Goal: Transaction & Acquisition: Obtain resource

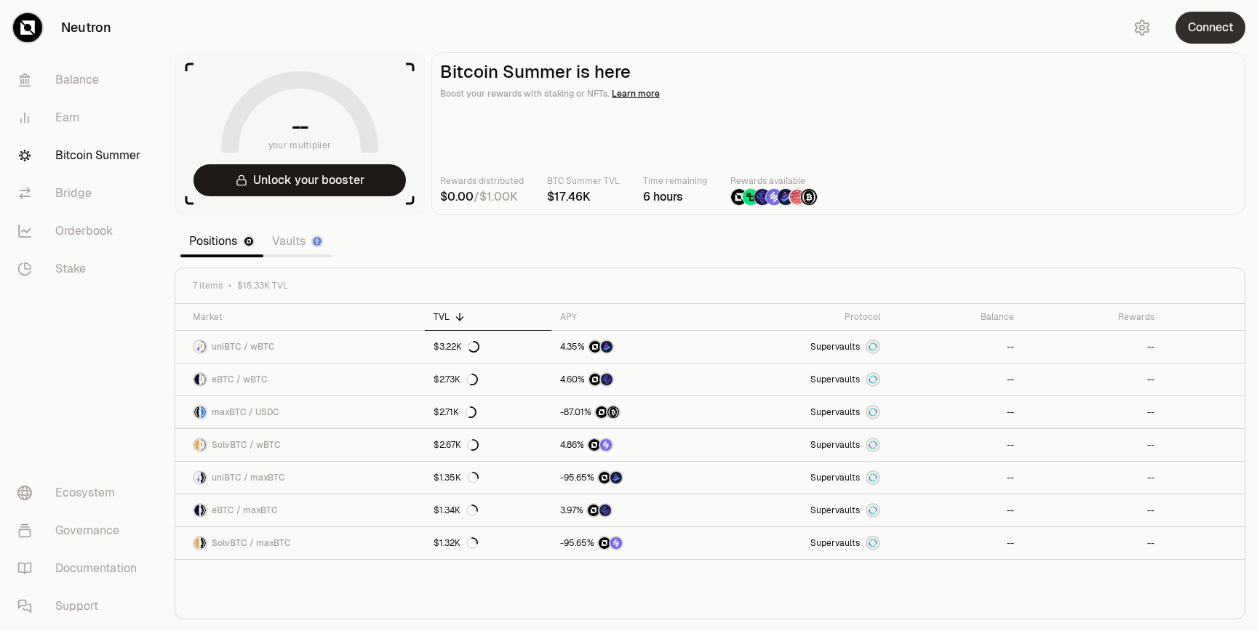
click at [941, 40] on button "Connect" at bounding box center [1210, 28] width 70 height 32
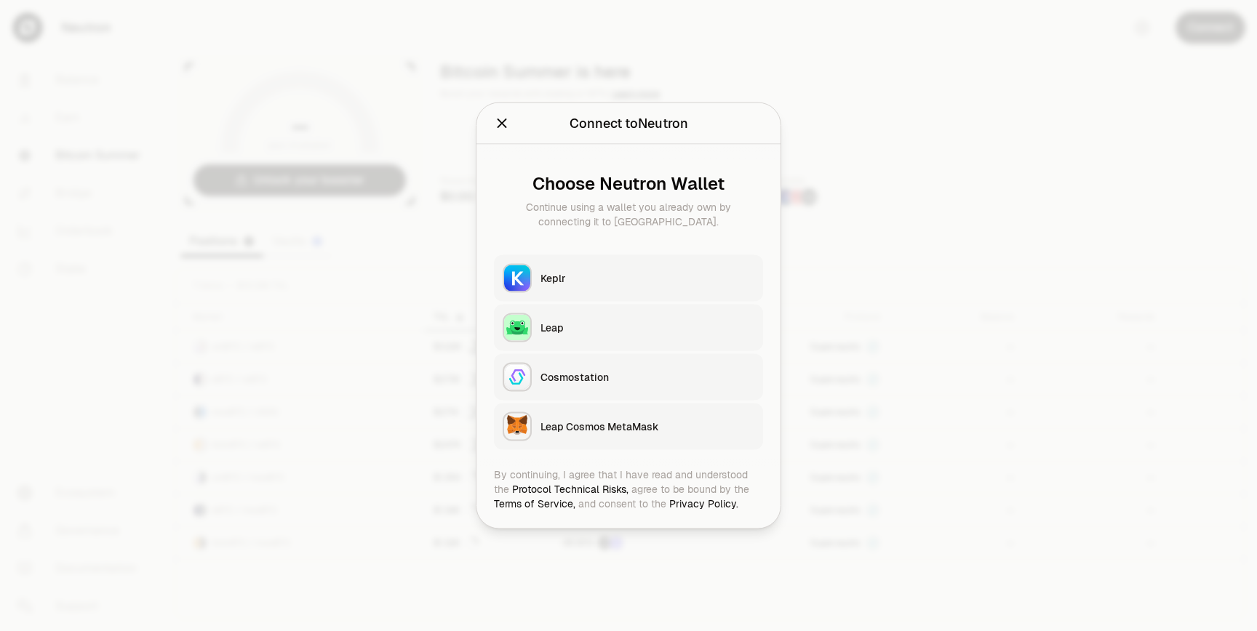
click at [647, 270] on button "Keplr" at bounding box center [628, 278] width 269 height 47
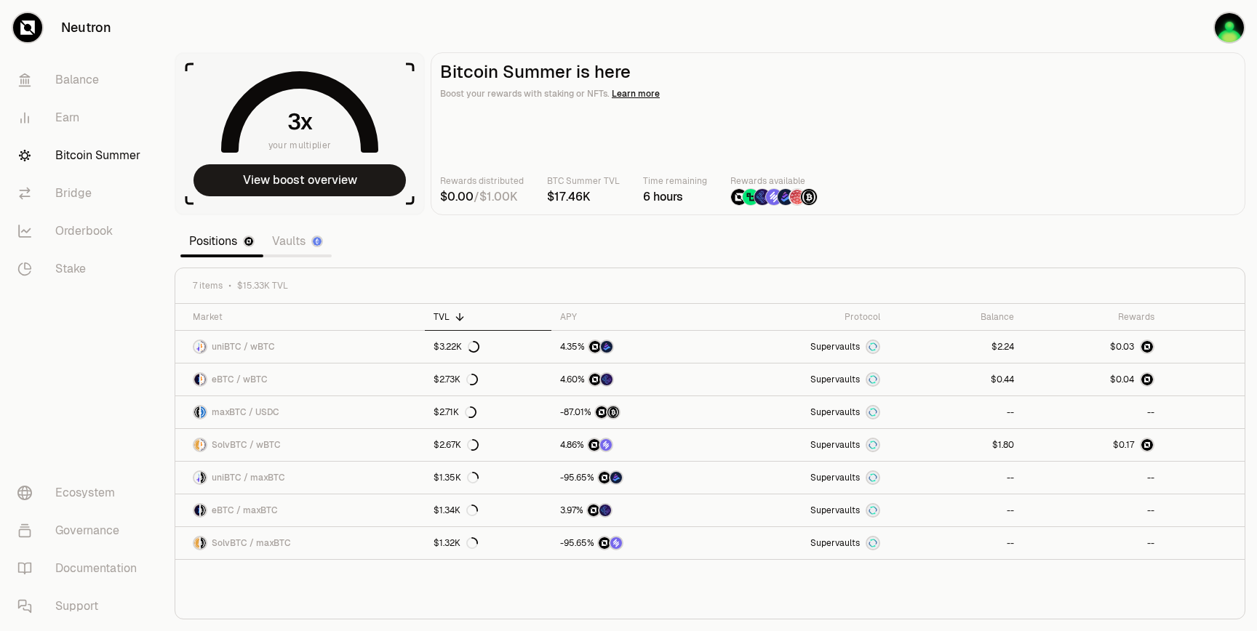
click at [286, 244] on link "Vaults" at bounding box center [297, 241] width 68 height 29
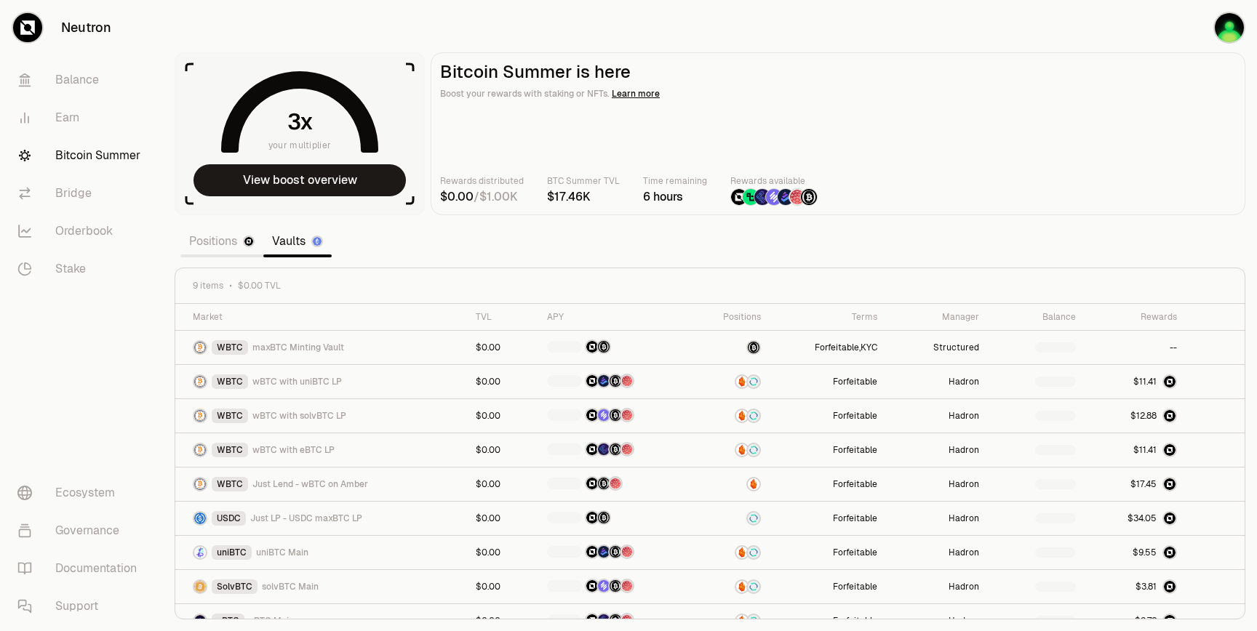
click at [212, 244] on link "Positions" at bounding box center [221, 241] width 83 height 29
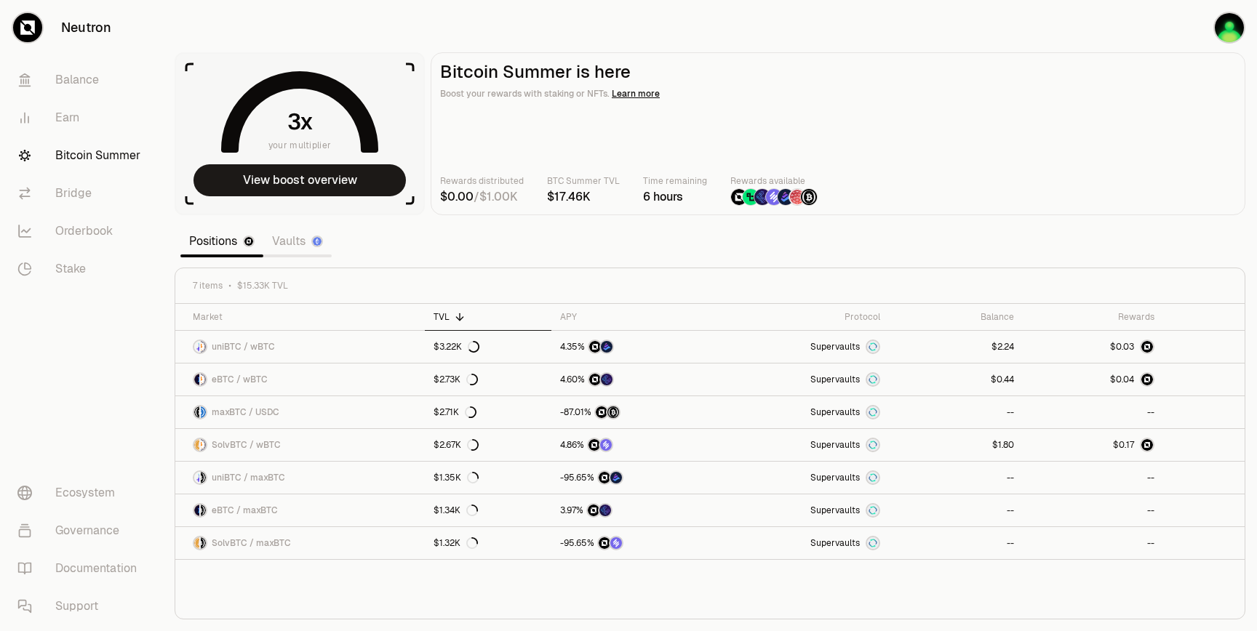
click at [284, 241] on link "Vaults" at bounding box center [297, 241] width 68 height 29
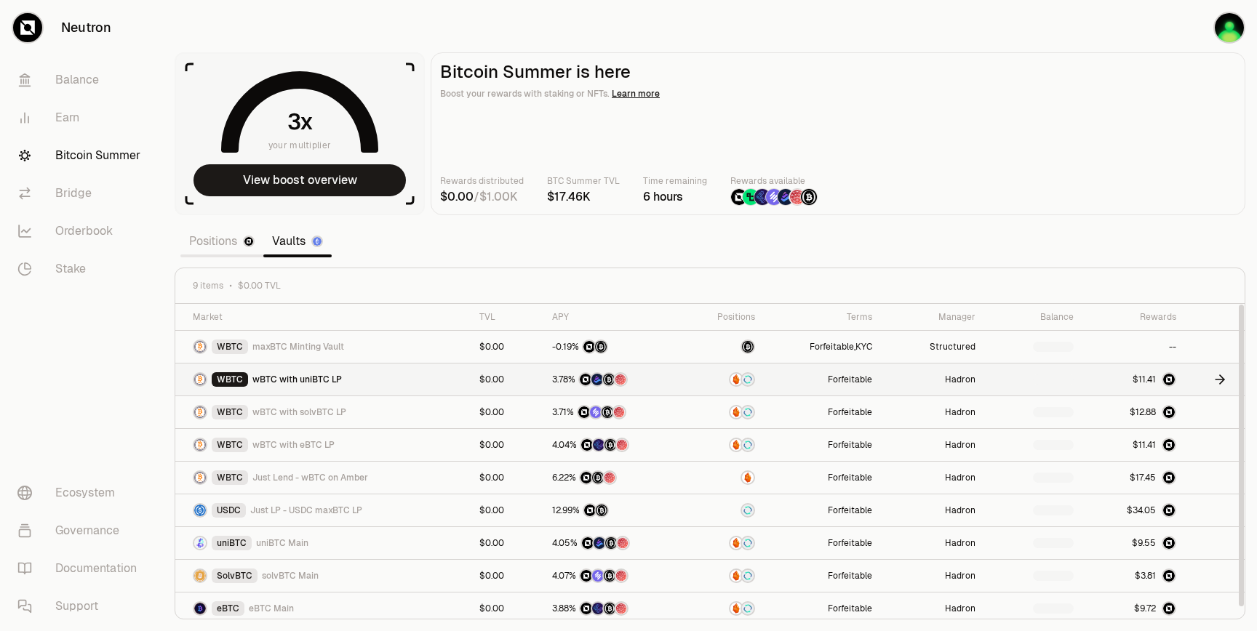
click at [406, 375] on div "WBTC wBTC with uniBTC LP" at bounding box center [327, 379] width 269 height 15
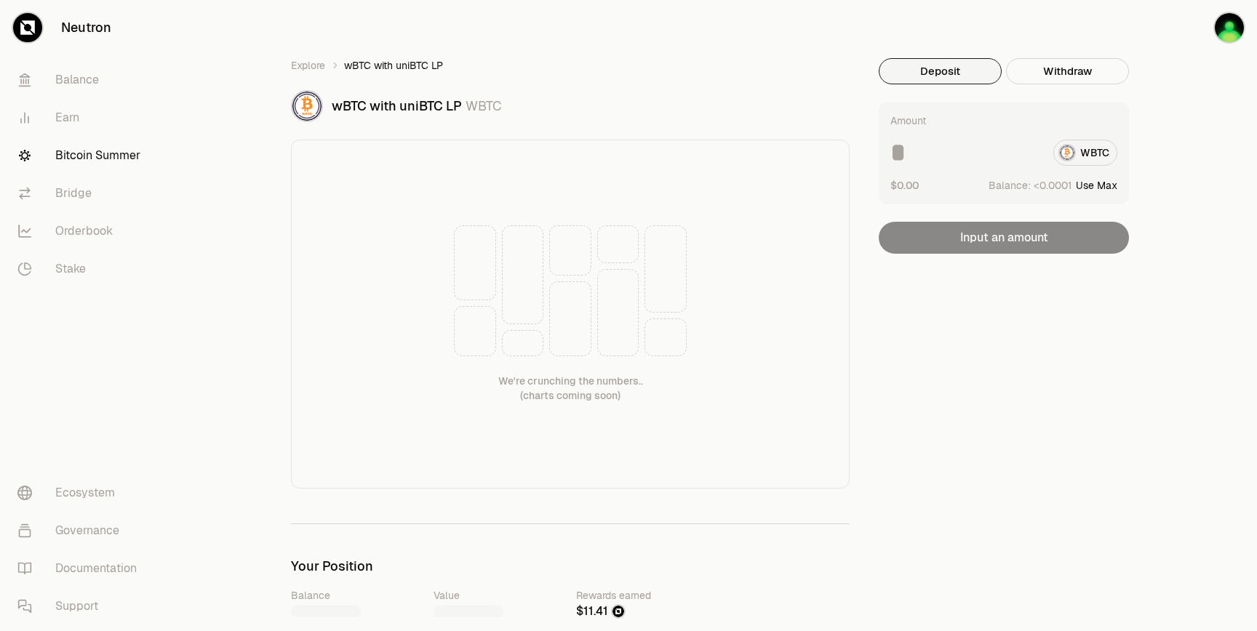
click at [1054, 241] on div "Amount WBTC $0.00 Balance: Use Max Input an amount" at bounding box center [1004, 178] width 250 height 152
click at [313, 68] on link "Explore" at bounding box center [308, 65] width 34 height 15
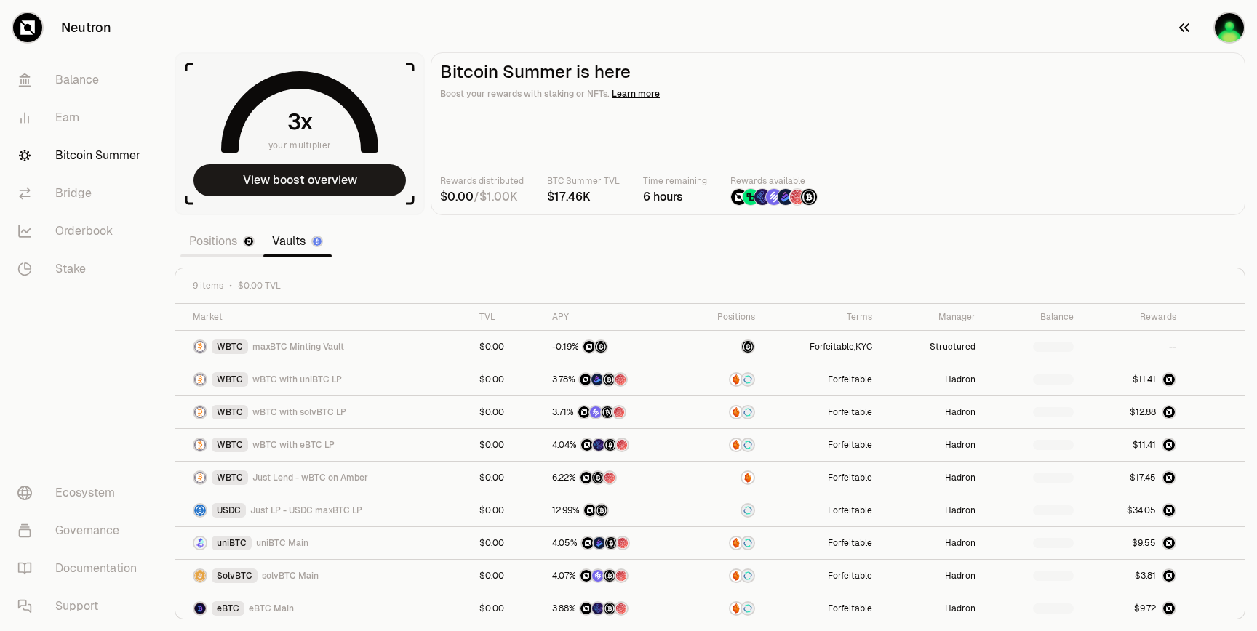
click at [1225, 30] on img "button" at bounding box center [1228, 27] width 29 height 29
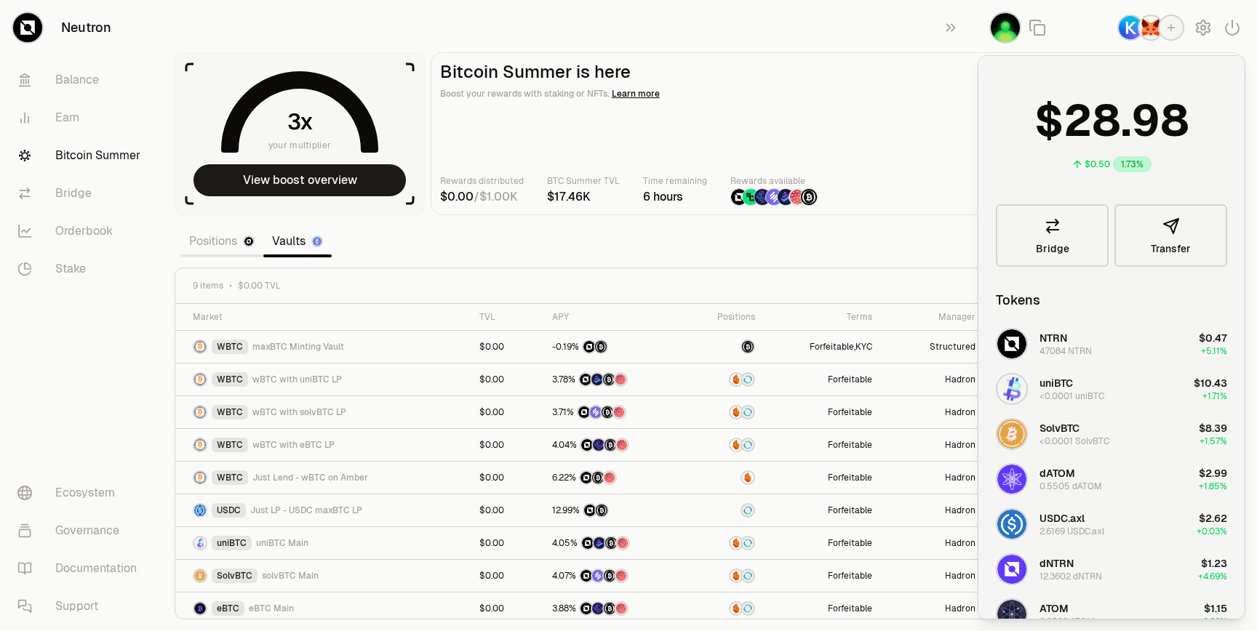
click at [1139, 32] on div "button" at bounding box center [1150, 28] width 26 height 26
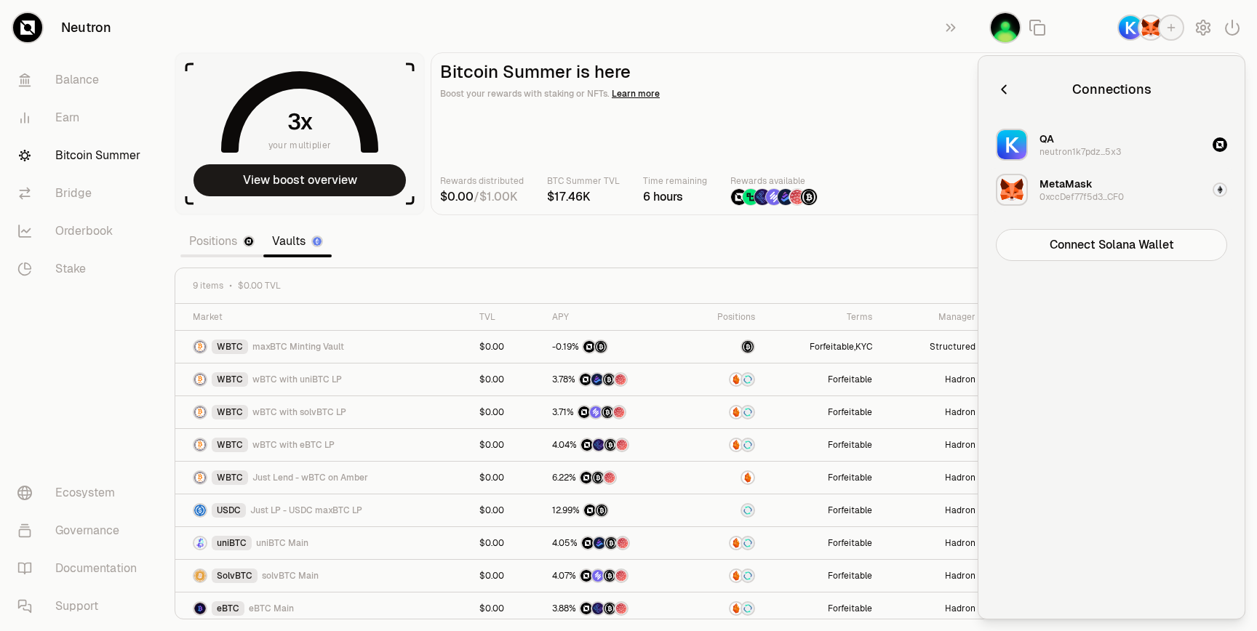
click at [1079, 195] on div "0xccDef77f5d3...CF0" at bounding box center [1081, 197] width 84 height 12
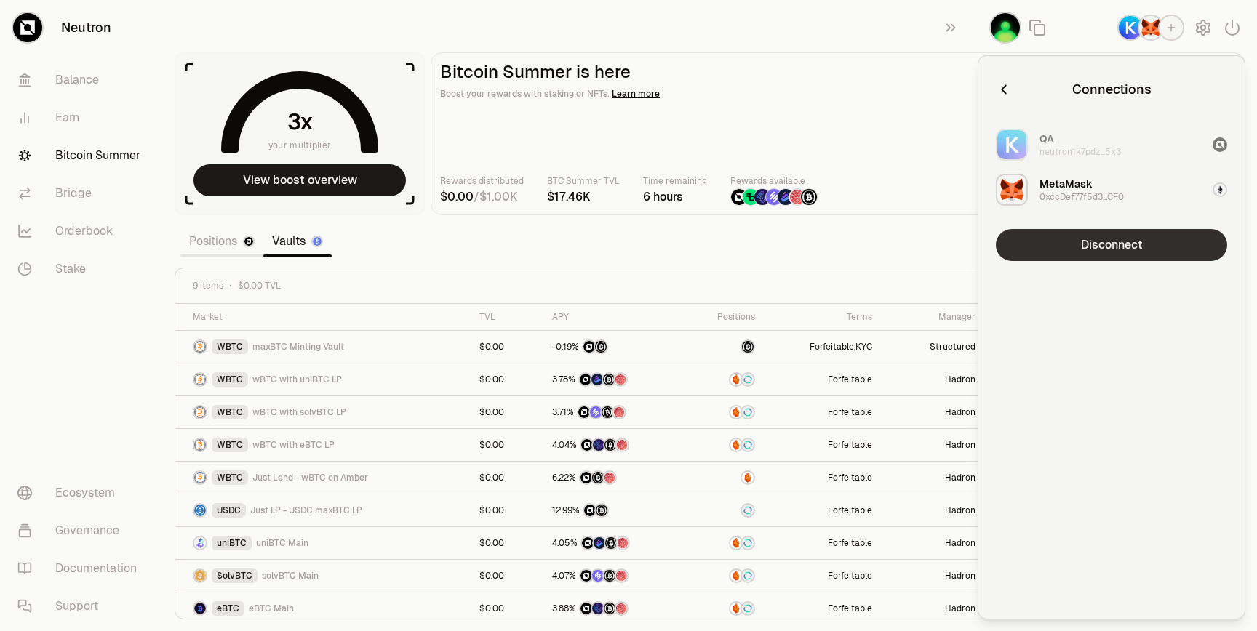
click at [1087, 255] on button "Disconnect" at bounding box center [1111, 245] width 231 height 32
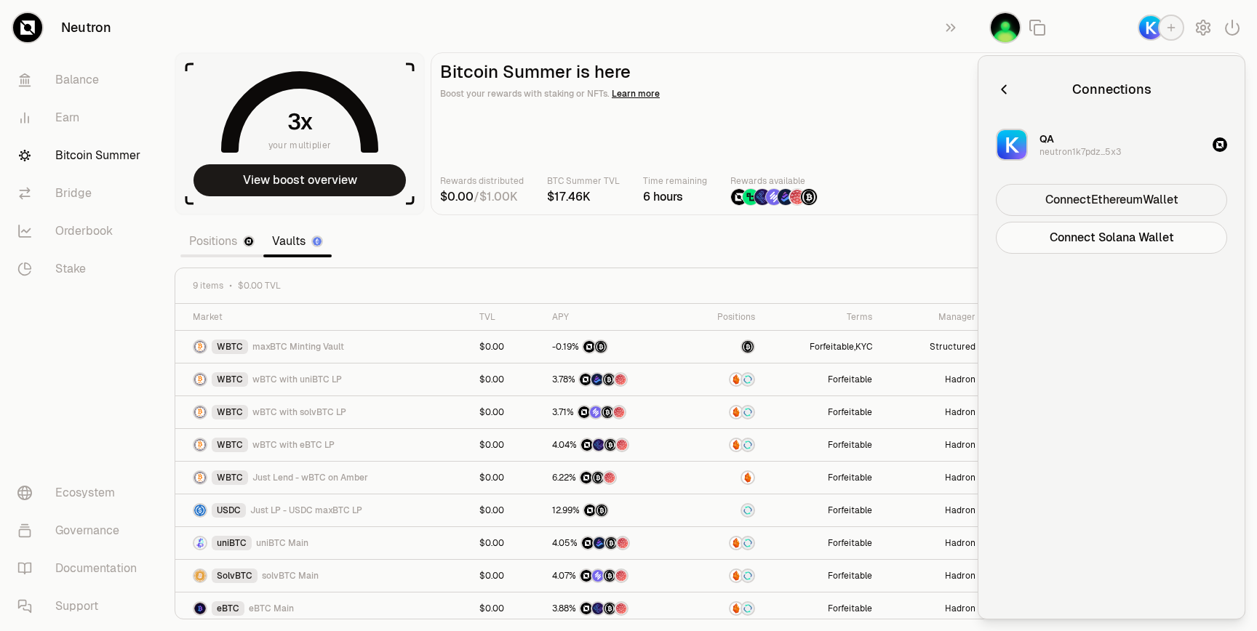
click at [1107, 194] on button "Connect Ethereum Wallet" at bounding box center [1111, 200] width 231 height 32
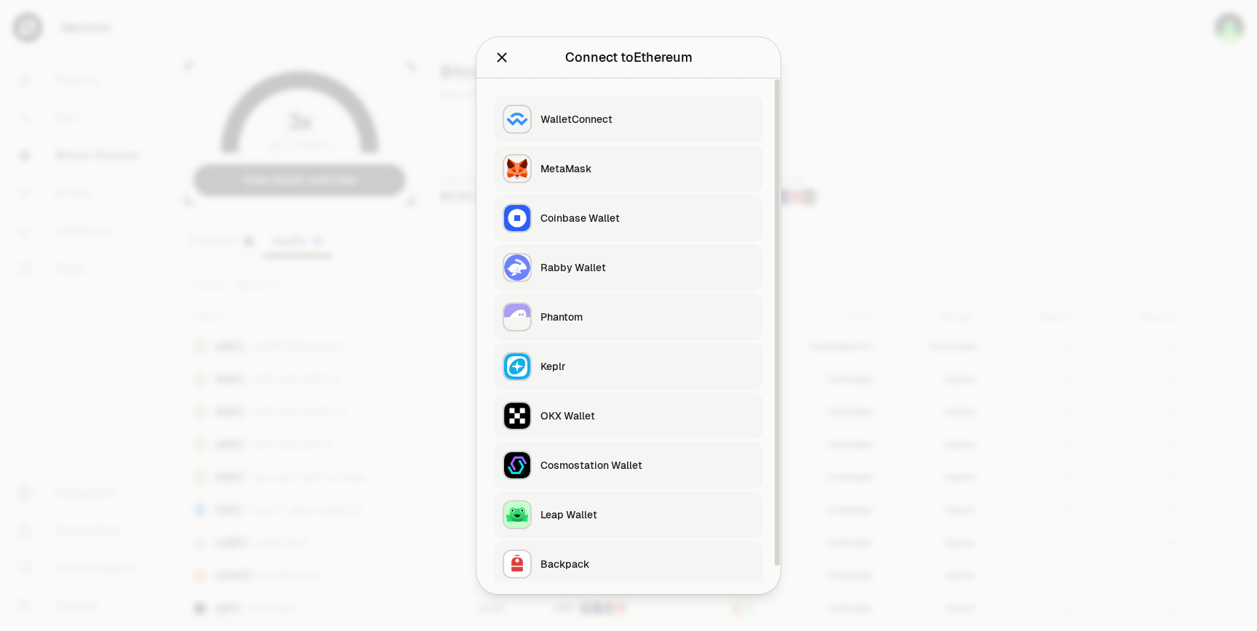
click at [700, 173] on div "MetaMask" at bounding box center [647, 168] width 214 height 15
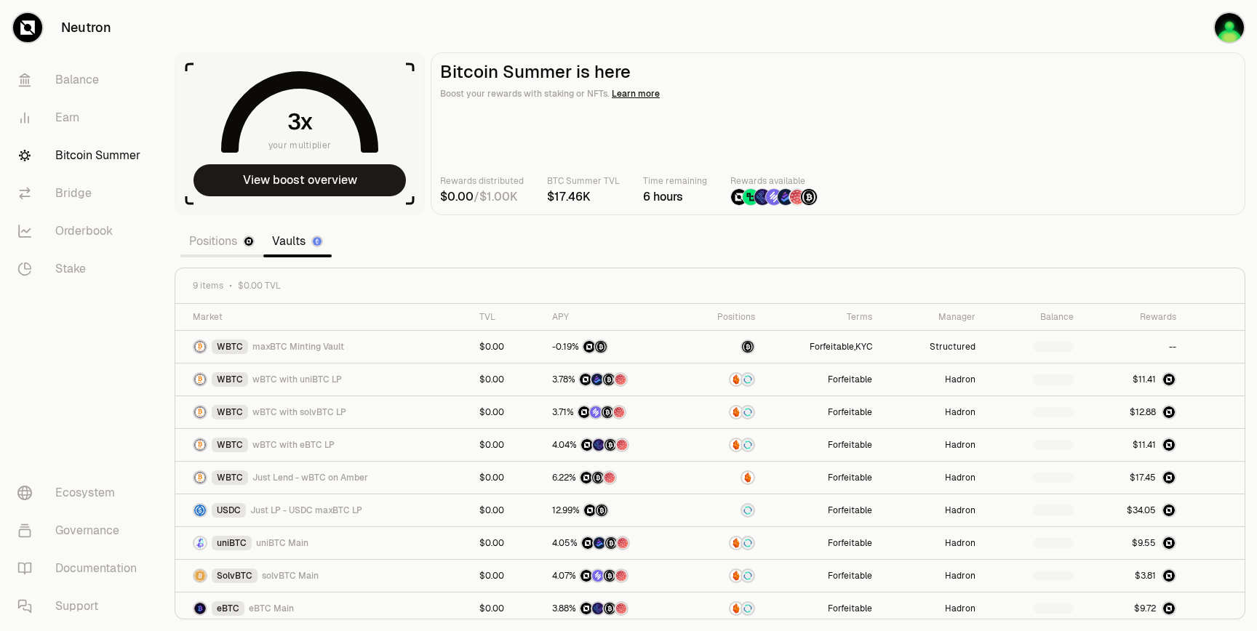
click at [222, 244] on link "Positions" at bounding box center [221, 241] width 83 height 29
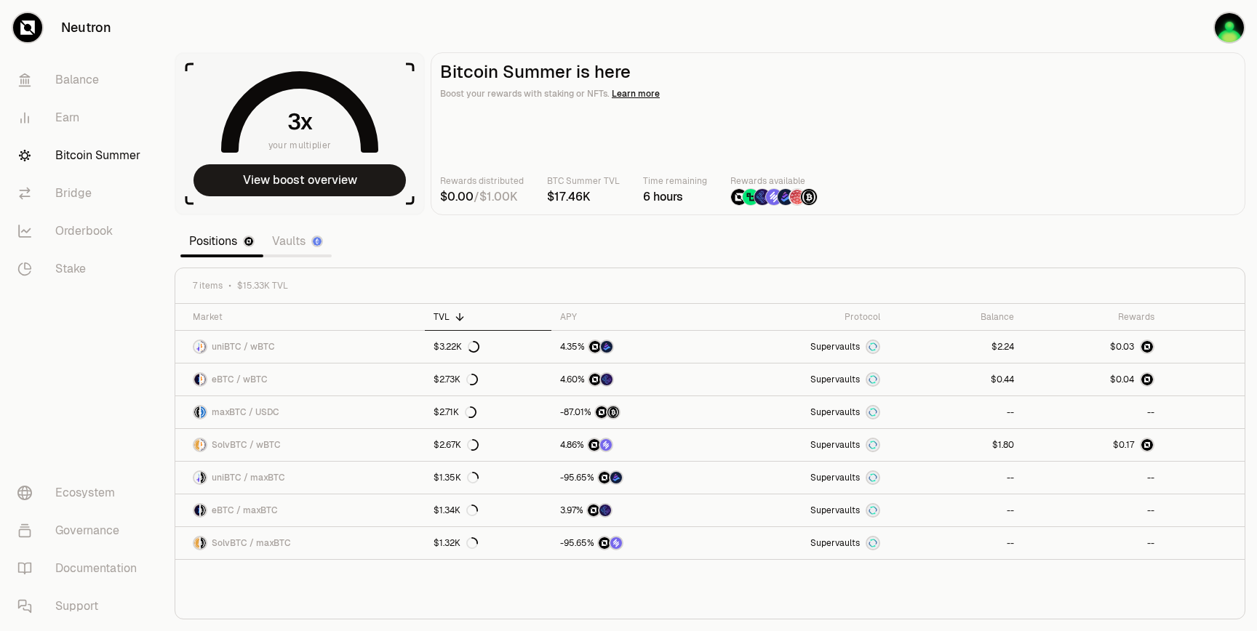
click at [281, 241] on link "Vaults" at bounding box center [297, 241] width 68 height 29
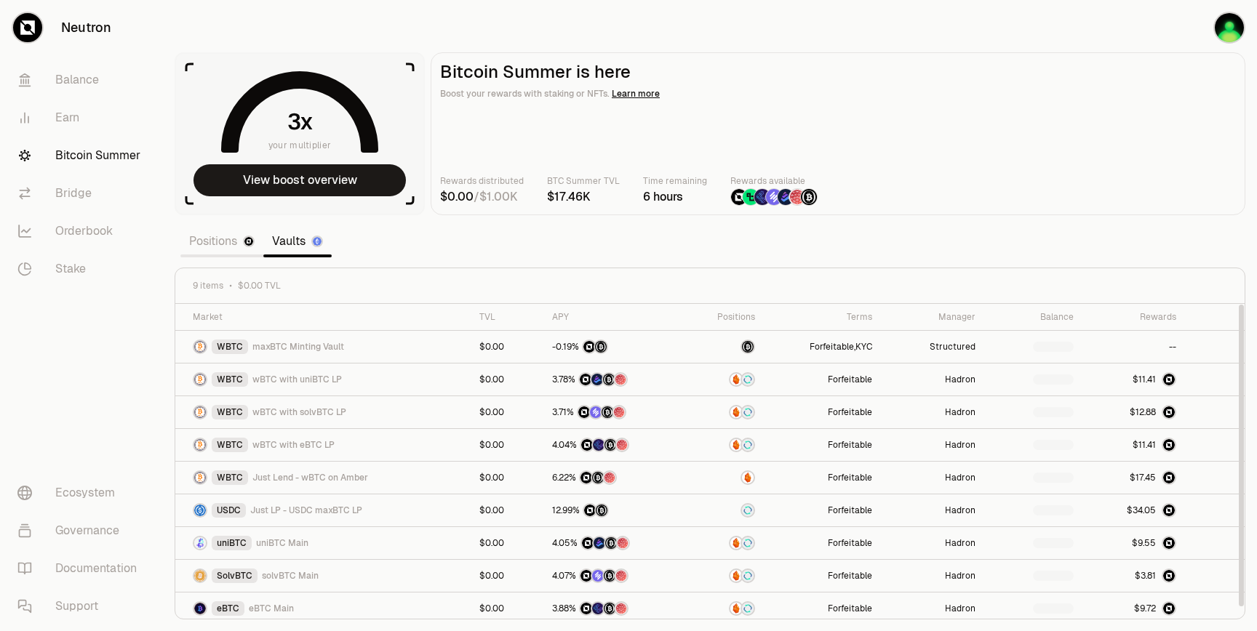
click at [771, 262] on section "your multiplier View boost overview Bitcoin Summer is here Boost your rewards w…" at bounding box center [710, 315] width 1094 height 631
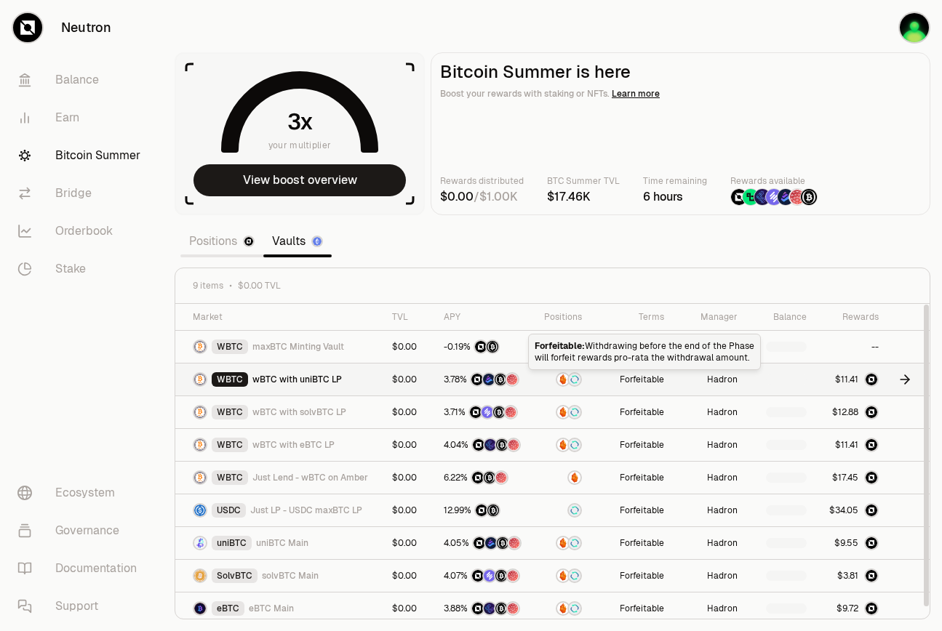
click at [615, 379] on td "Forfeitable" at bounding box center [632, 380] width 83 height 33
click at [882, 379] on td at bounding box center [851, 380] width 72 height 33
click at [903, 380] on icon at bounding box center [904, 379] width 15 height 15
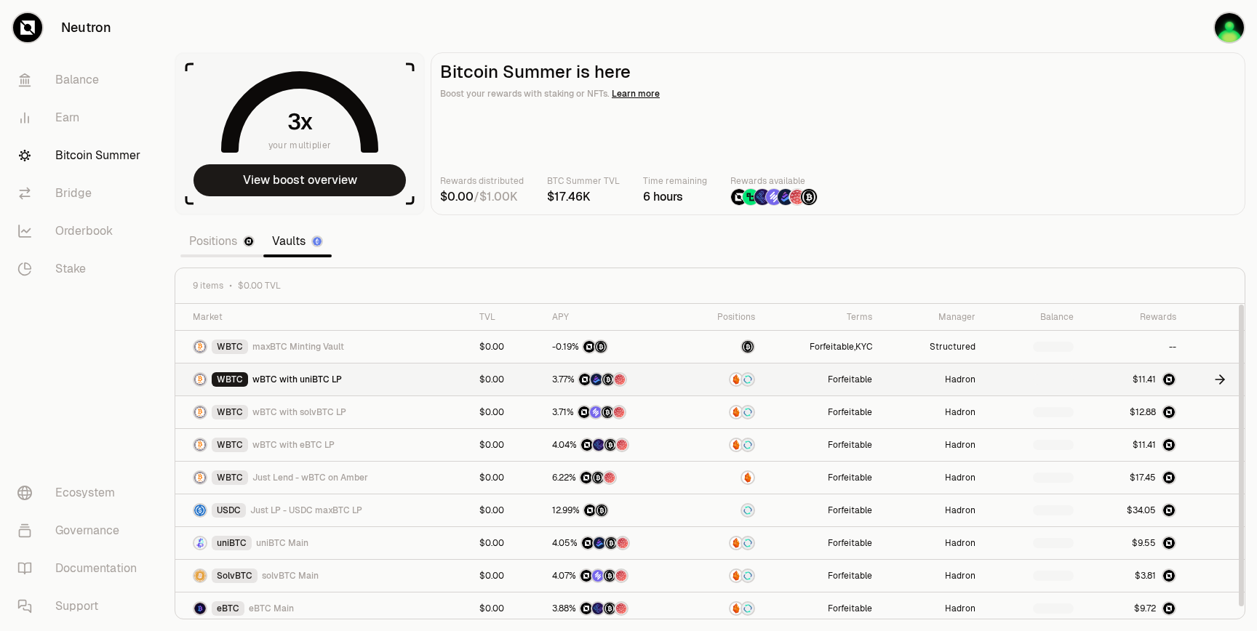
click at [941, 377] on link at bounding box center [1209, 379] width 33 height 15
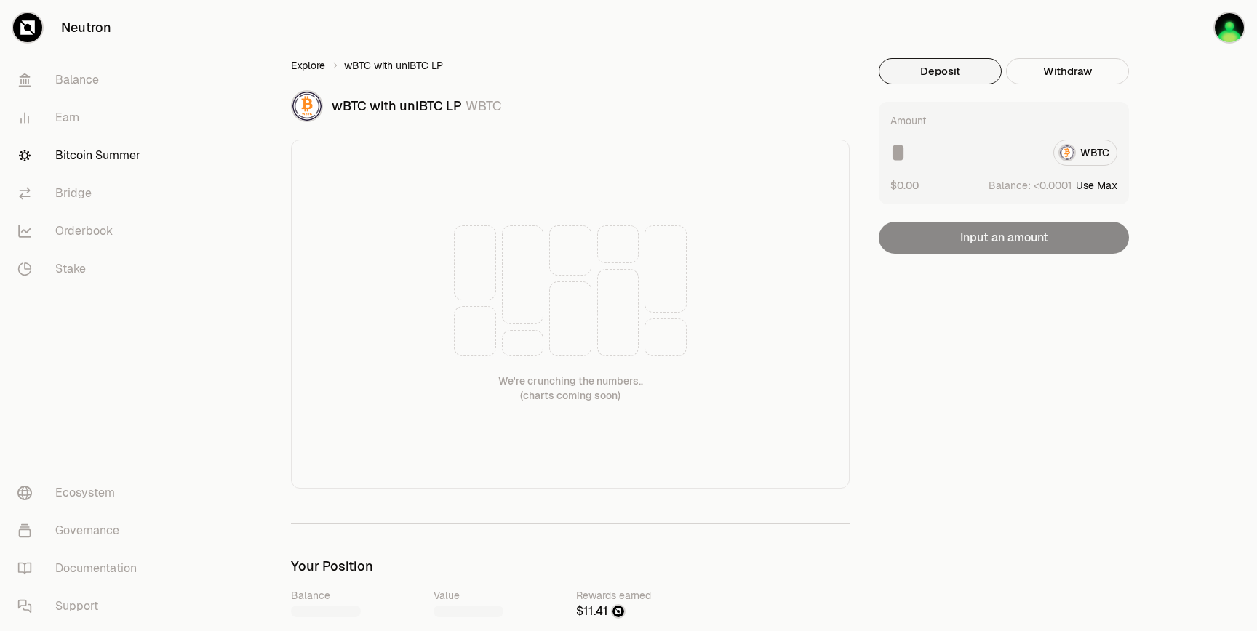
click at [321, 65] on link "Explore" at bounding box center [308, 65] width 34 height 15
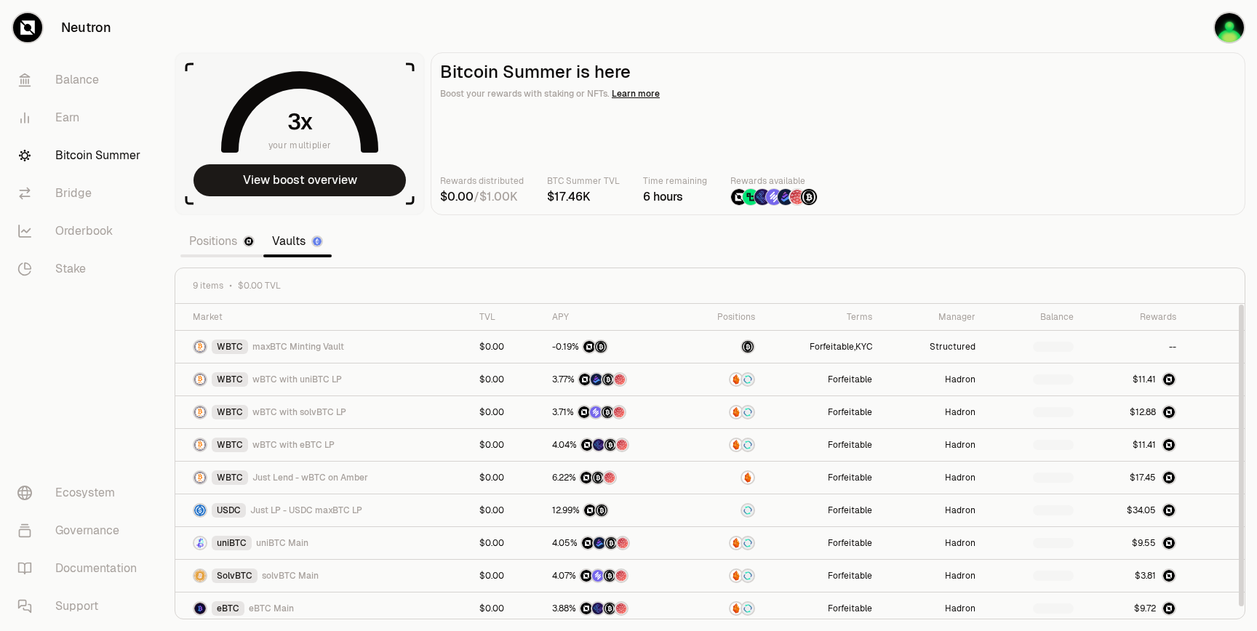
click at [133, 400] on nav "Balance Earn Bitcoin Summer Bridge Orderbook Stake Ecosystem Governance Documen…" at bounding box center [81, 343] width 163 height 576
click at [236, 246] on link "Positions" at bounding box center [221, 241] width 83 height 29
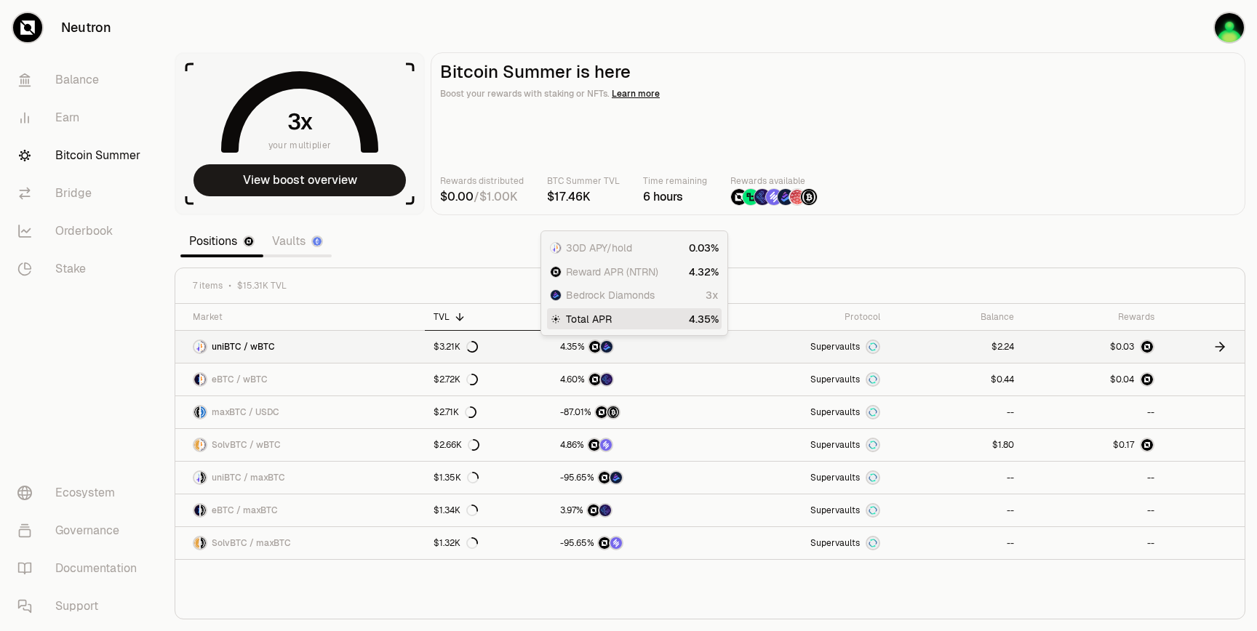
click at [676, 346] on div at bounding box center [632, 347] width 145 height 15
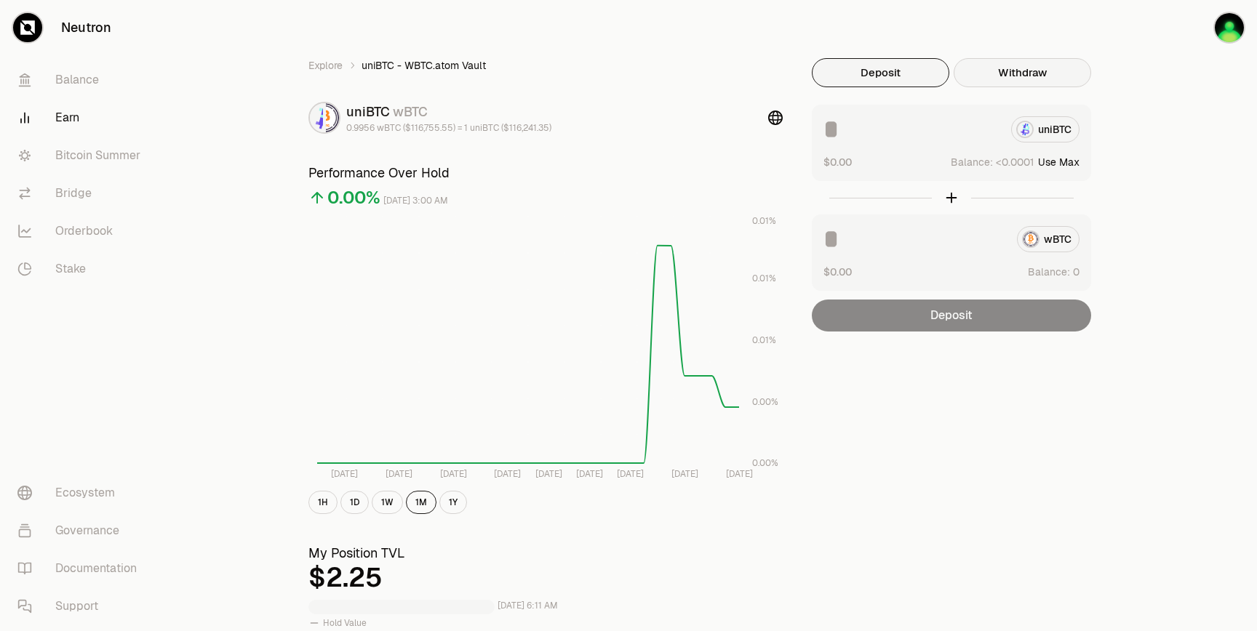
click at [941, 65] on button "Withdraw" at bounding box center [1021, 72] width 137 height 29
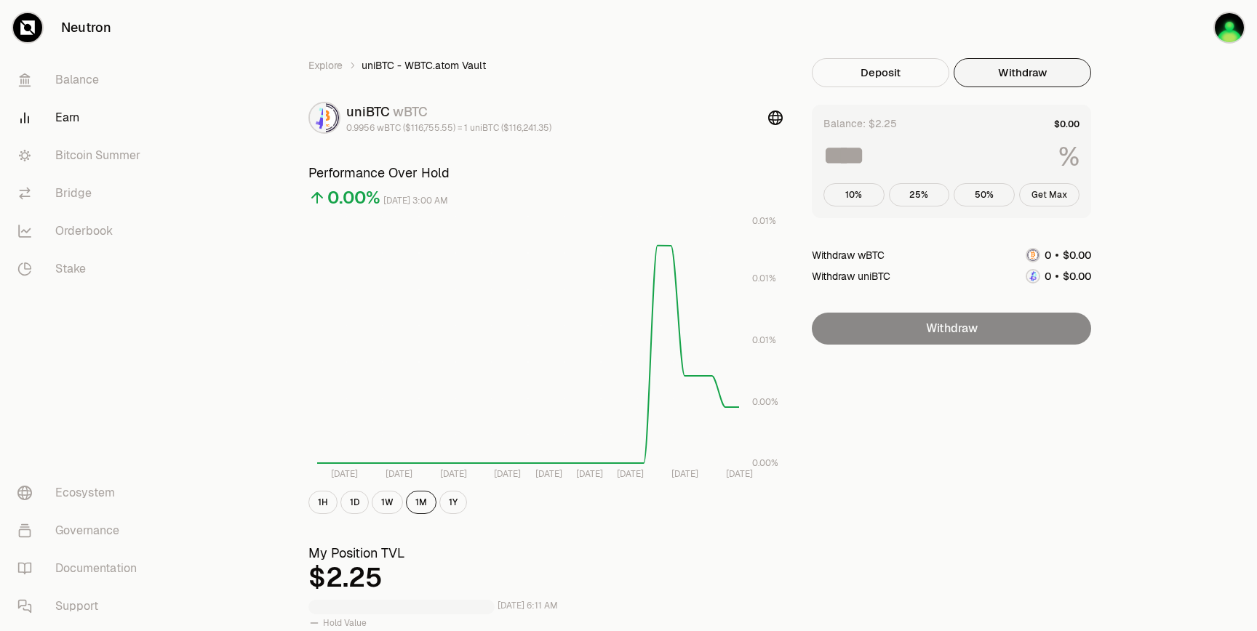
click at [941, 191] on button "Get Max" at bounding box center [1049, 194] width 61 height 23
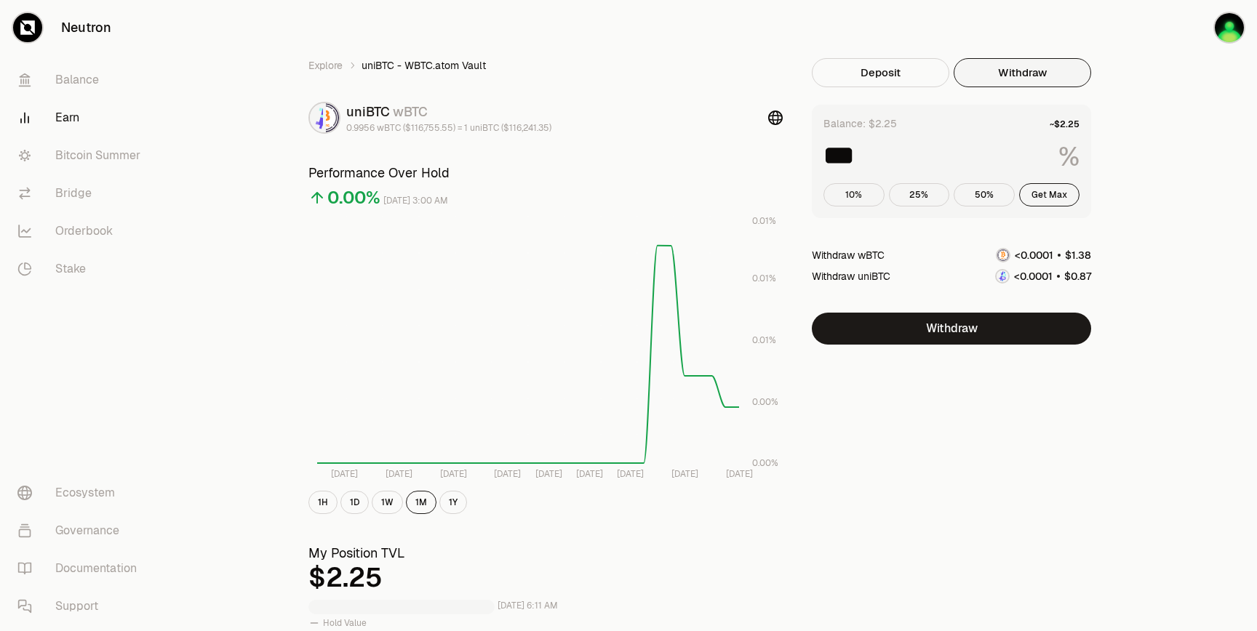
click at [873, 203] on button "10%" at bounding box center [853, 194] width 61 height 23
click at [914, 191] on button "25%" at bounding box center [919, 194] width 61 height 23
click at [853, 191] on button "10%" at bounding box center [853, 194] width 61 height 23
type input "**"
click at [941, 338] on button "Withdraw" at bounding box center [951, 329] width 279 height 32
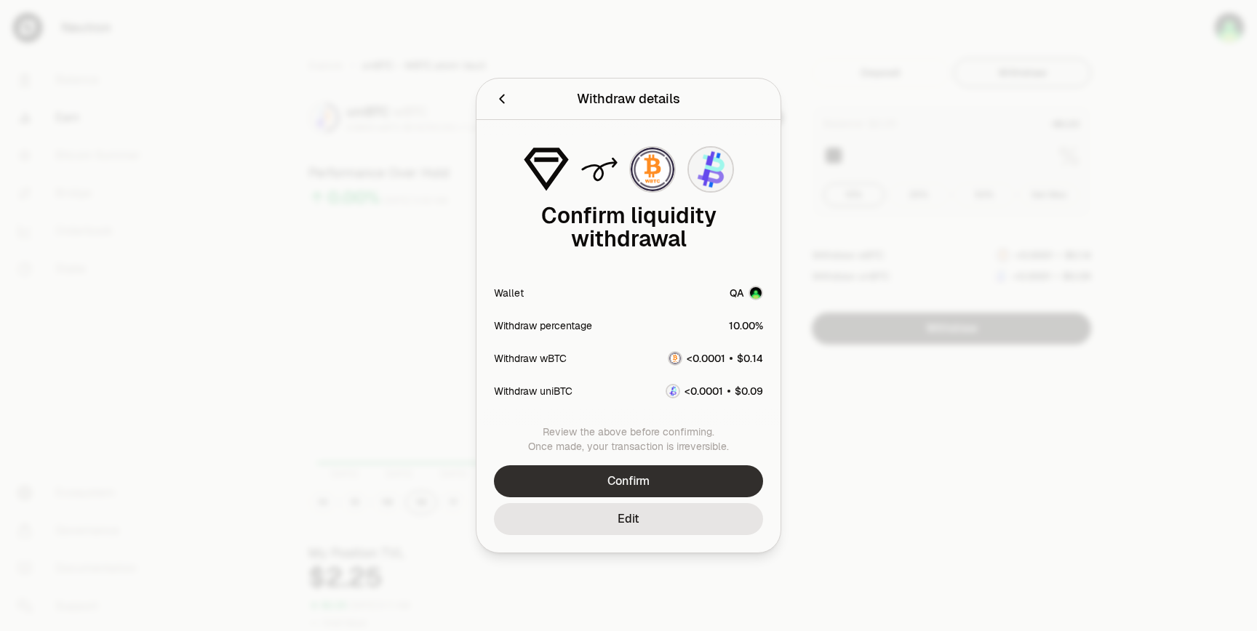
click at [659, 485] on button "Confirm" at bounding box center [628, 481] width 269 height 32
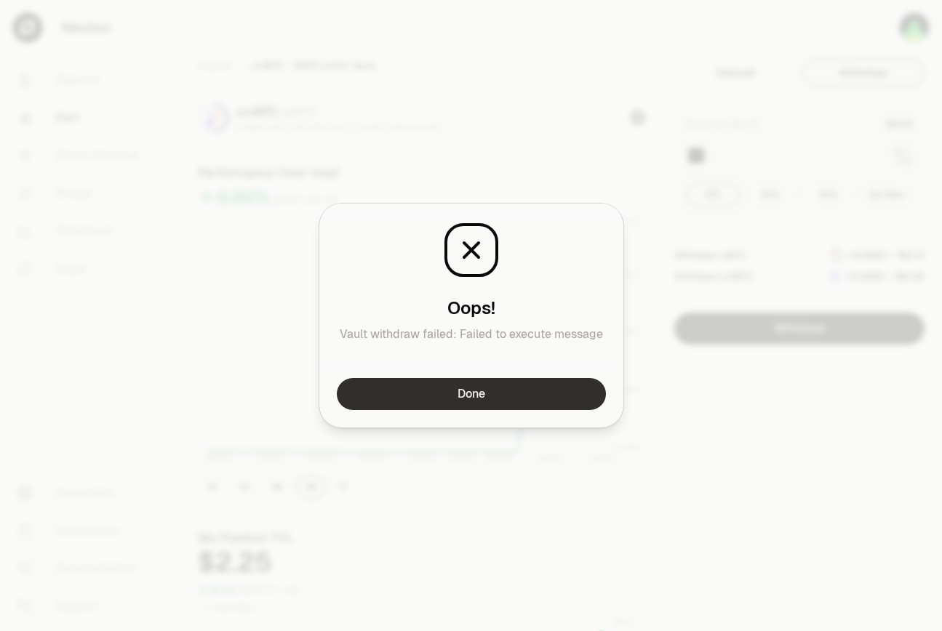
click at [553, 401] on button "Done" at bounding box center [471, 394] width 269 height 32
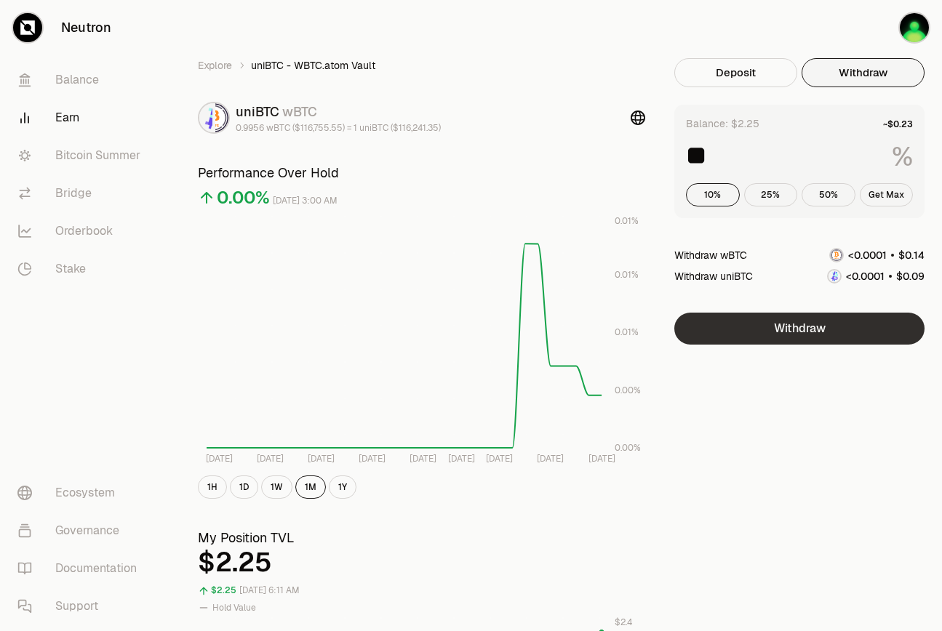
click at [817, 339] on button "Withdraw" at bounding box center [799, 329] width 250 height 32
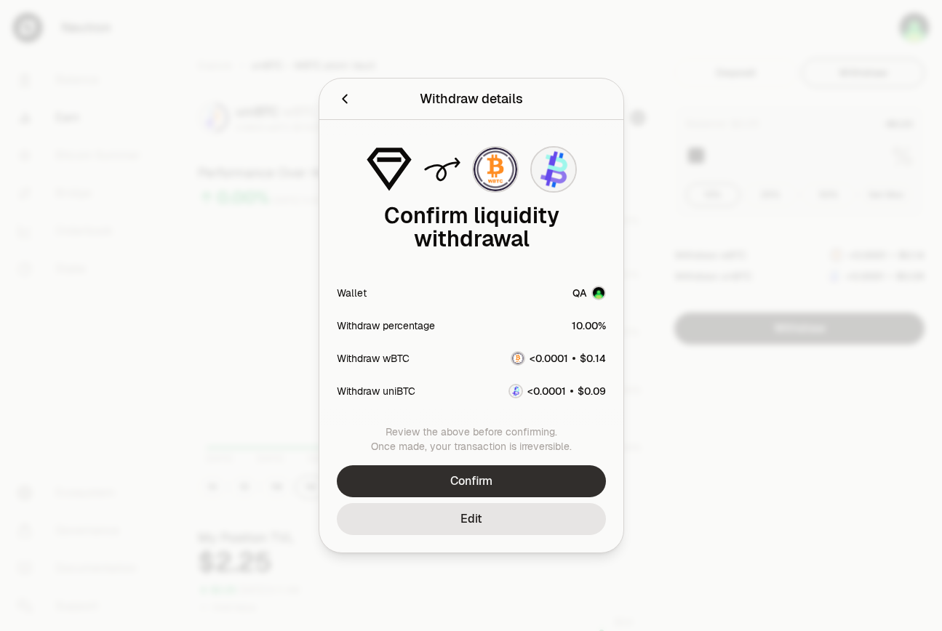
click at [531, 485] on button "Confirm" at bounding box center [471, 481] width 269 height 32
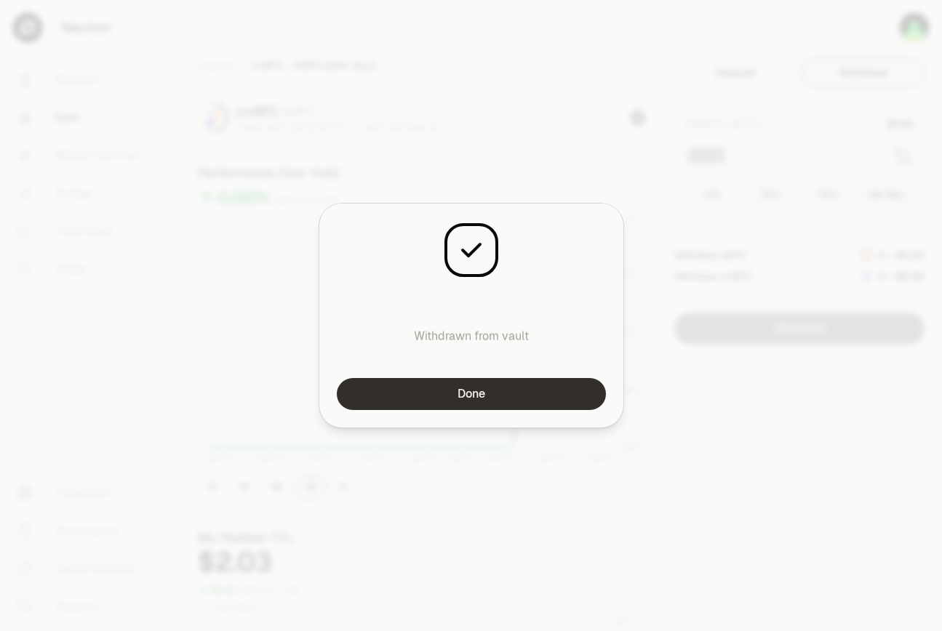
click at [473, 389] on button "Done" at bounding box center [471, 394] width 269 height 32
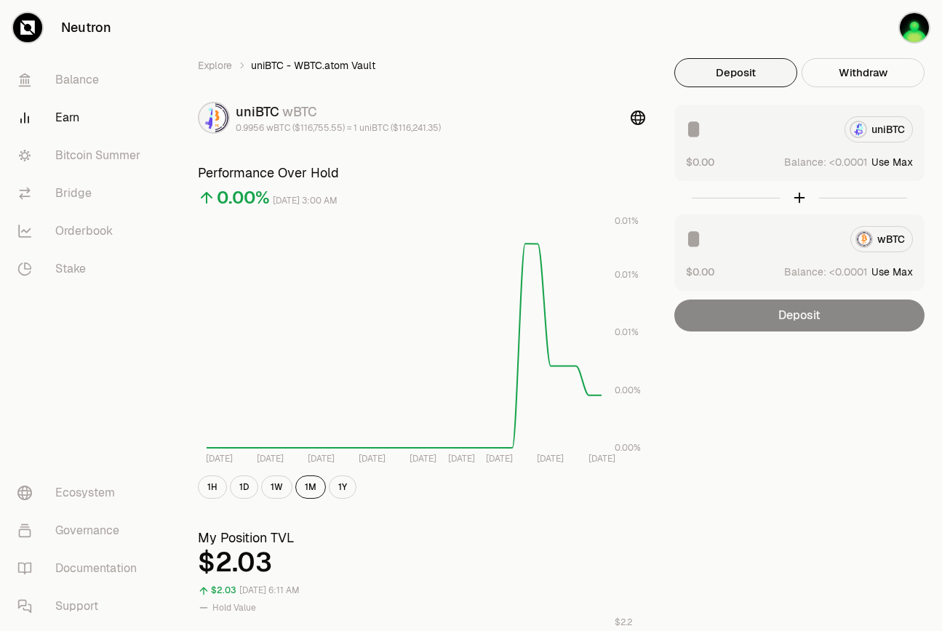
click at [722, 74] on button "Deposit" at bounding box center [735, 72] width 123 height 29
click at [833, 72] on button "Withdraw" at bounding box center [862, 72] width 123 height 29
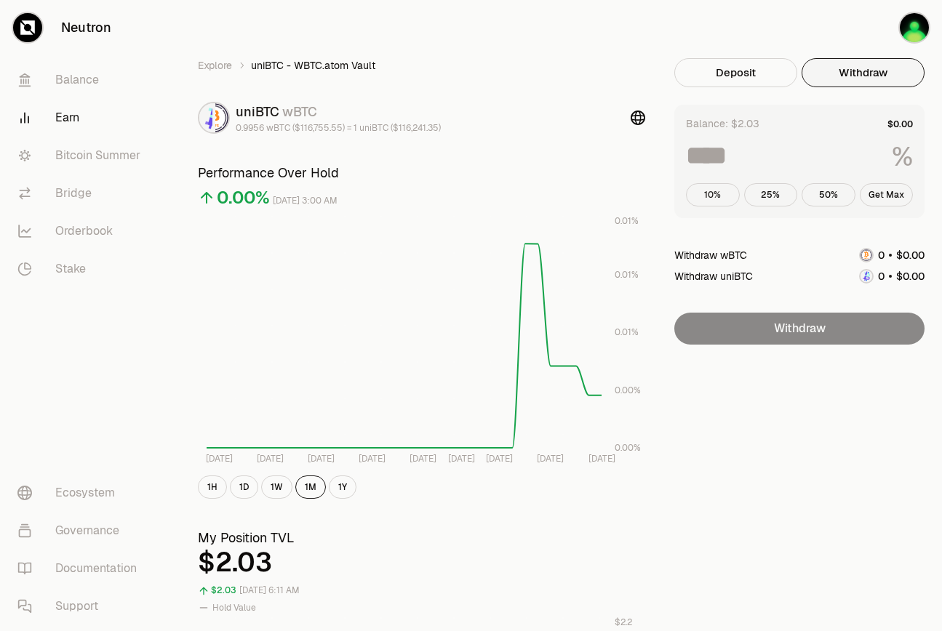
click at [719, 193] on button "10%" at bounding box center [713, 194] width 54 height 23
type input "**"
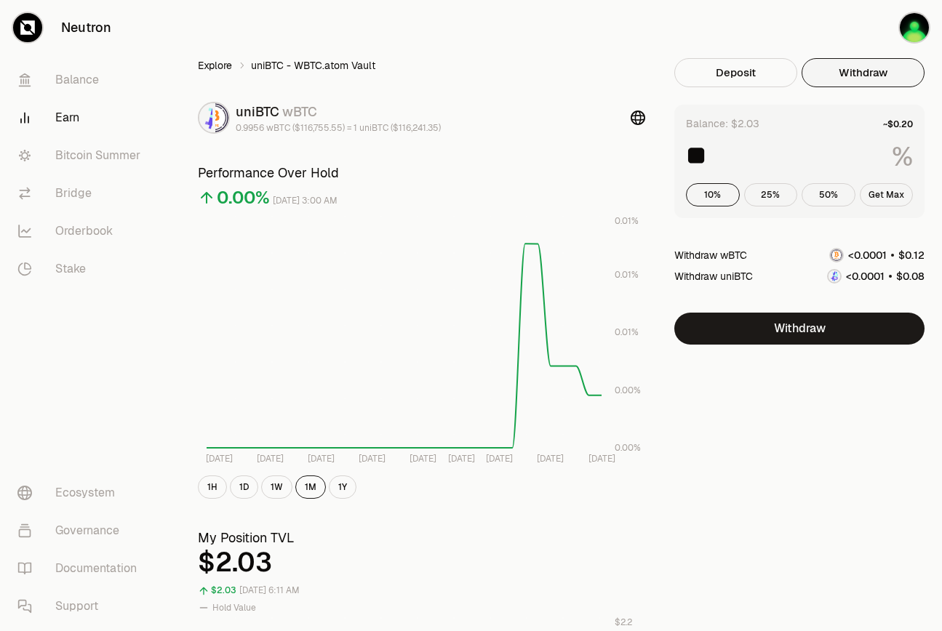
click at [220, 63] on link "Explore" at bounding box center [215, 65] width 34 height 15
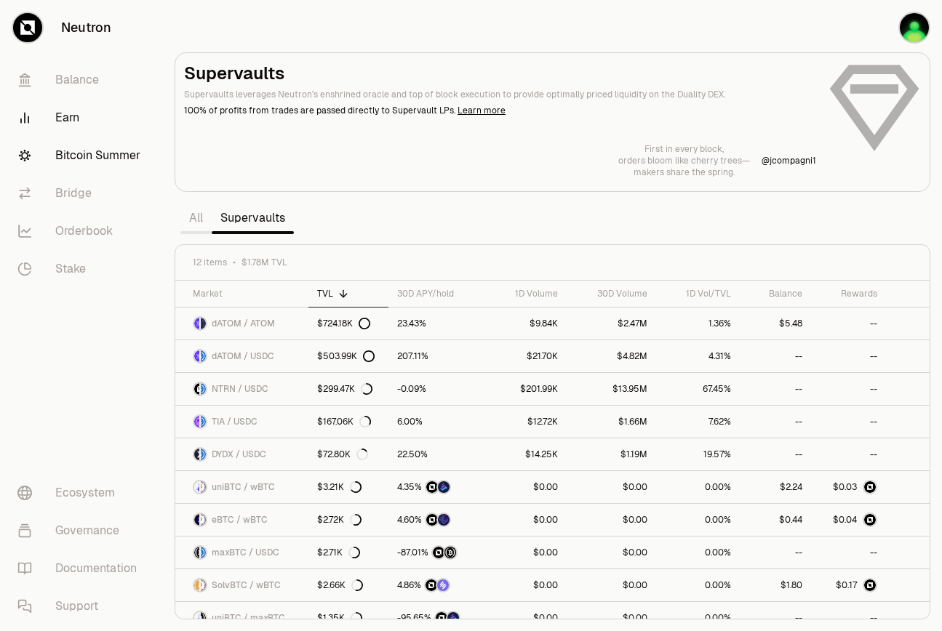
click at [102, 170] on link "Bitcoin Summer" at bounding box center [81, 156] width 151 height 38
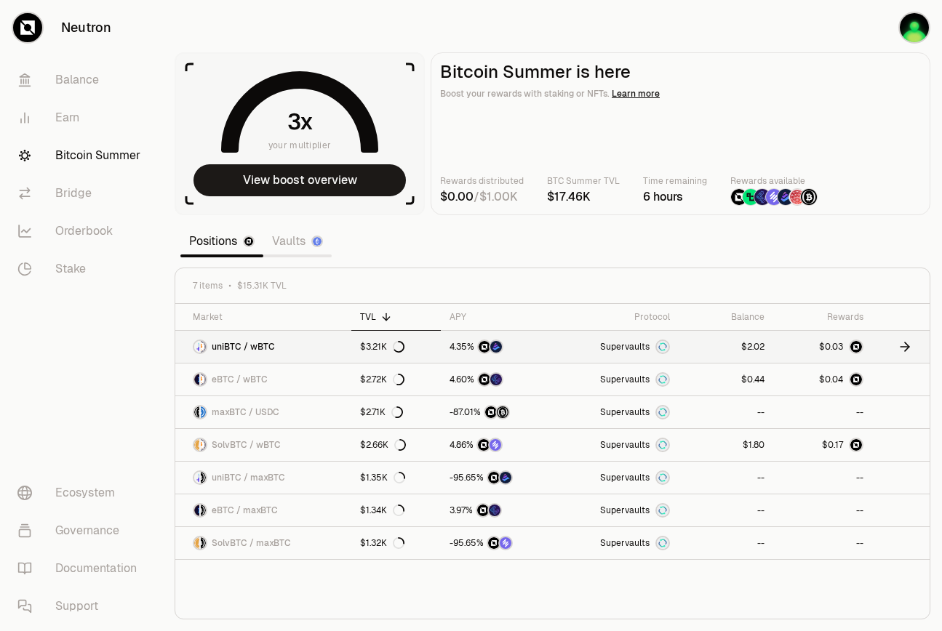
click at [719, 335] on link "$2.02" at bounding box center [726, 347] width 95 height 32
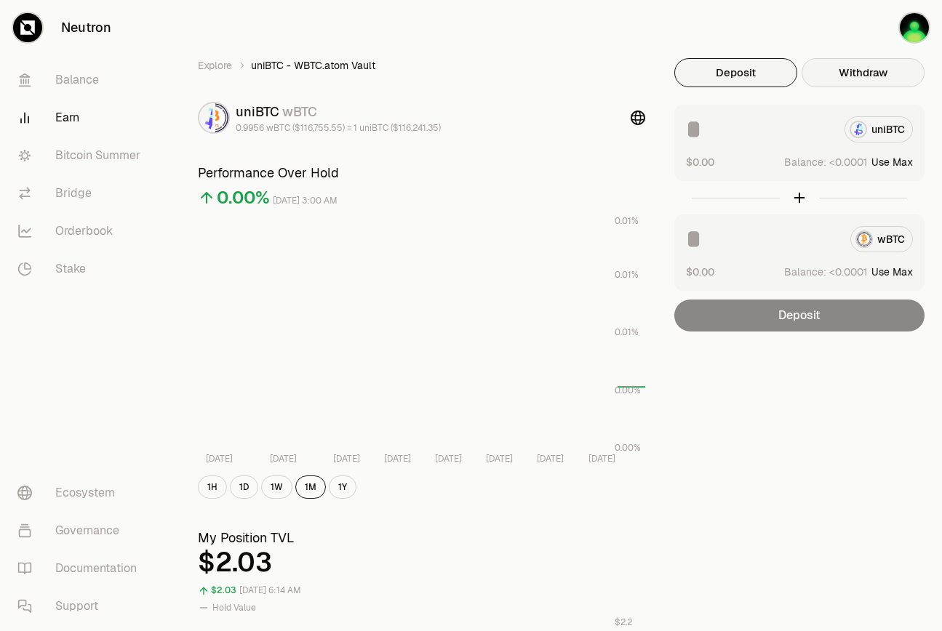
click at [828, 65] on button "Withdraw" at bounding box center [862, 72] width 123 height 29
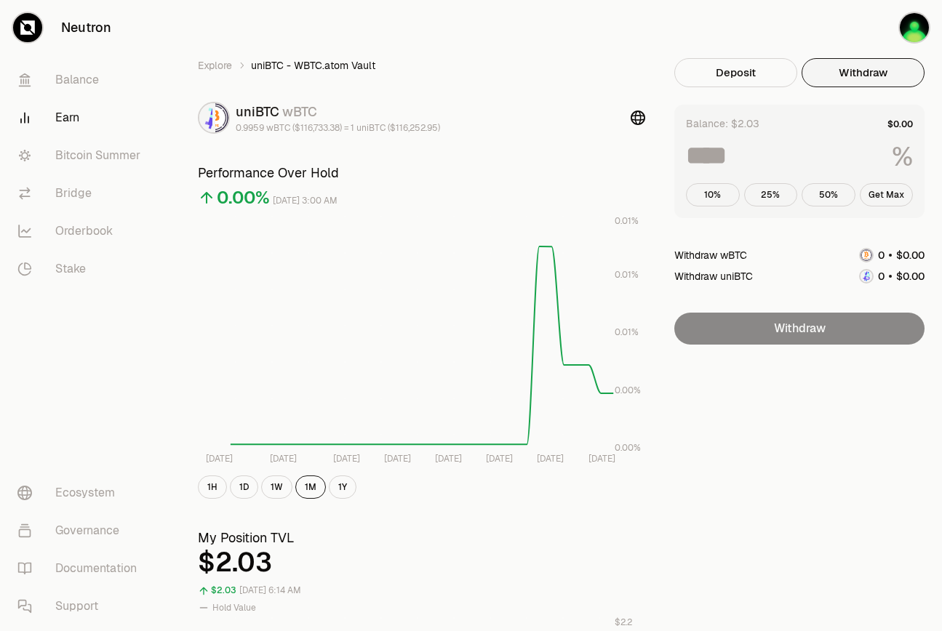
click at [779, 150] on input at bounding box center [783, 156] width 194 height 26
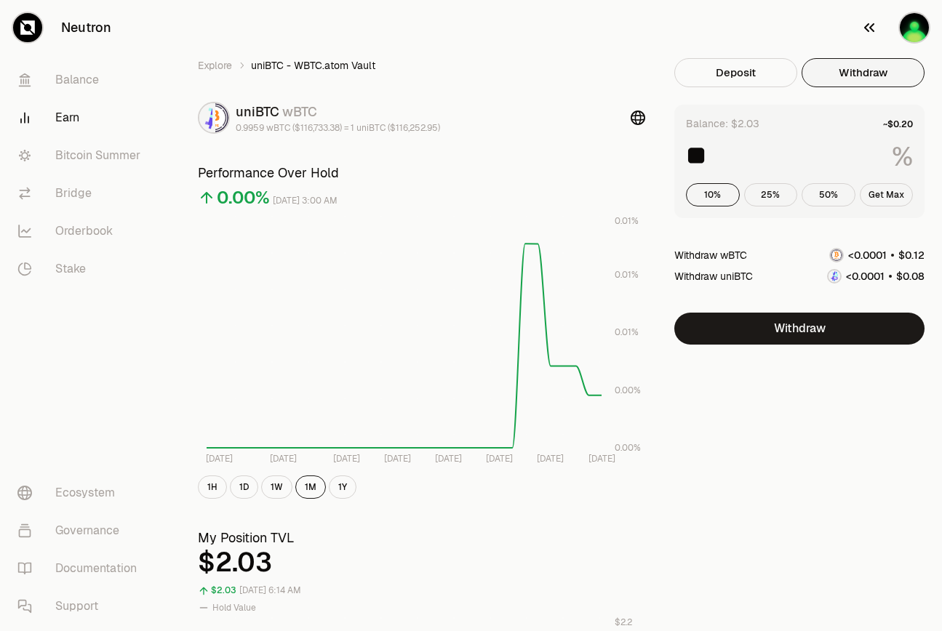
type input "**"
click at [228, 70] on link "Explore" at bounding box center [215, 65] width 34 height 15
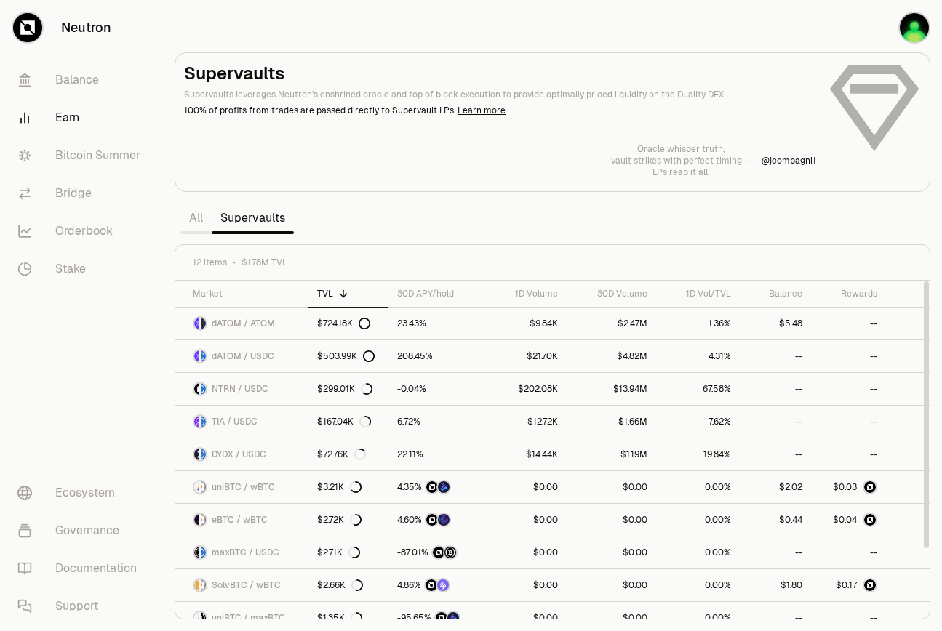
click at [631, 220] on section "Supervaults Supervaults leverages Neutron's enshrined oracle and top of block e…" at bounding box center [552, 315] width 779 height 631
click at [95, 167] on link "Bitcoin Summer" at bounding box center [81, 156] width 151 height 38
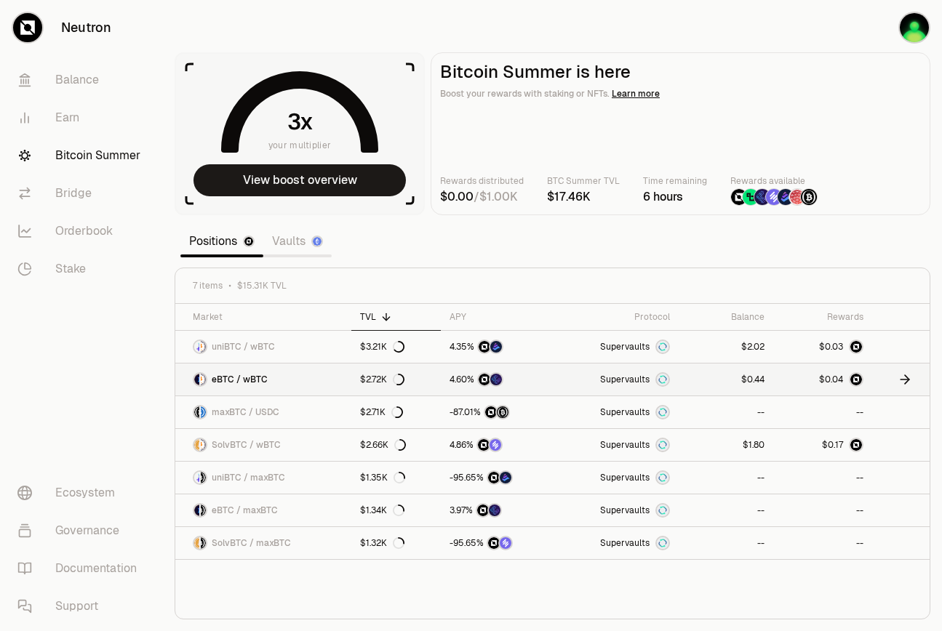
click at [555, 384] on link at bounding box center [498, 380] width 114 height 32
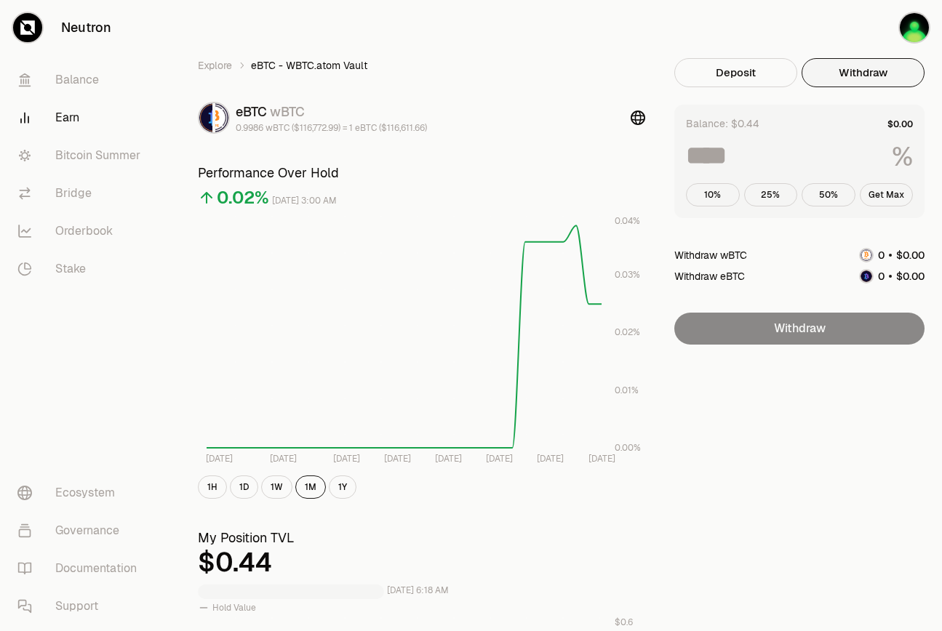
click at [839, 68] on button "Withdraw" at bounding box center [862, 72] width 123 height 29
click at [717, 197] on button "10%" at bounding box center [713, 194] width 54 height 23
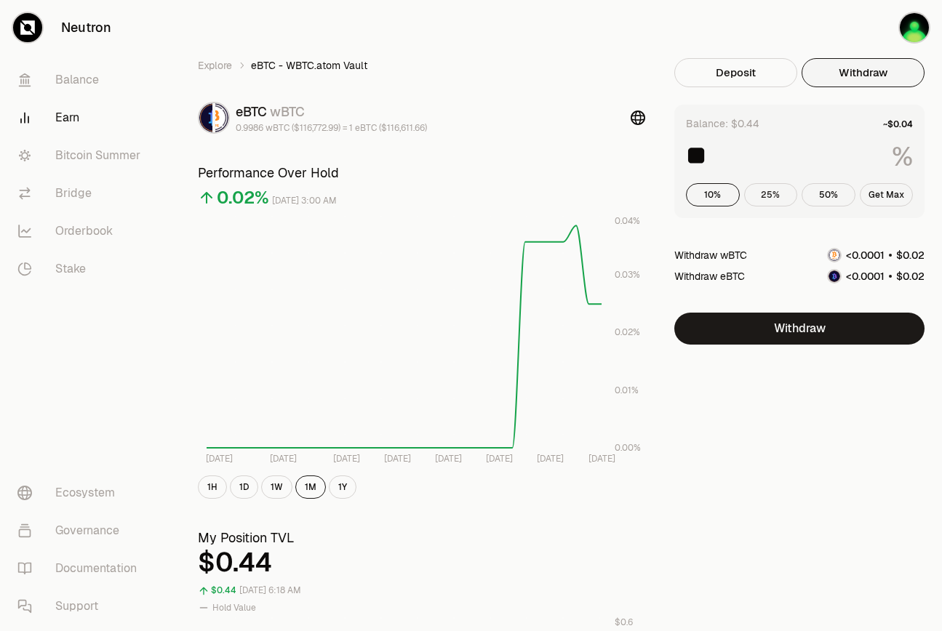
click at [768, 188] on button "25%" at bounding box center [771, 194] width 54 height 23
click at [703, 194] on button "10%" at bounding box center [713, 194] width 54 height 23
type input "**"
click at [866, 329] on button "Withdraw" at bounding box center [799, 329] width 250 height 32
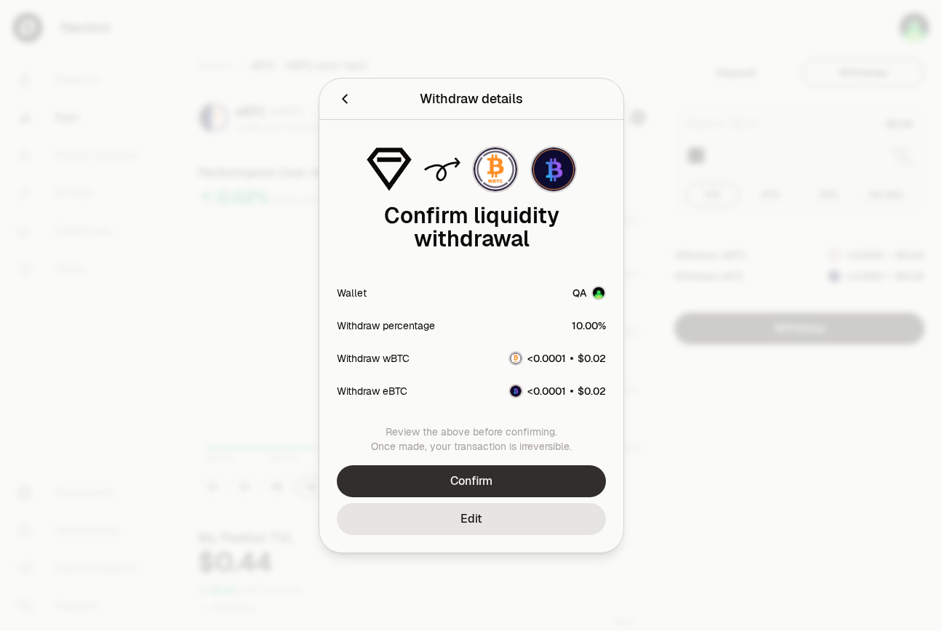
click at [511, 479] on button "Confirm" at bounding box center [471, 481] width 269 height 32
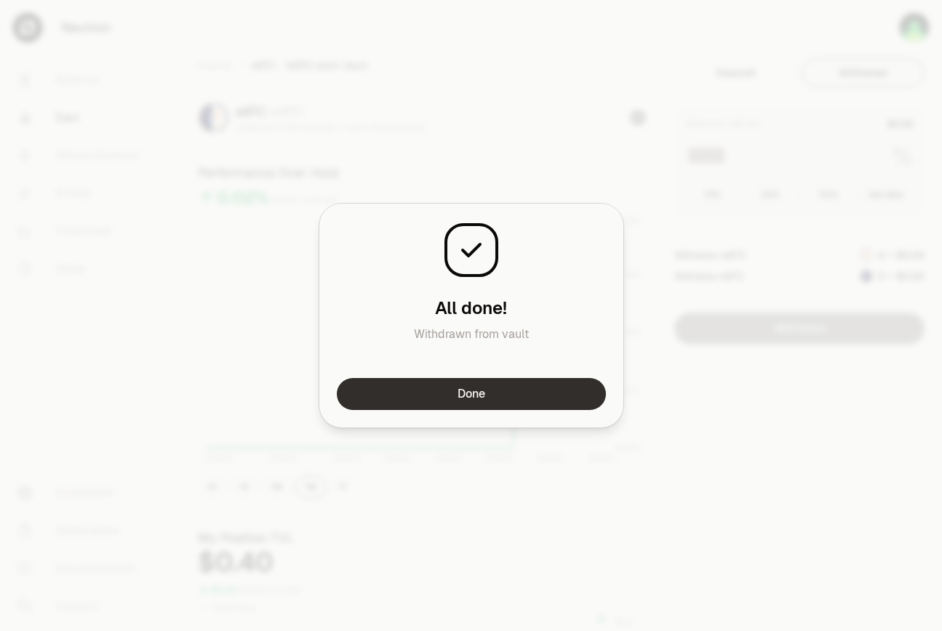
click at [578, 387] on button "Done" at bounding box center [471, 394] width 269 height 32
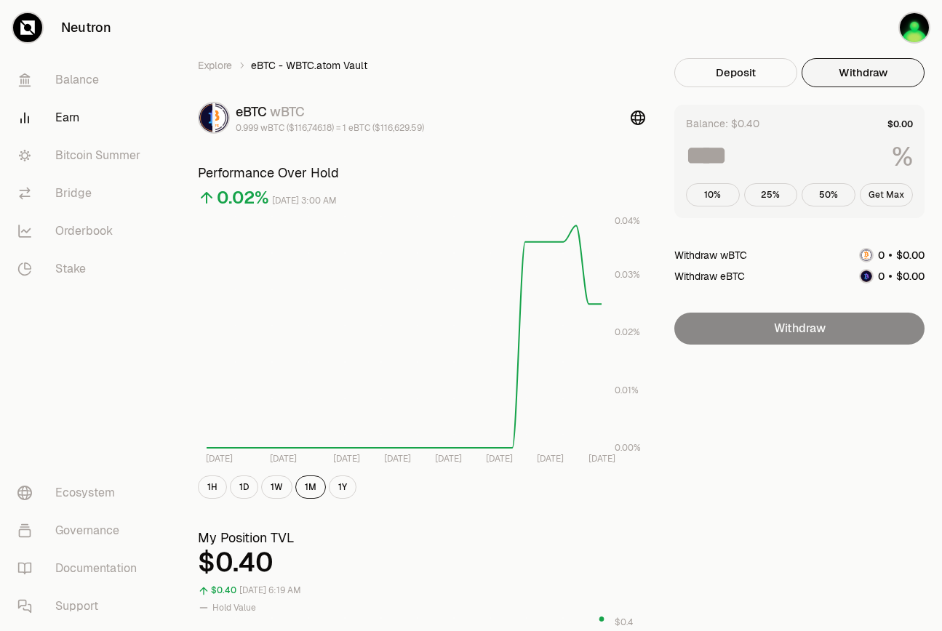
click at [887, 201] on button "Get Max" at bounding box center [887, 194] width 54 height 23
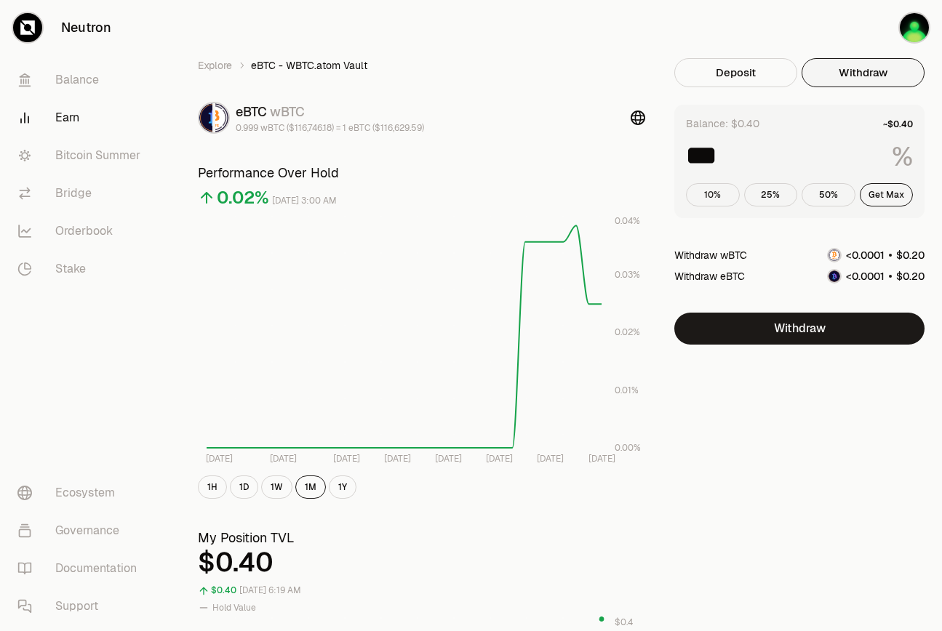
click at [705, 202] on button "10%" at bounding box center [713, 194] width 54 height 23
type input "**"
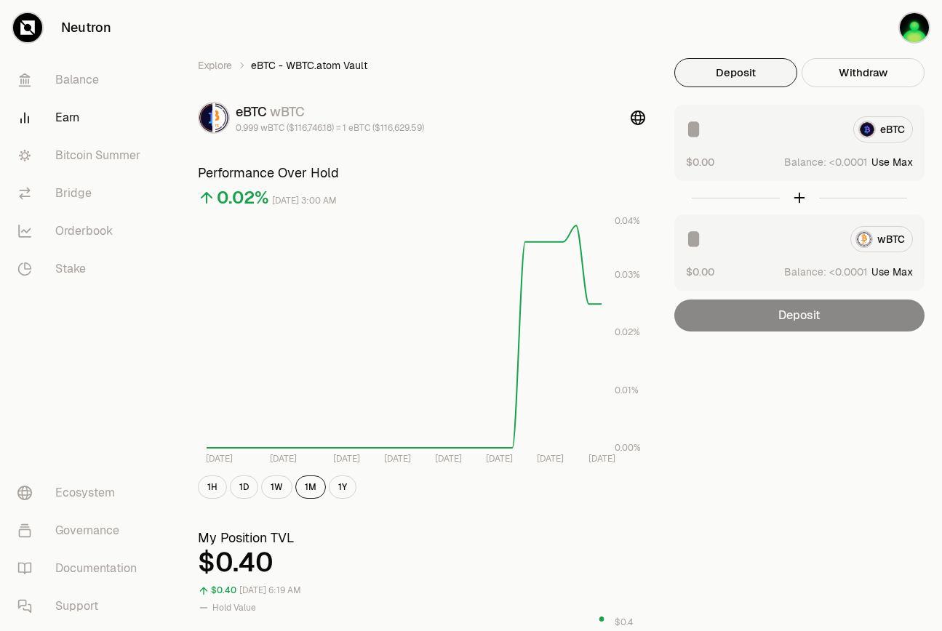
click at [756, 77] on button "Deposit" at bounding box center [735, 72] width 123 height 29
click at [228, 70] on link "Explore" at bounding box center [215, 65] width 34 height 15
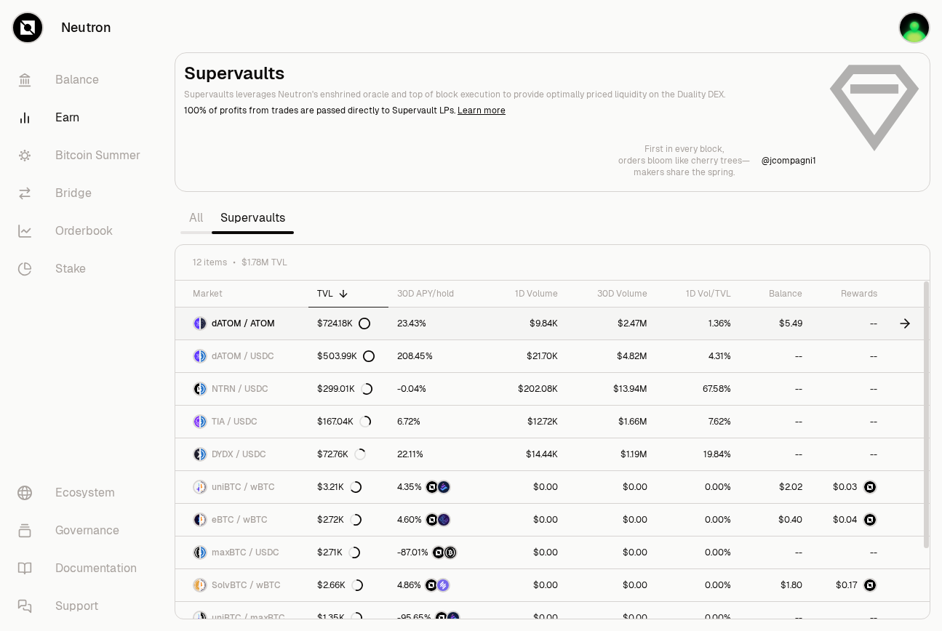
click at [489, 319] on link "$9.84K" at bounding box center [524, 324] width 81 height 32
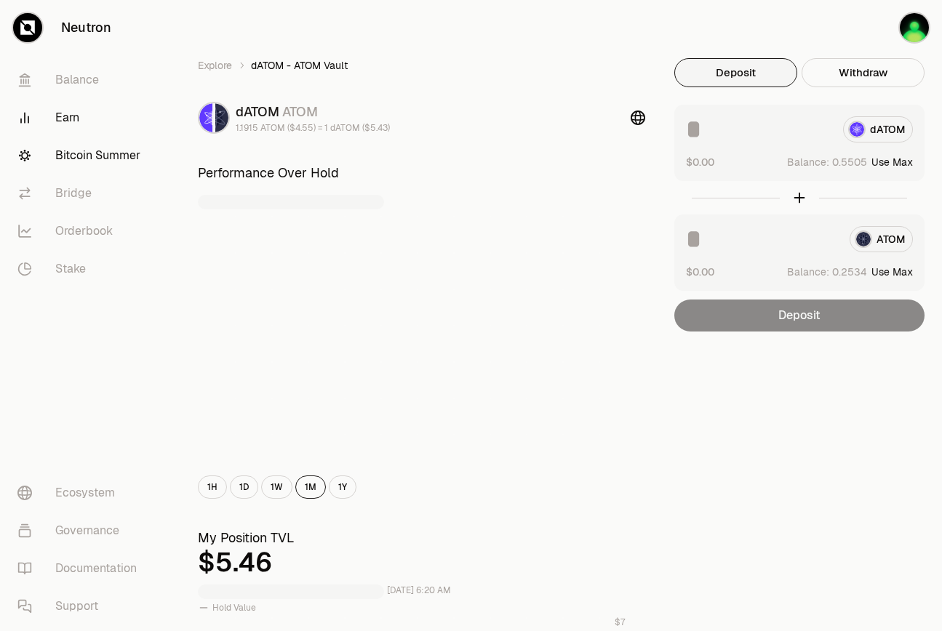
click at [92, 159] on link "Bitcoin Summer" at bounding box center [81, 156] width 151 height 38
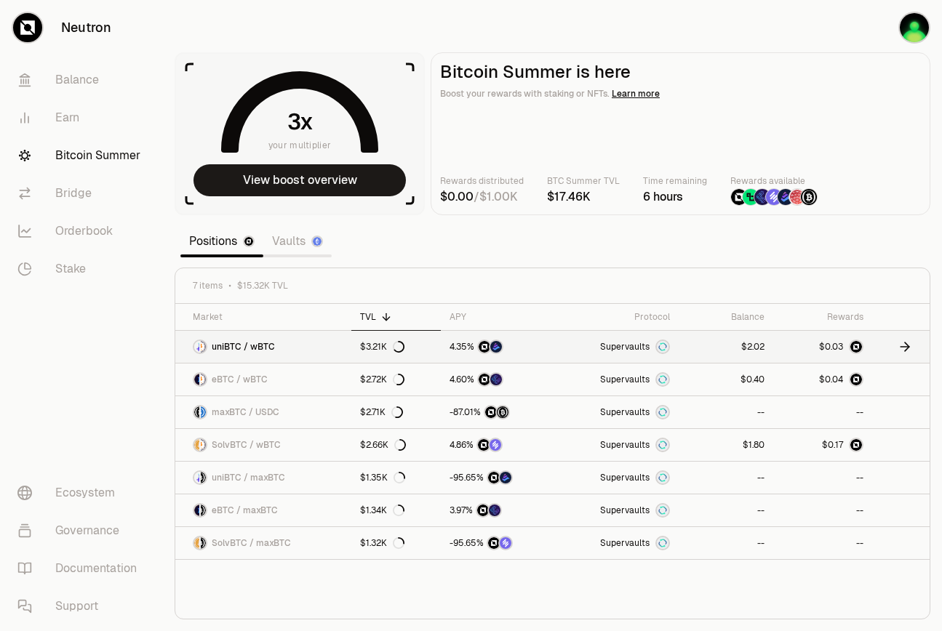
click at [685, 348] on link "$2.02" at bounding box center [726, 347] width 95 height 32
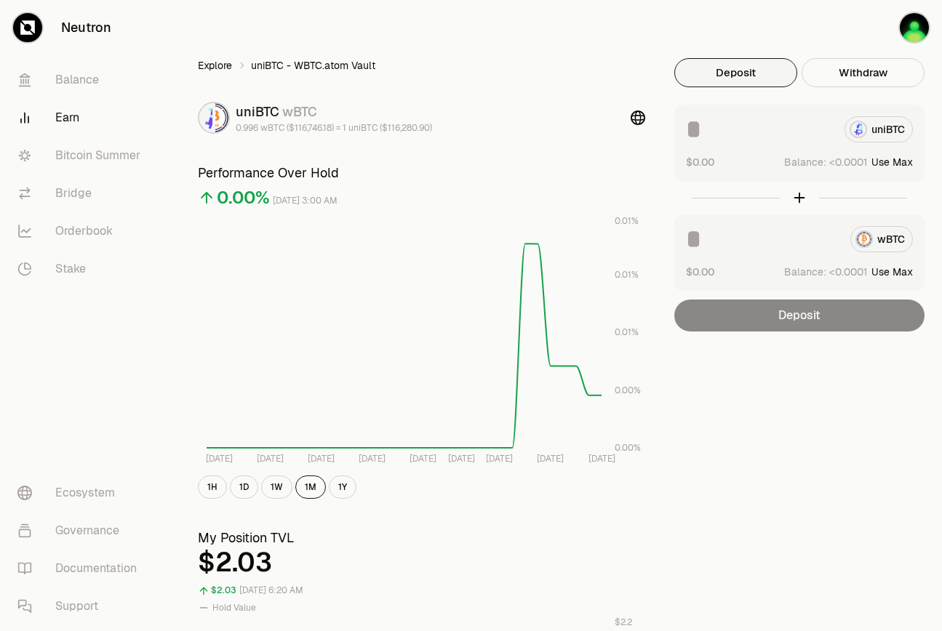
click at [220, 61] on link "Explore" at bounding box center [215, 65] width 34 height 15
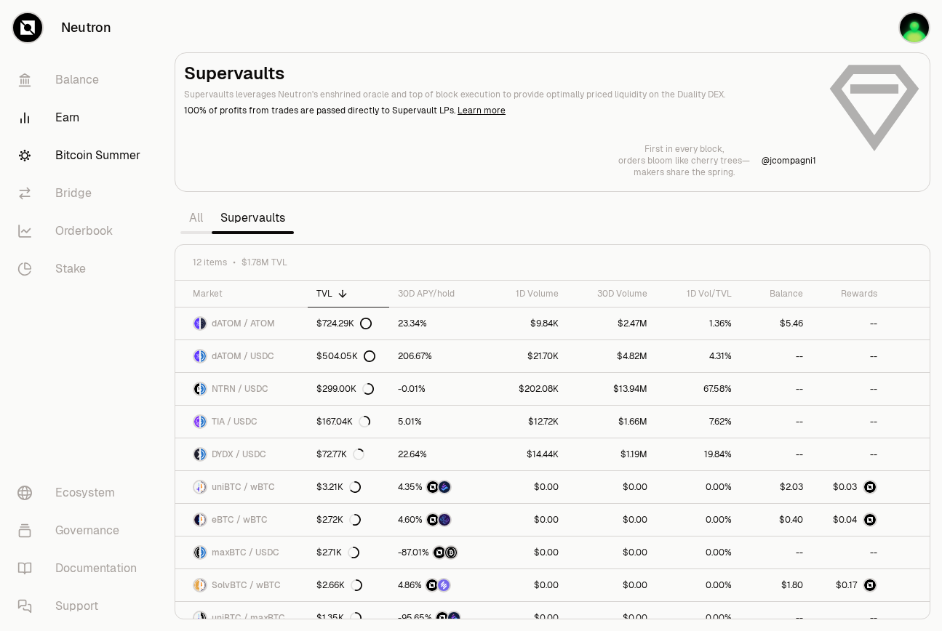
click at [99, 158] on link "Bitcoin Summer" at bounding box center [81, 156] width 151 height 38
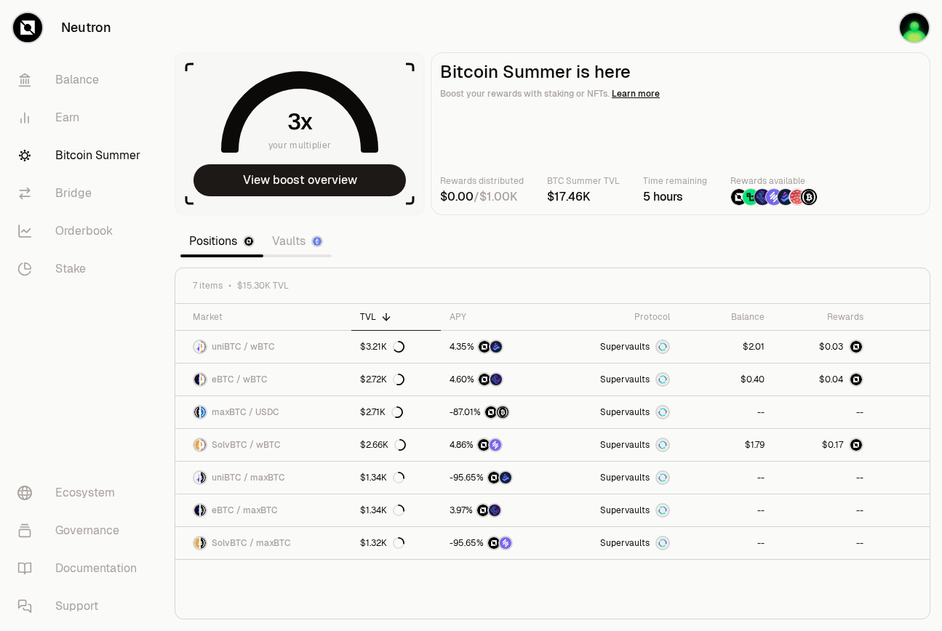
click at [292, 240] on link "Vaults" at bounding box center [297, 241] width 68 height 29
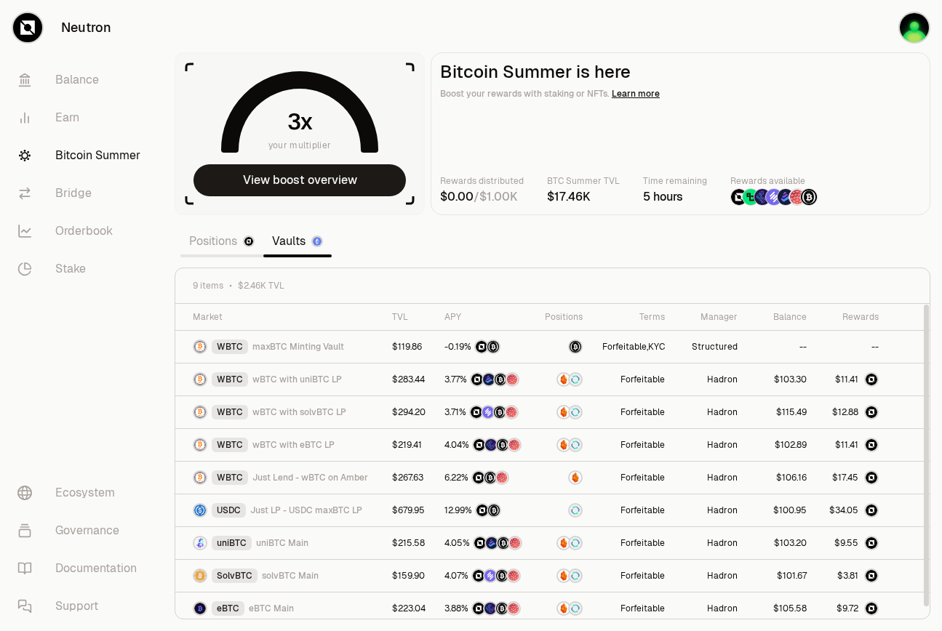
click at [193, 239] on link "Positions" at bounding box center [221, 241] width 83 height 29
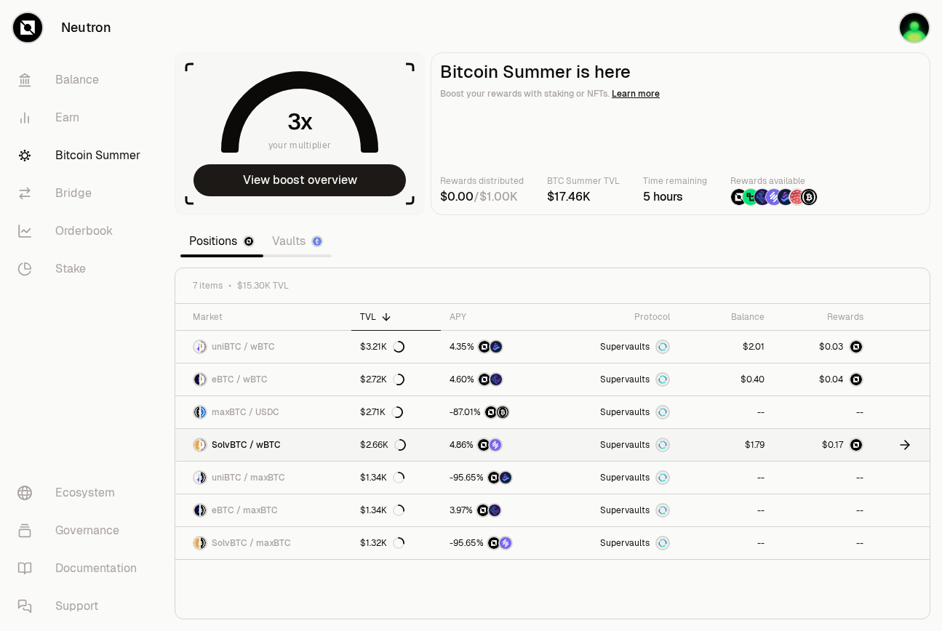
click at [570, 442] on link "Supervaults" at bounding box center [617, 445] width 124 height 32
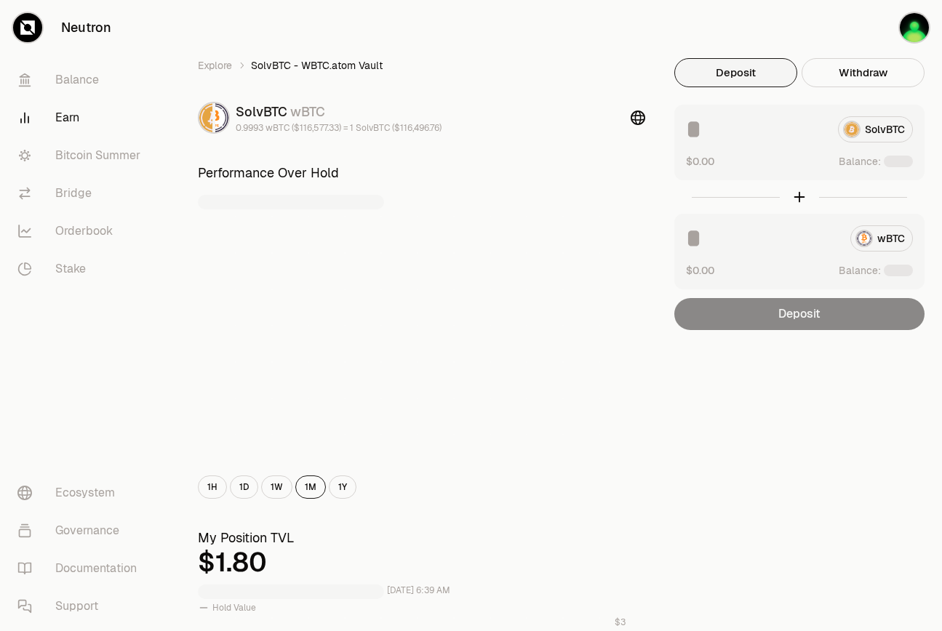
click at [781, 136] on input at bounding box center [756, 129] width 140 height 26
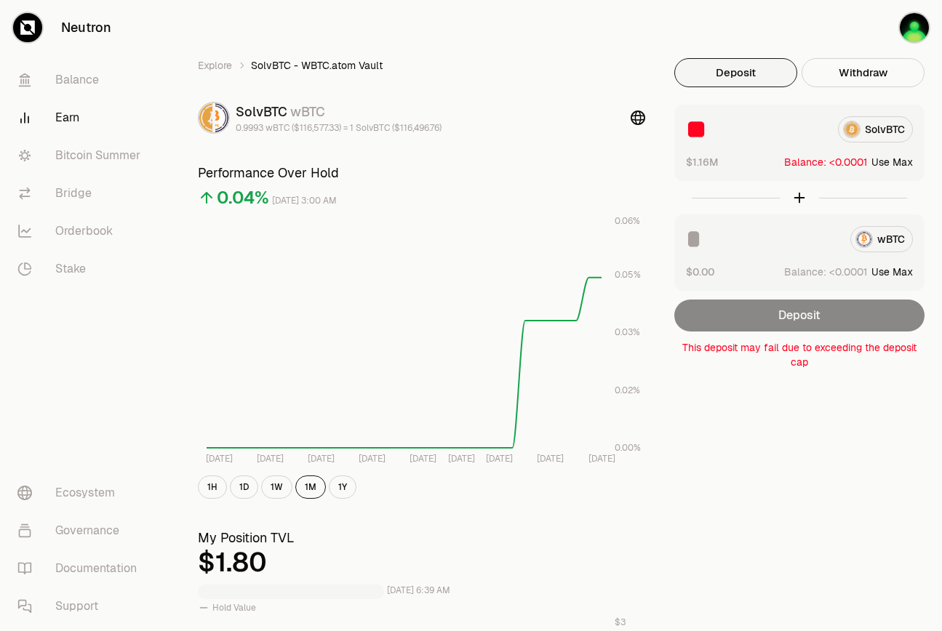
type input "*"
click at [881, 89] on div "Deposit Withdraw wBTC $0.00 Balance: Use Max SolvBTC $0.00 Balance: Use Max Dep…" at bounding box center [799, 194] width 250 height 273
click at [881, 84] on button "Withdraw" at bounding box center [862, 72] width 123 height 29
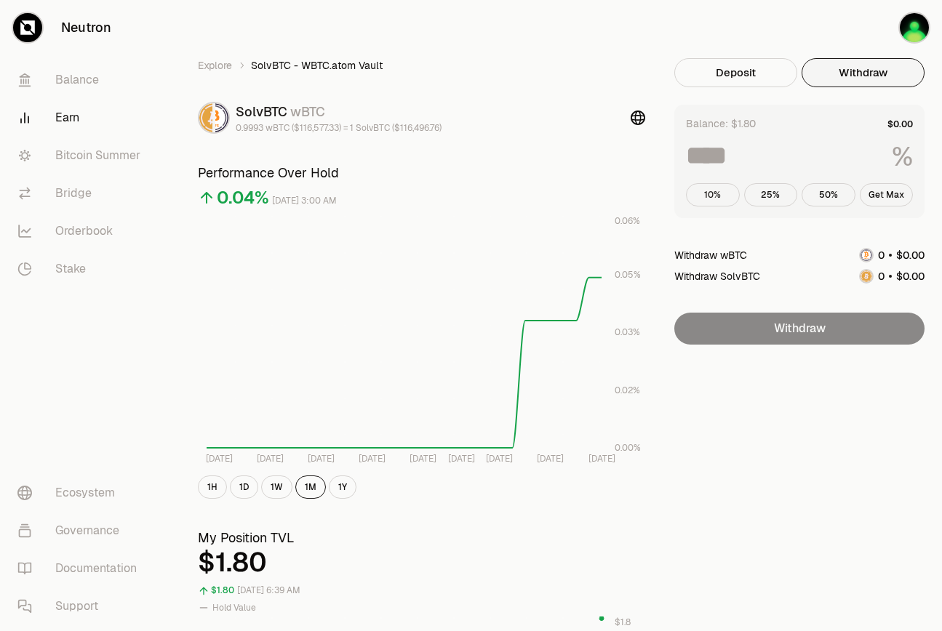
click at [717, 188] on button "10%" at bounding box center [713, 194] width 54 height 23
type input "**"
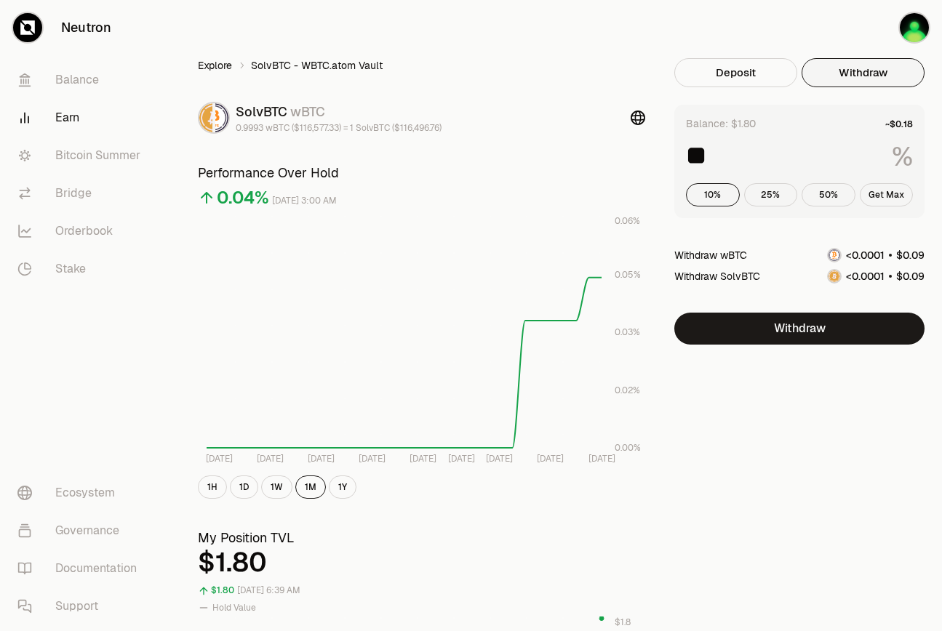
click at [206, 63] on link "Explore" at bounding box center [215, 65] width 34 height 15
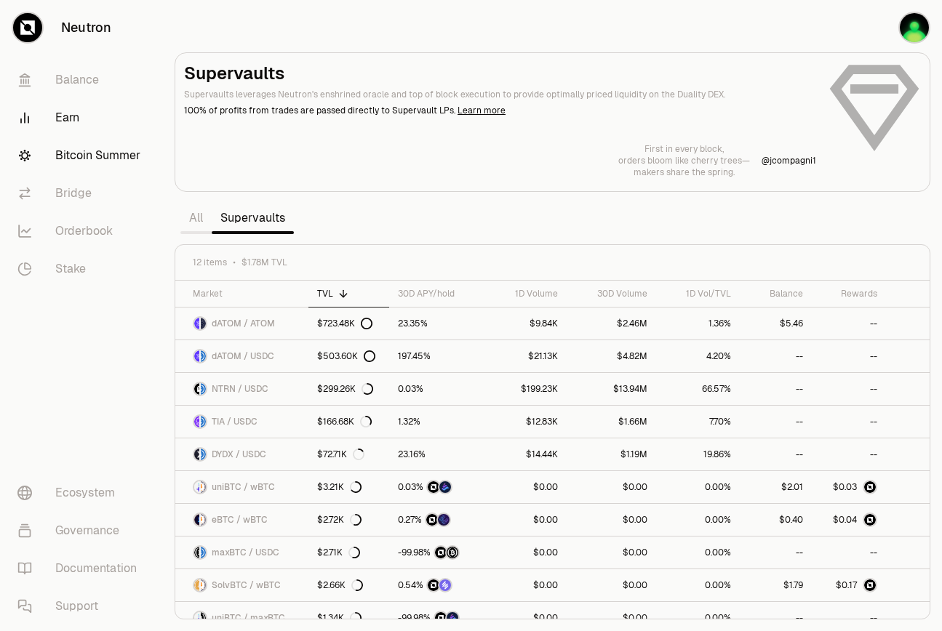
click at [120, 140] on link "Bitcoin Summer" at bounding box center [81, 156] width 151 height 38
click at [120, 153] on link "Bitcoin Summer" at bounding box center [81, 156] width 151 height 38
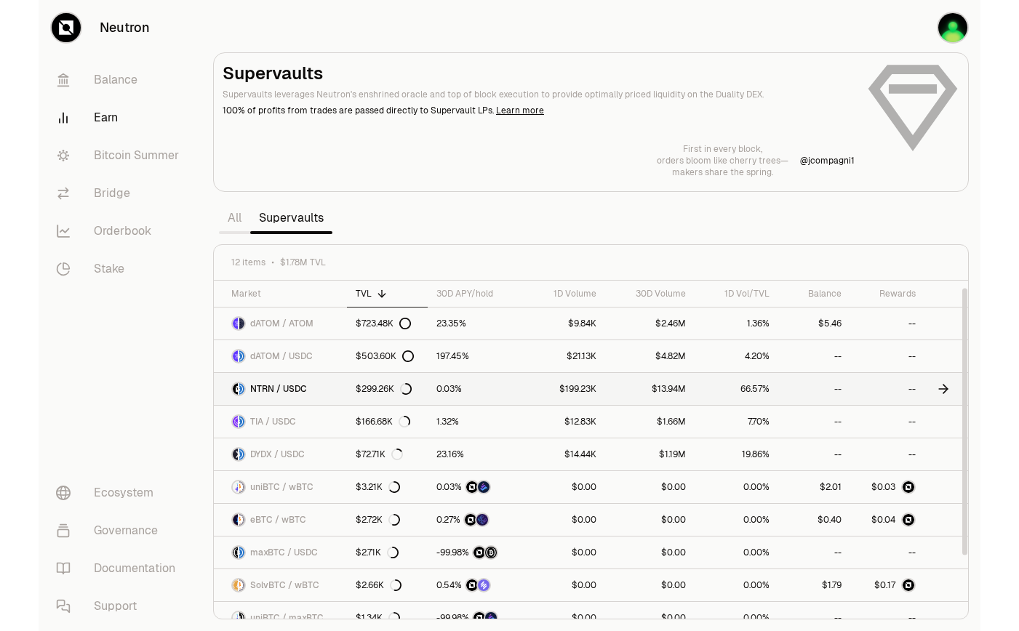
scroll to position [81, 0]
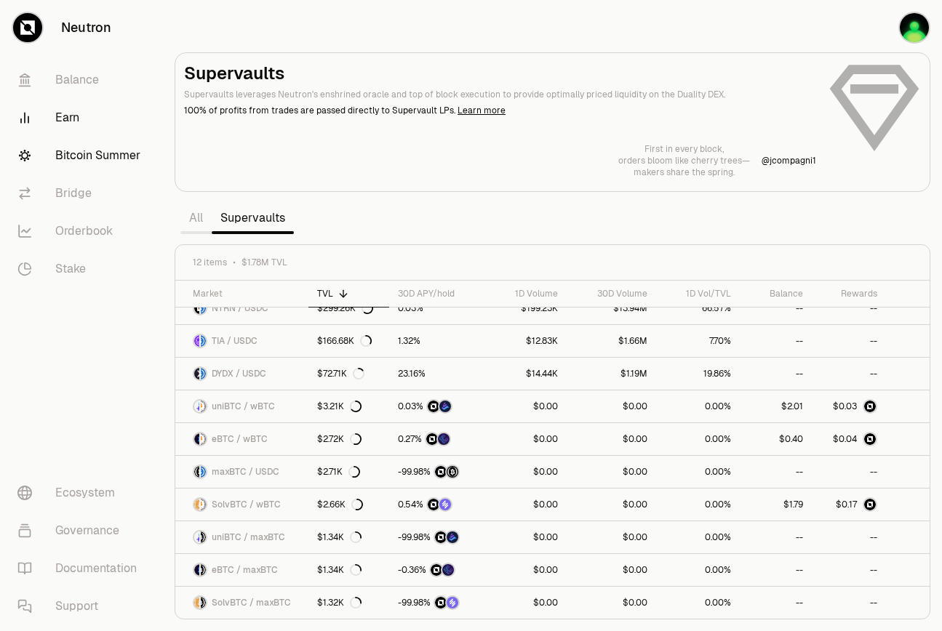
click at [113, 165] on link "Bitcoin Summer" at bounding box center [81, 156] width 151 height 38
click at [109, 157] on link "Bitcoin Summer" at bounding box center [81, 156] width 151 height 38
click at [941, 117] on html "Neutron Balance Earn Bitcoin Summer Bridge Orderbook Stake Ecosystem Governance…" at bounding box center [471, 315] width 942 height 631
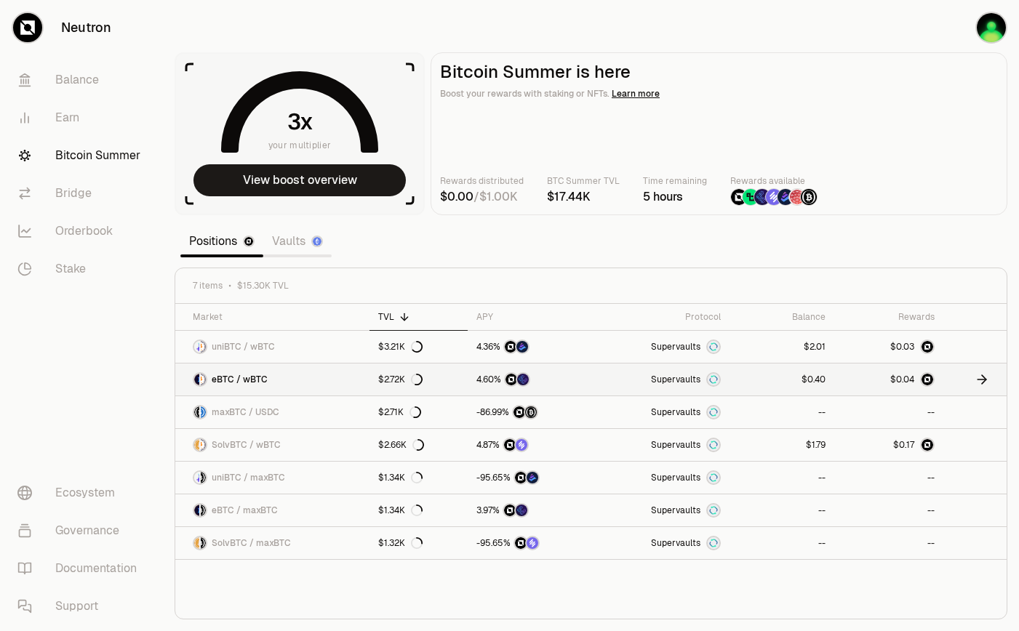
click at [714, 389] on link "Supervaults" at bounding box center [661, 380] width 136 height 32
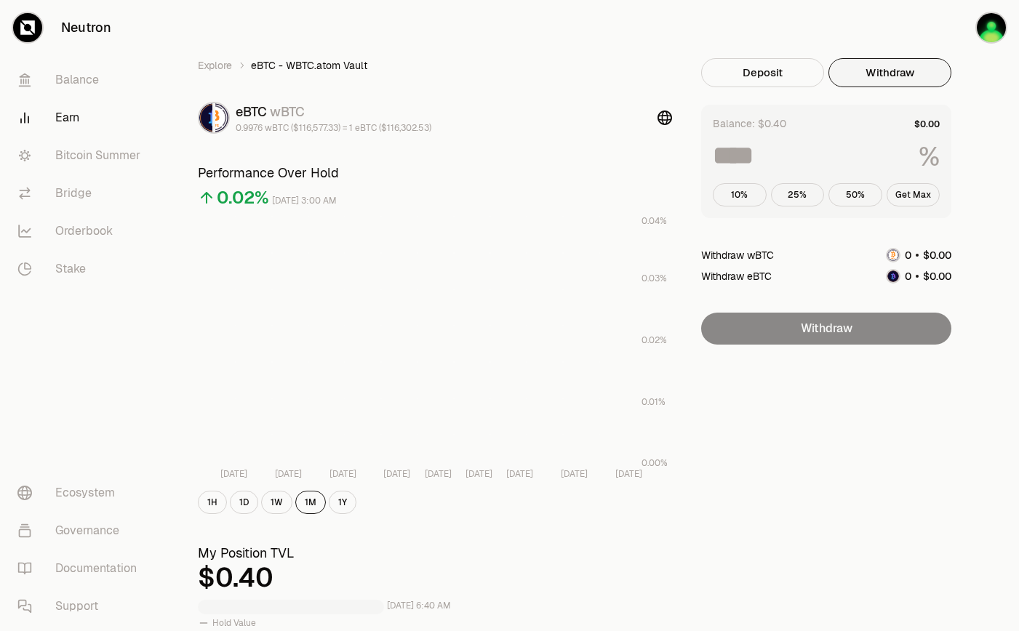
click at [880, 82] on button "Withdraw" at bounding box center [889, 72] width 123 height 29
click at [762, 196] on button "10%" at bounding box center [740, 194] width 54 height 23
type input "**"
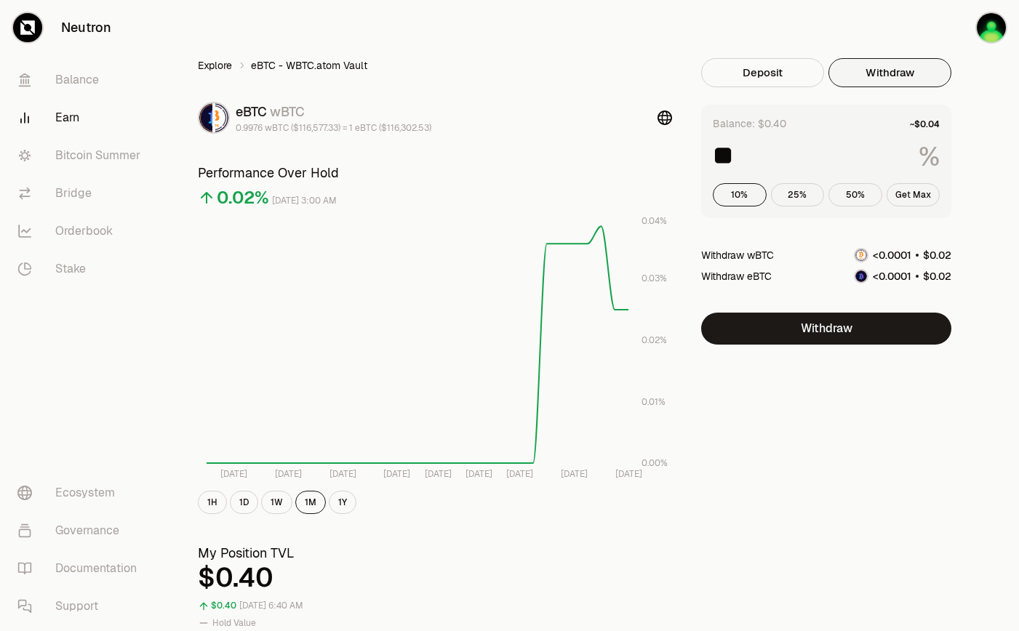
click at [202, 68] on link "Explore" at bounding box center [215, 65] width 34 height 15
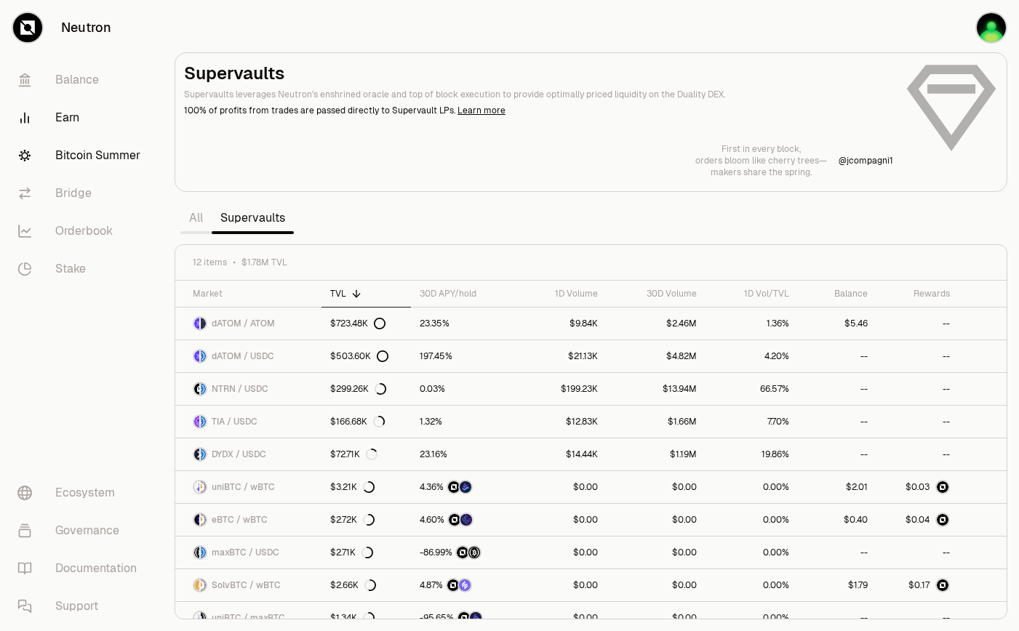
click at [125, 159] on link "Bitcoin Summer" at bounding box center [81, 156] width 151 height 38
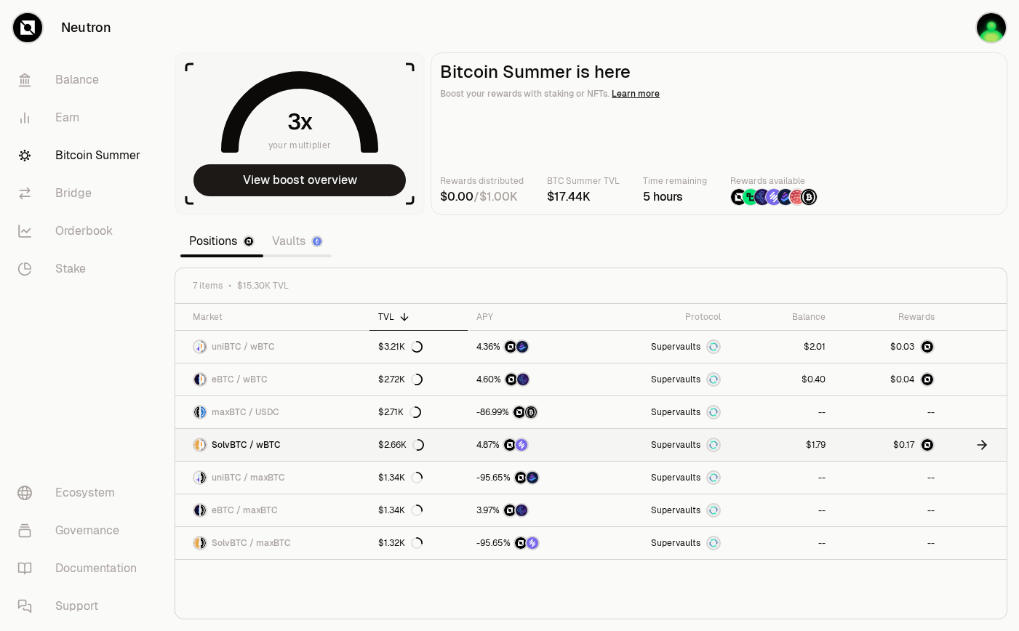
click at [673, 453] on link "Supervaults" at bounding box center [661, 445] width 136 height 32
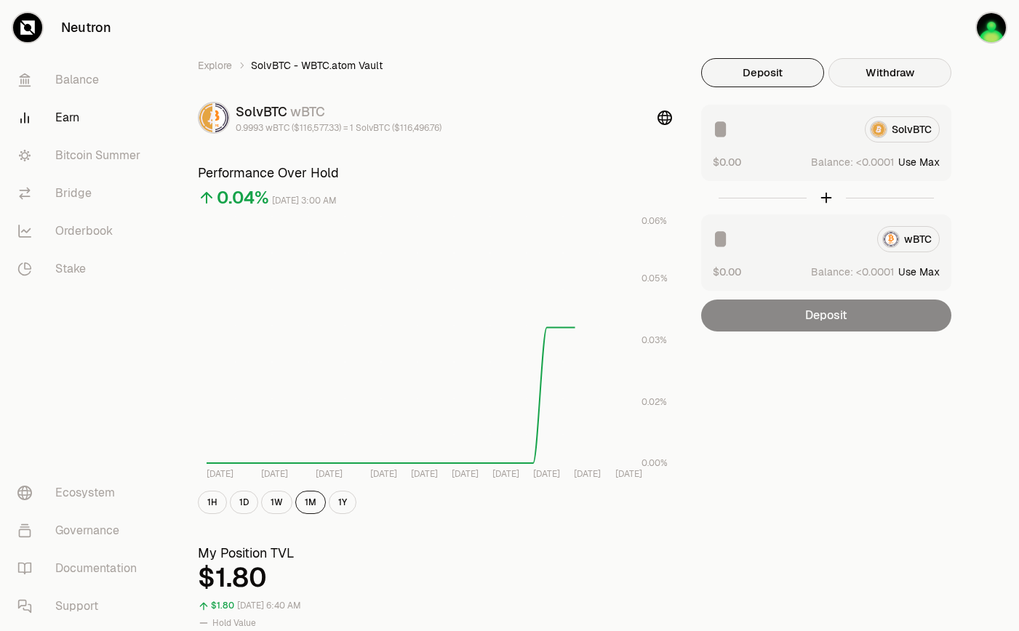
click at [884, 79] on button "Withdraw" at bounding box center [889, 72] width 123 height 29
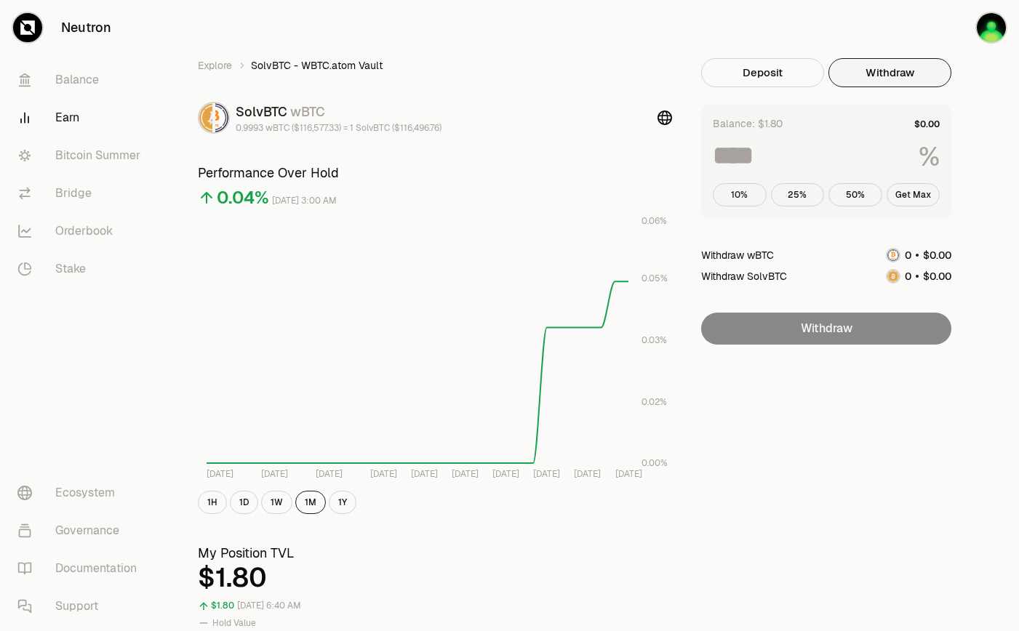
click at [746, 187] on button "10%" at bounding box center [740, 194] width 54 height 23
type input "**"
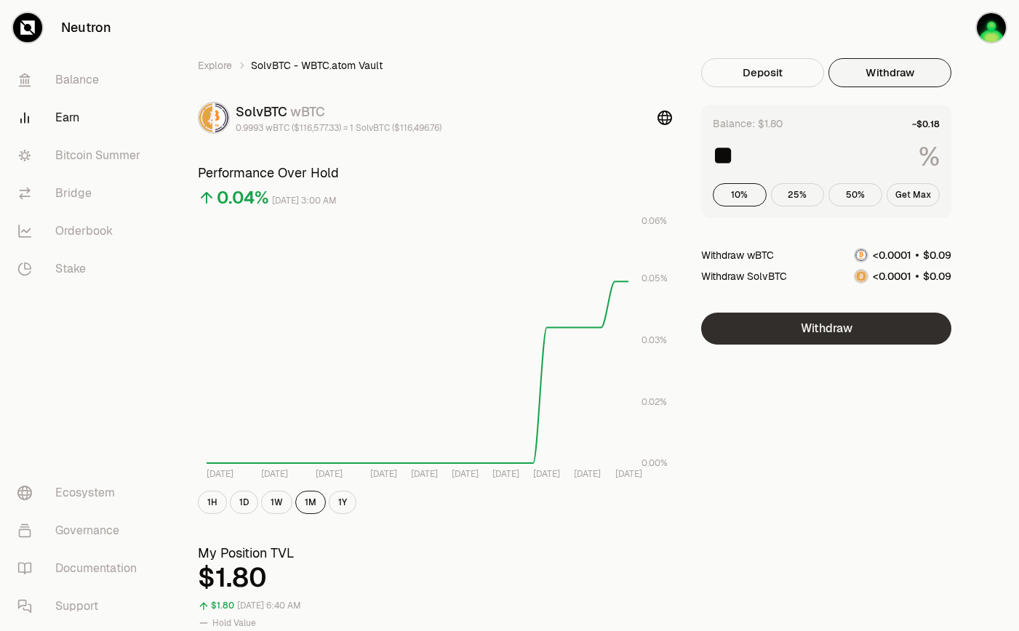
click at [833, 335] on button "Withdraw" at bounding box center [826, 329] width 250 height 32
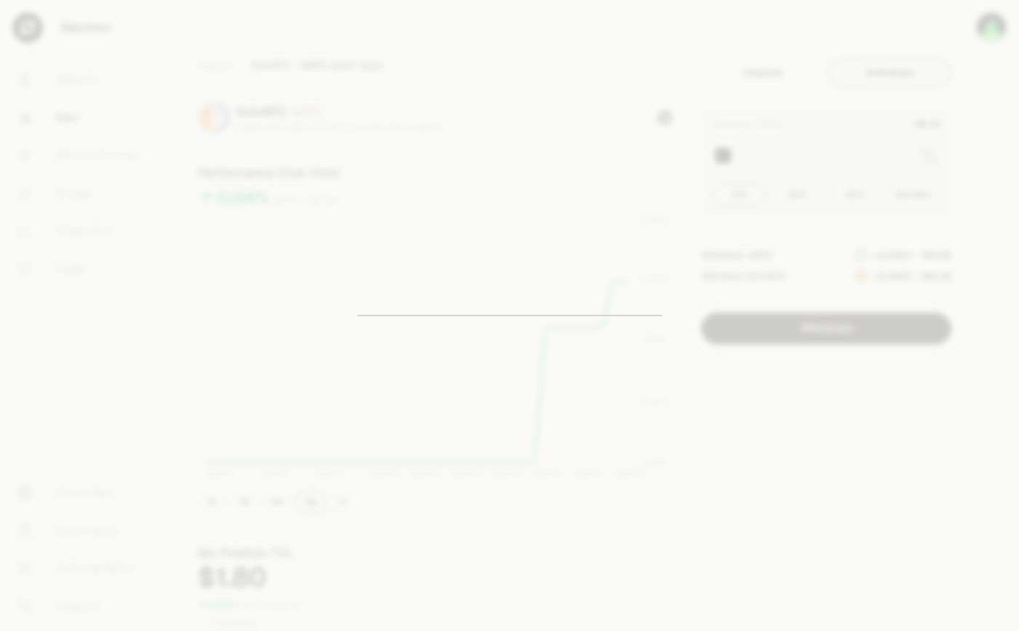
click at [756, 352] on div at bounding box center [509, 315] width 1019 height 631
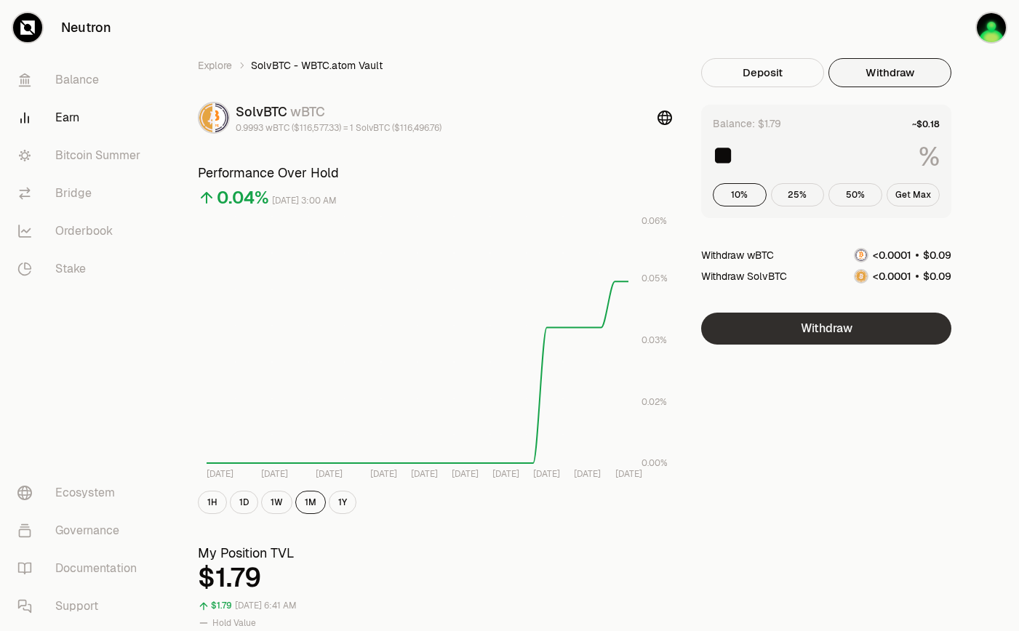
click at [847, 327] on button "Withdraw" at bounding box center [826, 329] width 250 height 32
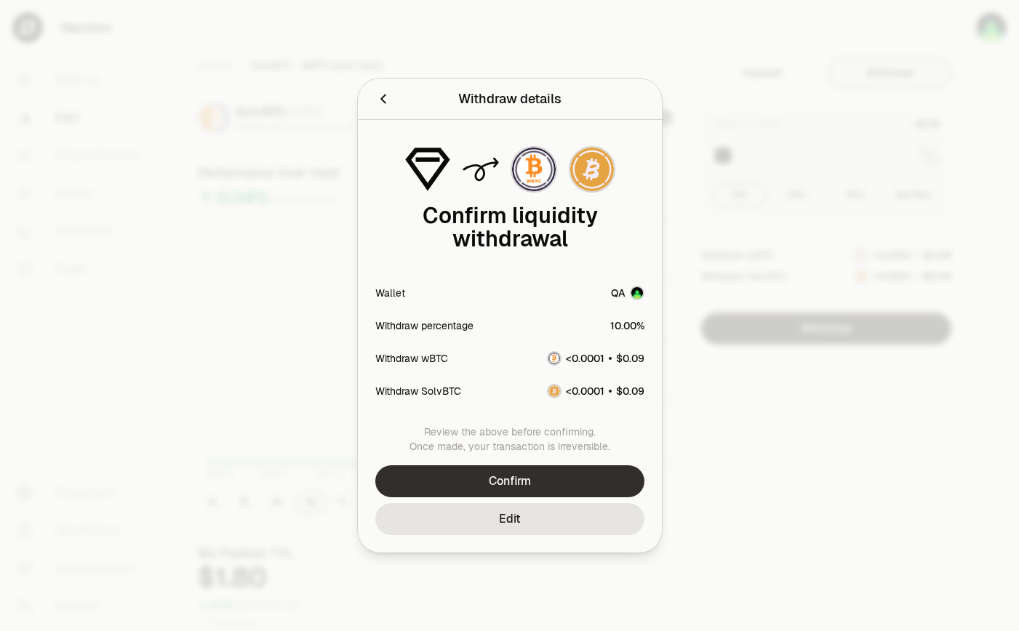
click at [588, 472] on button "Confirm" at bounding box center [509, 481] width 269 height 32
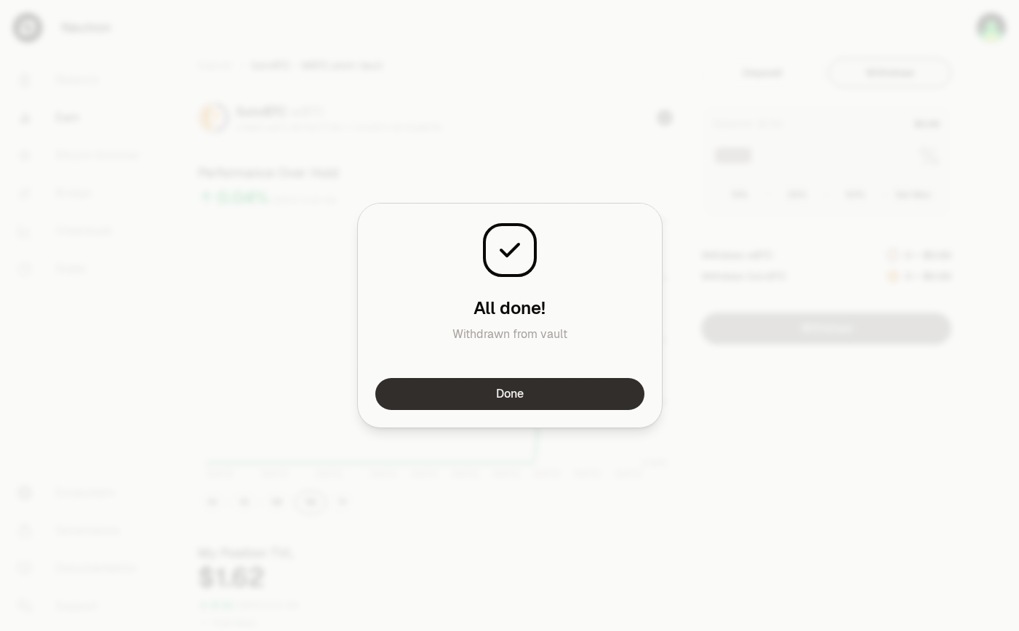
click at [535, 396] on button "Done" at bounding box center [509, 394] width 269 height 32
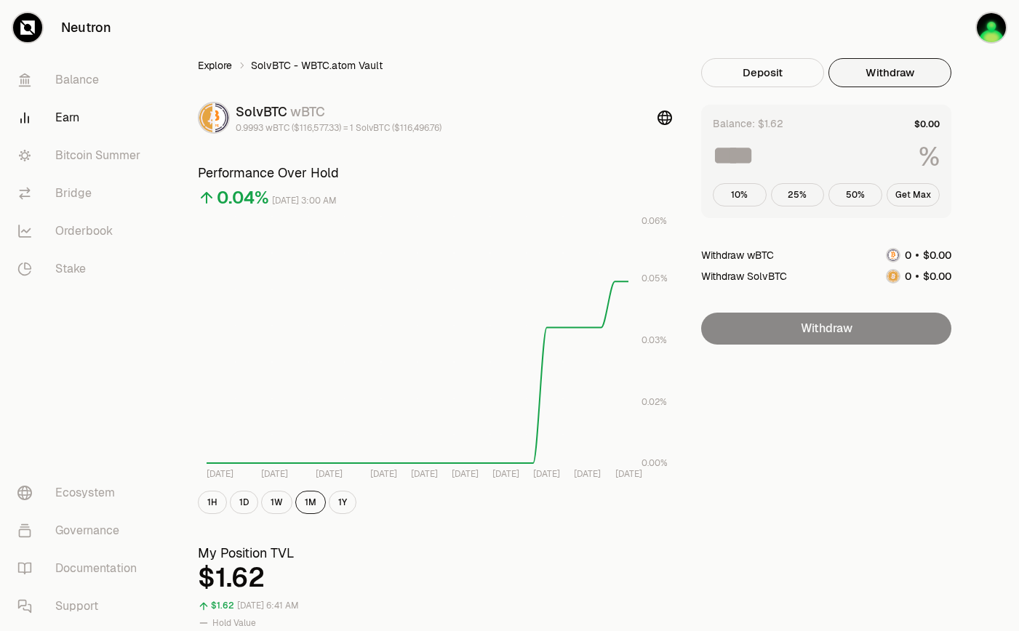
click at [207, 65] on link "Explore" at bounding box center [215, 65] width 34 height 15
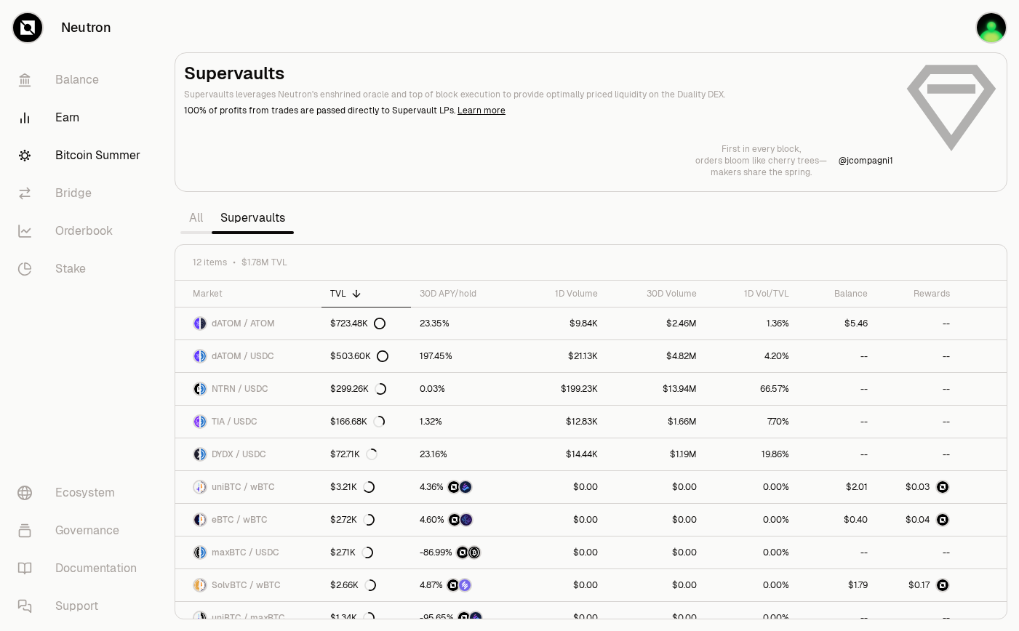
click at [94, 160] on link "Bitcoin Summer" at bounding box center [81, 156] width 151 height 38
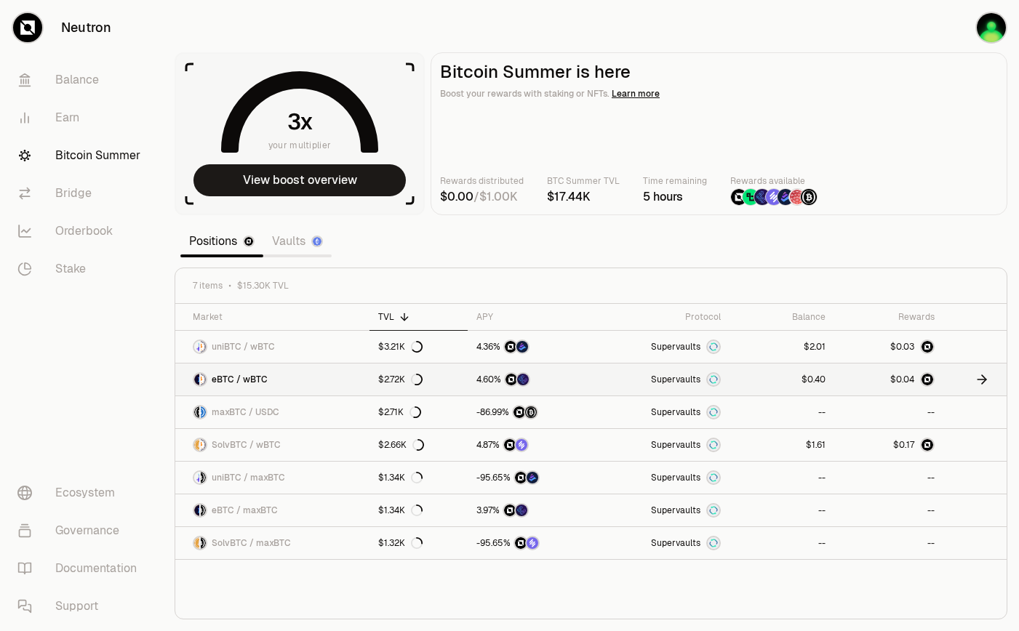
click at [587, 377] on link at bounding box center [531, 380] width 126 height 32
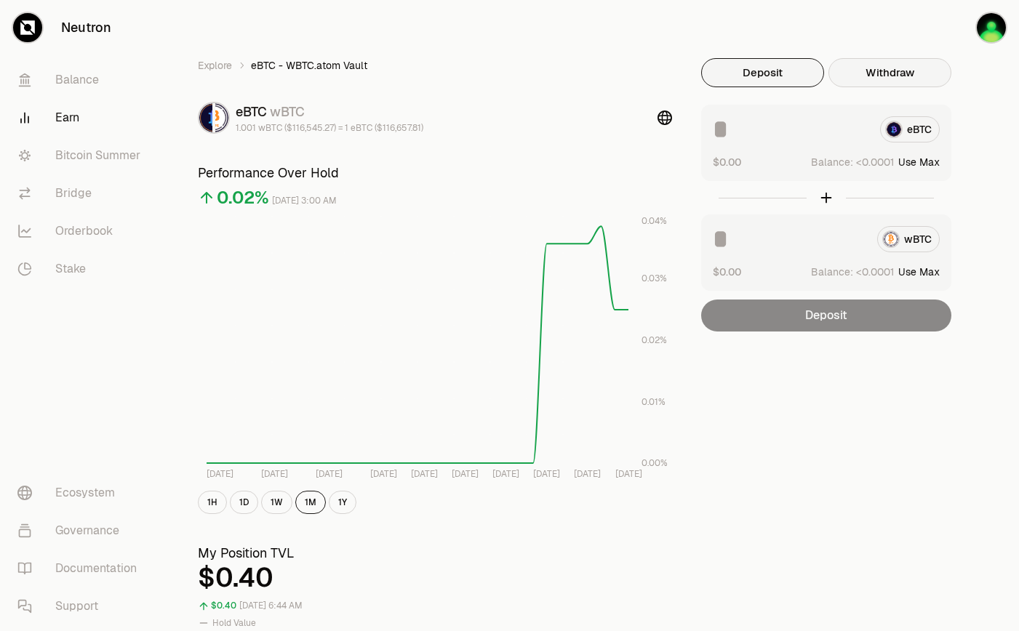
click at [894, 80] on button "Withdraw" at bounding box center [889, 72] width 123 height 29
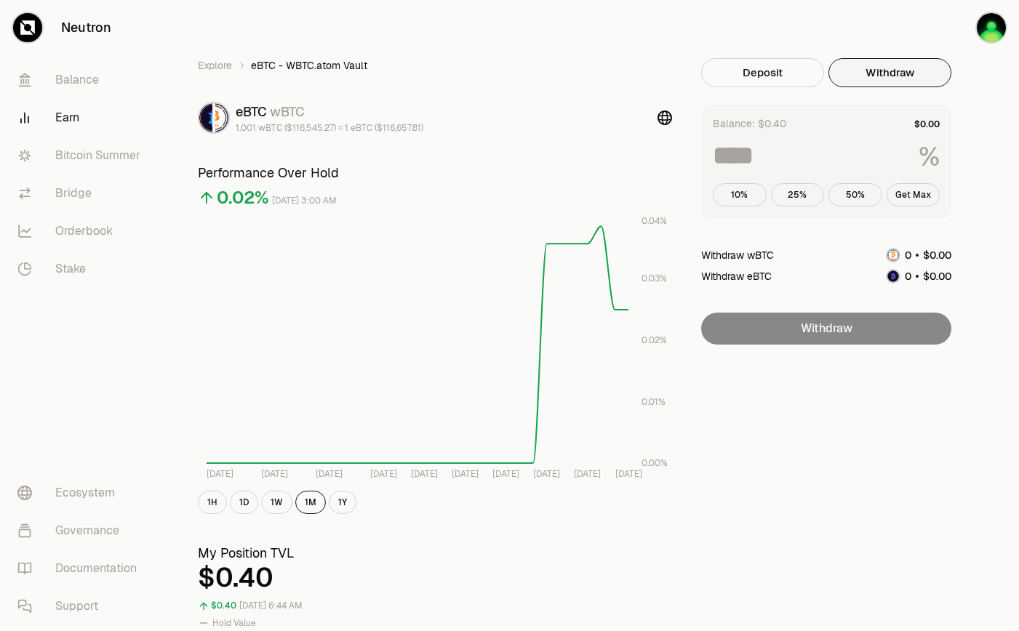
click at [894, 80] on button "Withdraw" at bounding box center [889, 72] width 123 height 29
click at [827, 151] on input at bounding box center [810, 156] width 194 height 26
type input "*"
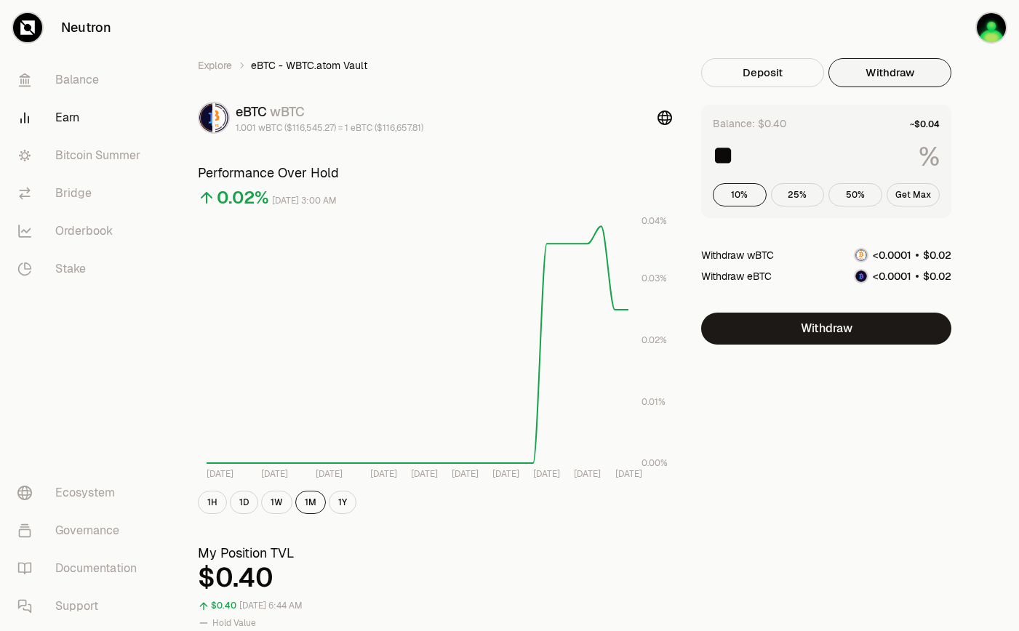
type input "**"
drag, startPoint x: 319, startPoint y: 110, endPoint x: 231, endPoint y: 116, distance: 88.2
click at [231, 116] on div "eBTC wBTC 1.001 wBTC ($116,545.27) = 1 eBTC ($116,657.81)" at bounding box center [310, 118] width 225 height 32
copy div "eBTC wBTC"
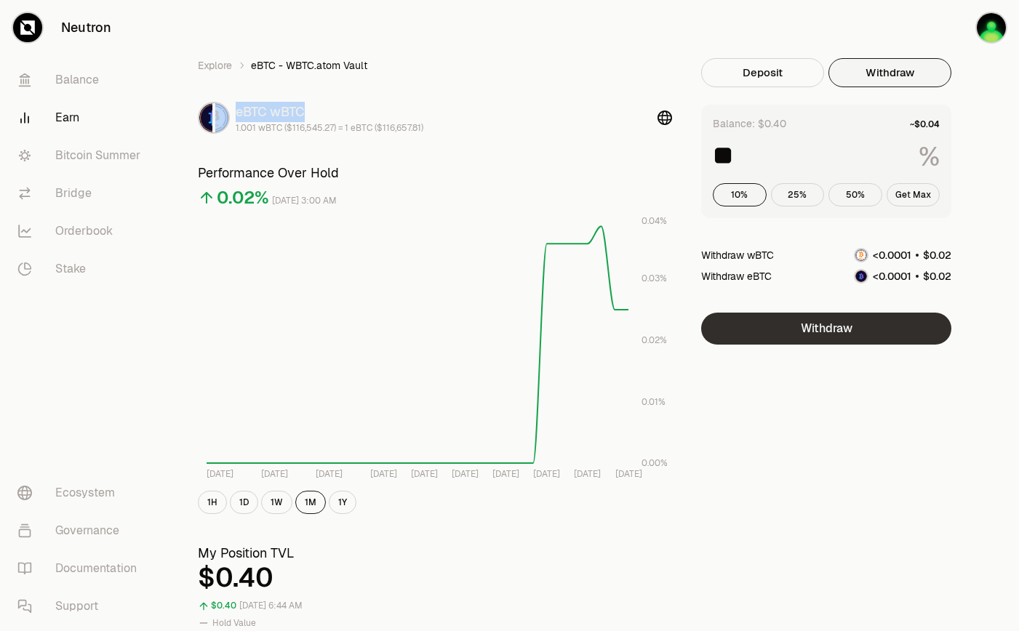
click at [822, 334] on button "Withdraw" at bounding box center [826, 329] width 250 height 32
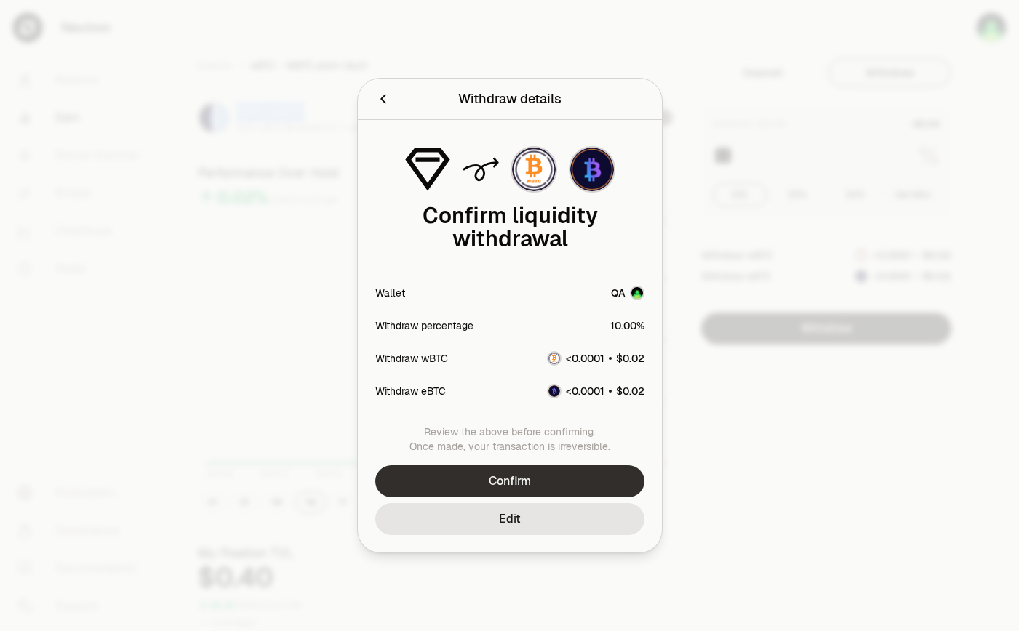
click at [588, 485] on button "Confirm" at bounding box center [509, 481] width 269 height 32
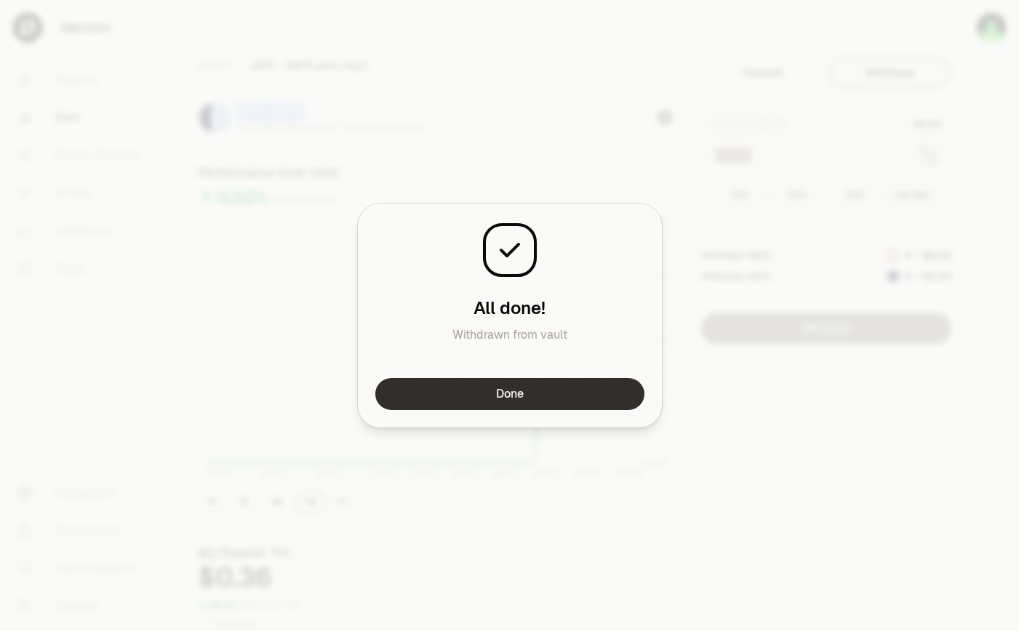
click at [580, 399] on button "Done" at bounding box center [509, 394] width 269 height 32
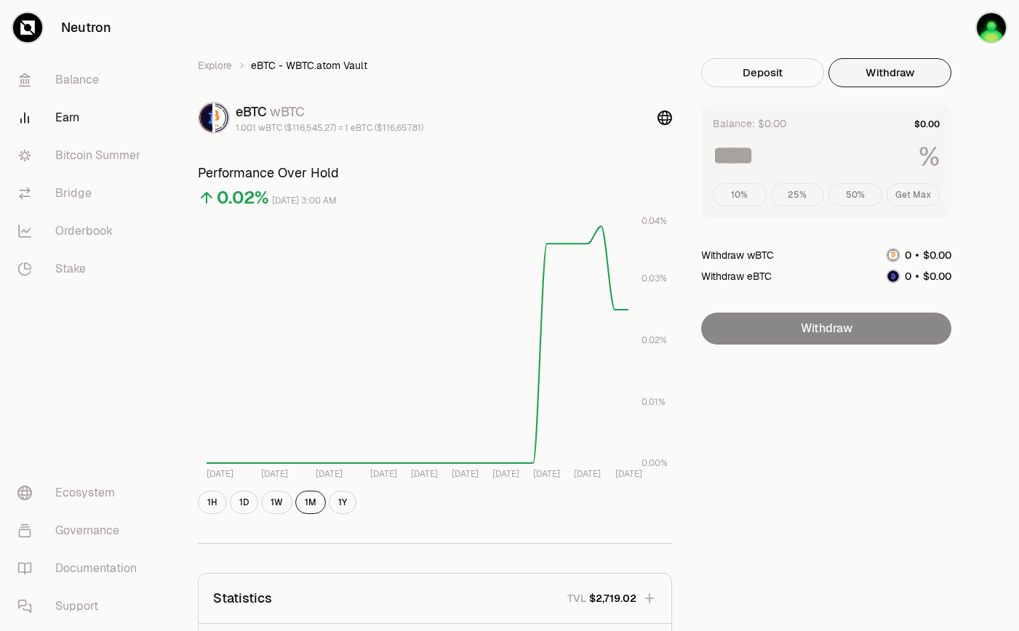
click at [223, 56] on div "Explore eBTC - WBTC.atom Vault eBTC wBTC 1.001 wBTC ($116,545.27) = 1 eBTC ($11…" at bounding box center [591, 470] width 856 height 941
click at [223, 60] on link "Explore" at bounding box center [215, 65] width 34 height 15
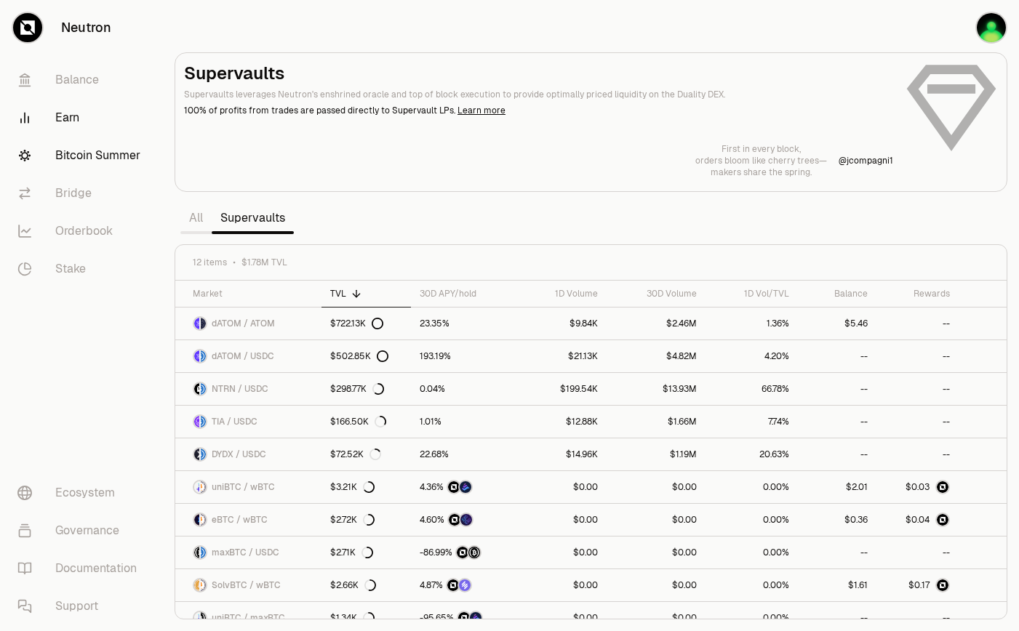
click at [108, 152] on link "Bitcoin Summer" at bounding box center [81, 156] width 151 height 38
click at [119, 161] on link "Bitcoin Summer" at bounding box center [81, 156] width 151 height 38
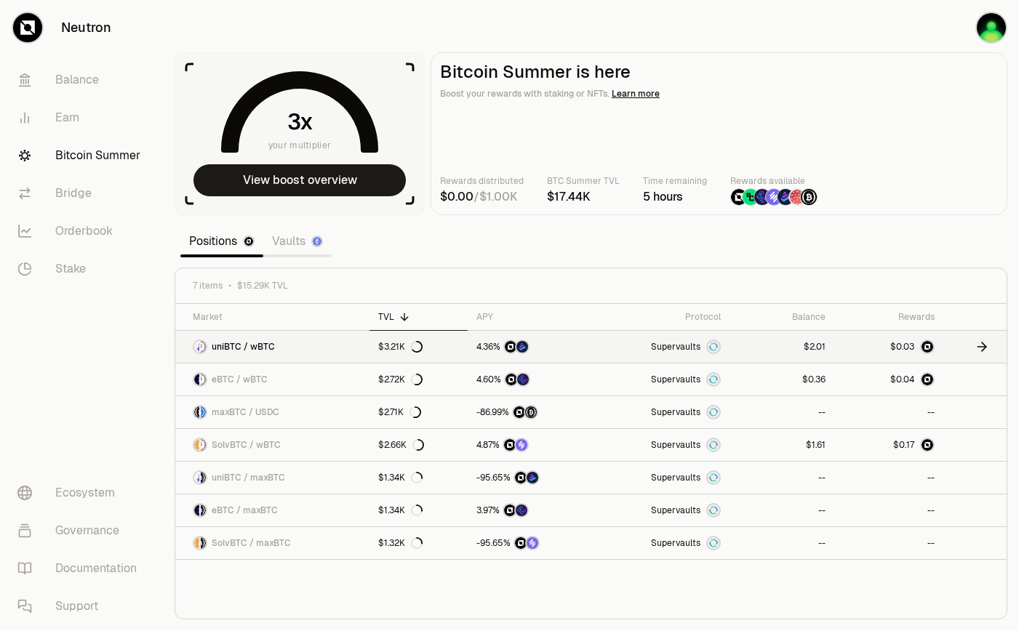
click at [617, 353] on link "Supervaults" at bounding box center [661, 347] width 136 height 32
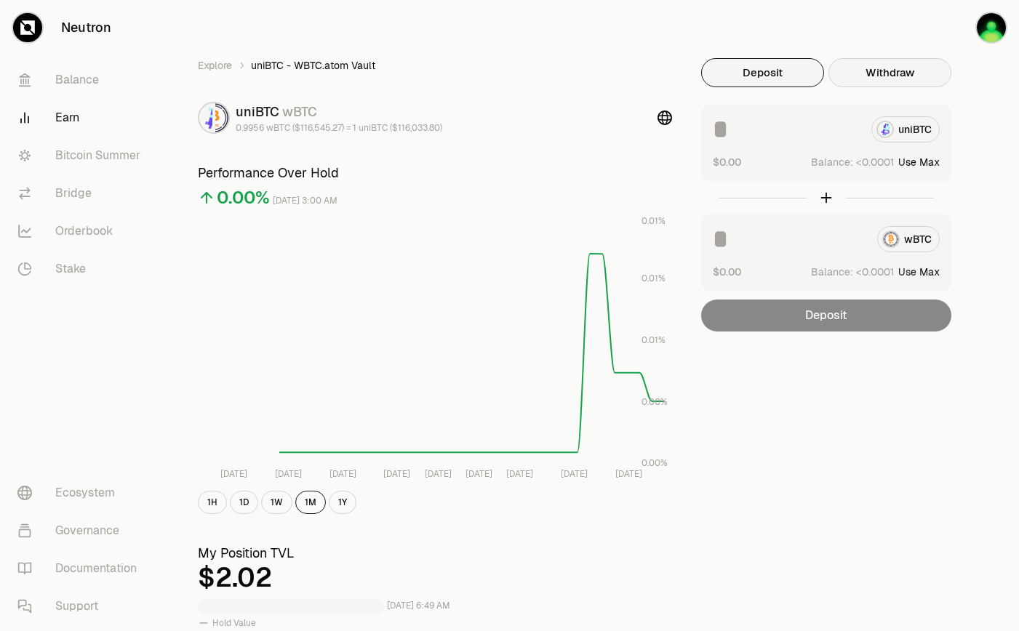
click at [888, 74] on button "Withdraw" at bounding box center [889, 72] width 123 height 29
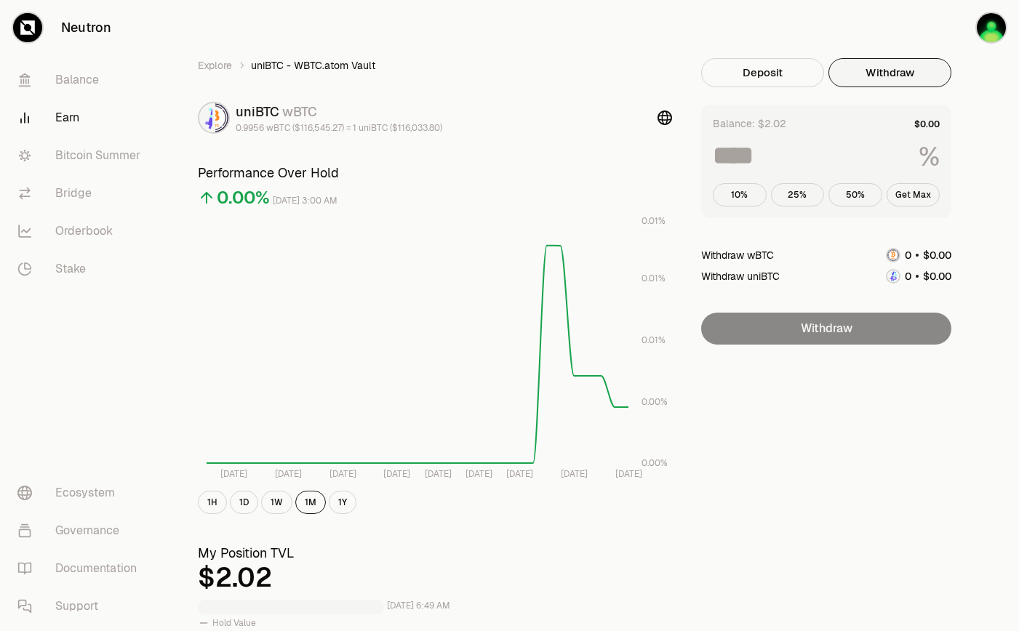
click at [799, 159] on input at bounding box center [810, 156] width 194 height 26
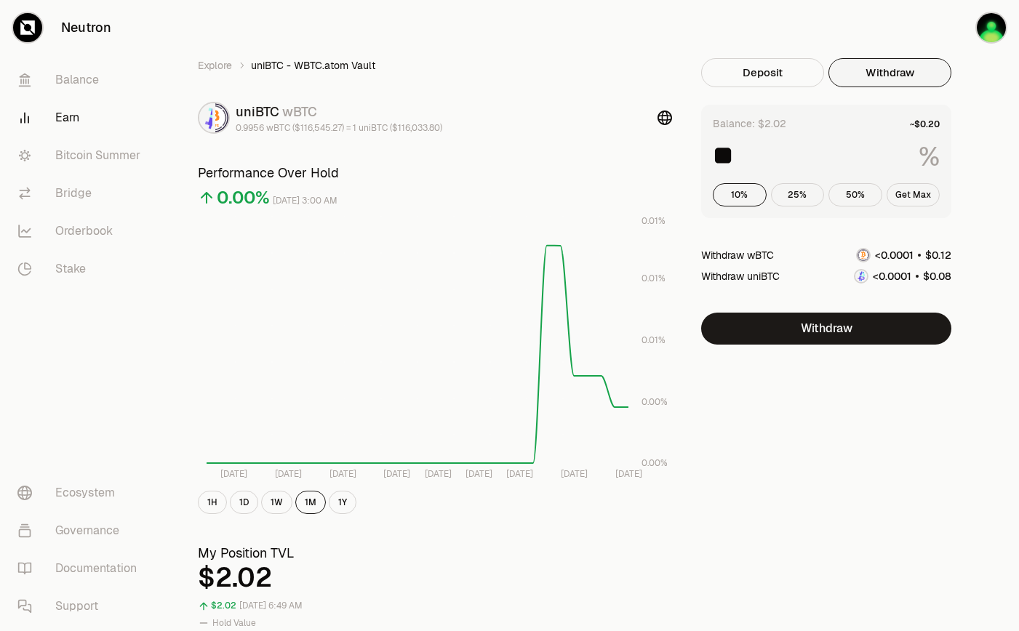
type input "**"
click at [828, 329] on button "Withdraw" at bounding box center [826, 329] width 250 height 32
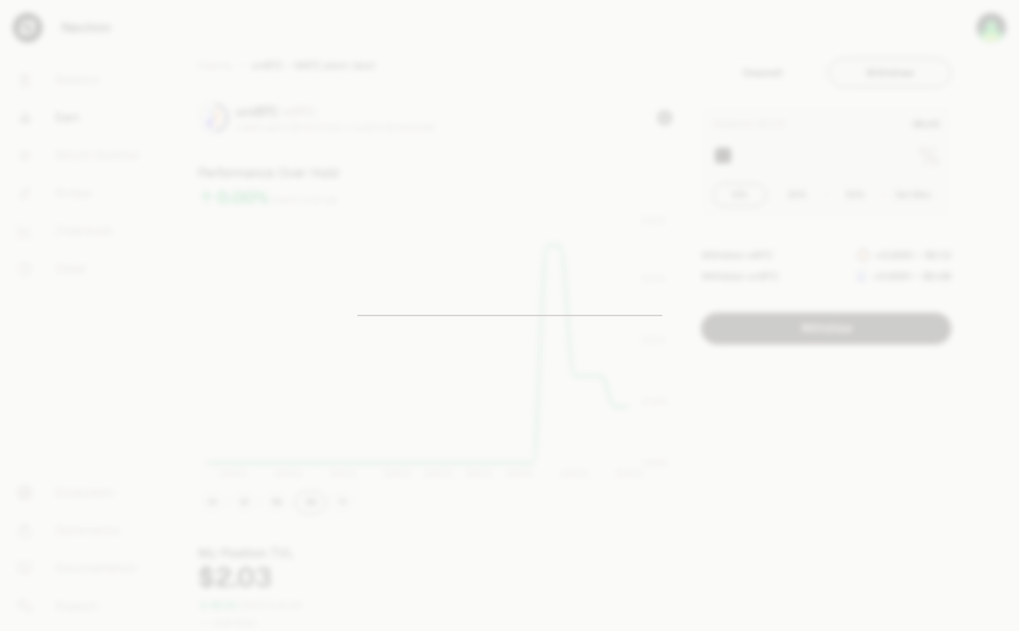
click at [734, 297] on div at bounding box center [509, 315] width 1019 height 631
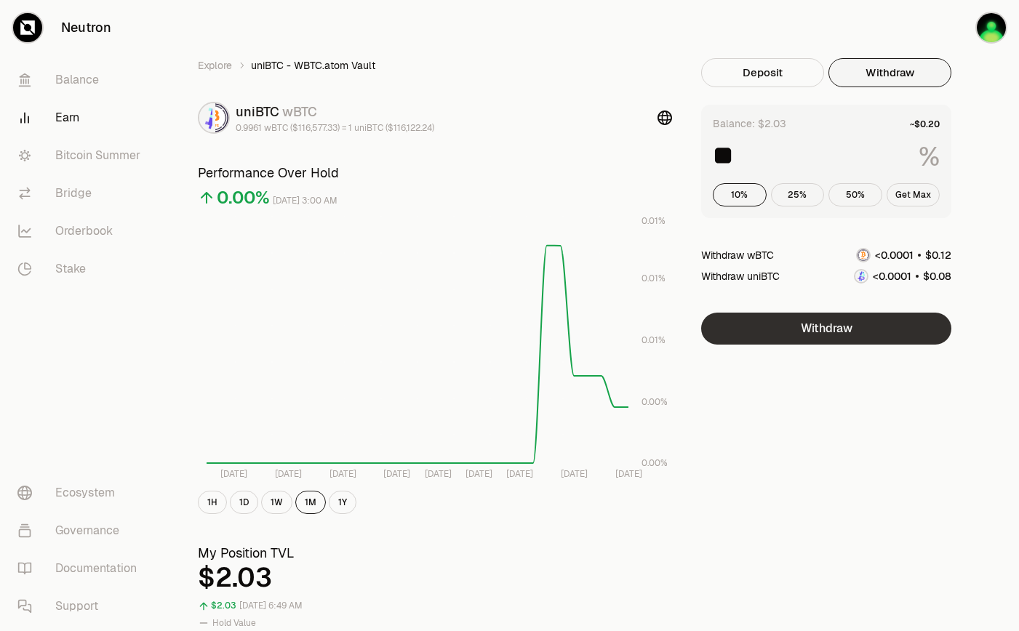
click at [843, 328] on button "Withdraw" at bounding box center [826, 329] width 250 height 32
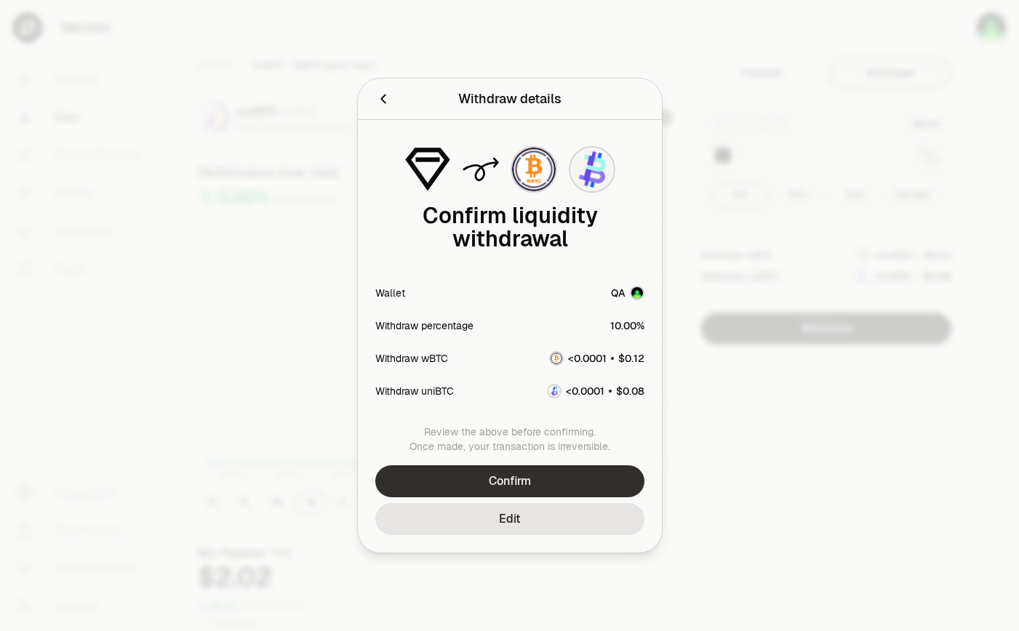
click at [554, 479] on button "Confirm" at bounding box center [509, 481] width 269 height 32
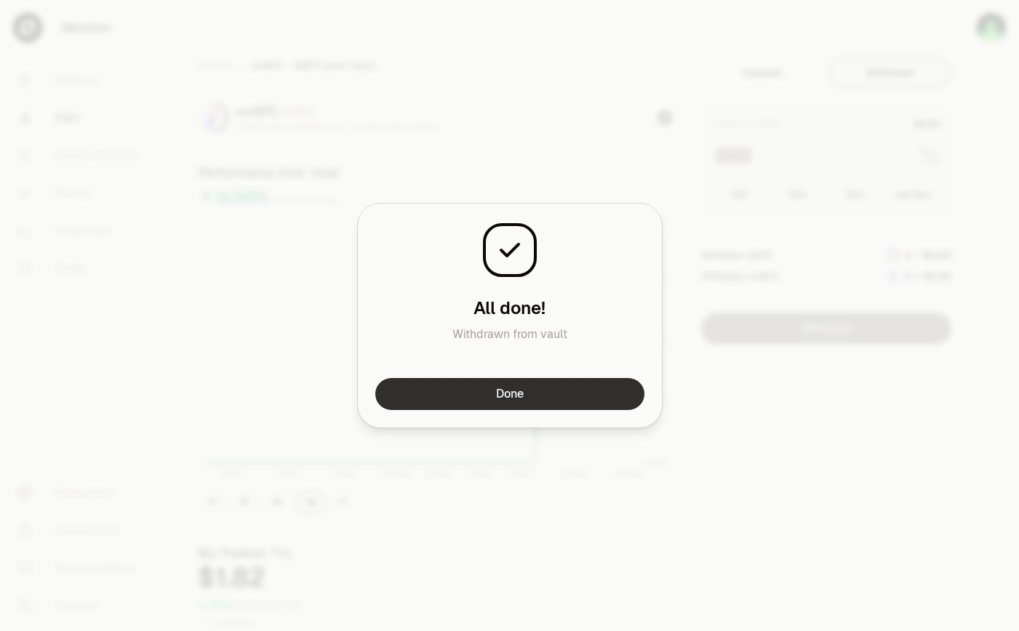
click at [556, 397] on button "Done" at bounding box center [509, 394] width 269 height 32
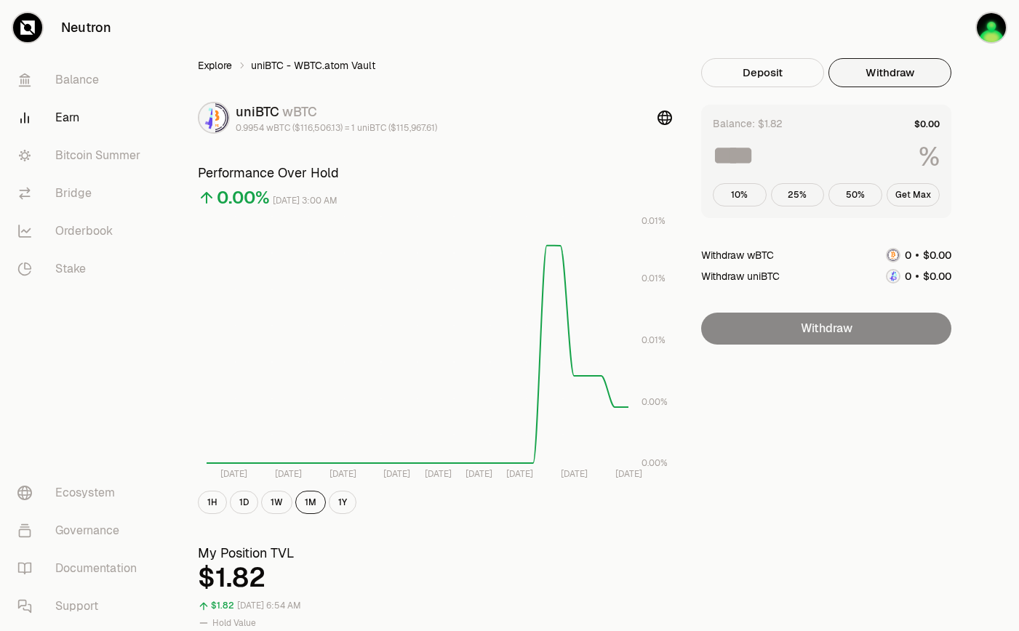
click at [201, 71] on link "Explore" at bounding box center [215, 65] width 34 height 15
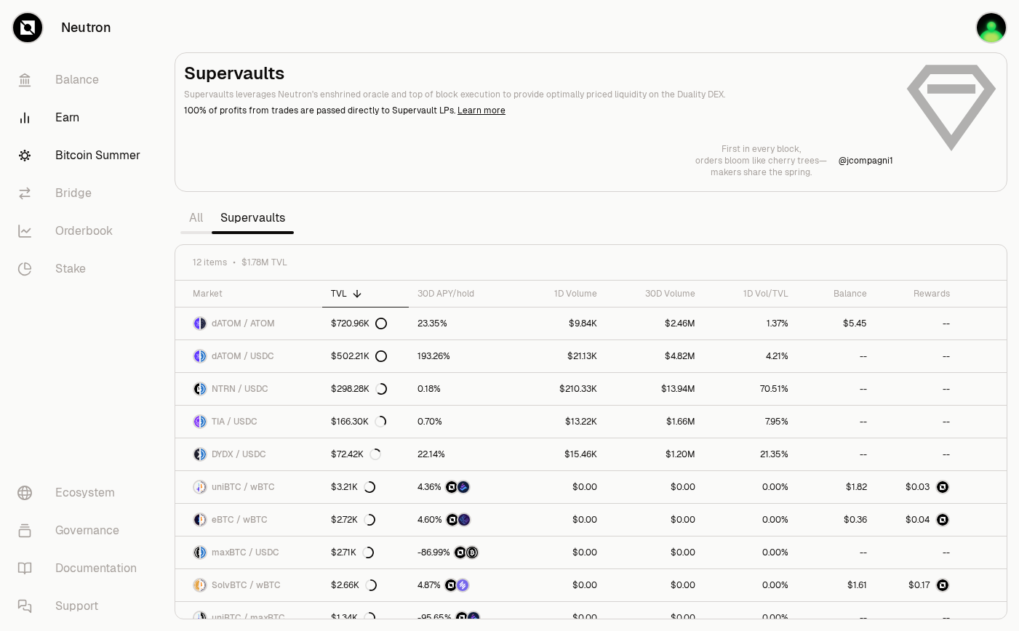
click at [95, 156] on link "Bitcoin Summer" at bounding box center [81, 156] width 151 height 38
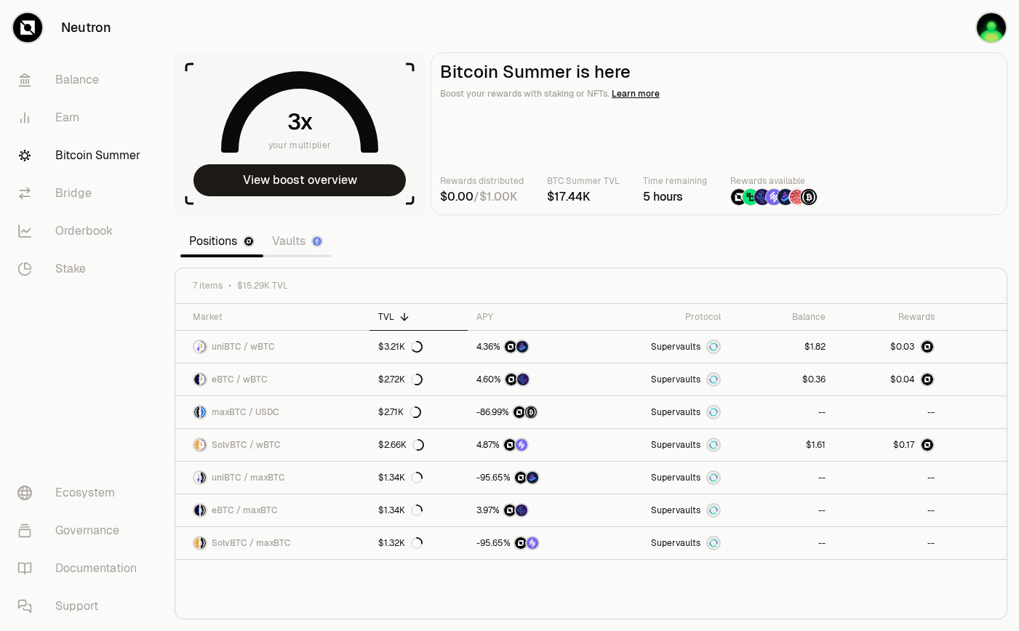
click at [289, 246] on link "Vaults" at bounding box center [297, 241] width 68 height 29
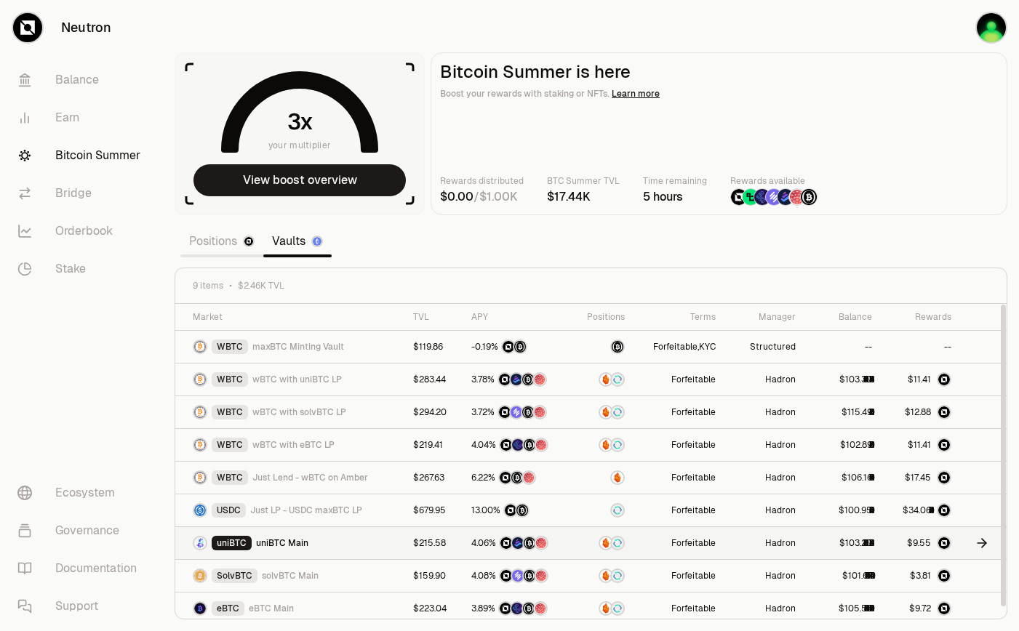
scroll to position [6, 0]
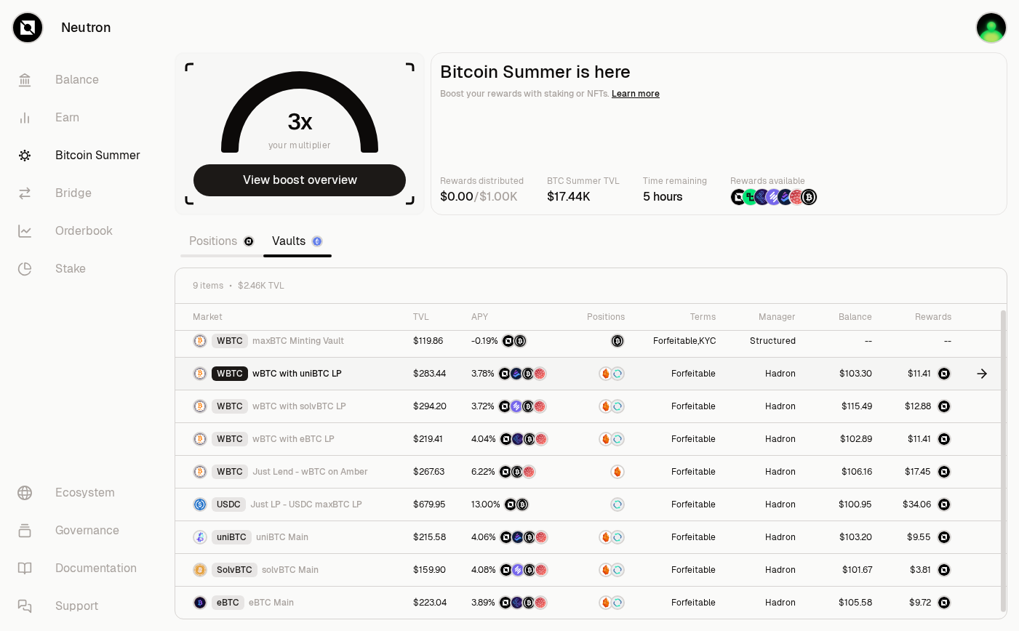
click at [941, 376] on icon at bounding box center [982, 374] width 15 height 15
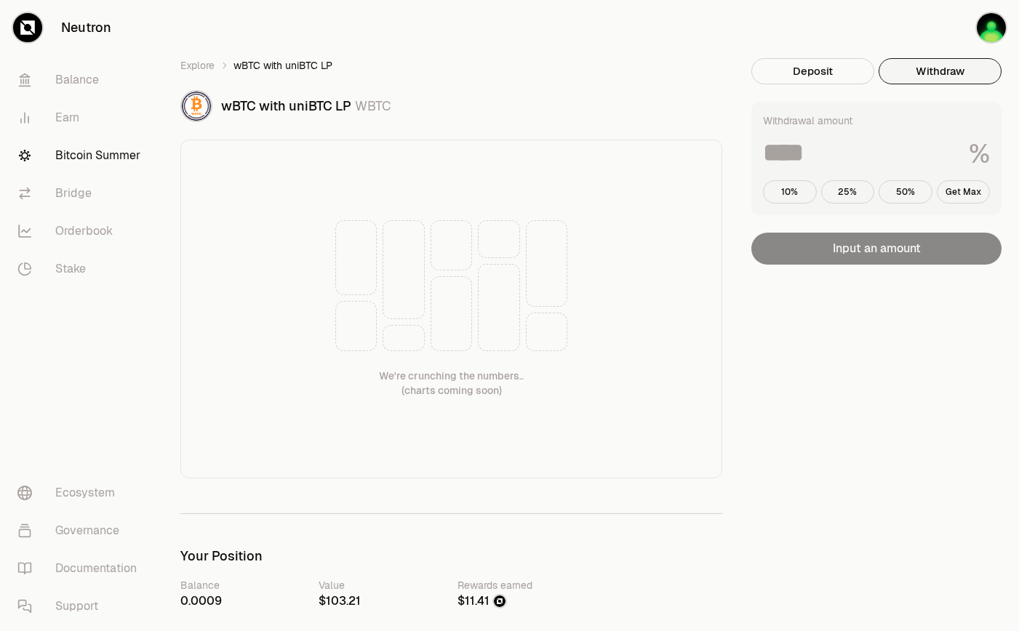
click at [921, 67] on button "Withdraw" at bounding box center [940, 71] width 123 height 26
click at [796, 193] on button "10%" at bounding box center [790, 191] width 54 height 23
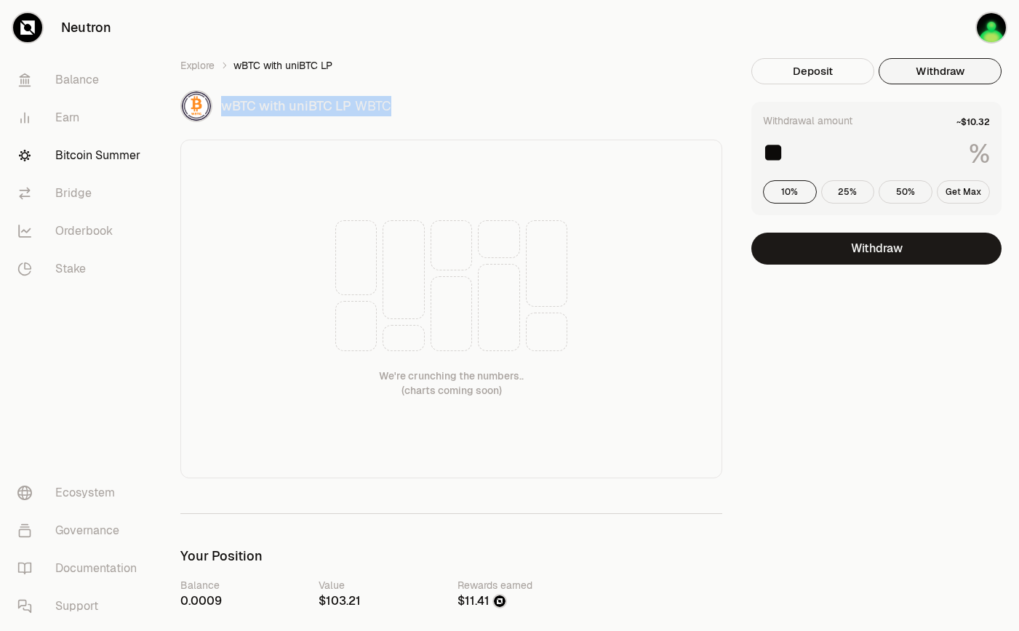
drag, startPoint x: 412, startPoint y: 102, endPoint x: 220, endPoint y: 104, distance: 192.0
click at [221, 104] on div "wBTC with uniBTC LP WBTC" at bounding box center [471, 106] width 501 height 20
copy div "wBTC with uniBTC LP WBTC"
drag, startPoint x: 824, startPoint y: 141, endPoint x: 746, endPoint y: 144, distance: 77.9
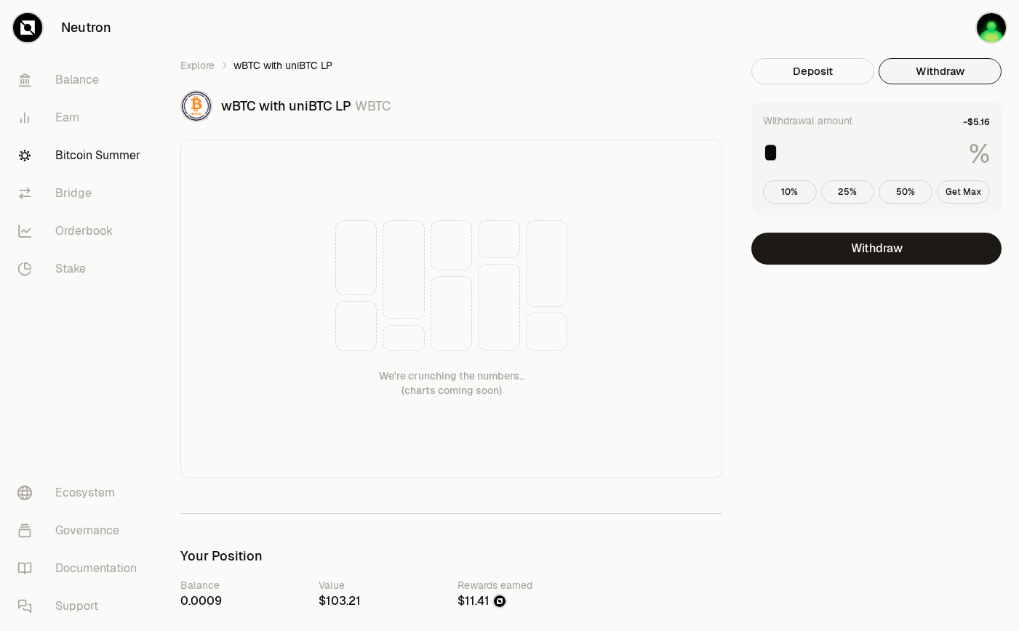
type input "*"
click at [849, 247] on button "Withdraw" at bounding box center [876, 249] width 250 height 32
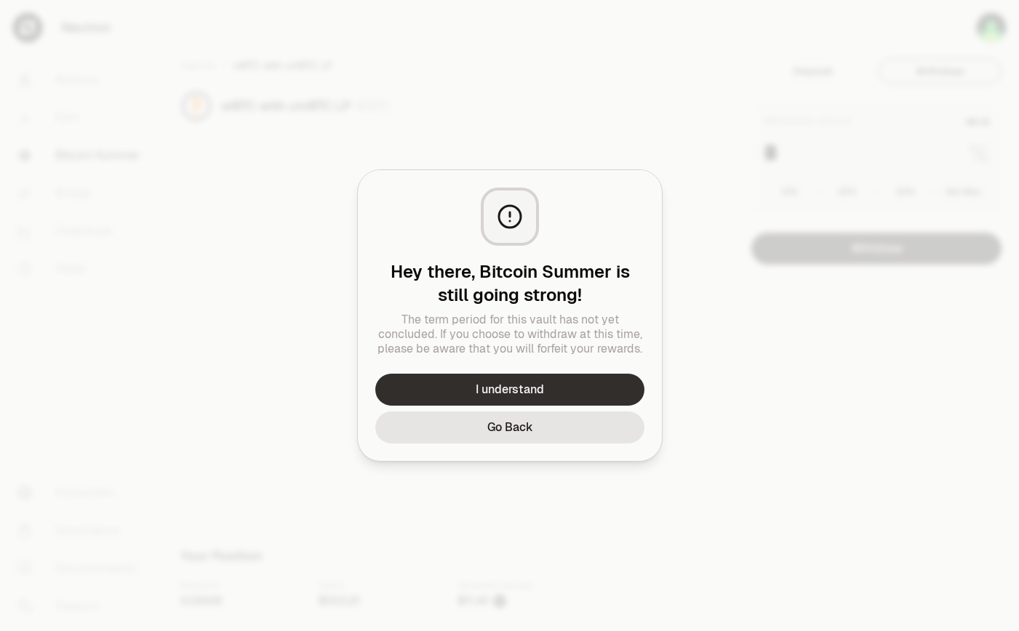
click at [527, 393] on button "I understand" at bounding box center [509, 390] width 269 height 32
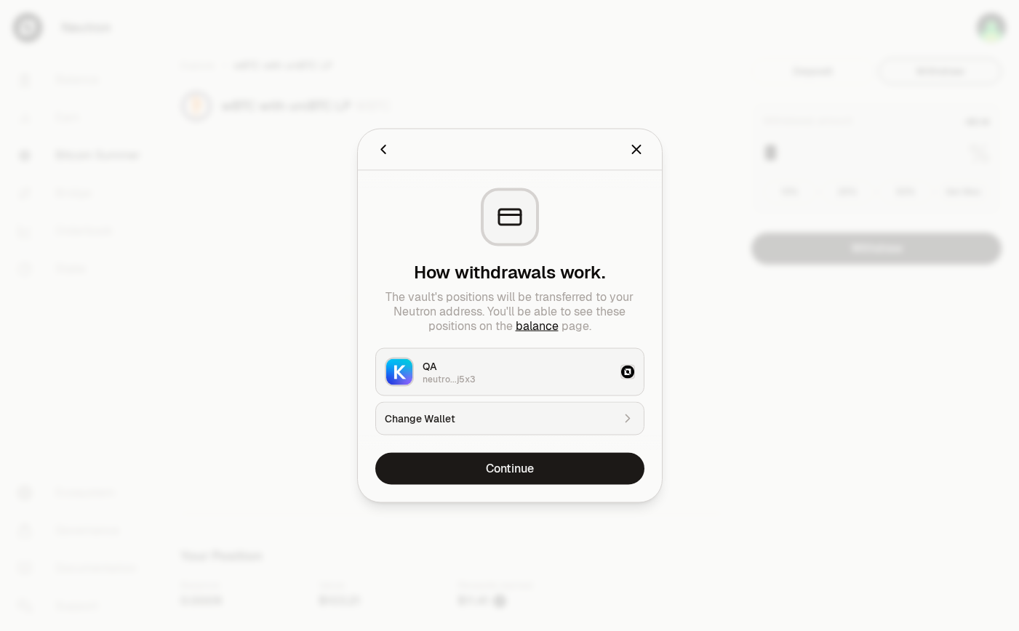
click at [636, 148] on icon "Close" at bounding box center [636, 150] width 16 height 16
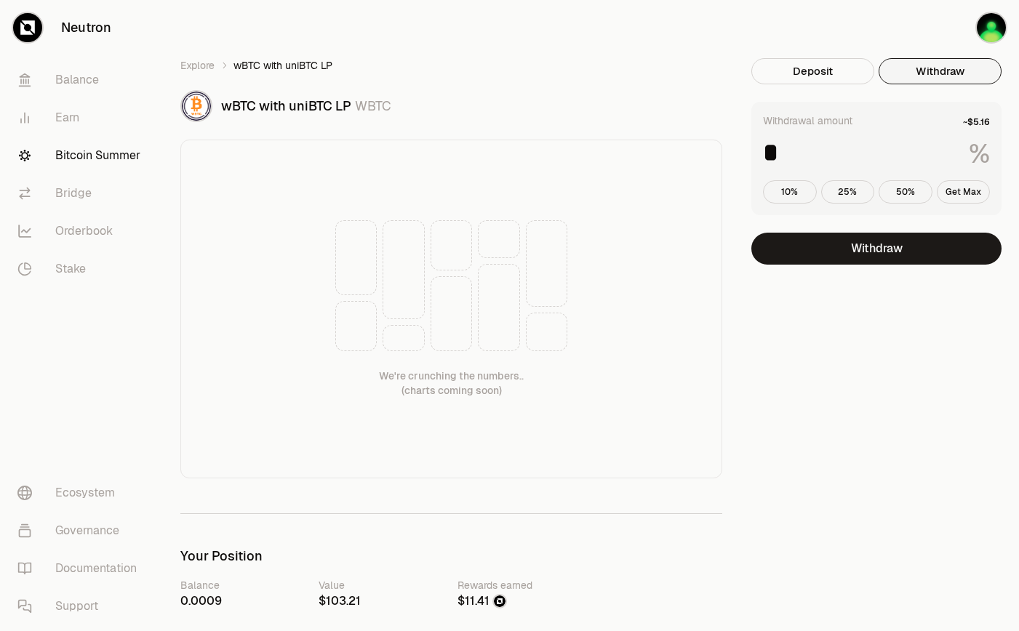
click at [234, 105] on span "wBTC with uniBTC LP" at bounding box center [286, 105] width 130 height 17
copy span "wBTC"
click at [546, 81] on div "Explore wBTC with uniBTC LP wBTC with uniBTC LP WBTC We're crunching the number…" at bounding box center [451, 268] width 542 height 420
click at [308, 107] on span "wBTC with uniBTC LP" at bounding box center [286, 105] width 130 height 17
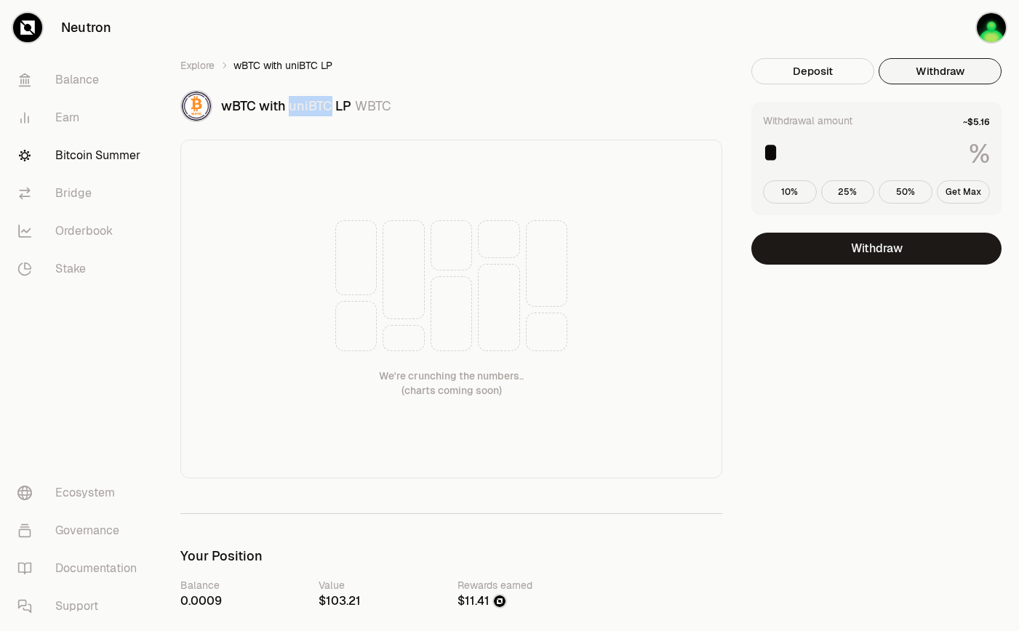
click at [308, 107] on span "wBTC with uniBTC LP" at bounding box center [286, 105] width 130 height 17
copy span "uniBTC"
click at [892, 255] on button "Withdraw" at bounding box center [876, 249] width 250 height 32
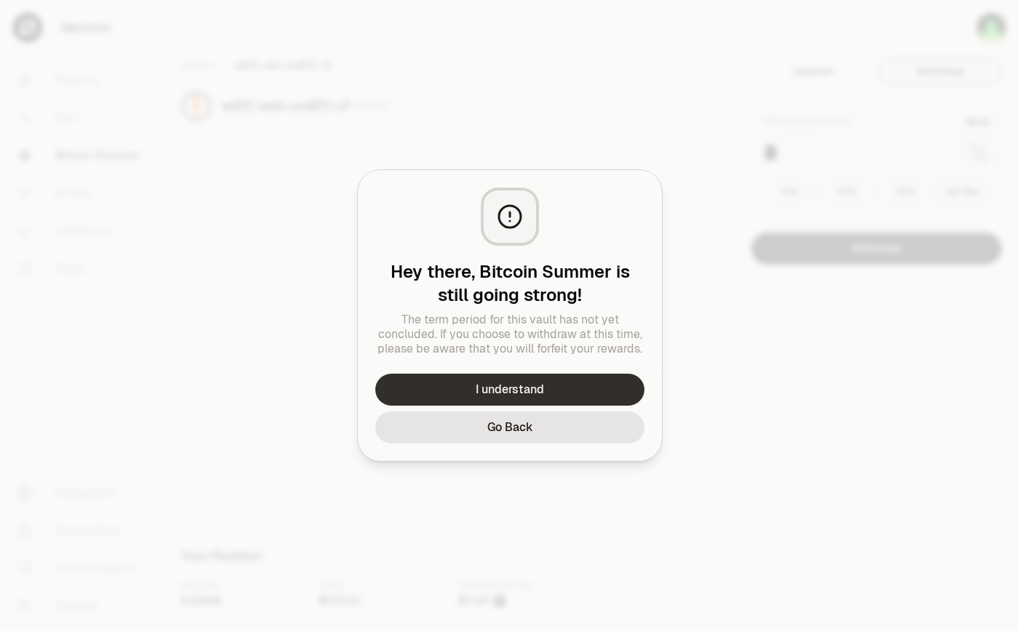
click at [544, 393] on button "I understand" at bounding box center [509, 390] width 269 height 32
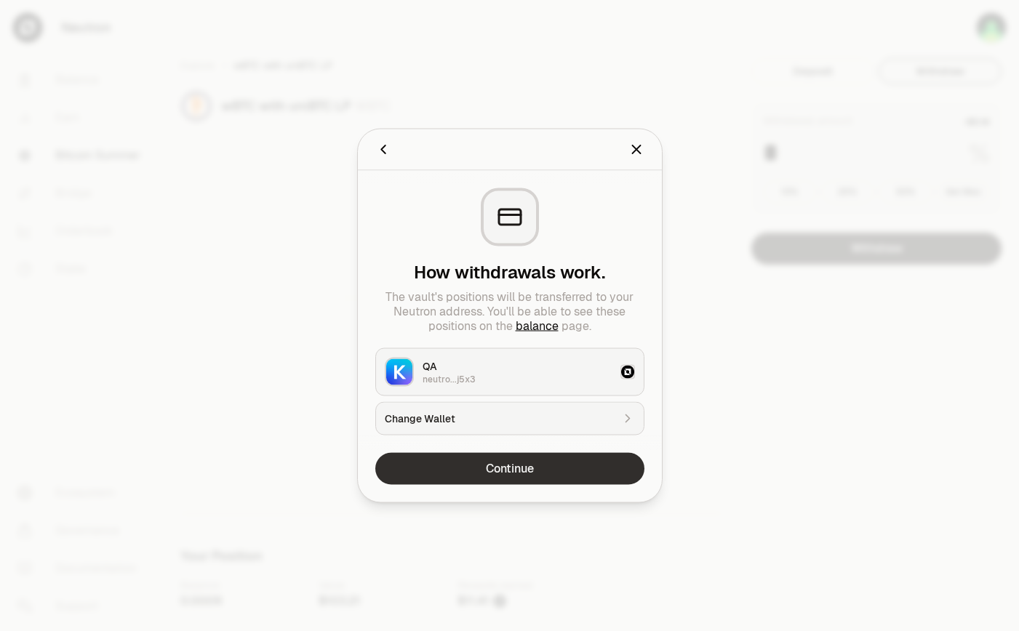
click at [569, 457] on button "Continue" at bounding box center [509, 469] width 269 height 32
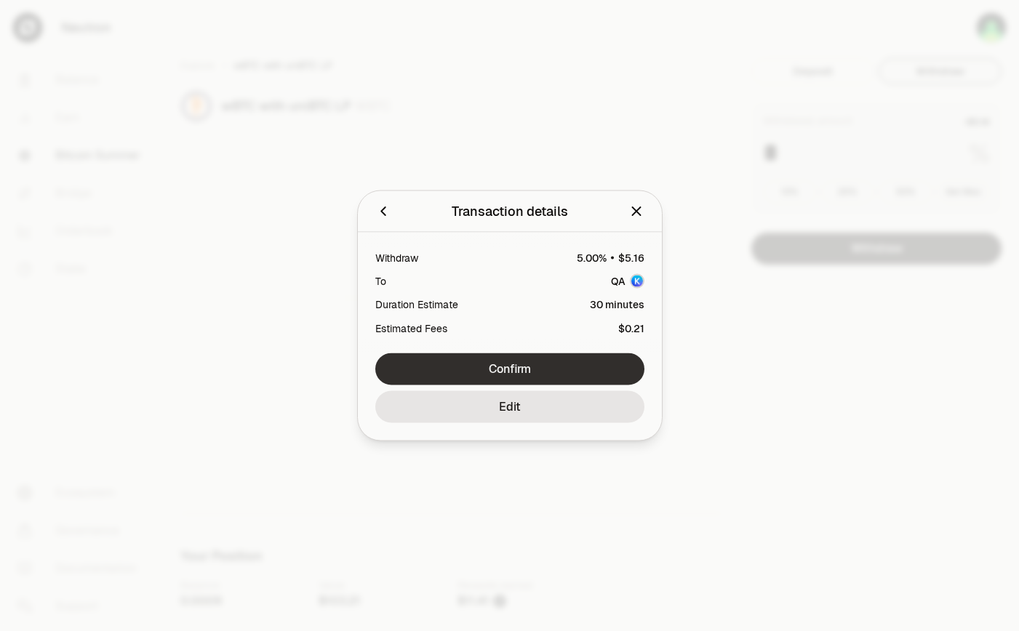
click at [559, 367] on button "Confirm" at bounding box center [509, 369] width 269 height 32
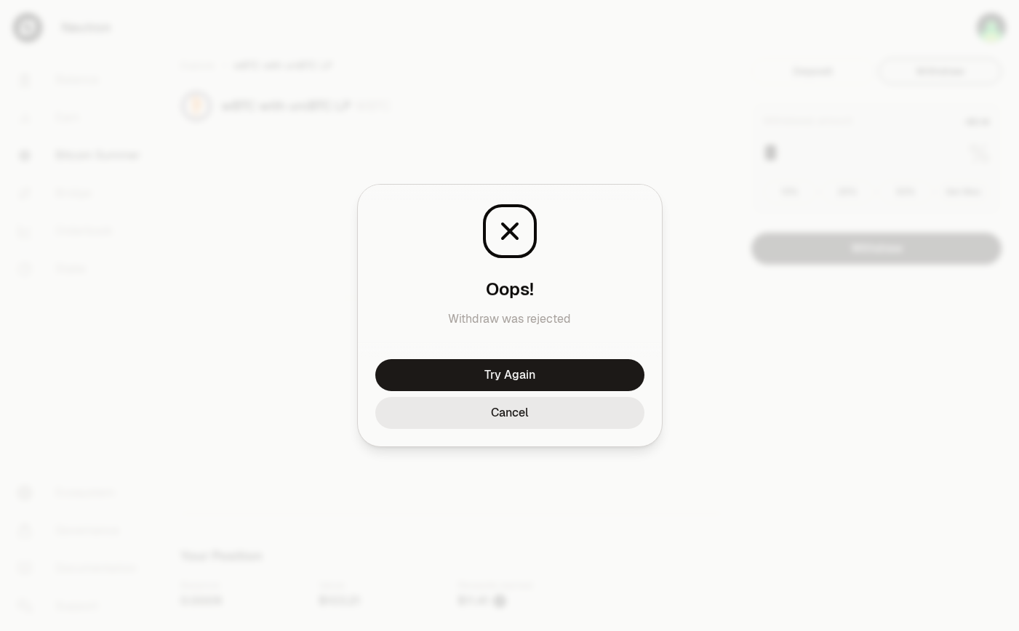
click at [521, 404] on button "Cancel" at bounding box center [509, 413] width 269 height 32
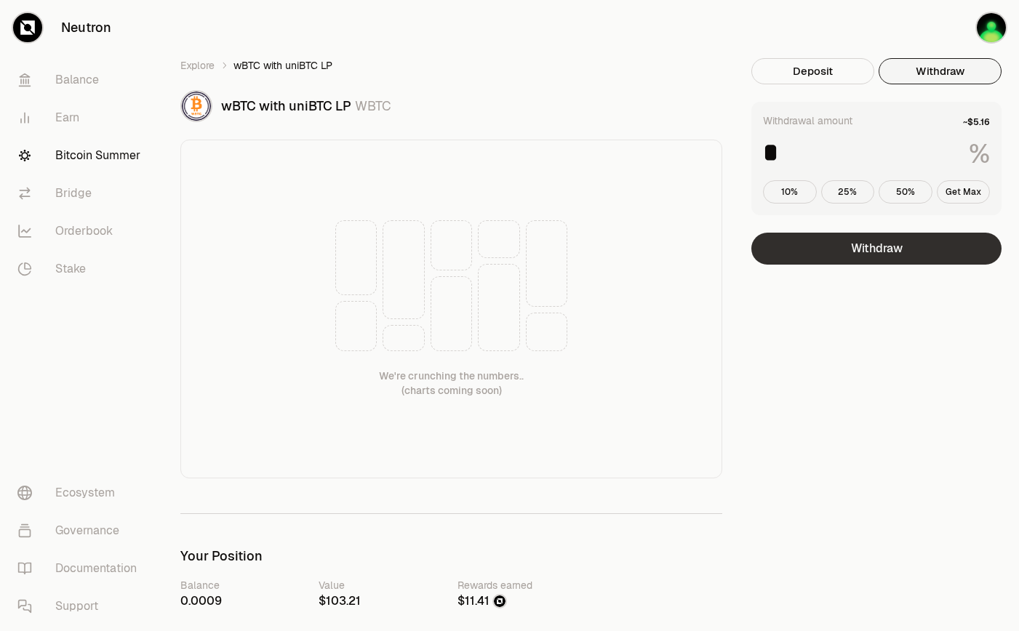
click at [850, 256] on button "Withdraw" at bounding box center [876, 249] width 250 height 32
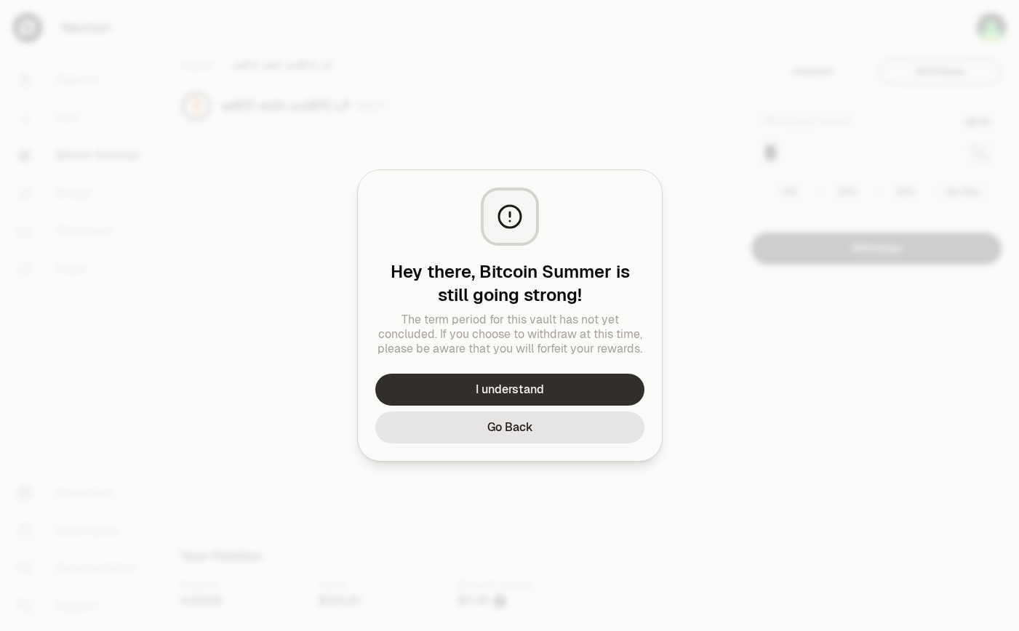
click at [579, 385] on button "I understand" at bounding box center [509, 390] width 269 height 32
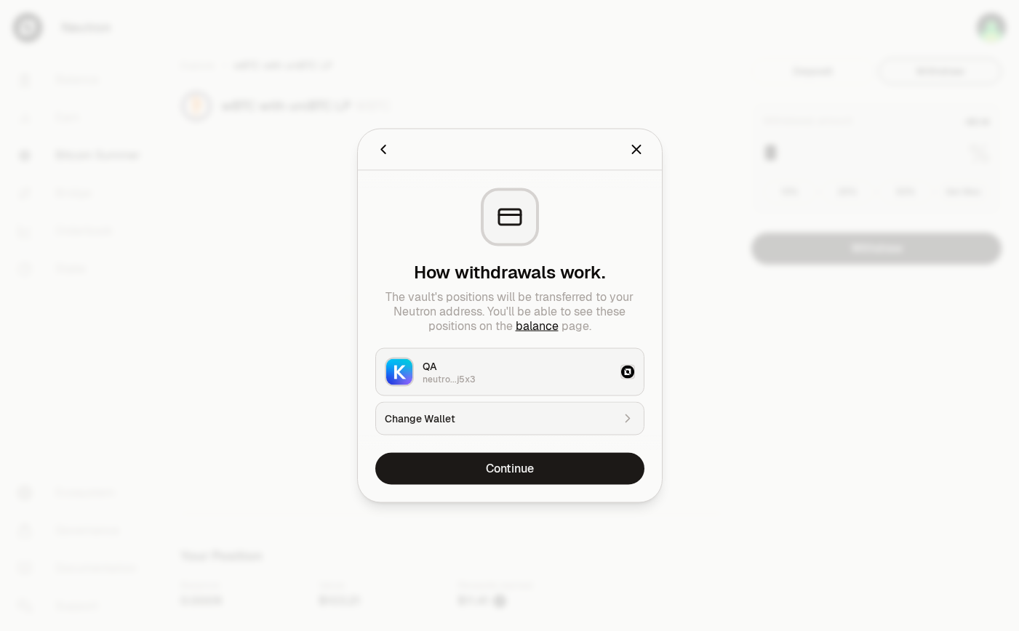
click at [539, 327] on link "balance" at bounding box center [537, 326] width 43 height 15
click at [537, 460] on button "Continue" at bounding box center [509, 469] width 269 height 32
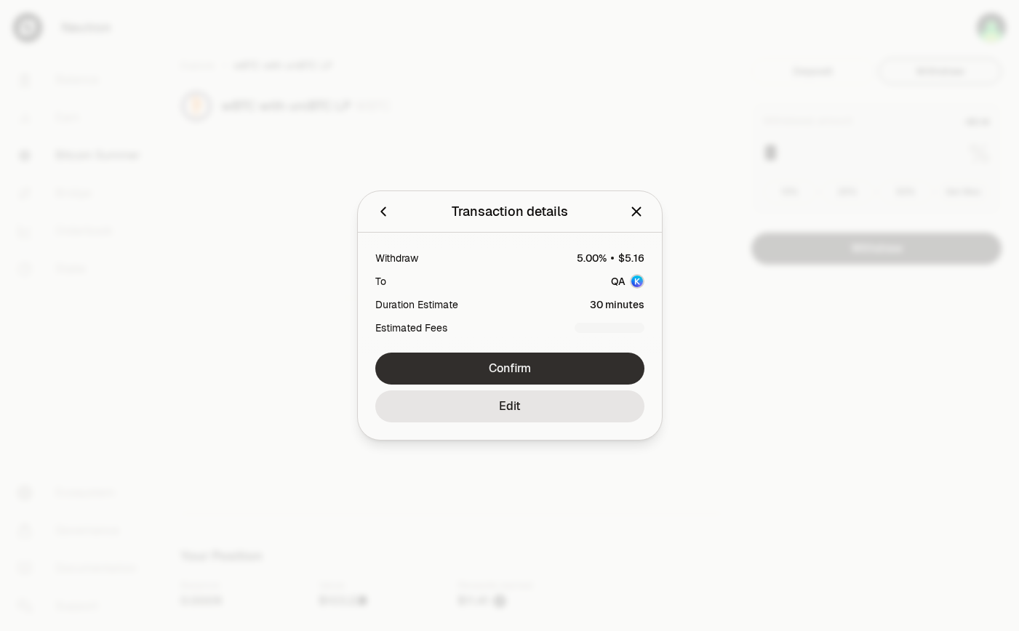
click at [546, 367] on button "Confirm" at bounding box center [509, 369] width 269 height 32
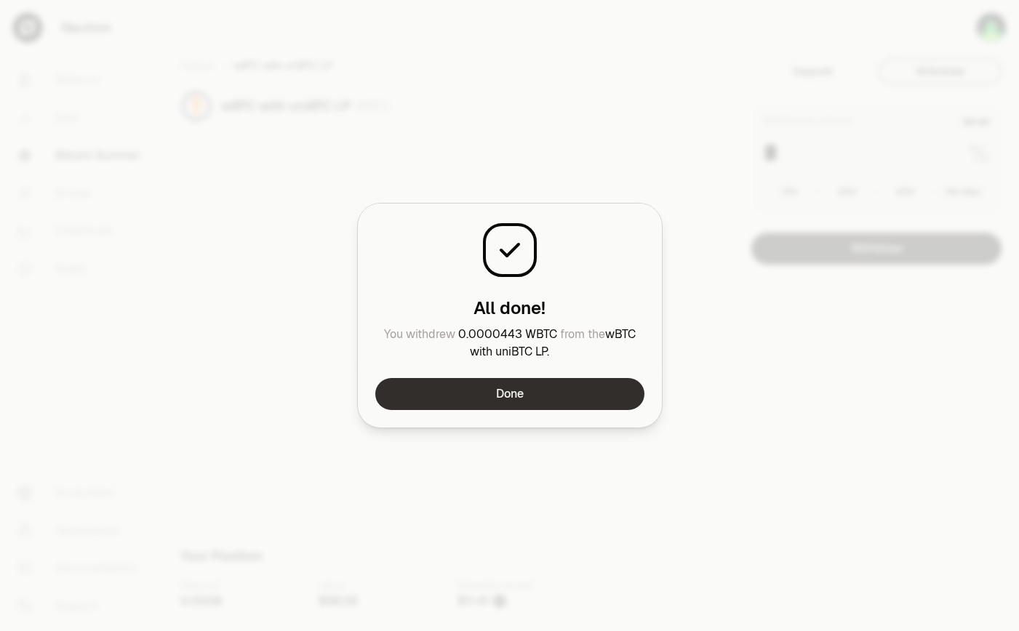
click at [556, 399] on button "Done" at bounding box center [509, 394] width 269 height 32
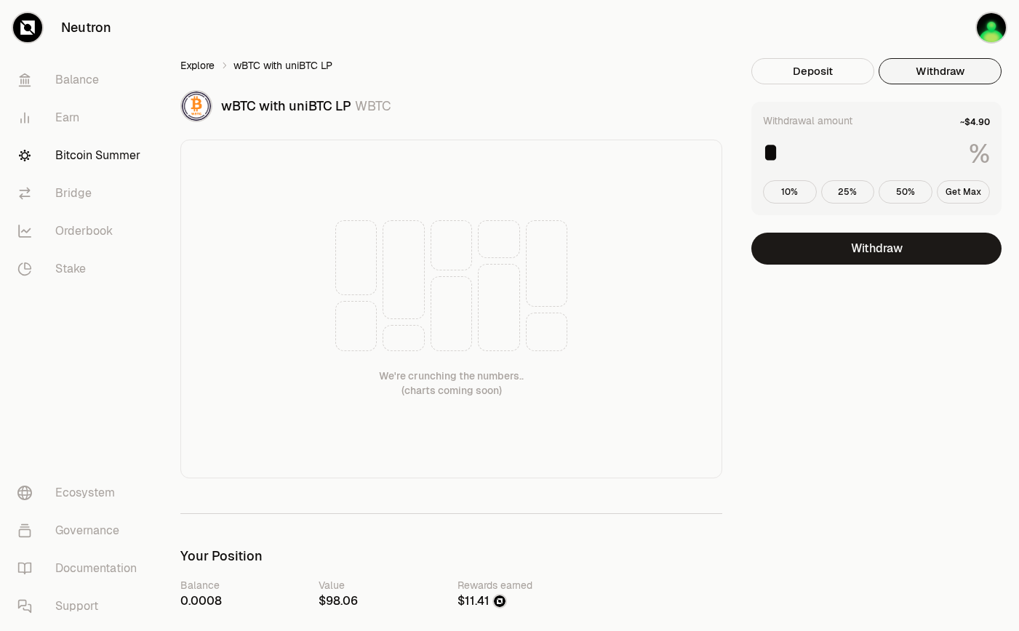
click at [197, 63] on link "Explore" at bounding box center [197, 65] width 34 height 15
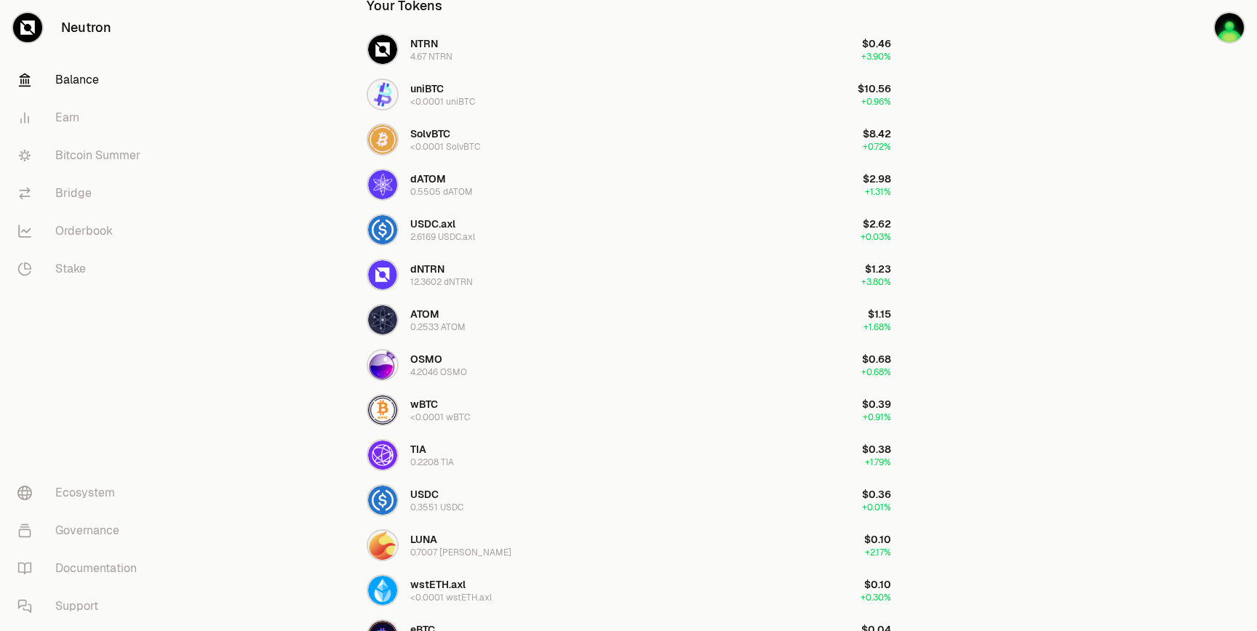
scroll to position [604, 0]
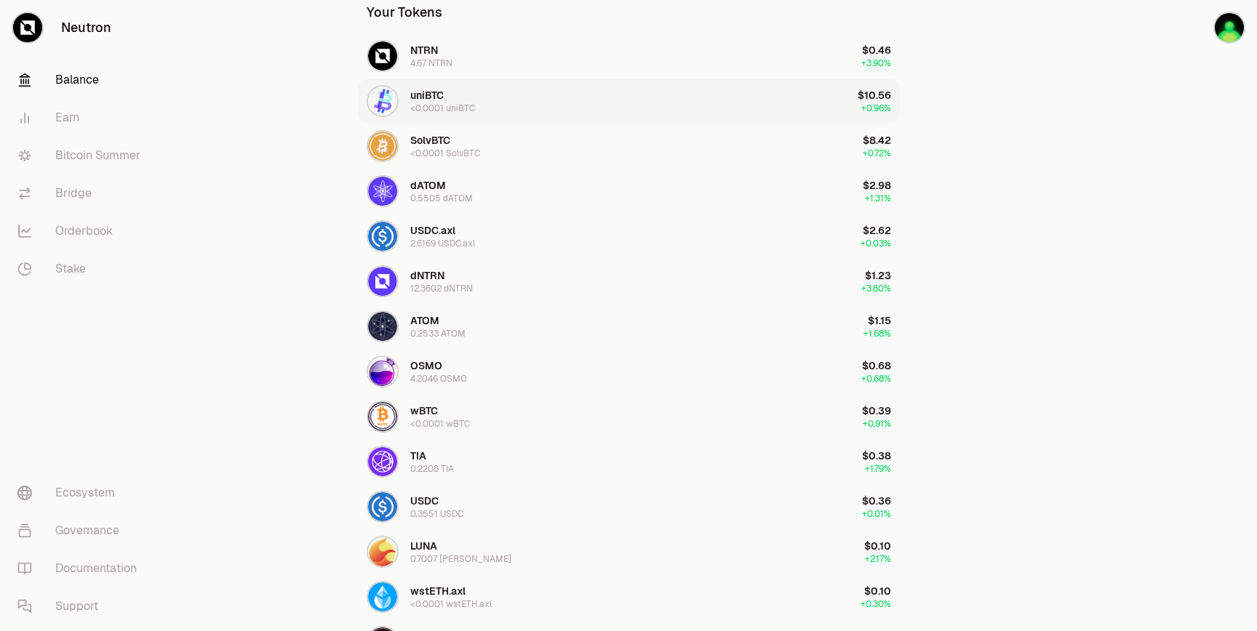
click at [789, 100] on button "uniBTC <0.0001 uniBTC $10.56 +0.96%" at bounding box center [629, 101] width 542 height 44
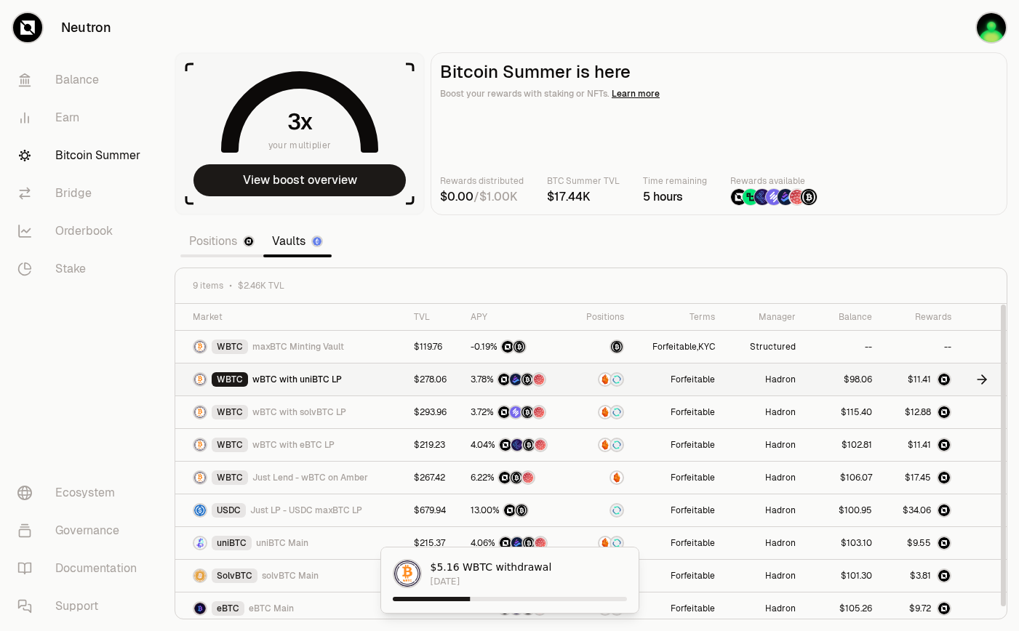
scroll to position [6, 0]
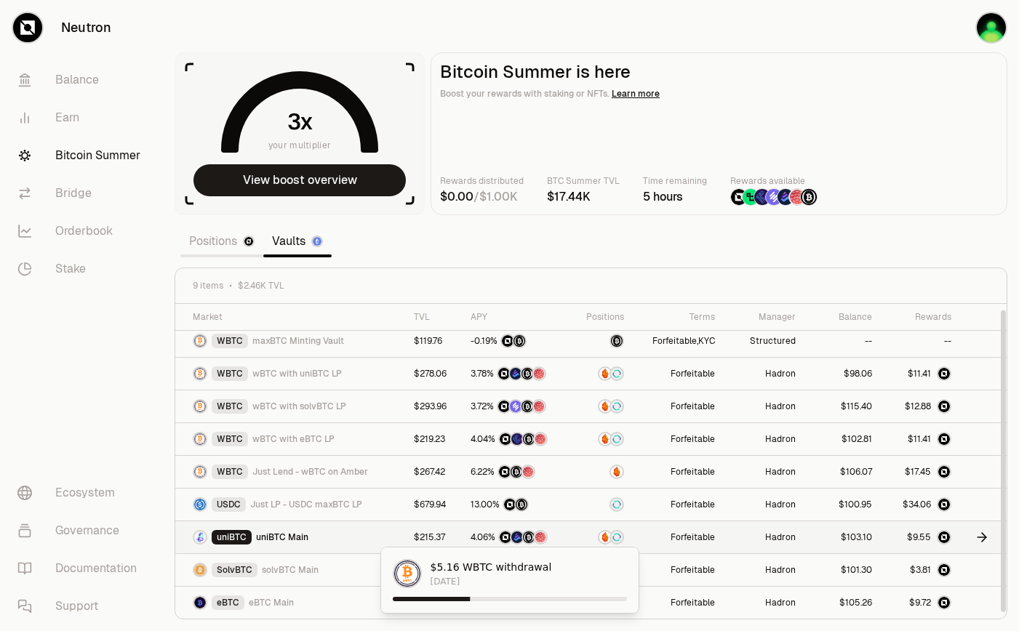
click at [896, 542] on div at bounding box center [920, 537] width 62 height 15
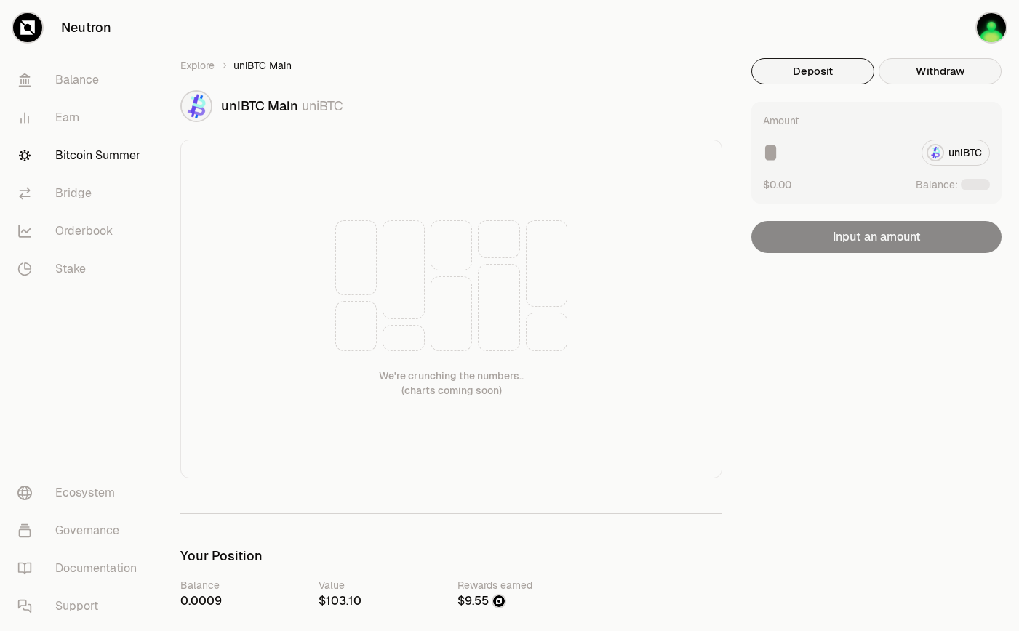
click at [919, 71] on button "Withdraw" at bounding box center [940, 71] width 123 height 26
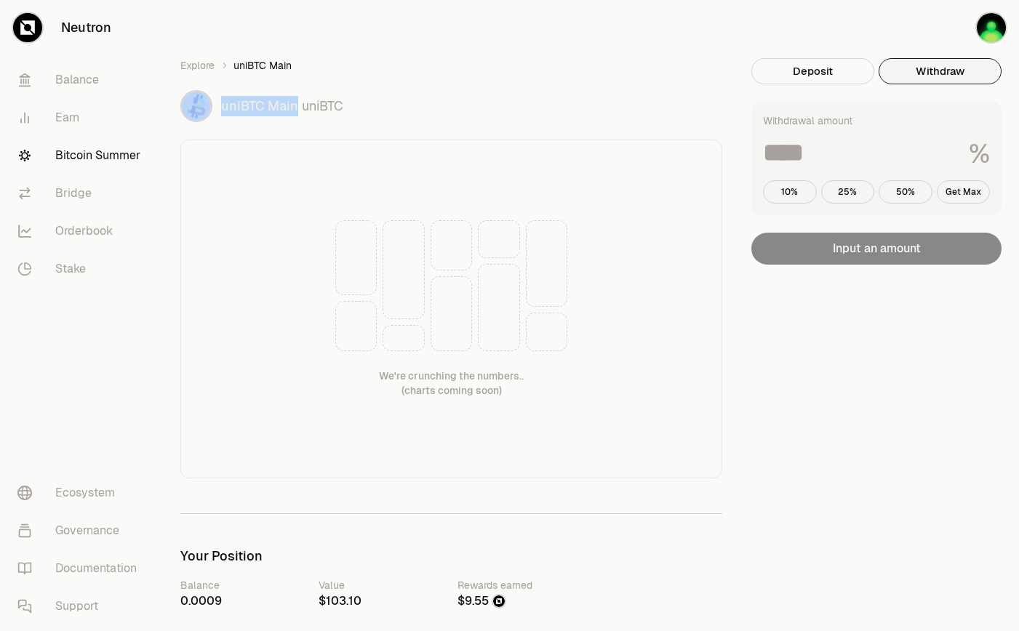
drag, startPoint x: 296, startPoint y: 103, endPoint x: 213, endPoint y: 104, distance: 82.9
click at [213, 104] on div "uniBTC Main uniBTC" at bounding box center [451, 106] width 542 height 32
copy div "uniBTC Main"
drag, startPoint x: 350, startPoint y: 105, endPoint x: 223, endPoint y: 108, distance: 127.3
click at [223, 108] on div "uniBTC Main uniBTC" at bounding box center [471, 106] width 501 height 20
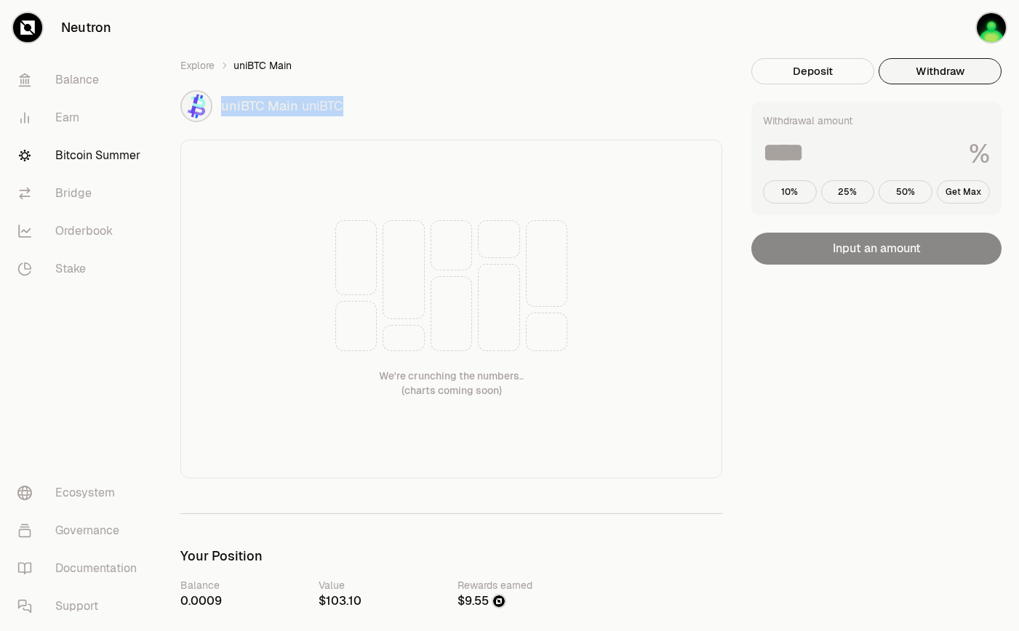
copy div "uniBTC Main uniBTC"
click at [197, 62] on link "Explore" at bounding box center [197, 65] width 34 height 15
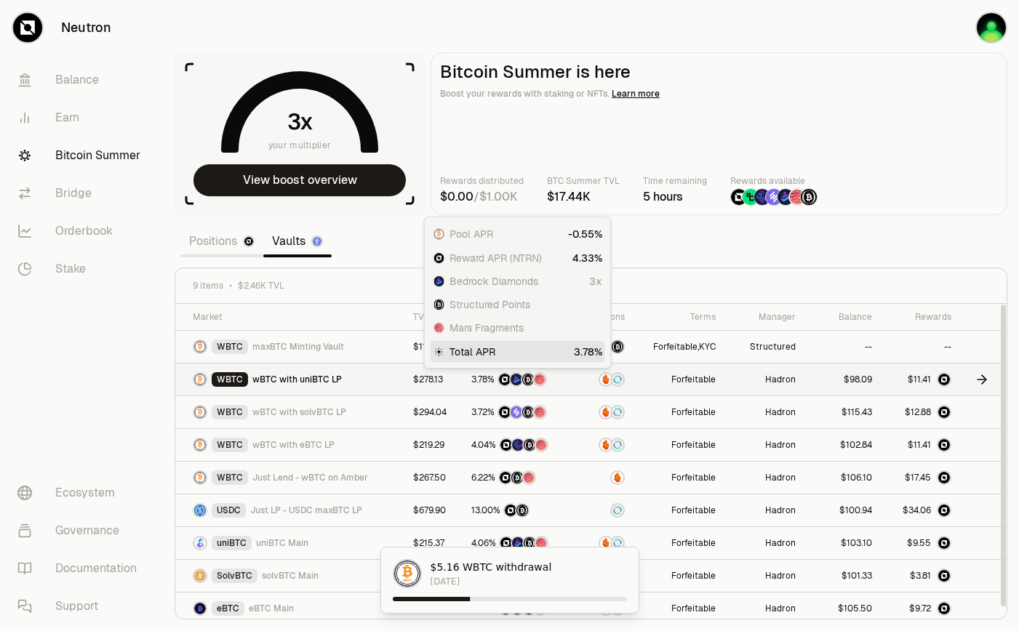
click at [541, 377] on img at bounding box center [540, 380] width 12 height 12
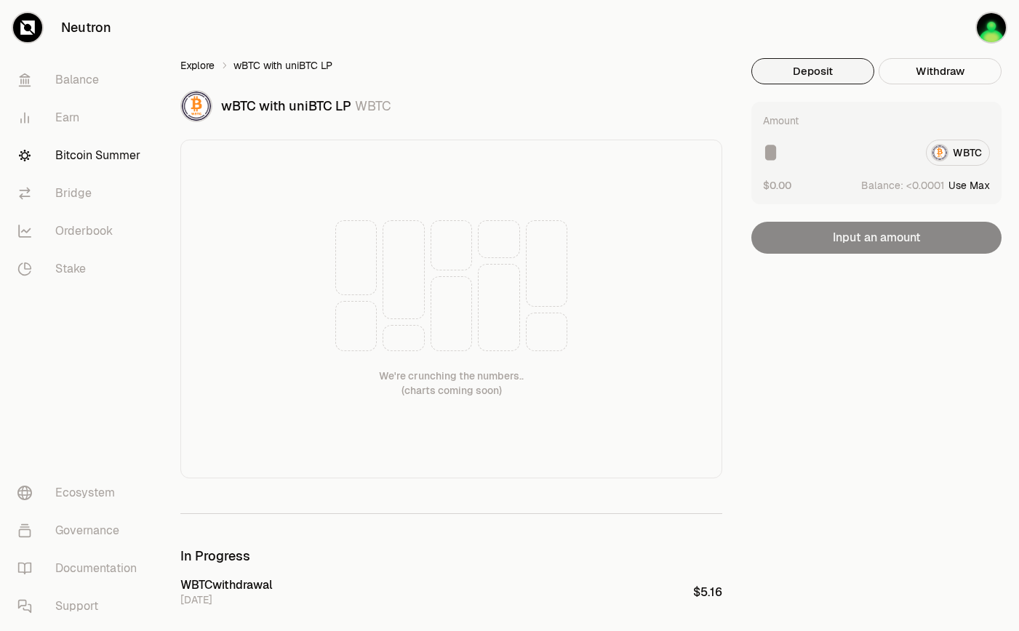
click at [208, 68] on link "Explore" at bounding box center [197, 65] width 34 height 15
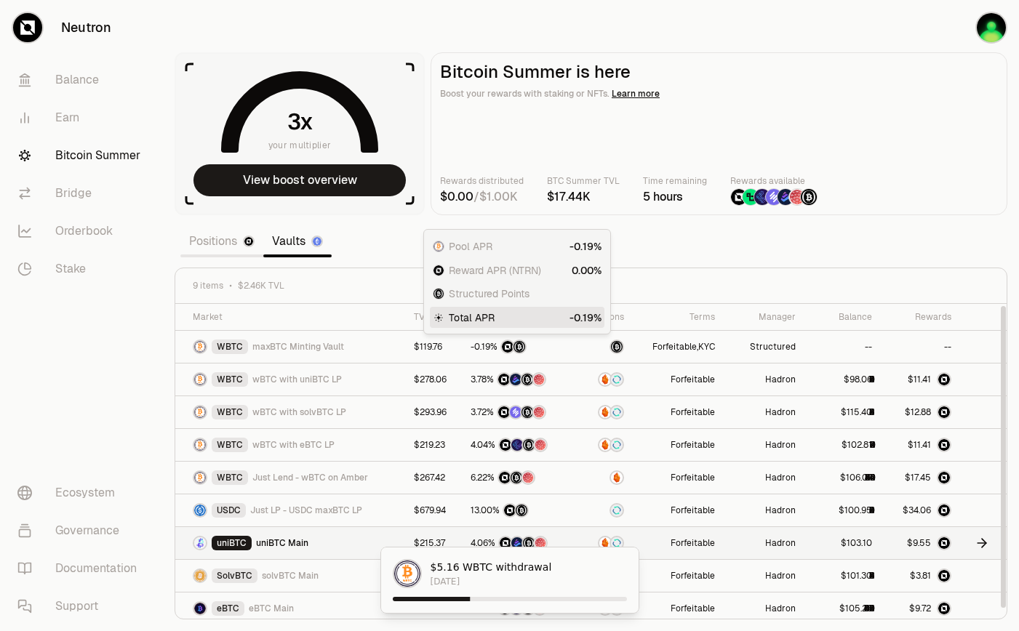
scroll to position [6, 0]
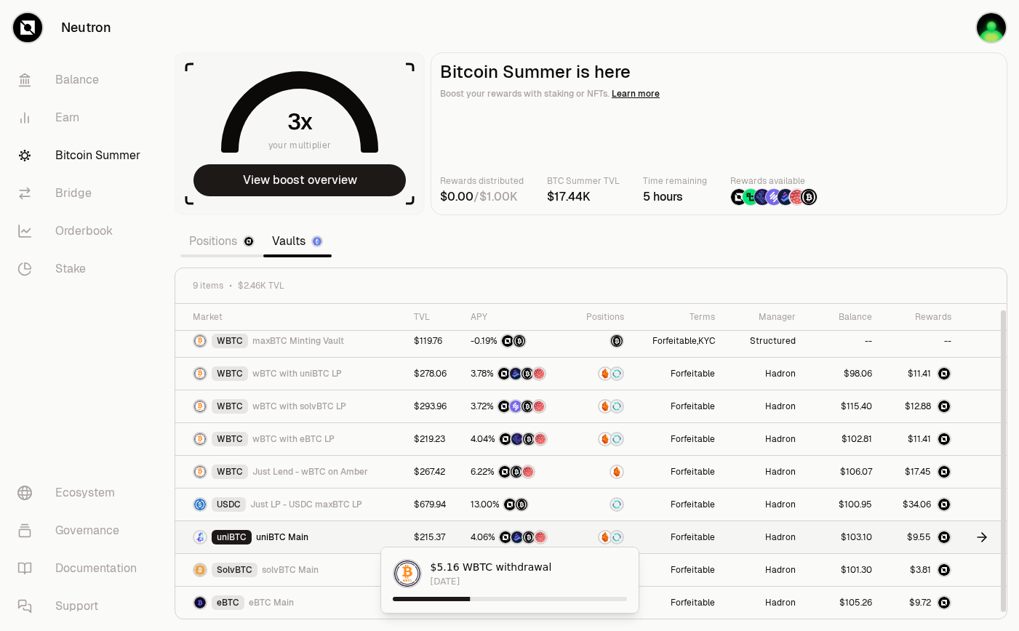
click at [326, 537] on div "uniBTC uniBTC Main" at bounding box center [295, 537] width 204 height 15
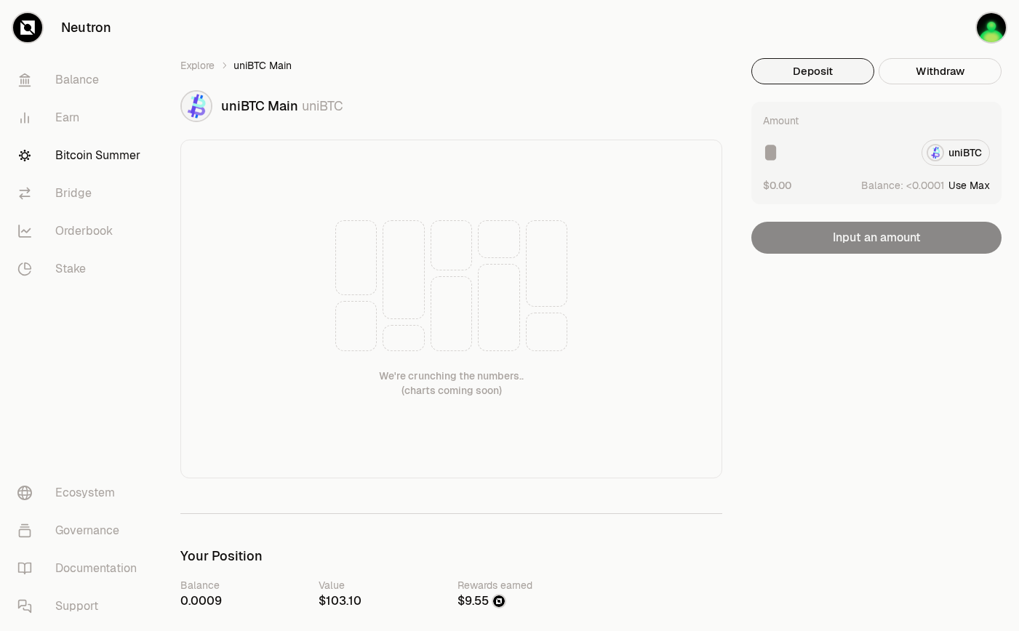
click at [820, 137] on div "Amount uniBTC $0.00 Balance: Use Max" at bounding box center [876, 153] width 250 height 103
click at [813, 148] on input at bounding box center [836, 153] width 147 height 26
type input "*"
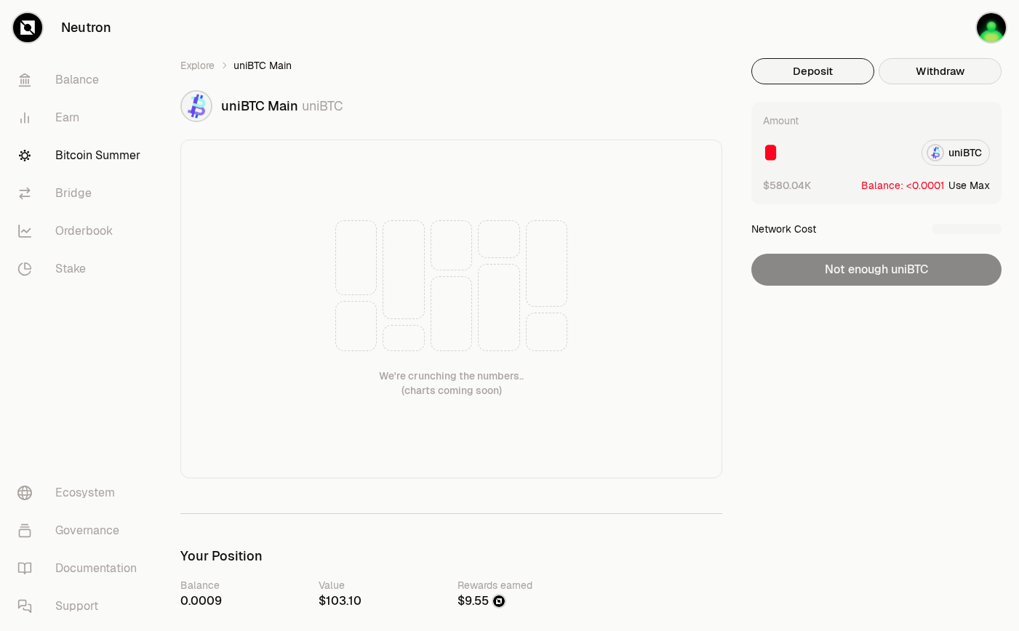
click at [923, 76] on button "Withdraw" at bounding box center [940, 71] width 123 height 26
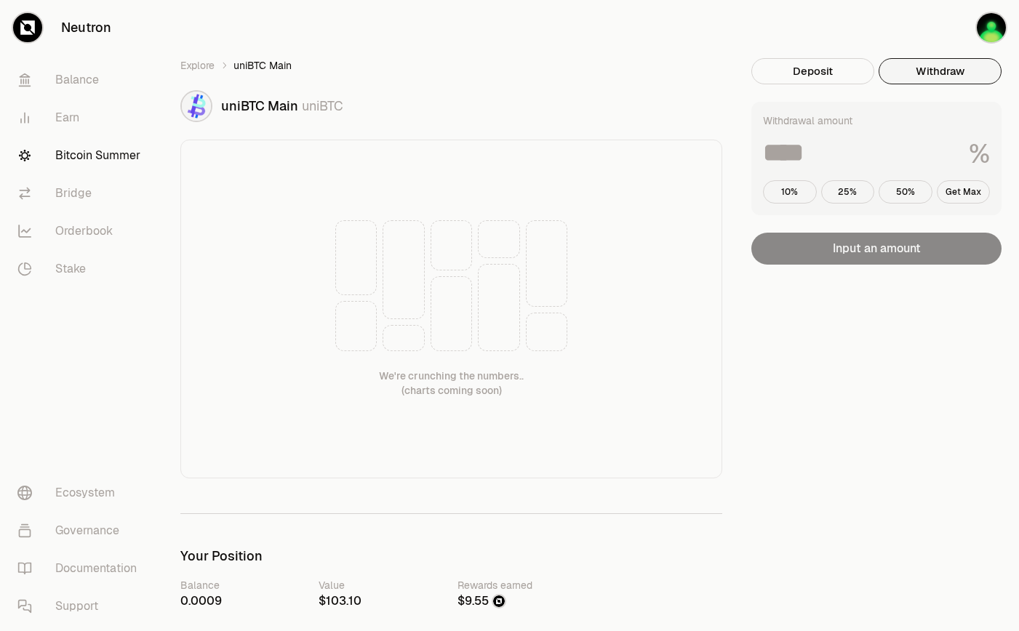
click at [842, 150] on input at bounding box center [860, 153] width 194 height 26
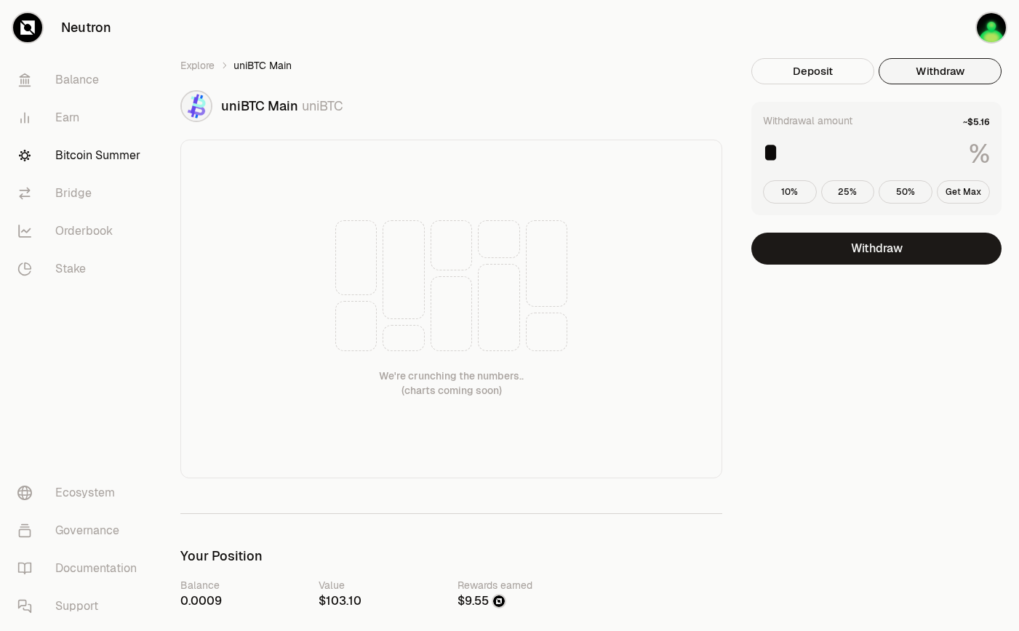
type input "*"
click at [203, 65] on link "Explore" at bounding box center [197, 65] width 34 height 15
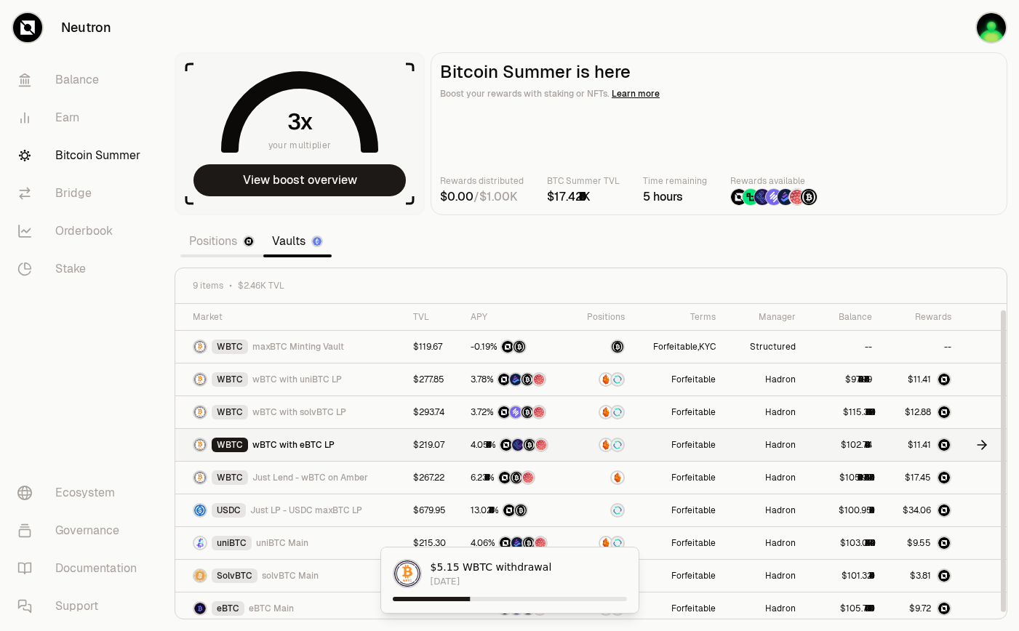
scroll to position [6, 0]
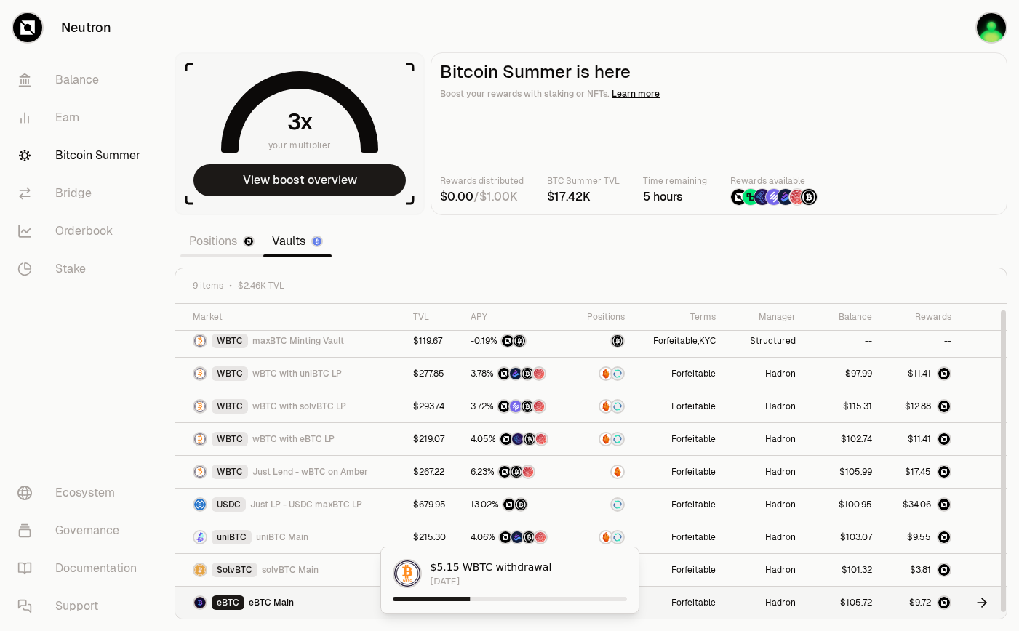
click at [749, 600] on td "Hadron" at bounding box center [764, 603] width 80 height 33
click at [980, 607] on icon at bounding box center [982, 603] width 15 height 15
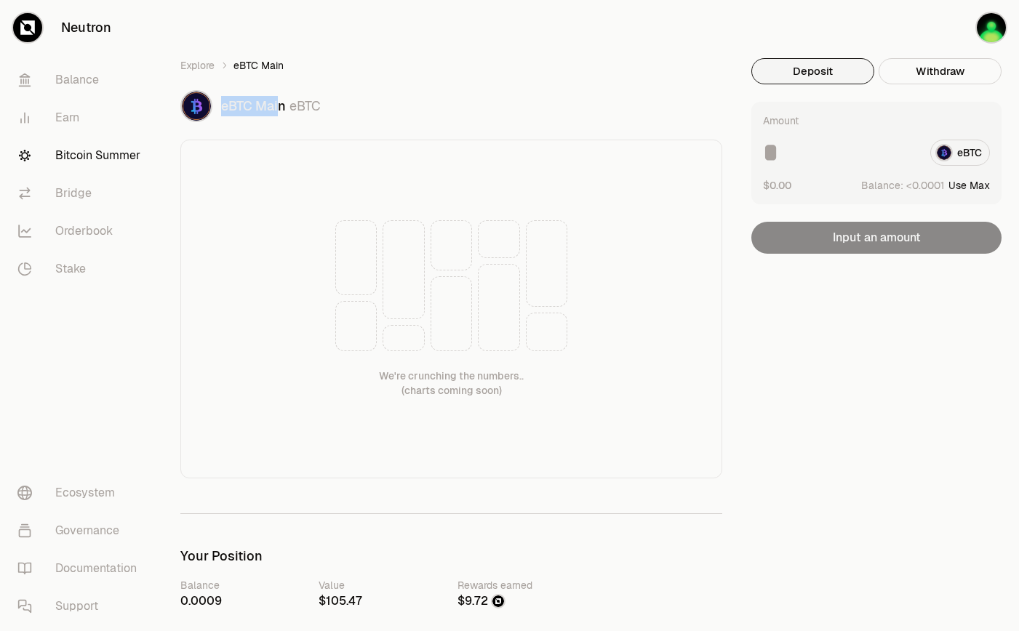
drag, startPoint x: 282, startPoint y: 109, endPoint x: 224, endPoint y: 109, distance: 58.2
click at [224, 109] on span "eBTC Main" at bounding box center [253, 105] width 65 height 17
drag, startPoint x: 291, startPoint y: 111, endPoint x: 221, endPoint y: 114, distance: 69.9
click at [221, 114] on div "eBTC Main eBTC" at bounding box center [471, 106] width 501 height 20
copy div "eBTC Main"
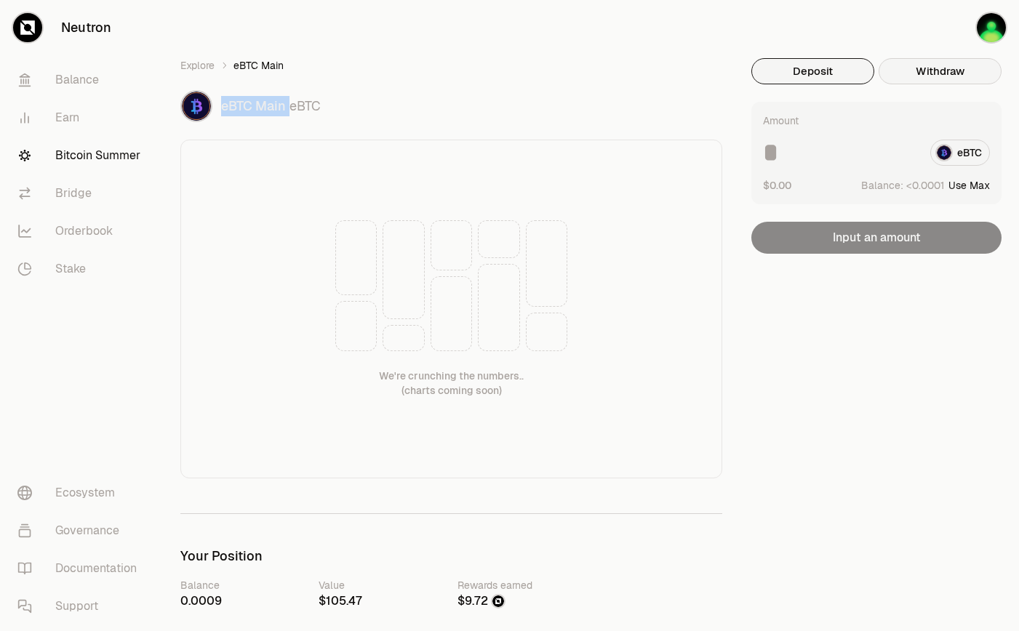
click at [911, 64] on button "Withdraw" at bounding box center [940, 71] width 123 height 26
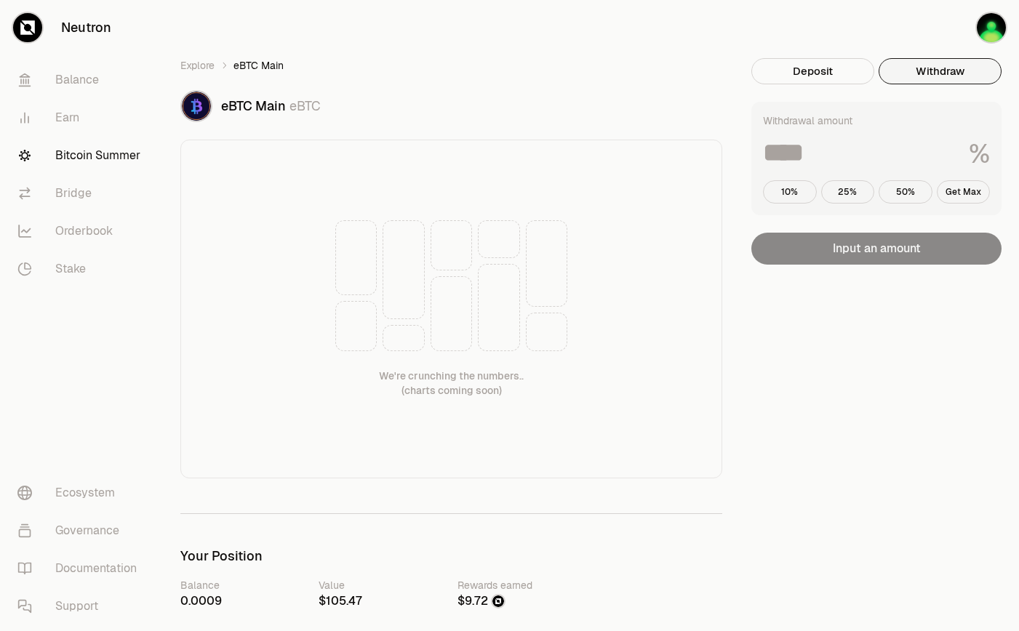
click at [868, 134] on div "Withdrawal amount % 10% 25% 50% Get Max" at bounding box center [876, 158] width 250 height 113
click at [860, 152] on input at bounding box center [860, 153] width 194 height 26
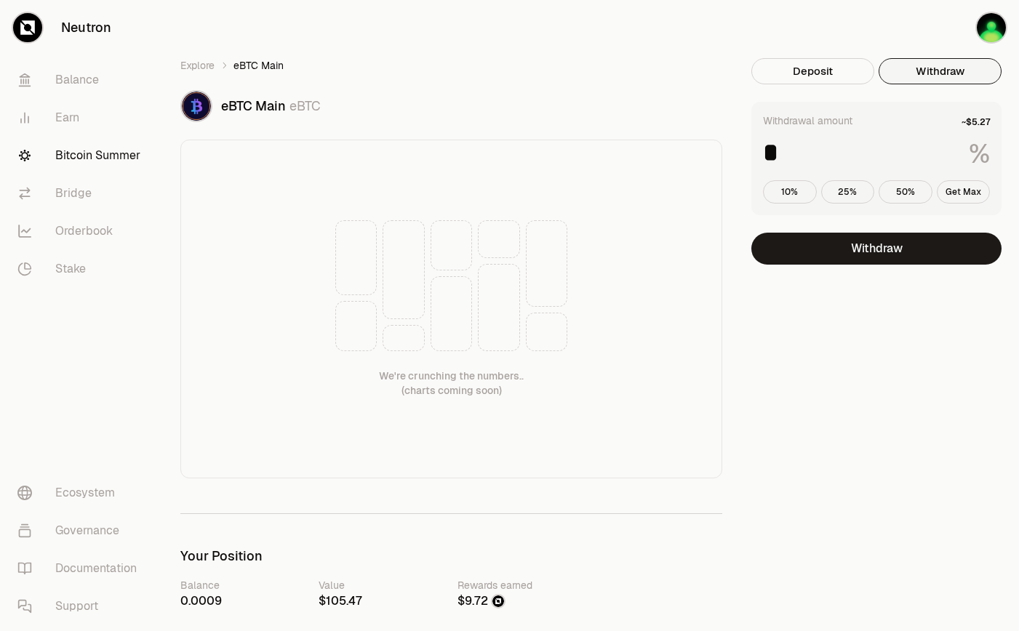
type input "*"
click at [916, 241] on button "Withdraw" at bounding box center [876, 249] width 250 height 32
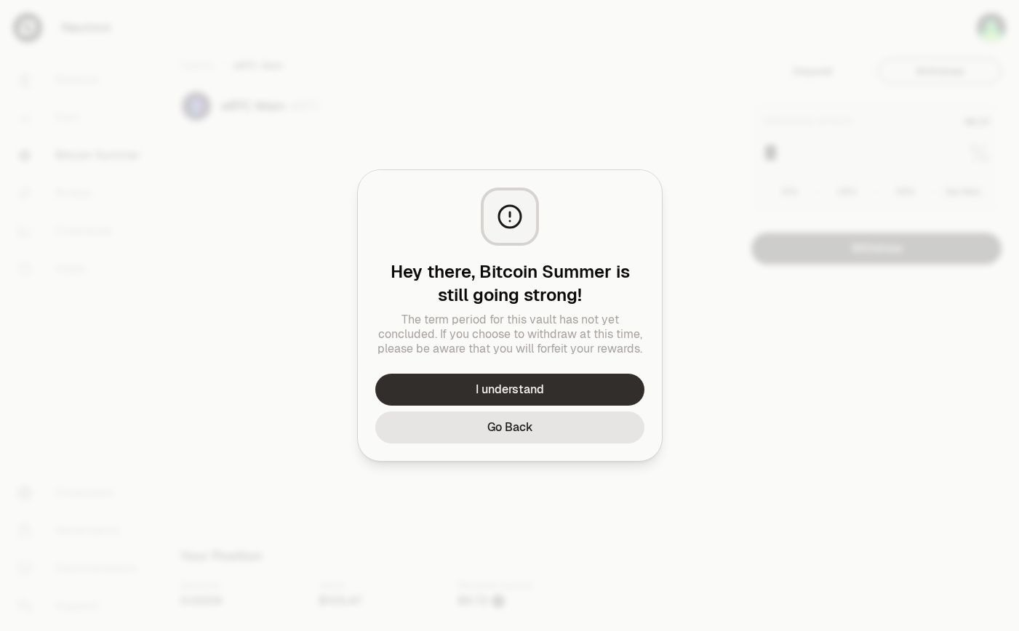
click at [620, 377] on button "I understand" at bounding box center [509, 390] width 269 height 32
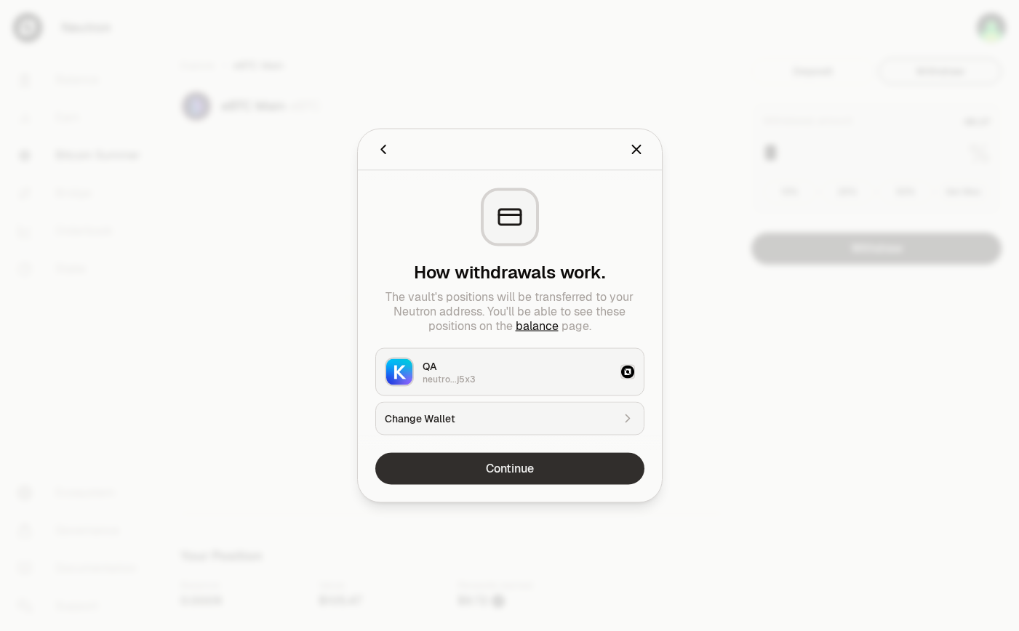
click at [598, 463] on button "Continue" at bounding box center [509, 469] width 269 height 32
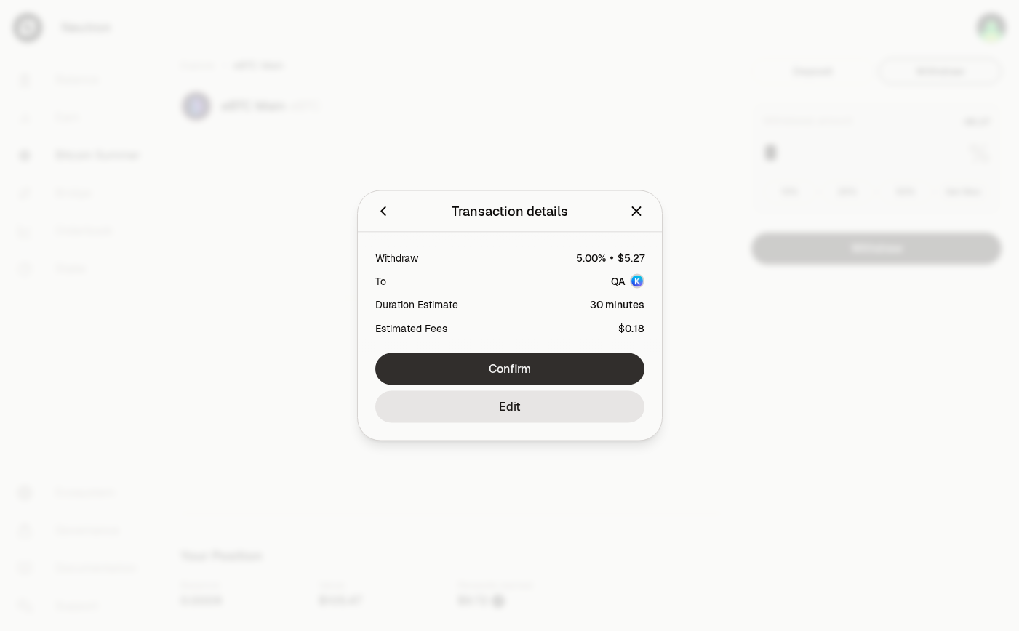
click at [531, 368] on button "Confirm" at bounding box center [509, 369] width 269 height 32
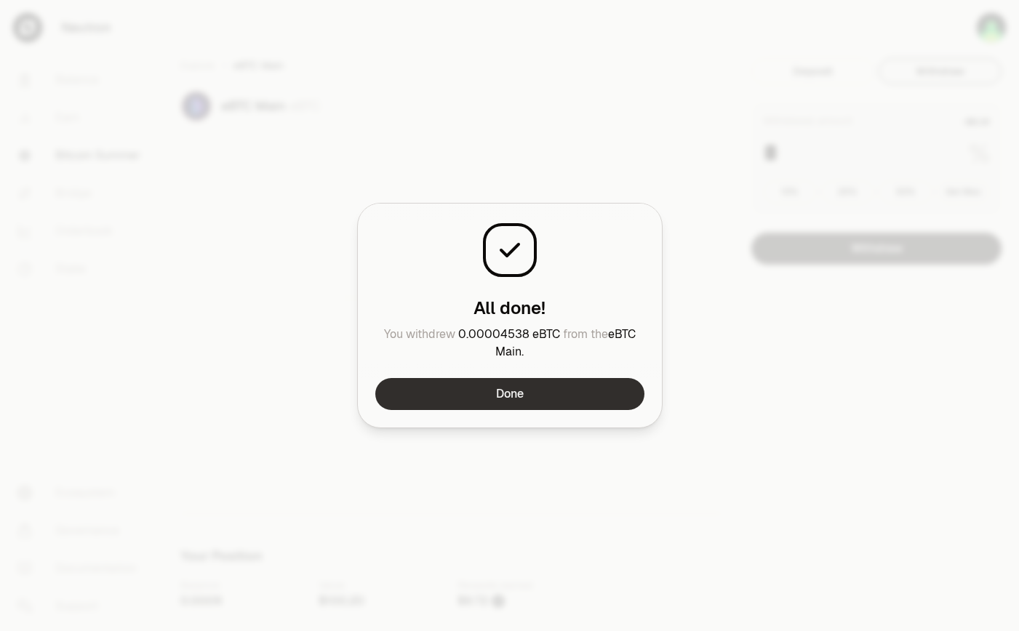
click at [589, 397] on button "Done" at bounding box center [509, 394] width 269 height 32
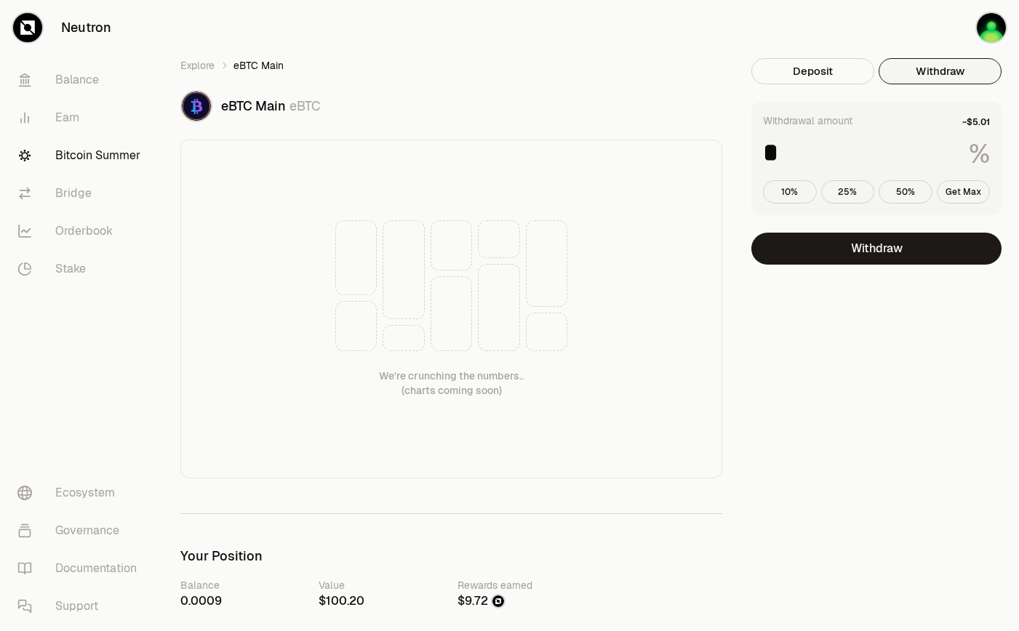
click at [852, 148] on input "*" at bounding box center [860, 153] width 194 height 26
click at [199, 68] on link "Explore" at bounding box center [197, 65] width 34 height 15
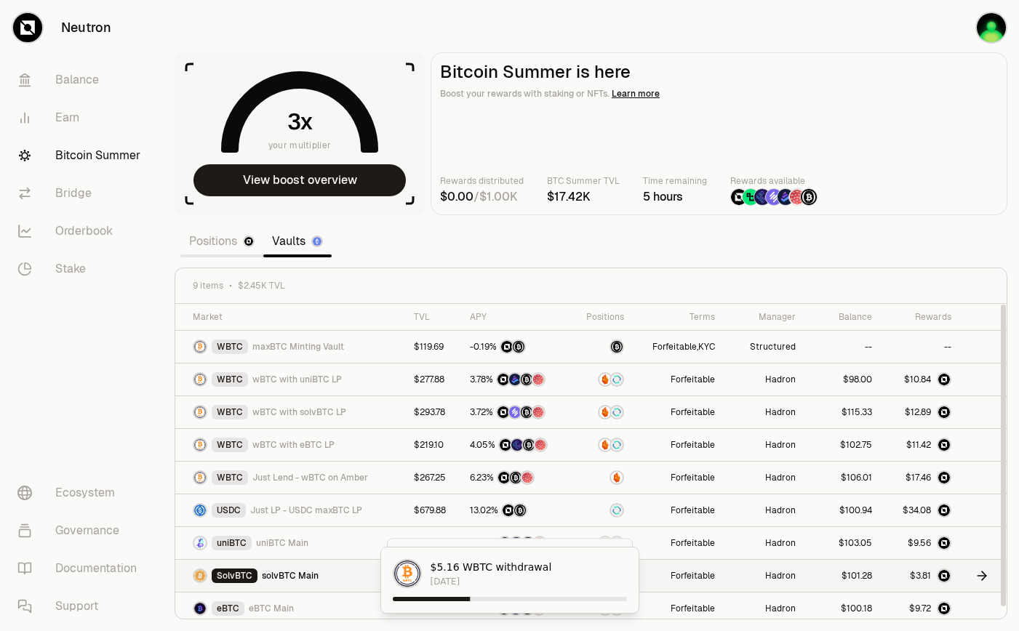
scroll to position [6, 0]
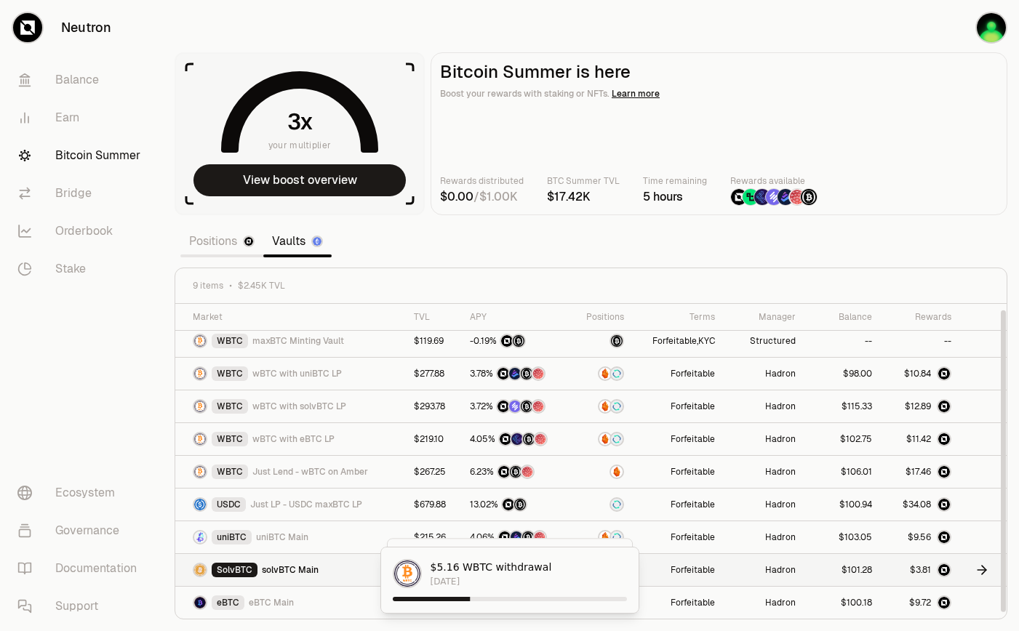
click at [825, 570] on div at bounding box center [842, 570] width 59 height 13
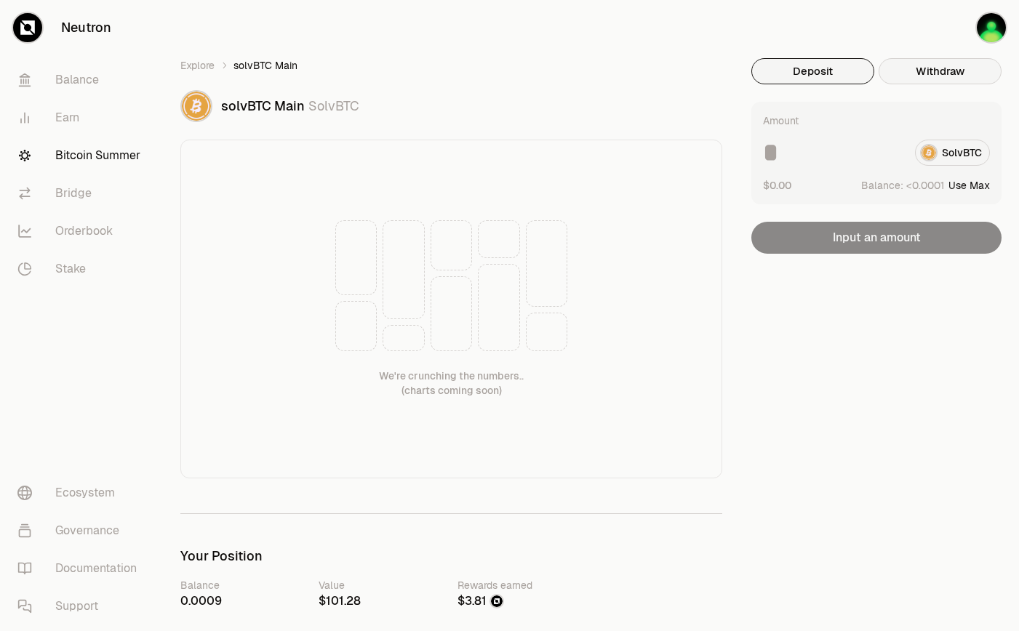
click at [936, 73] on button "Withdraw" at bounding box center [940, 71] width 123 height 26
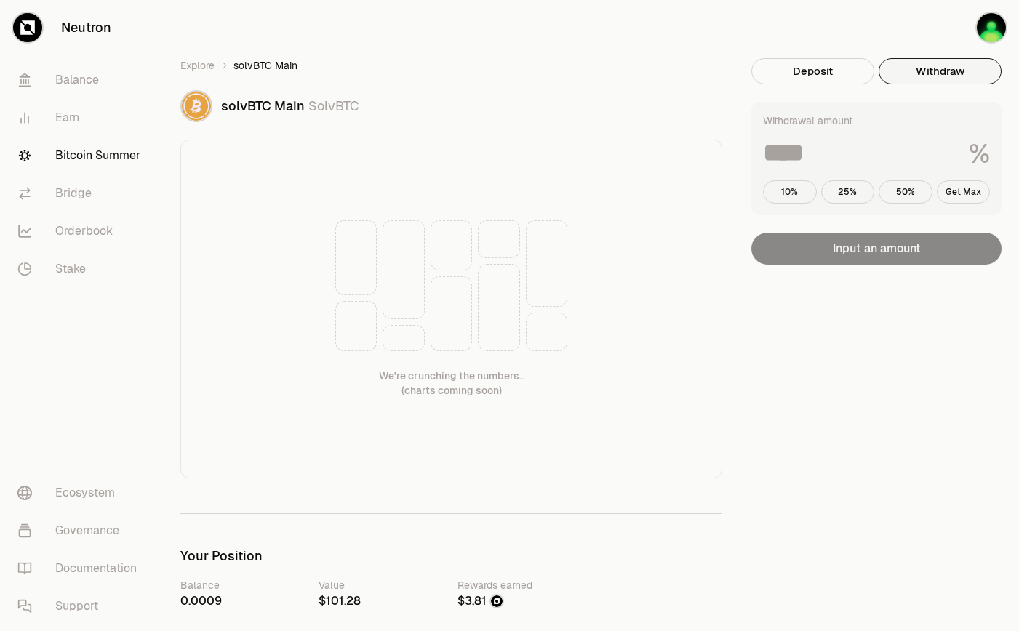
click at [796, 187] on button "10%" at bounding box center [790, 191] width 54 height 23
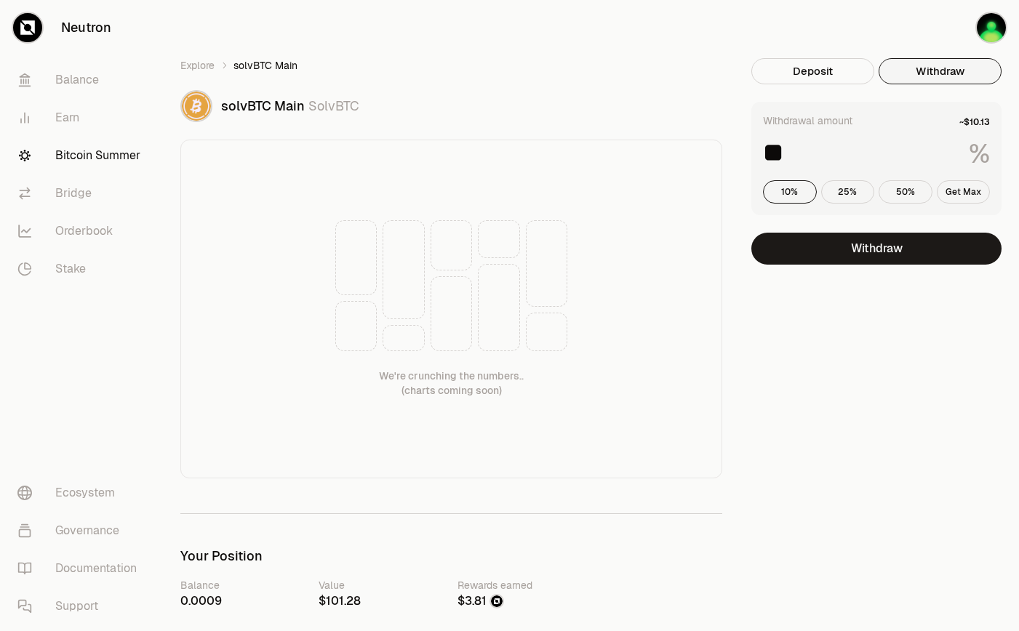
click at [249, 107] on span "solvBTC Main" at bounding box center [263, 105] width 84 height 17
copy span "solvBTC"
drag, startPoint x: 804, startPoint y: 159, endPoint x: 743, endPoint y: 159, distance: 61.1
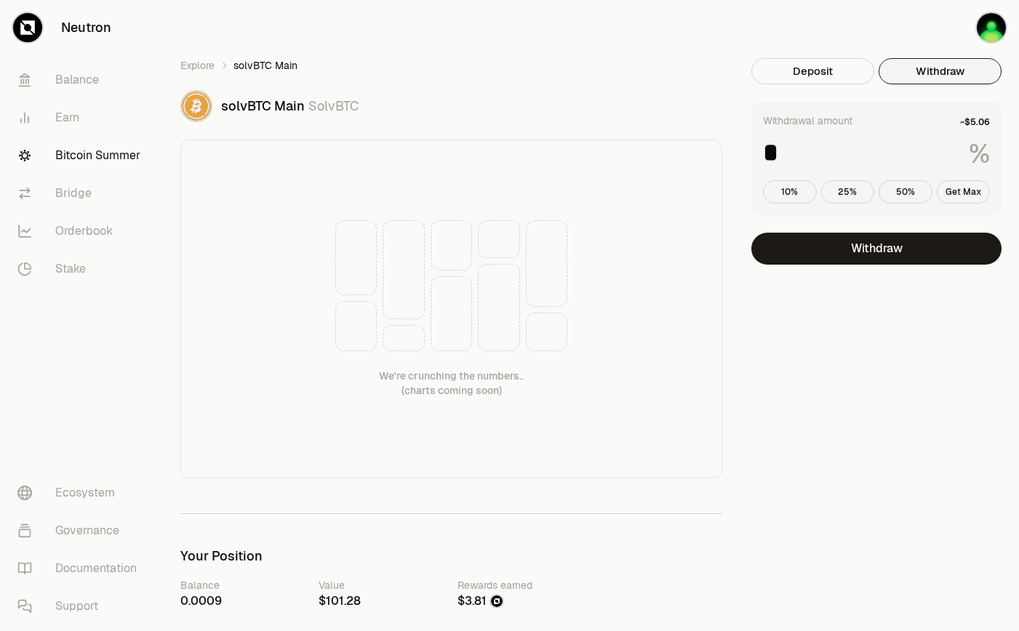
type input "*"
click at [913, 237] on button "Withdraw" at bounding box center [876, 249] width 250 height 32
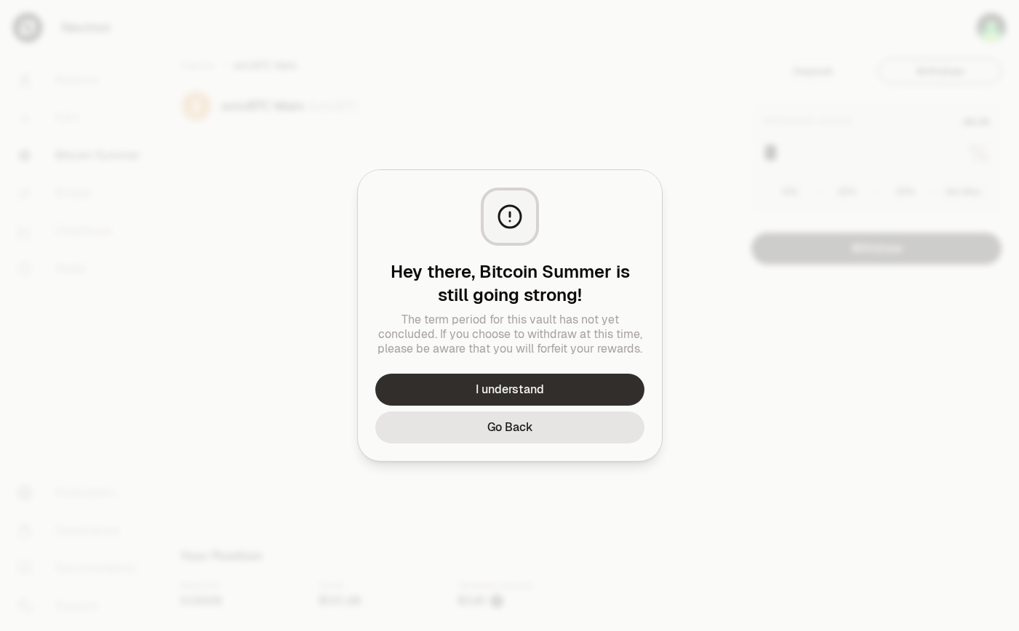
click at [583, 389] on button "I understand" at bounding box center [509, 390] width 269 height 32
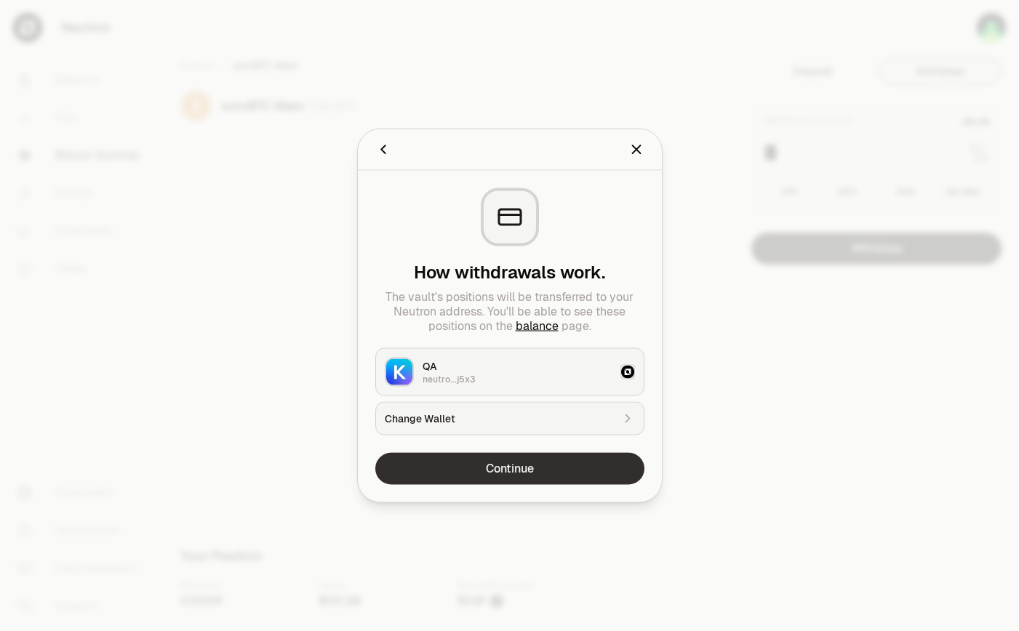
click at [527, 471] on button "Continue" at bounding box center [509, 469] width 269 height 32
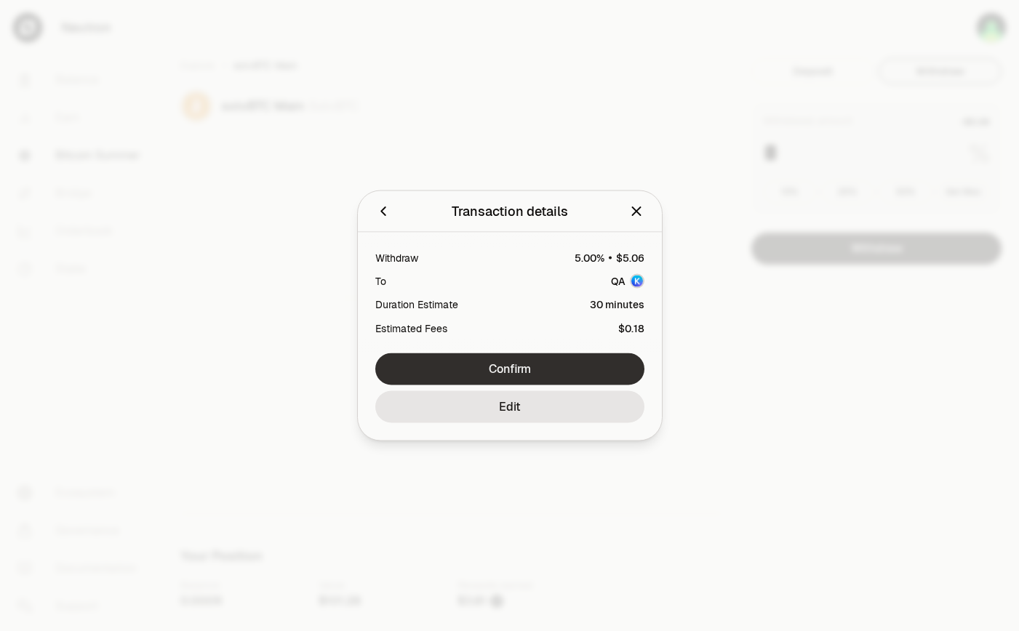
click at [558, 362] on button "Confirm" at bounding box center [509, 369] width 269 height 32
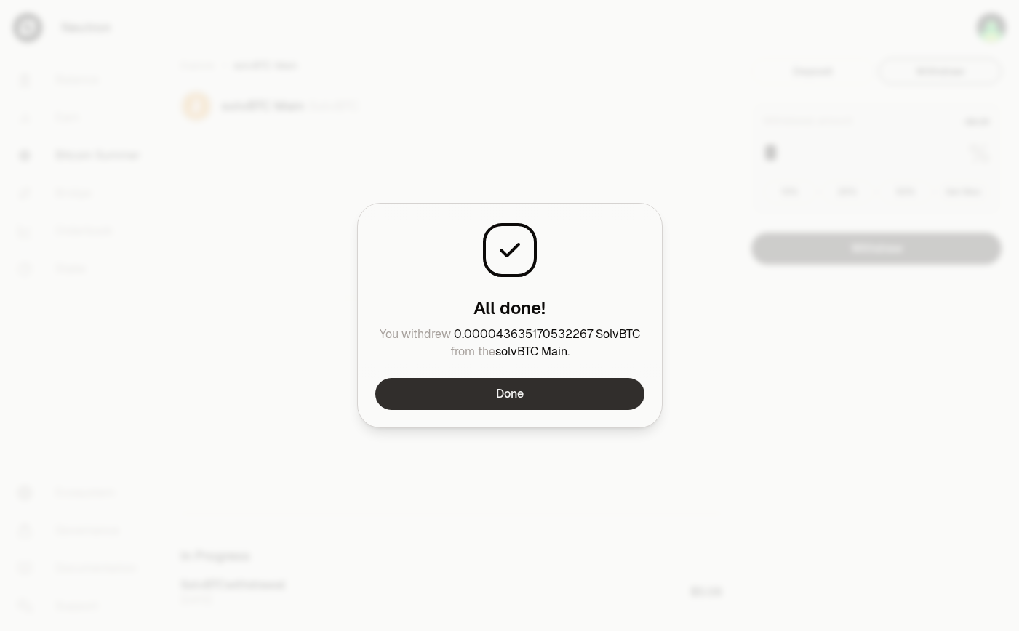
click at [601, 388] on button "Done" at bounding box center [509, 394] width 269 height 32
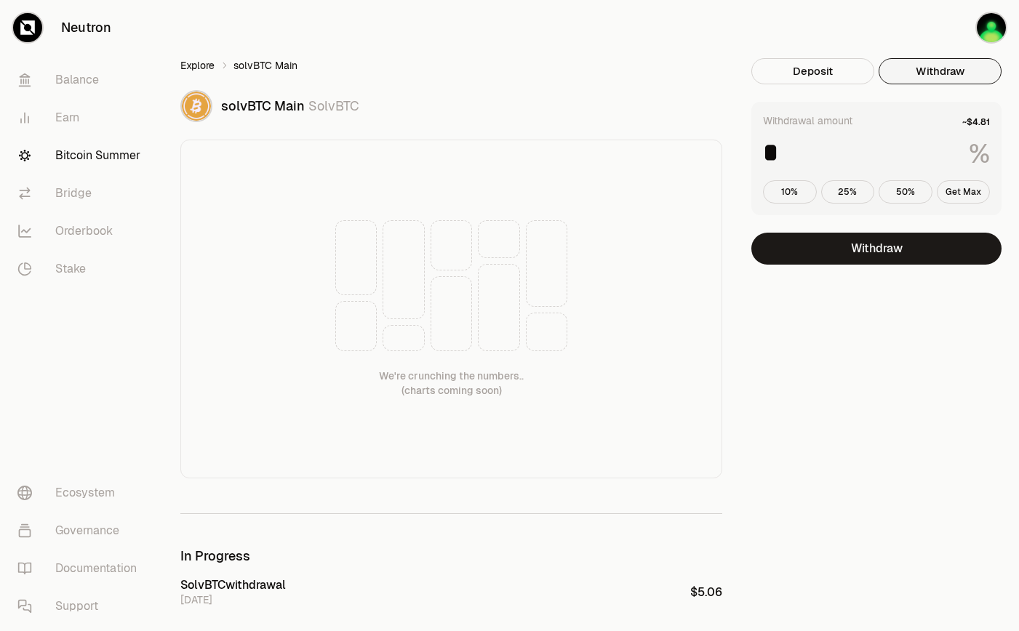
click at [201, 67] on link "Explore" at bounding box center [197, 65] width 34 height 15
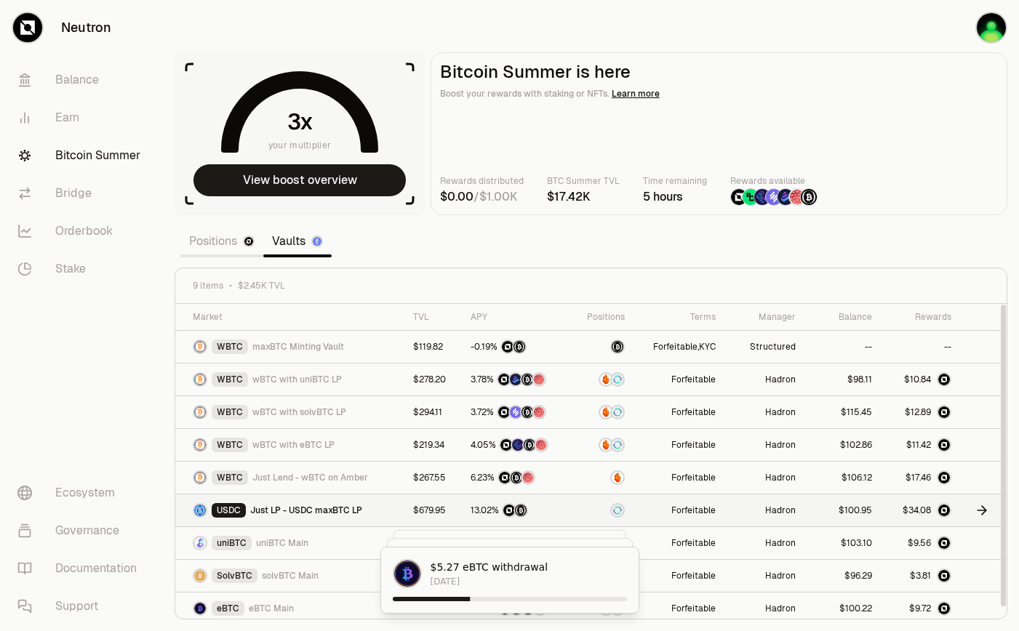
click at [975, 510] on icon at bounding box center [982, 510] width 15 height 15
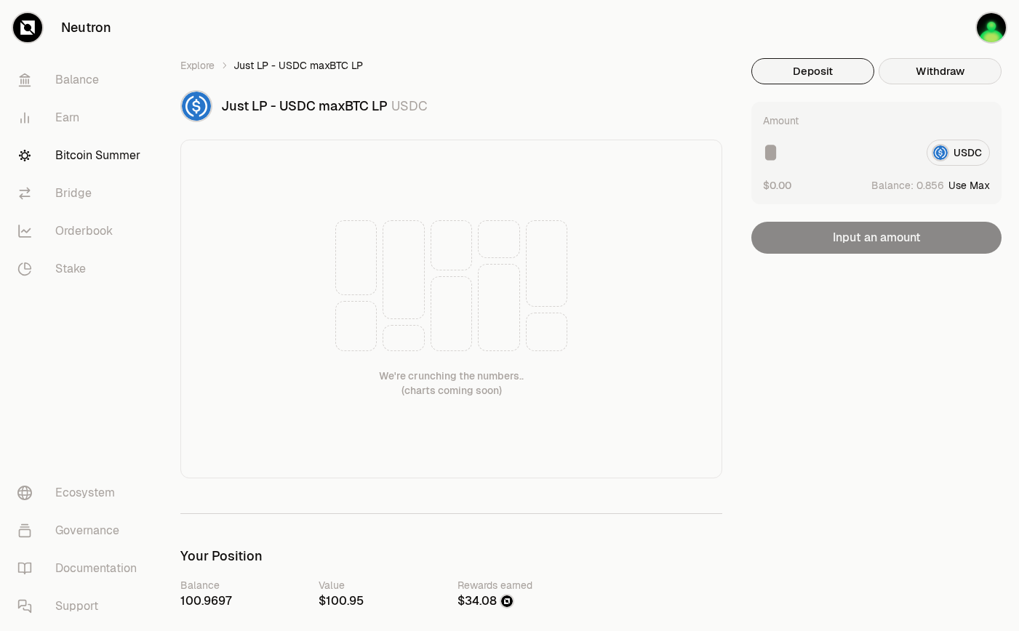
click at [937, 71] on button "Withdraw" at bounding box center [940, 71] width 123 height 26
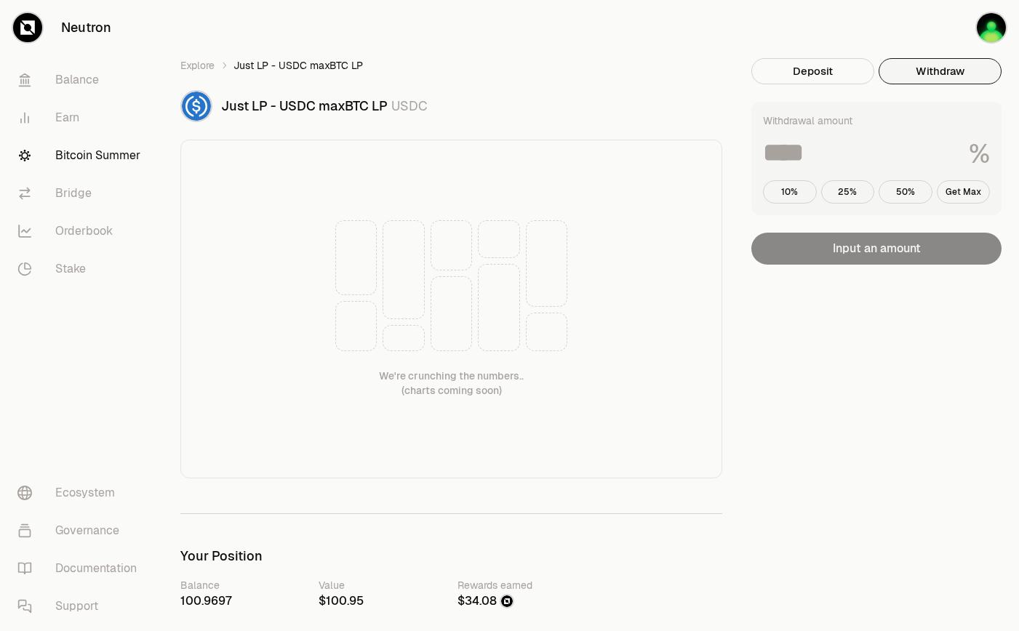
click at [847, 140] on input at bounding box center [860, 153] width 194 height 26
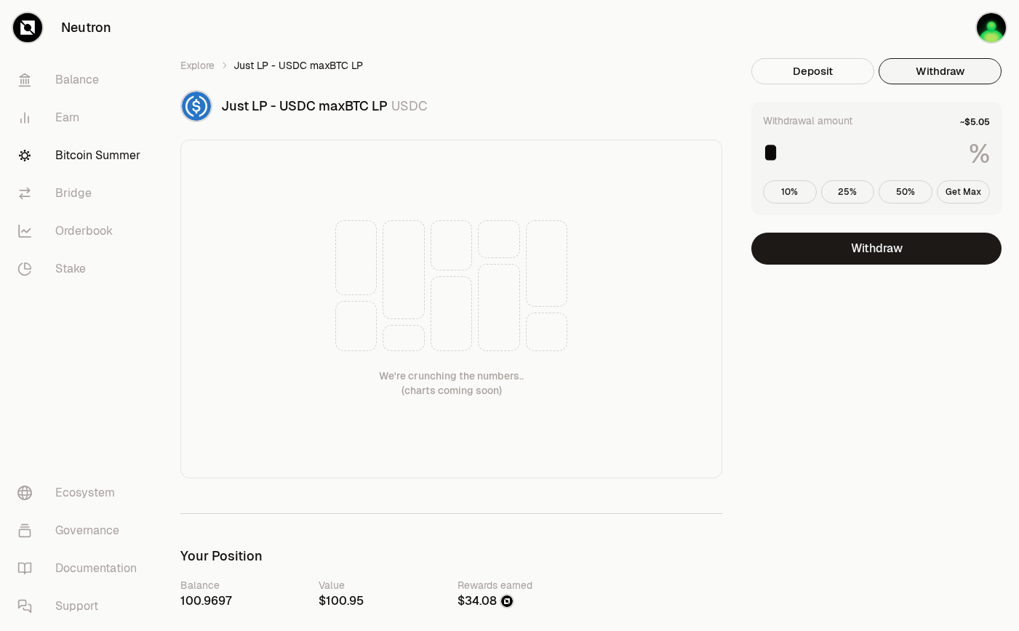
type input "*"
drag, startPoint x: 388, startPoint y: 108, endPoint x: 217, endPoint y: 114, distance: 170.3
click at [217, 114] on div "Just LP - USDC maxBTC LP USDC" at bounding box center [451, 106] width 542 height 32
copy span "Just LP - USDC maxBTC LP"
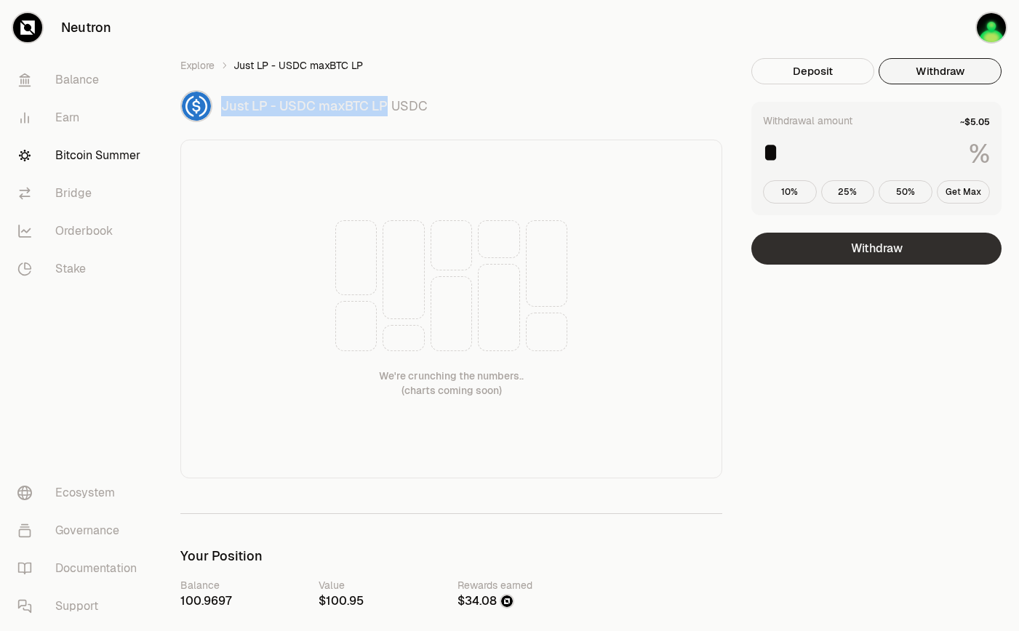
click at [865, 245] on button "Withdraw" at bounding box center [876, 249] width 250 height 32
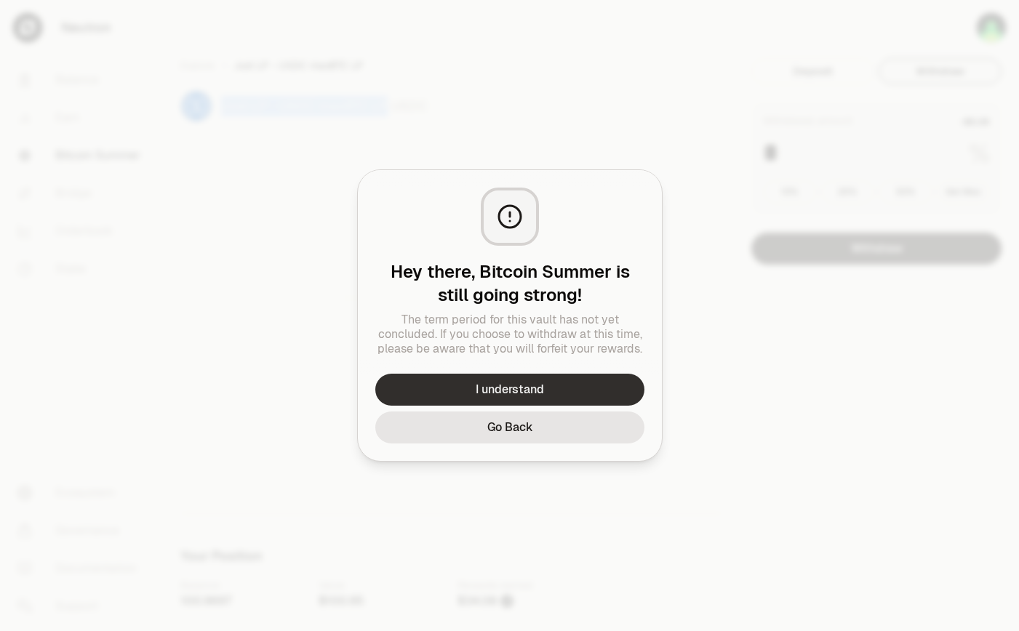
click at [542, 391] on button "I understand" at bounding box center [509, 390] width 269 height 32
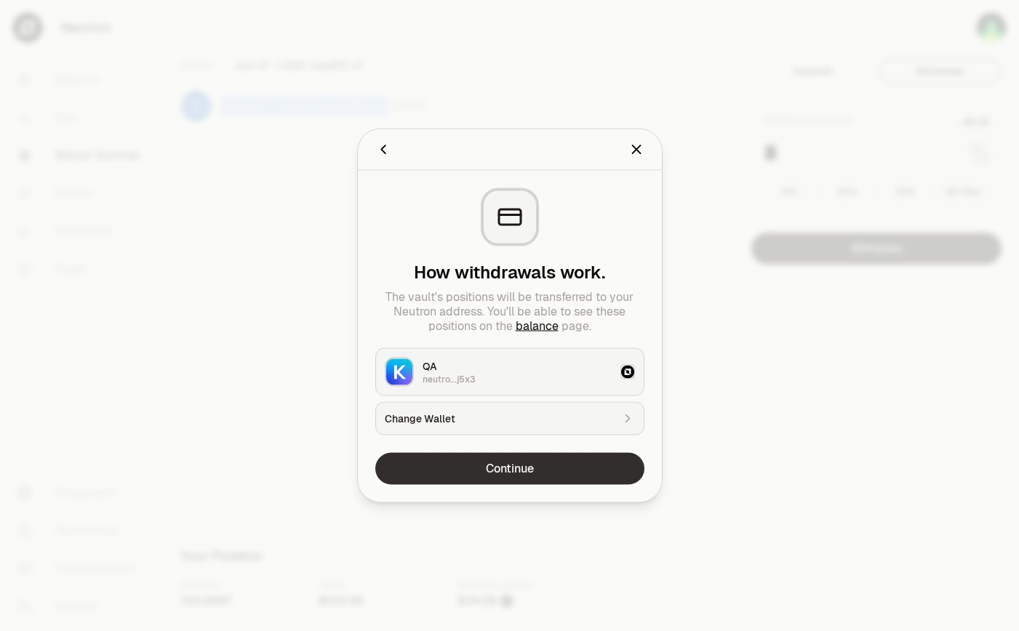
click at [528, 473] on button "Continue" at bounding box center [509, 469] width 269 height 32
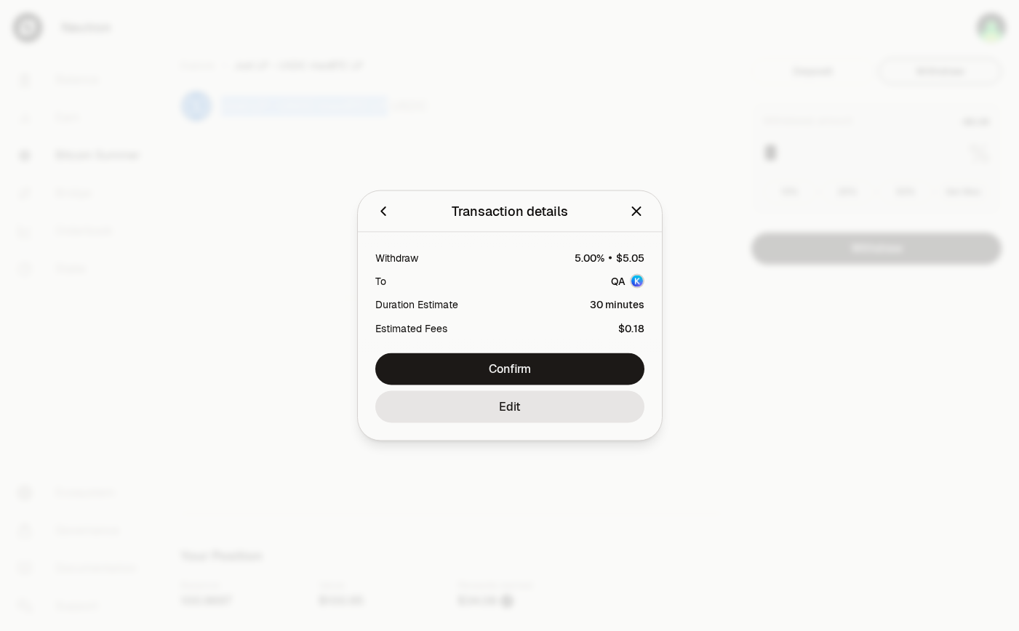
click at [632, 211] on icon "Close" at bounding box center [636, 212] width 16 height 16
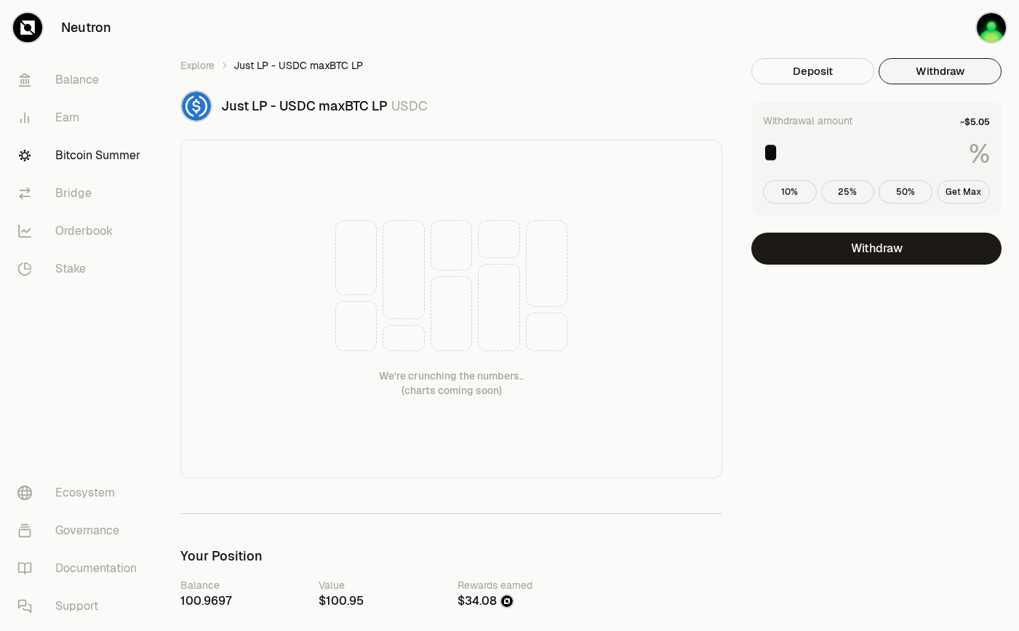
click at [669, 49] on div "Explore Just LP - USDC maxBTC LP Just LP - USDC maxBTC LP USDC We're crunching …" at bounding box center [591, 643] width 856 height 1286
click at [847, 71] on button "Deposit" at bounding box center [812, 71] width 123 height 26
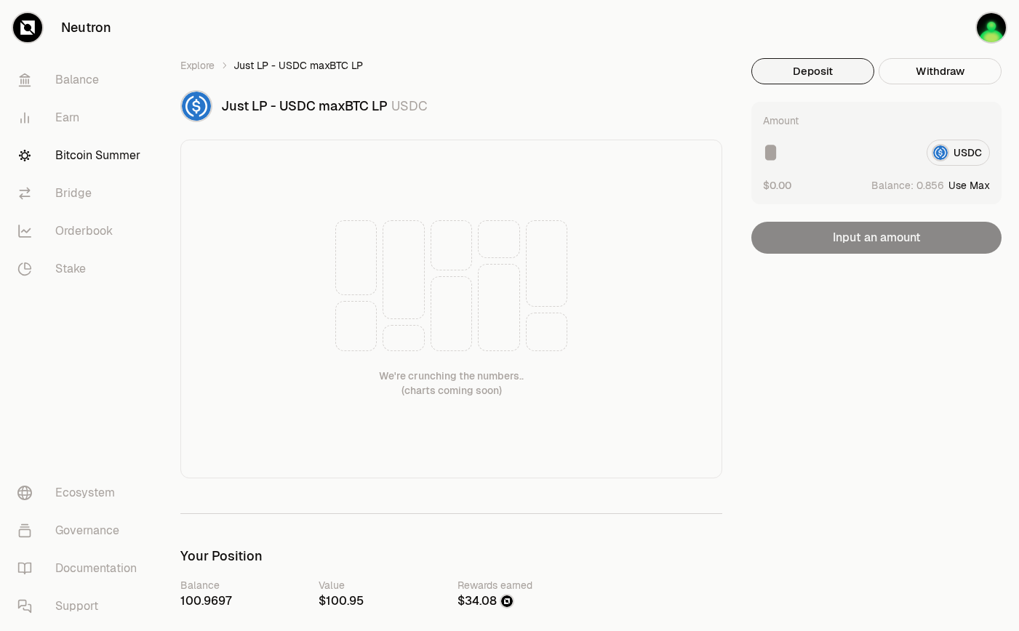
click at [964, 184] on button "Use Max" at bounding box center [968, 185] width 41 height 15
type input "********"
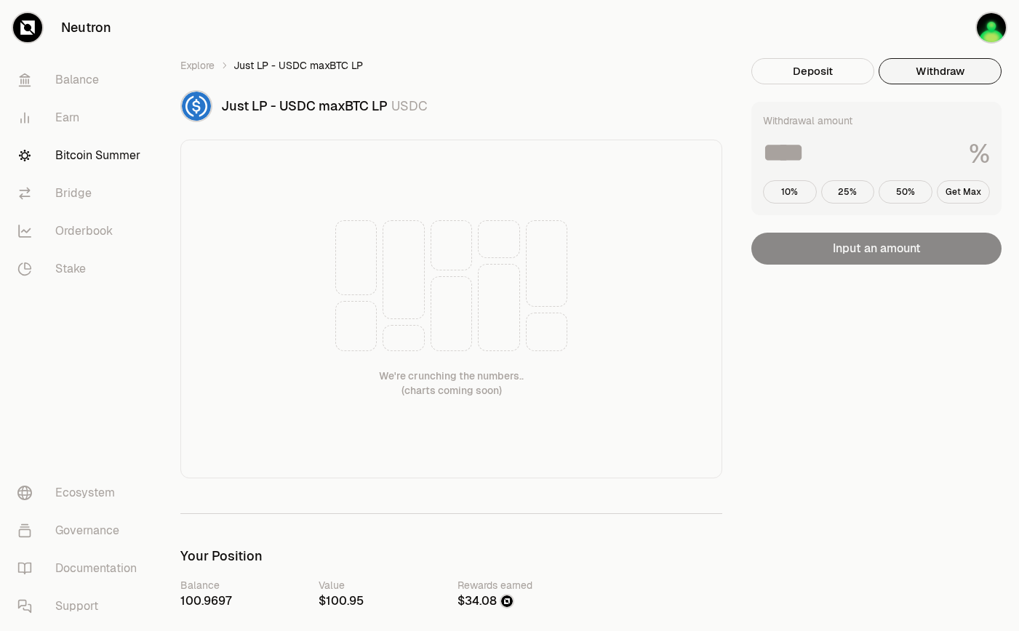
click at [943, 74] on button "Withdraw" at bounding box center [940, 71] width 123 height 26
click at [793, 194] on button "10%" at bounding box center [790, 191] width 54 height 23
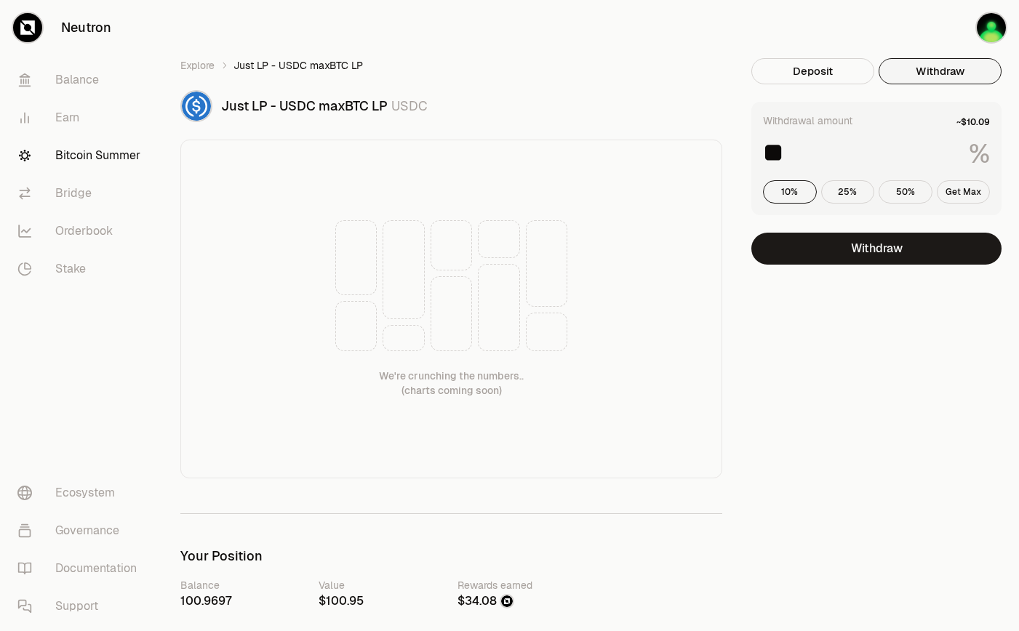
drag, startPoint x: 847, startPoint y: 135, endPoint x: 749, endPoint y: 152, distance: 99.6
click at [749, 151] on div "Explore Just LP - USDC maxBTC LP Just LP - USDC maxBTC LP USDC We're crunching …" at bounding box center [591, 642] width 856 height 1169
drag, startPoint x: 807, startPoint y: 151, endPoint x: 723, endPoint y: 151, distance: 83.6
click at [723, 151] on div "Explore Just LP - USDC maxBTC LP Just LP - USDC maxBTC LP USDC We're crunching …" at bounding box center [591, 642] width 856 height 1169
type input "*"
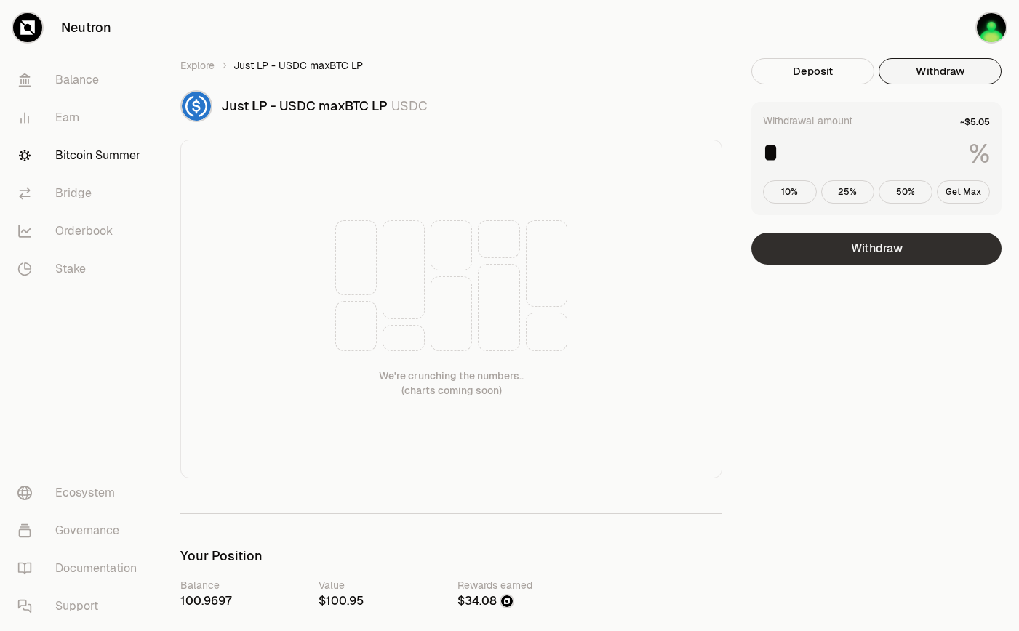
click at [821, 252] on button "Withdraw" at bounding box center [876, 249] width 250 height 32
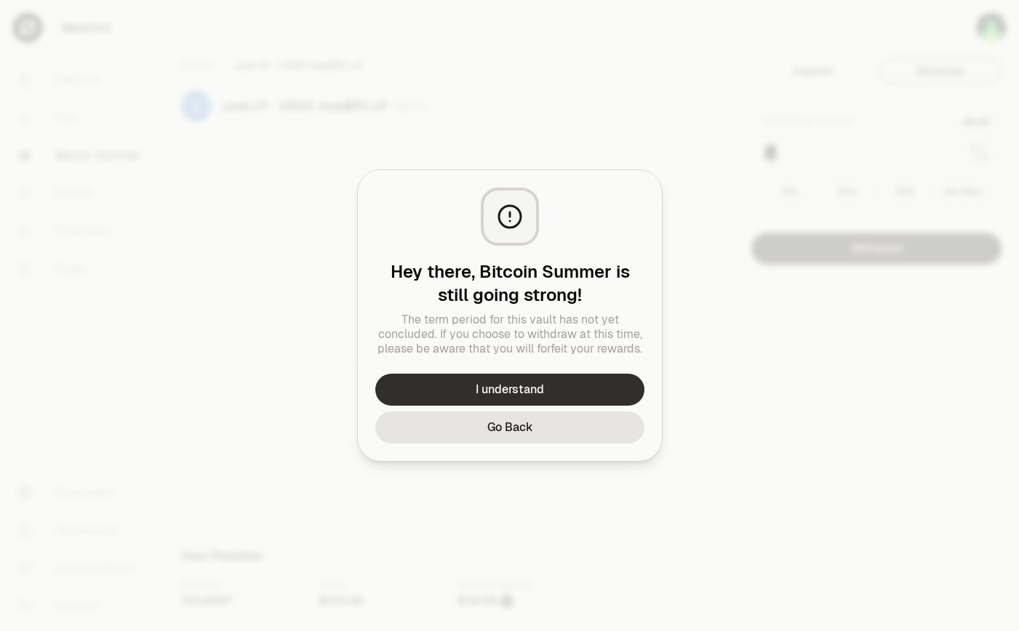
click at [568, 385] on button "I understand" at bounding box center [509, 390] width 269 height 32
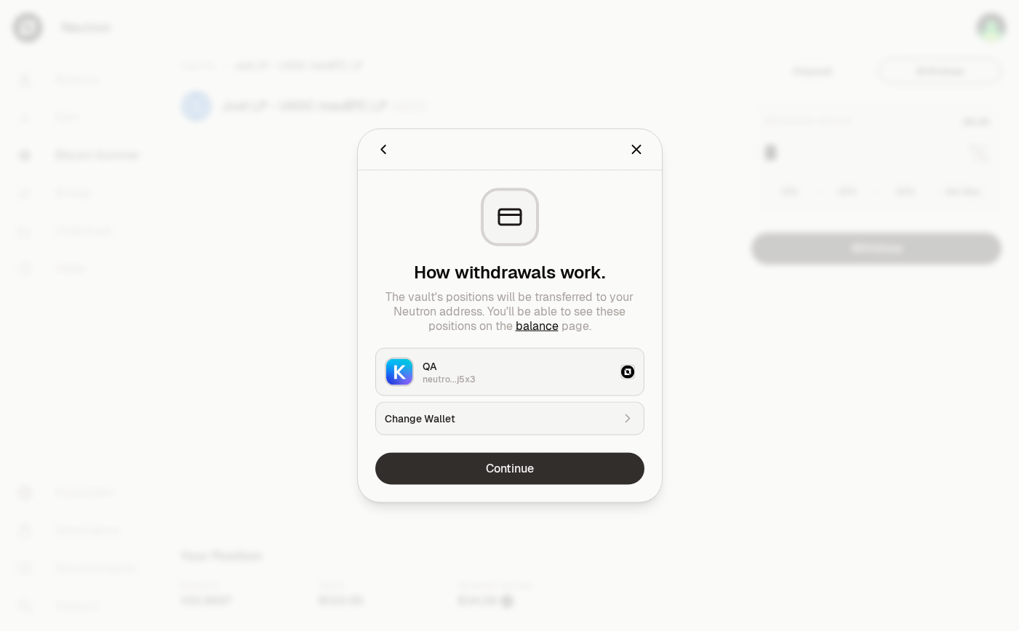
click at [546, 474] on button "Continue" at bounding box center [509, 469] width 269 height 32
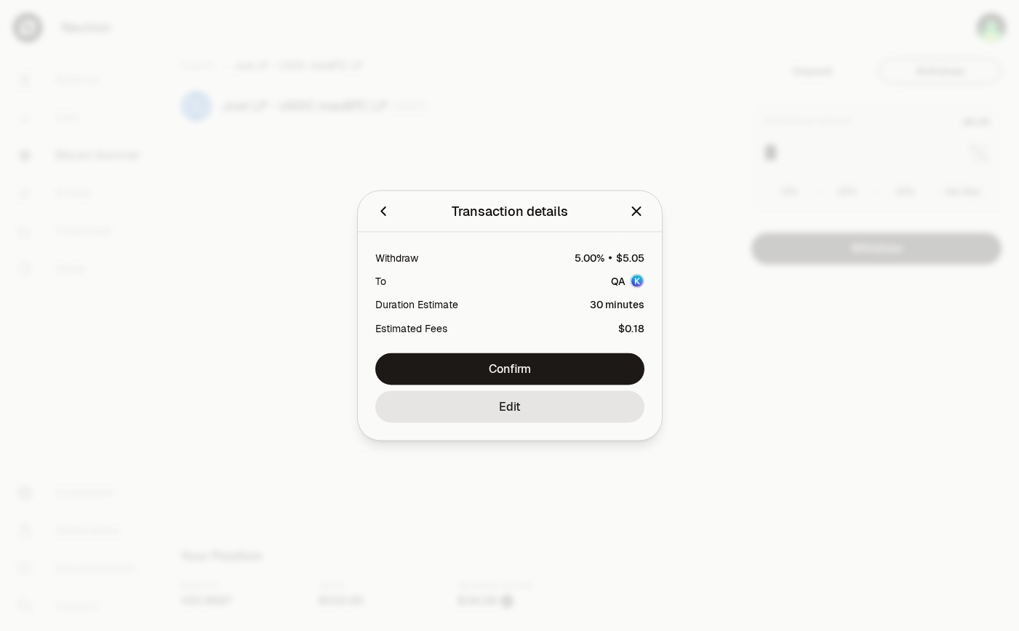
click at [569, 168] on div at bounding box center [509, 315] width 1019 height 631
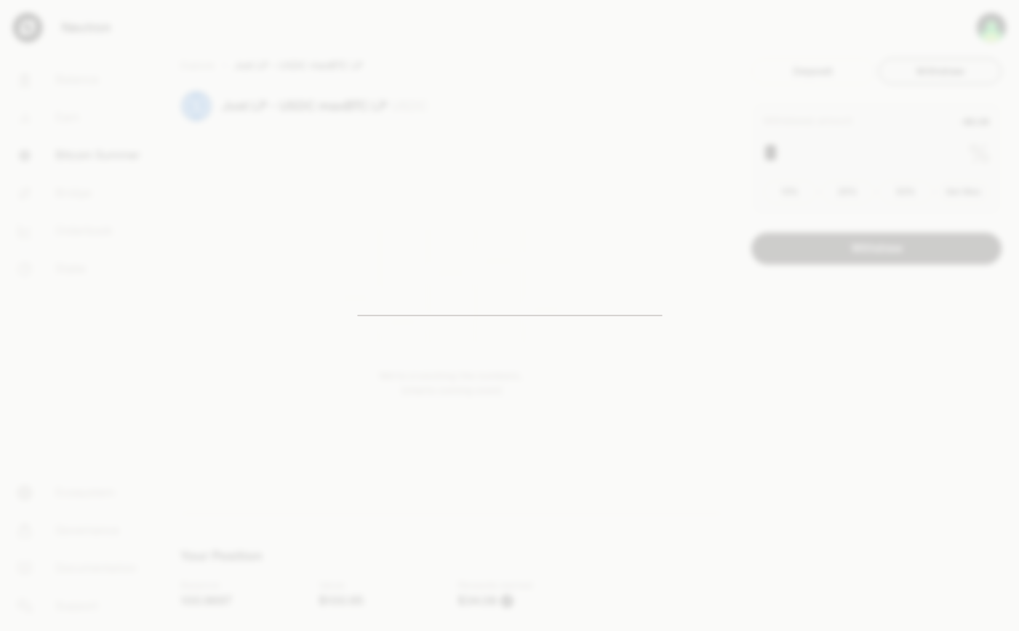
click at [569, 168] on div at bounding box center [509, 315] width 1019 height 631
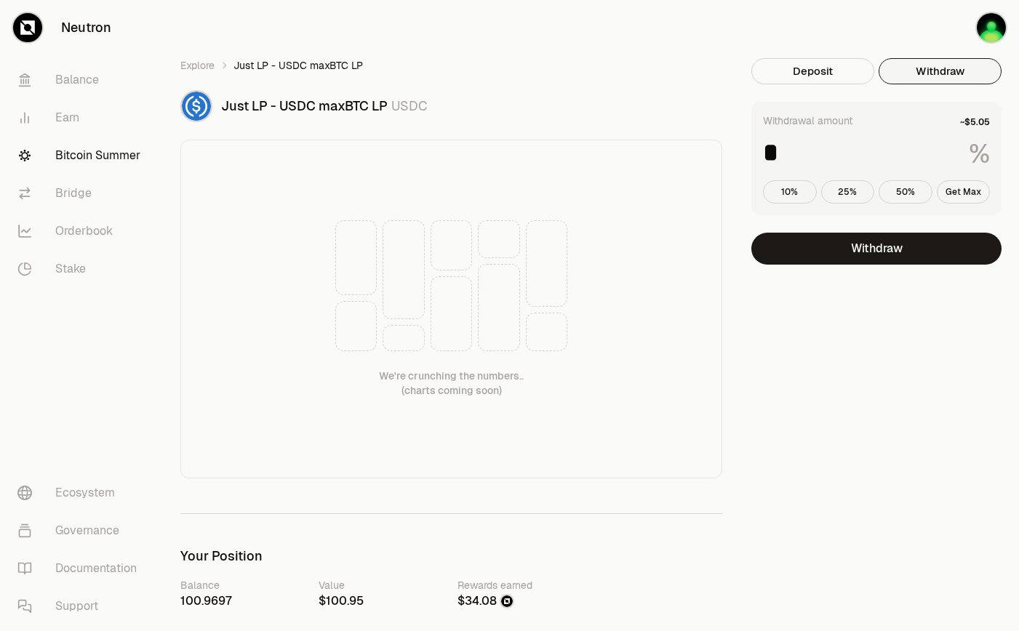
click at [342, 113] on span "Just LP - USDC maxBTC LP" at bounding box center [304, 105] width 167 height 17
click at [926, 249] on button "Withdraw" at bounding box center [876, 249] width 250 height 32
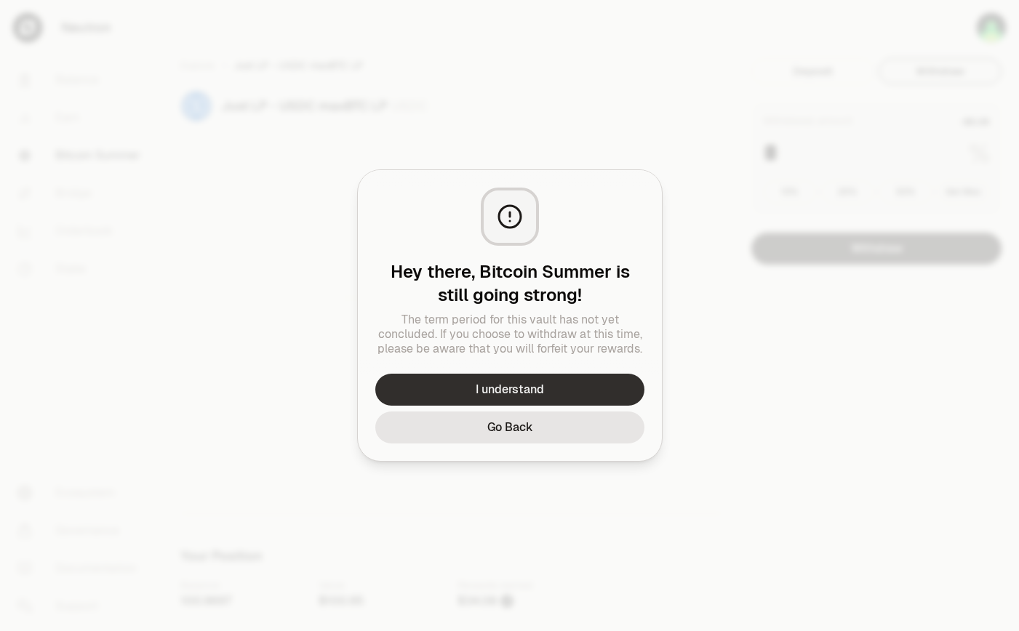
click at [572, 404] on button "I understand" at bounding box center [509, 390] width 269 height 32
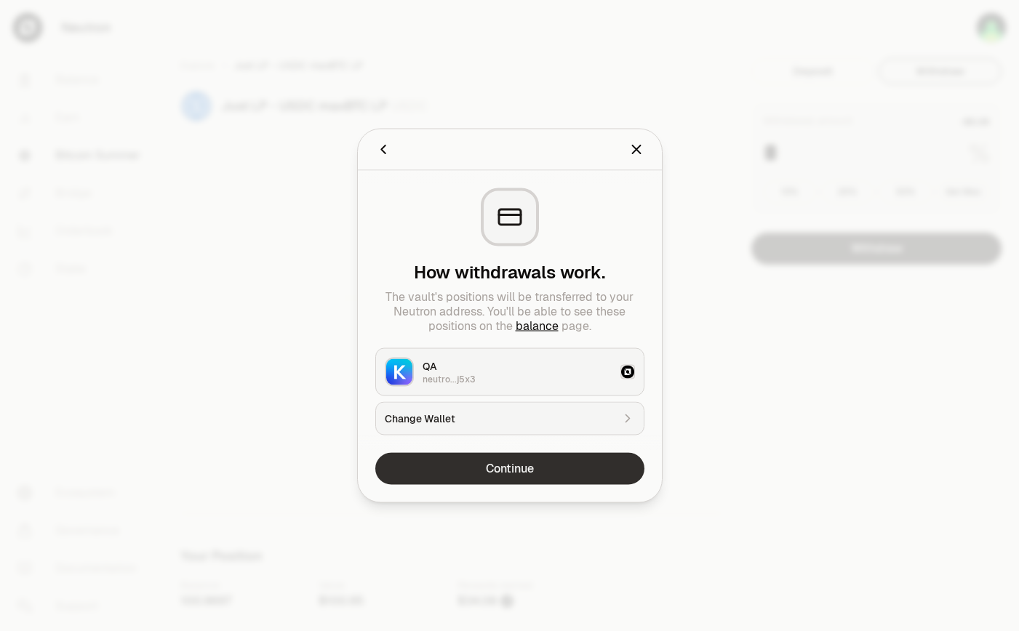
click at [540, 474] on button "Continue" at bounding box center [509, 469] width 269 height 32
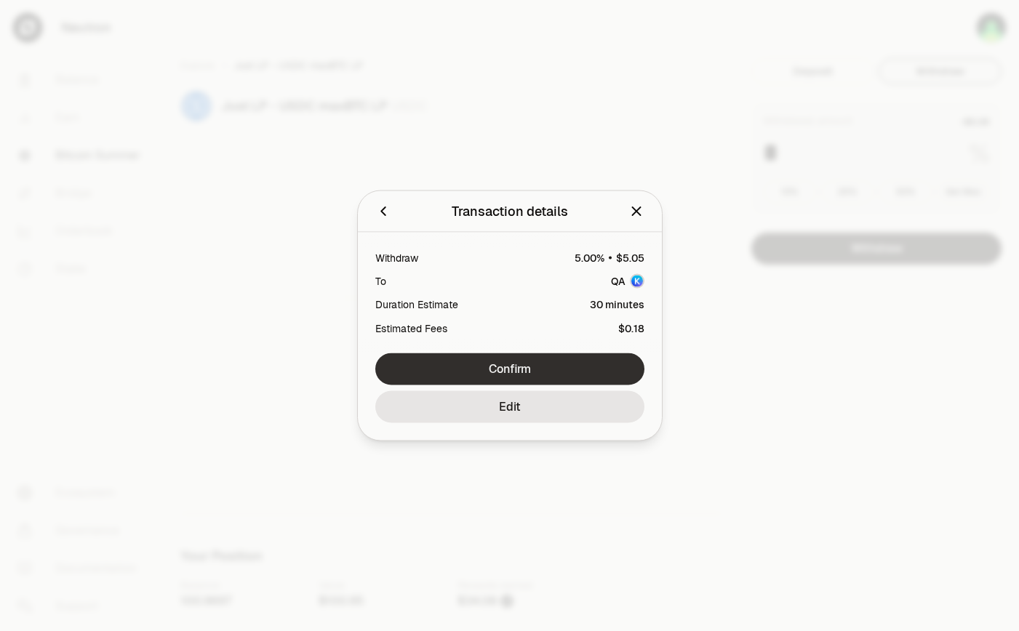
click at [526, 371] on button "Confirm" at bounding box center [509, 369] width 269 height 32
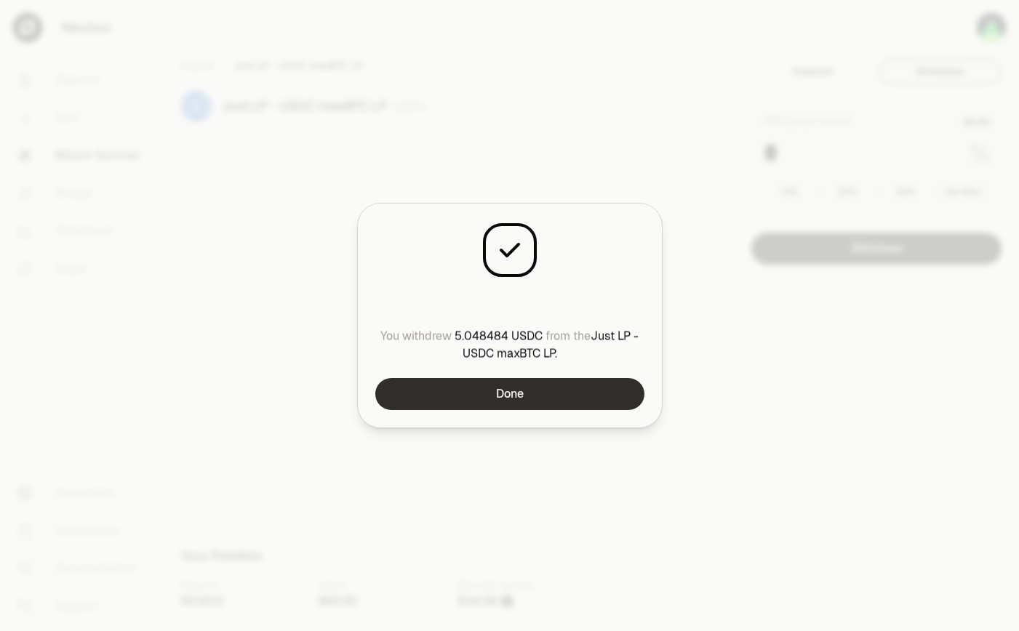
click at [583, 399] on button "Done" at bounding box center [509, 394] width 269 height 32
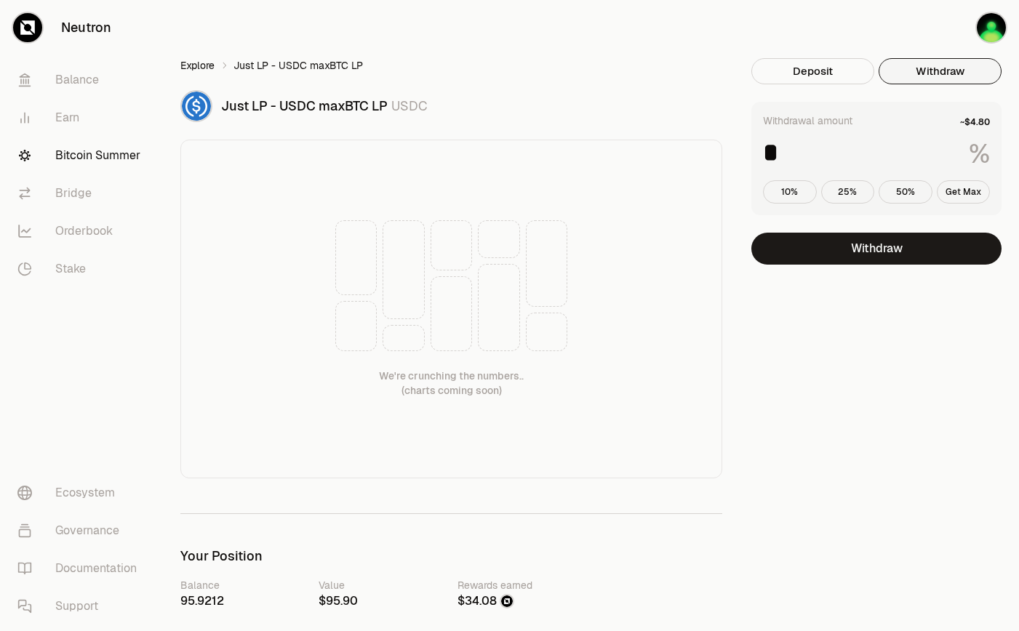
click at [207, 66] on link "Explore" at bounding box center [197, 65] width 34 height 15
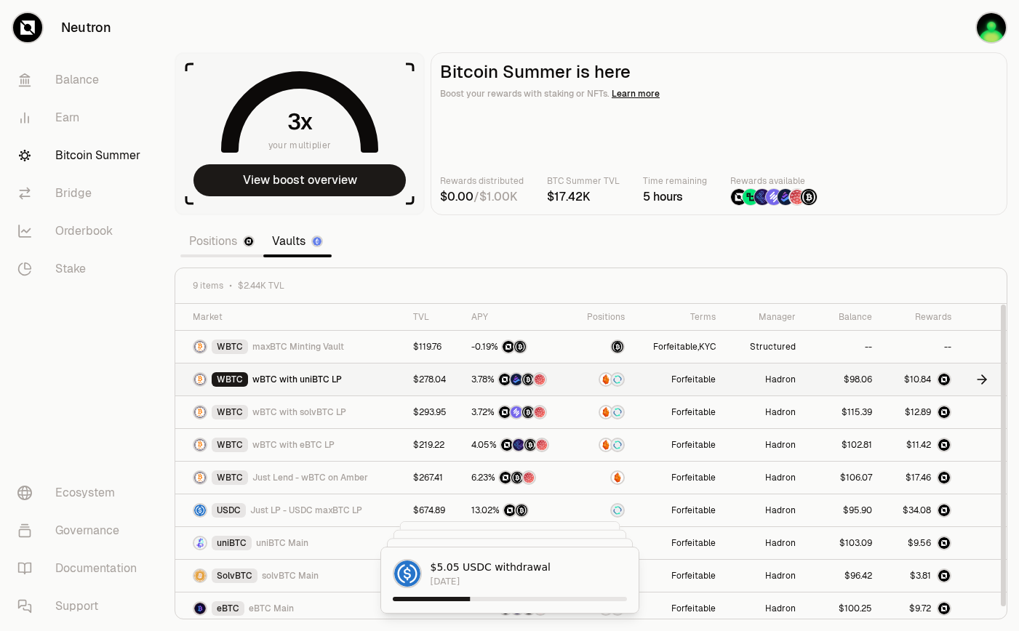
scroll to position [6, 0]
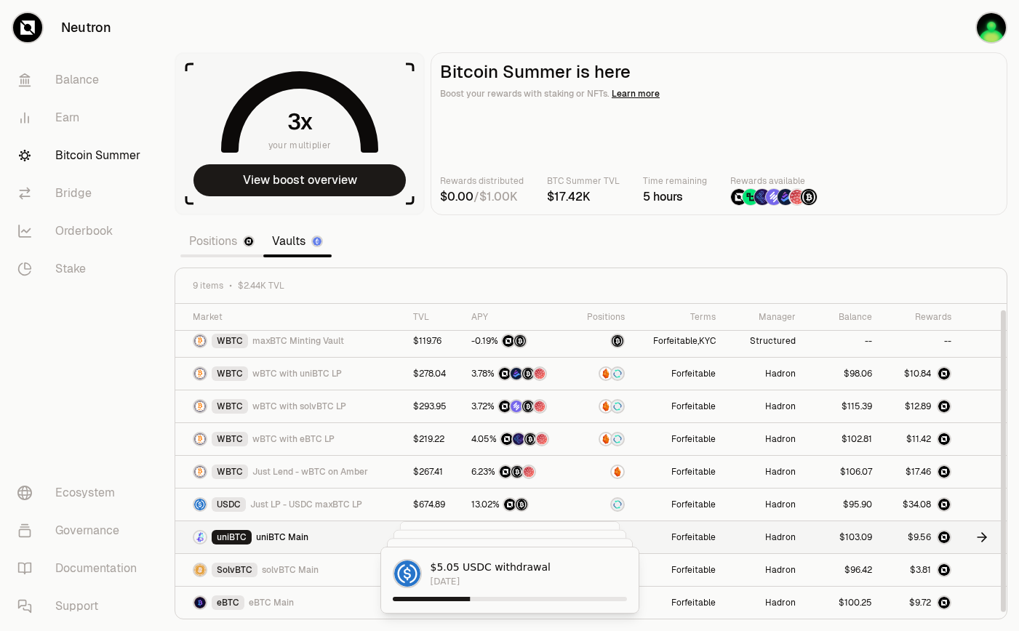
click at [977, 536] on icon at bounding box center [982, 537] width 15 height 15
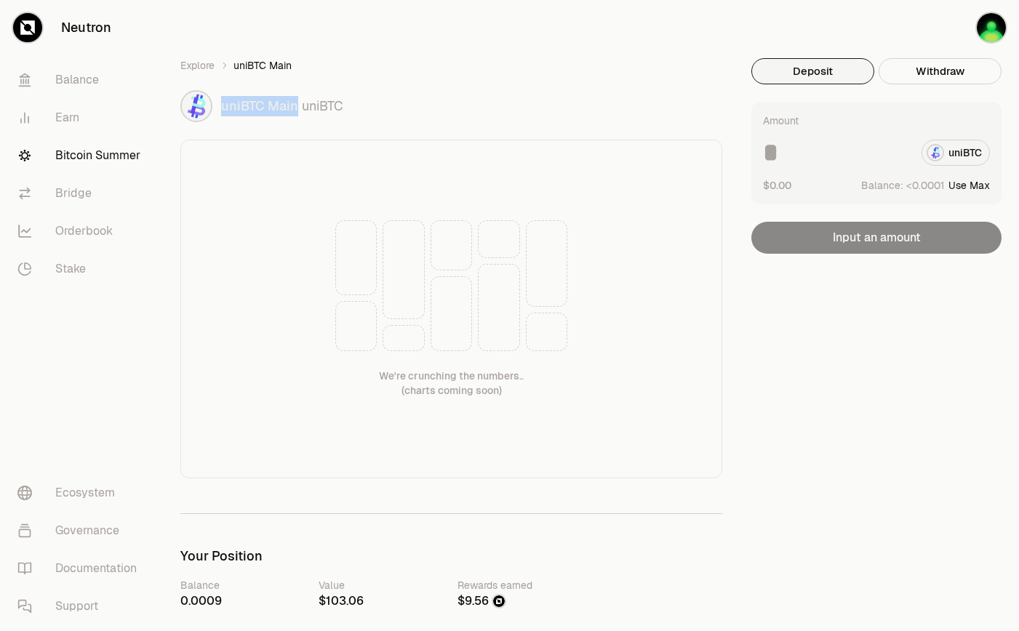
drag, startPoint x: 295, startPoint y: 103, endPoint x: 220, endPoint y: 109, distance: 74.4
click at [220, 109] on div "uniBTC Main uniBTC" at bounding box center [451, 106] width 542 height 32
copy span "uniBTC Main"
click at [919, 67] on button "Withdraw" at bounding box center [940, 71] width 123 height 26
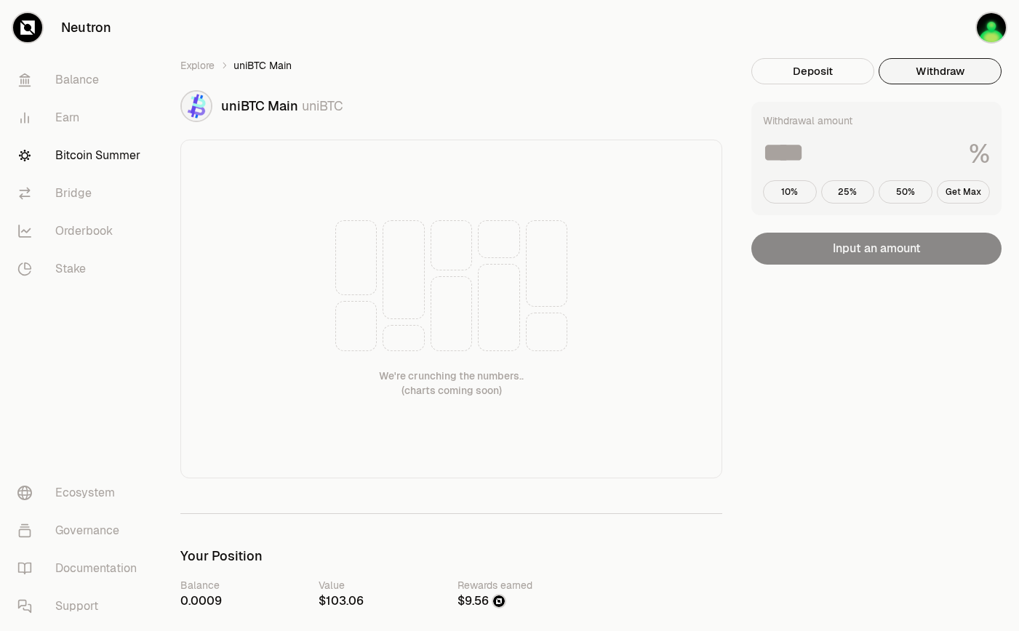
click at [799, 161] on input at bounding box center [860, 153] width 194 height 26
type input "*"
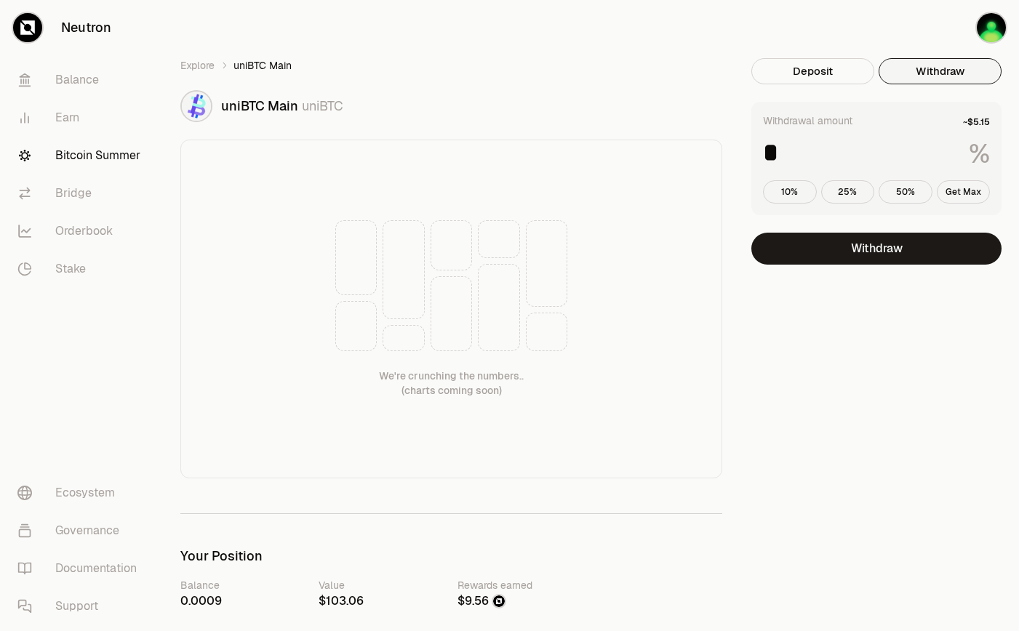
type input "*"
click at [906, 254] on button "Withdraw" at bounding box center [876, 249] width 250 height 32
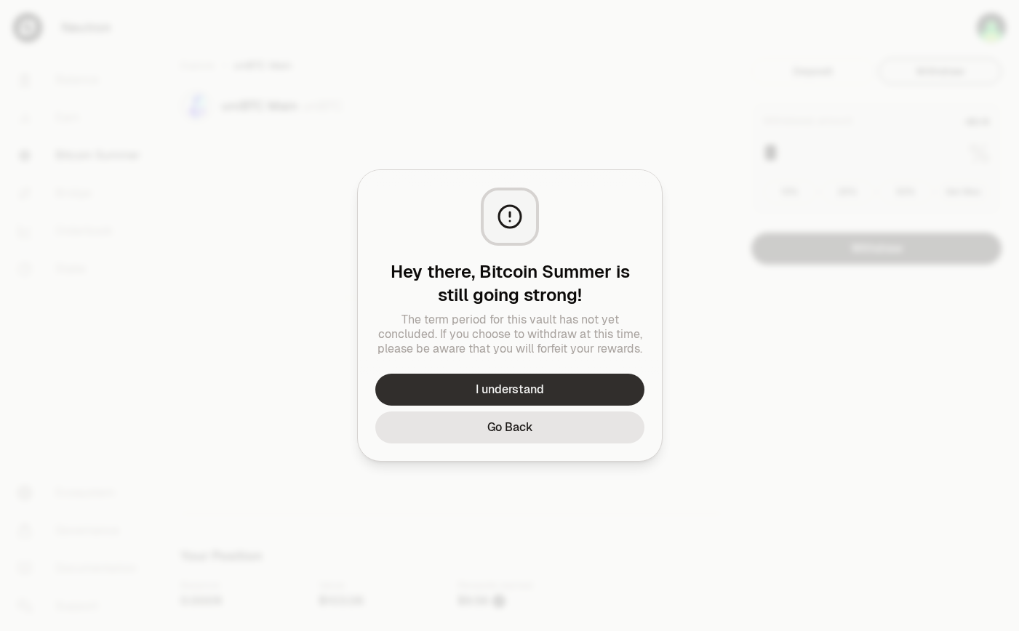
click at [600, 383] on button "I understand" at bounding box center [509, 390] width 269 height 32
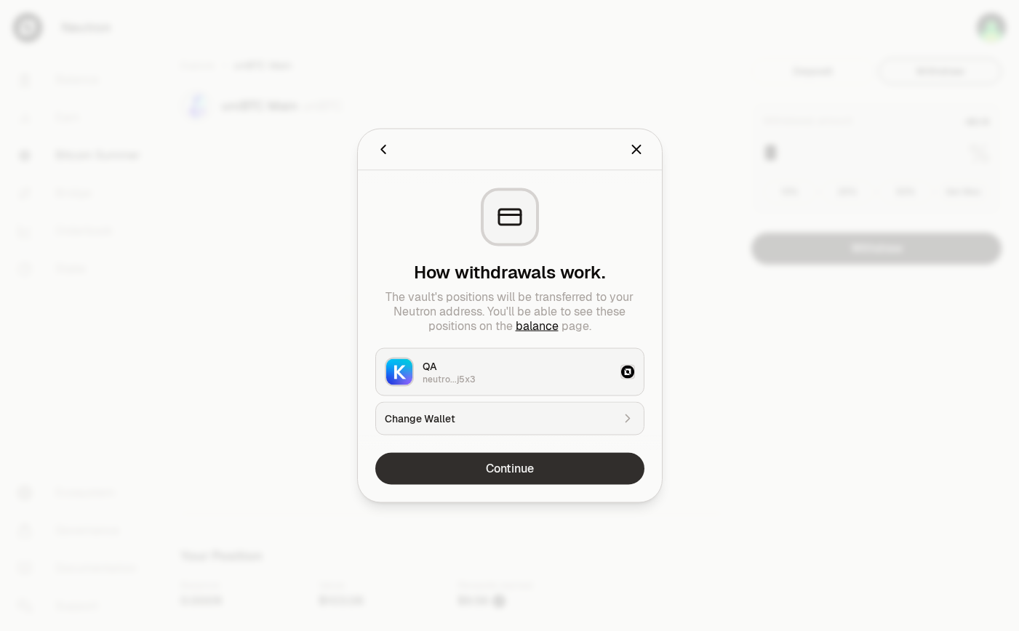
click at [559, 467] on button "Continue" at bounding box center [509, 469] width 269 height 32
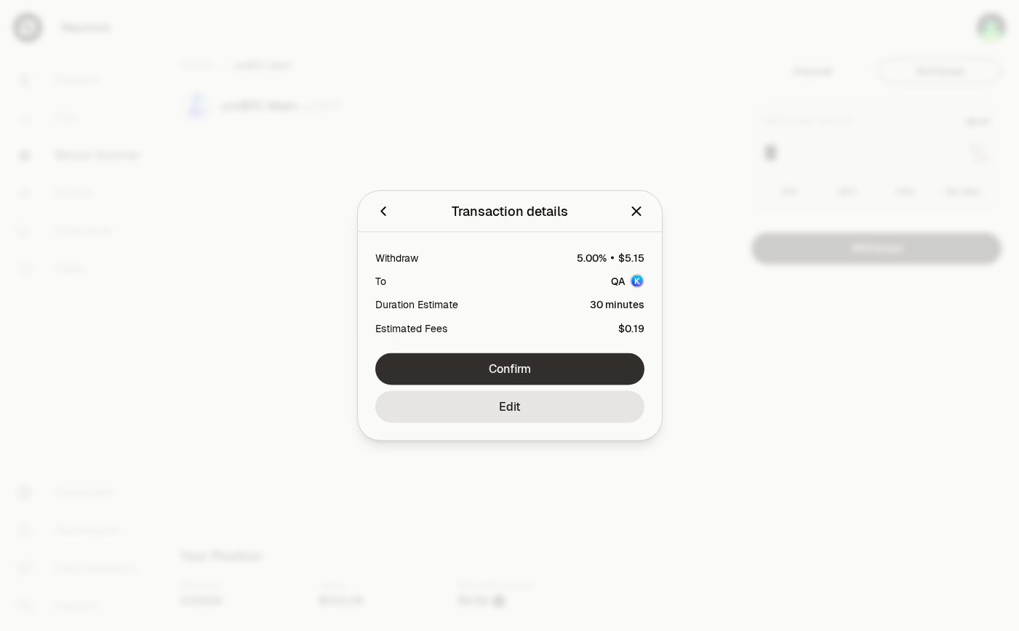
click at [572, 376] on button "Confirm" at bounding box center [509, 369] width 269 height 32
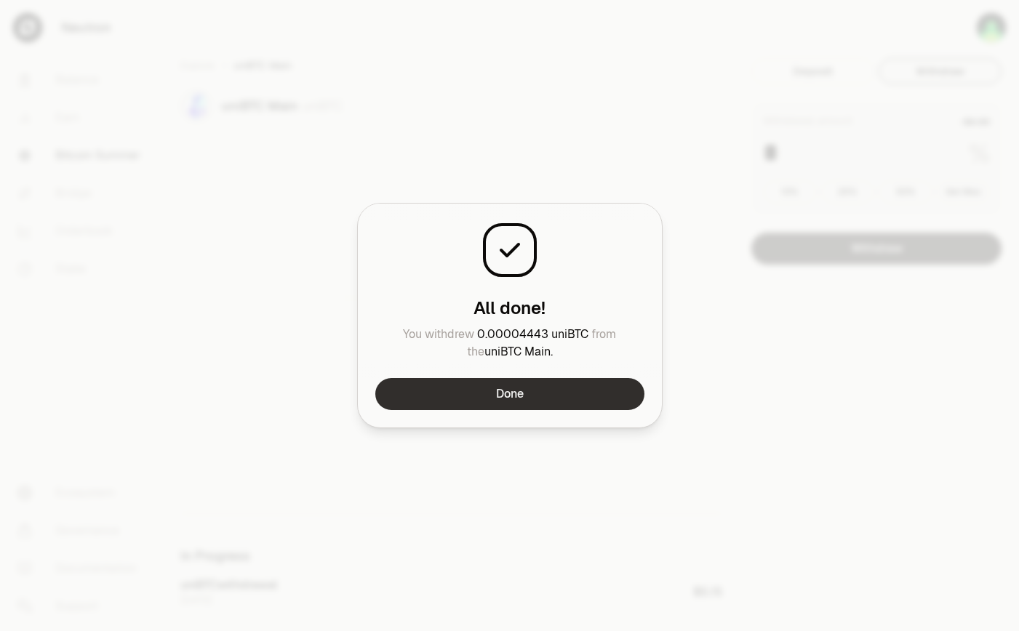
click at [587, 398] on button "Done" at bounding box center [509, 394] width 269 height 32
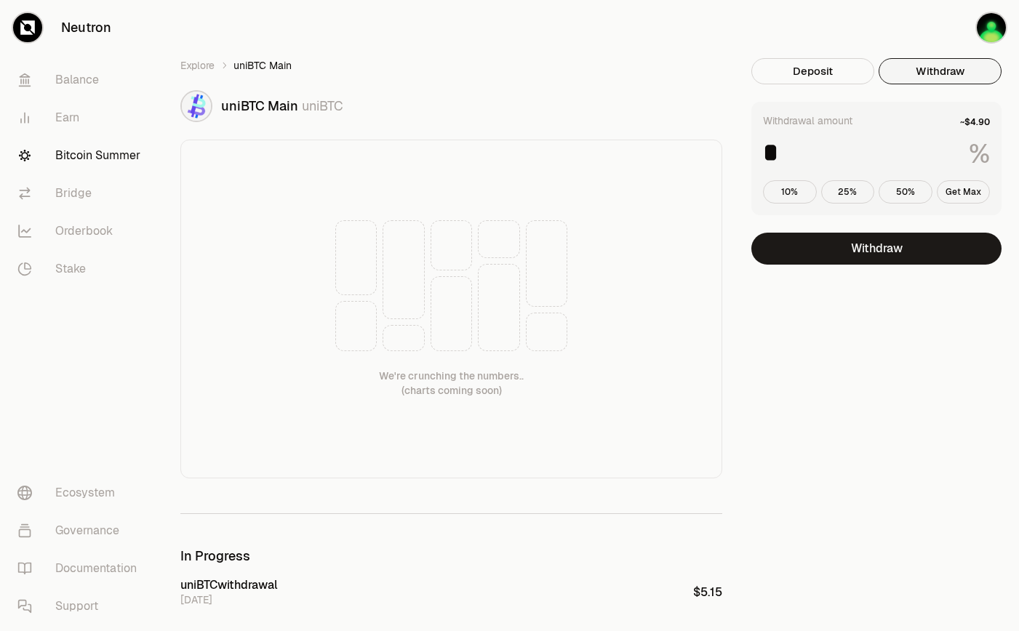
click at [217, 66] on ol "Explore uniBTC Main" at bounding box center [451, 65] width 542 height 15
click at [211, 66] on link "Explore" at bounding box center [197, 65] width 34 height 15
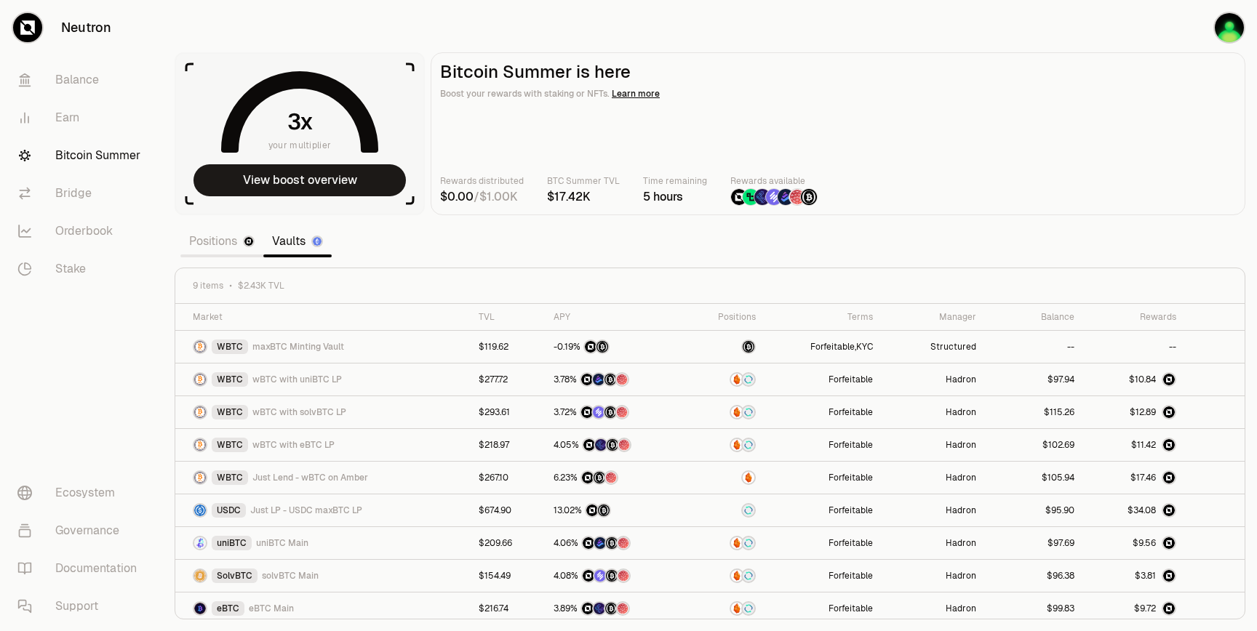
click at [943, 198] on div "Rewards distributed / BTC Summer TVL Time remaining 5 hours Rewards available" at bounding box center [838, 190] width 796 height 32
click at [1228, 31] on img "button" at bounding box center [1228, 27] width 29 height 29
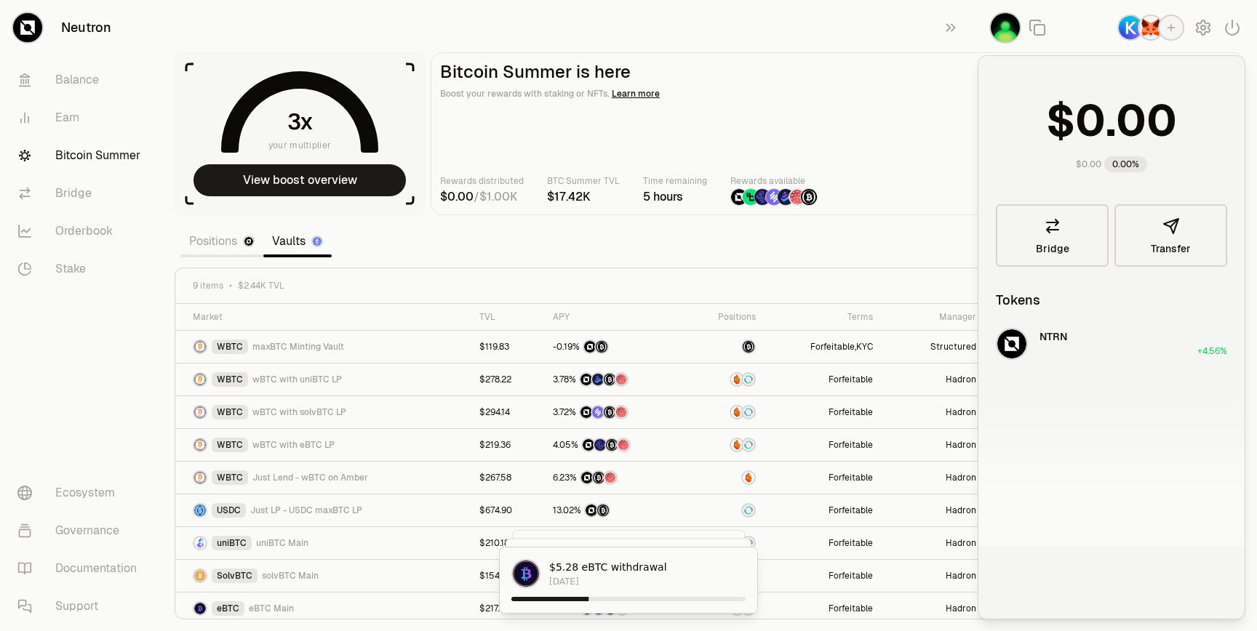
click at [936, 193] on div "Rewards distributed / BTC Summer TVL Time remaining 5 hours Rewards available" at bounding box center [838, 190] width 796 height 32
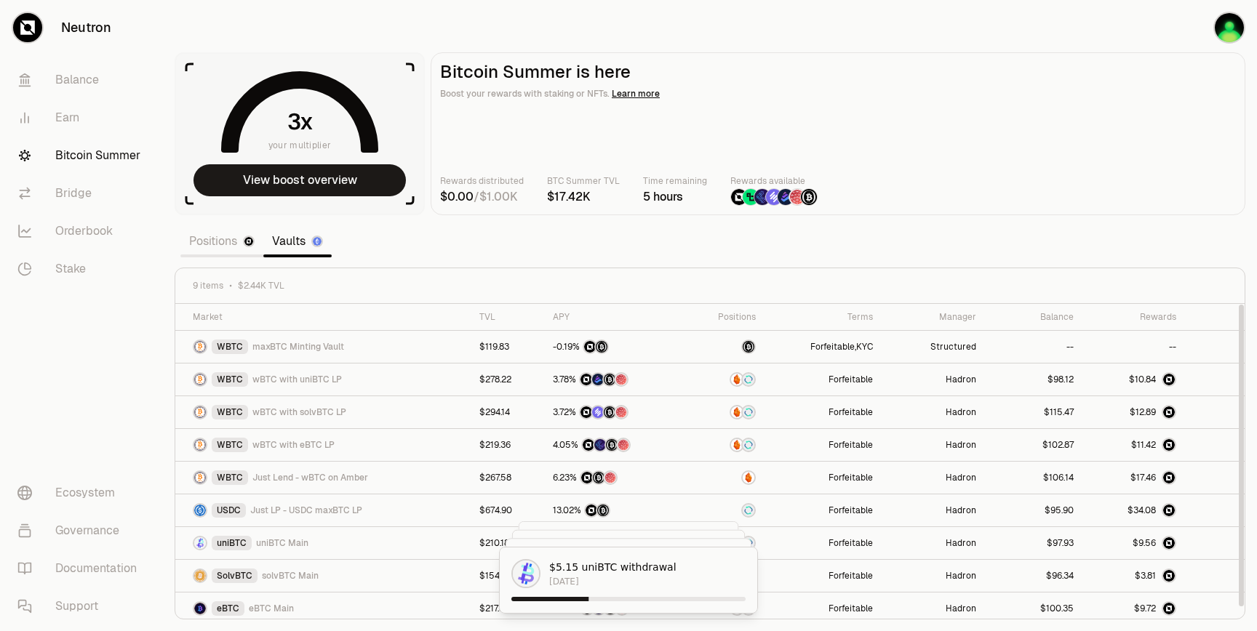
click at [871, 213] on main "Bitcoin Summer is here Boost your rewards with staking or NFTs. Learn more Rewa…" at bounding box center [838, 133] width 815 height 163
click at [1212, 413] on icon at bounding box center [1219, 412] width 15 height 15
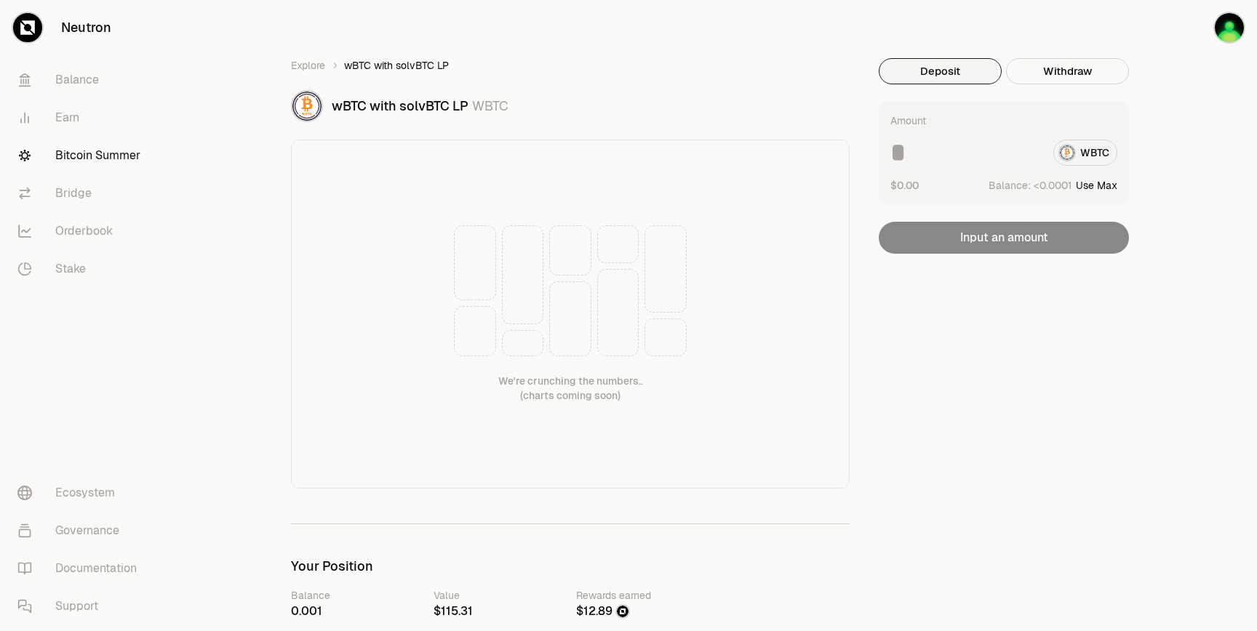
click at [460, 65] on ol "Explore wBTC with solvBTC LP" at bounding box center [570, 65] width 559 height 15
drag, startPoint x: 469, startPoint y: 100, endPoint x: 335, endPoint y: 108, distance: 134.8
click at [335, 108] on div "wBTC with solvBTC LP WBTC" at bounding box center [591, 106] width 518 height 20
copy span "wBTC with solvBTC LP"
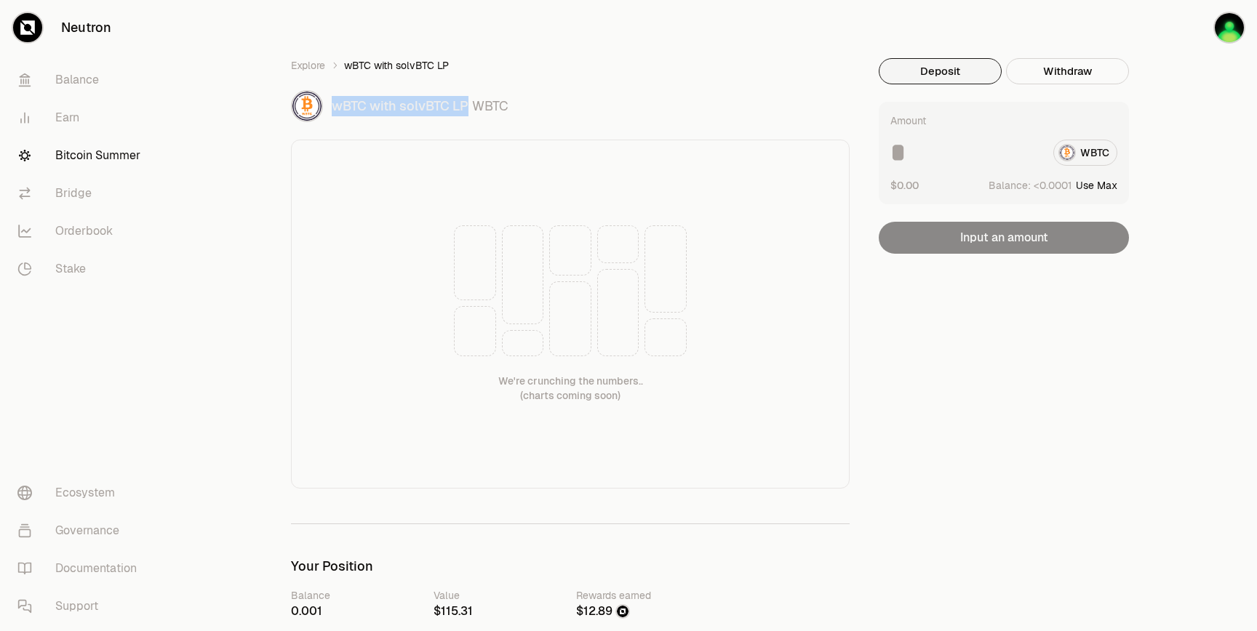
copy span "wBTC with solvBTC LP"
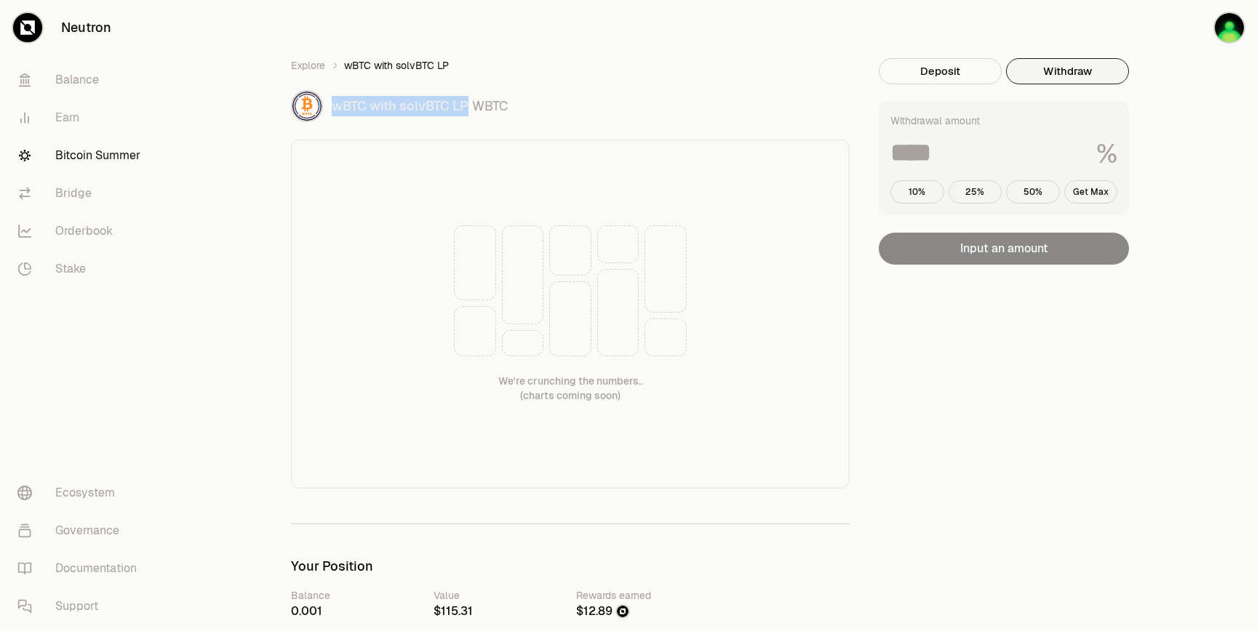
click at [1070, 79] on button "Withdraw" at bounding box center [1067, 71] width 123 height 26
click at [1022, 128] on div "Withdrawal amount % 10% 25% 50% Get Max" at bounding box center [1004, 158] width 250 height 113
click at [1014, 148] on input at bounding box center [987, 153] width 194 height 26
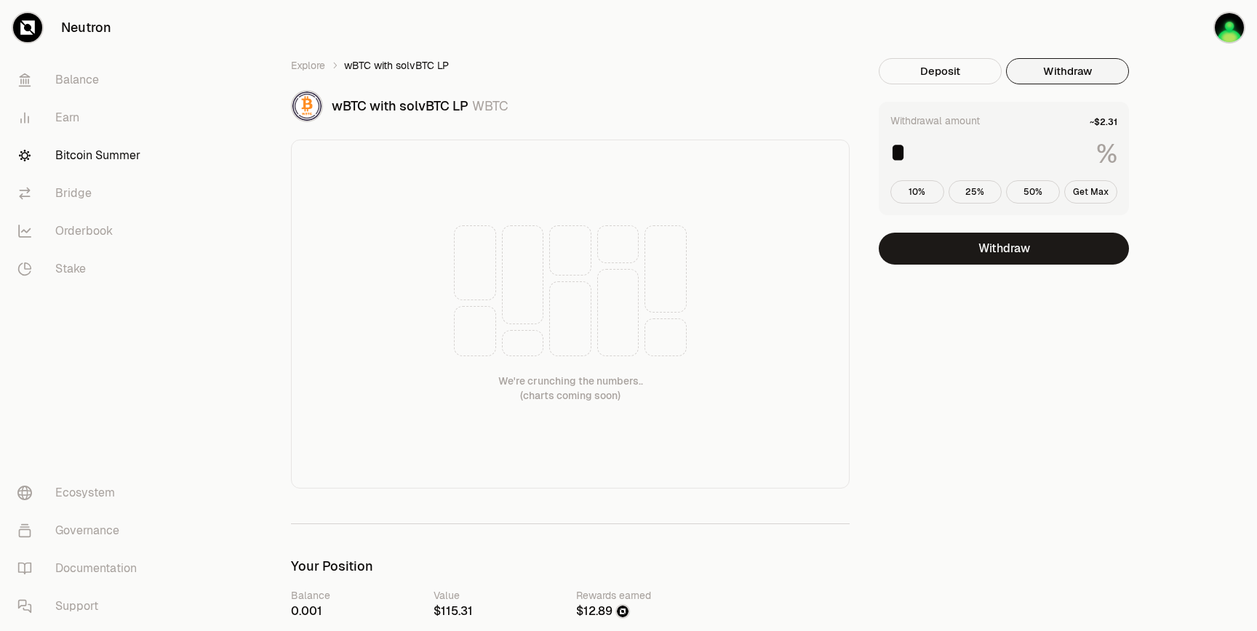
type input "*"
click at [1007, 244] on button "Withdraw" at bounding box center [1004, 249] width 250 height 32
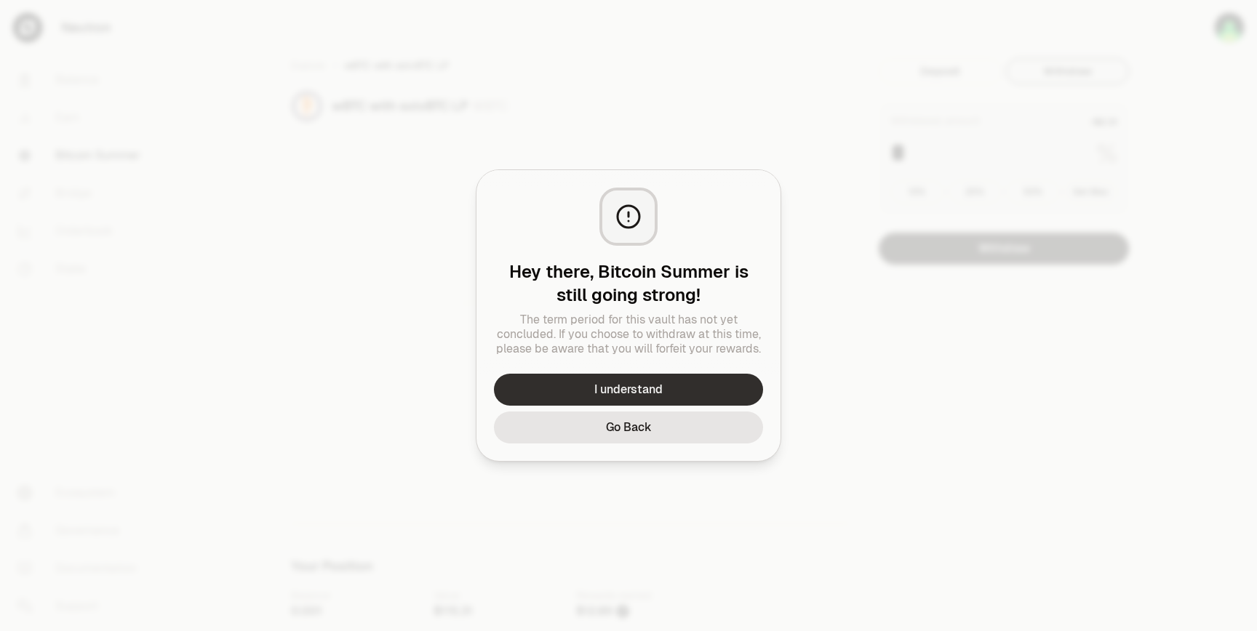
click at [705, 393] on button "I understand" at bounding box center [628, 390] width 269 height 32
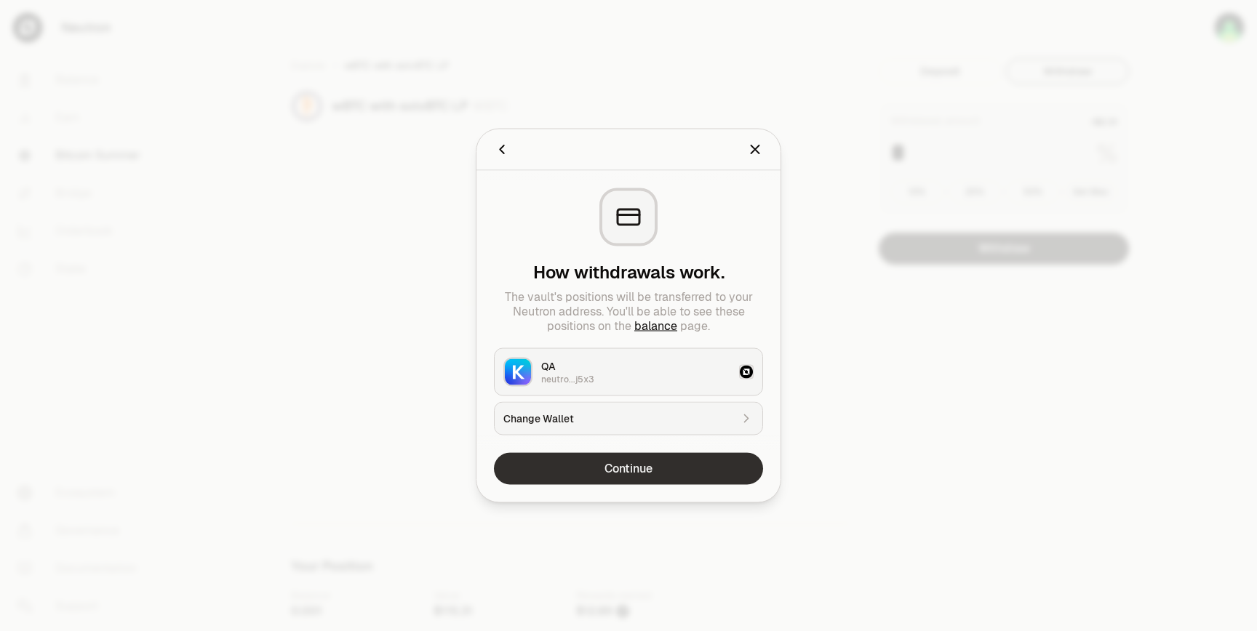
click at [655, 463] on button "Continue" at bounding box center [628, 469] width 269 height 32
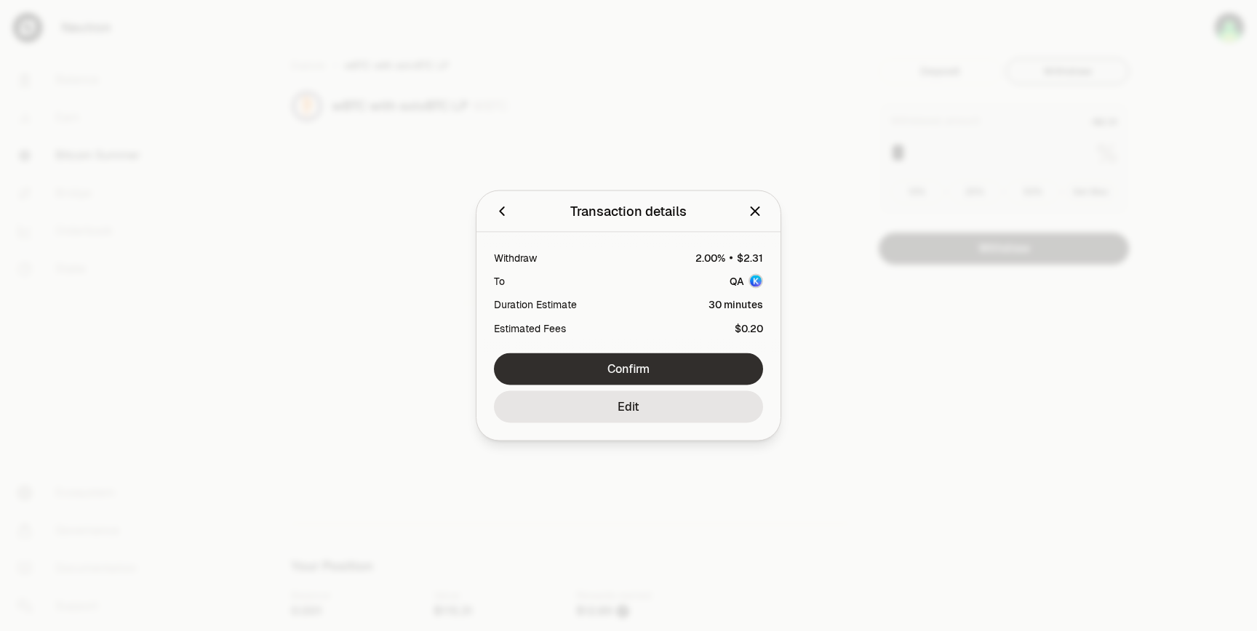
click at [649, 369] on button "Confirm" at bounding box center [628, 369] width 269 height 32
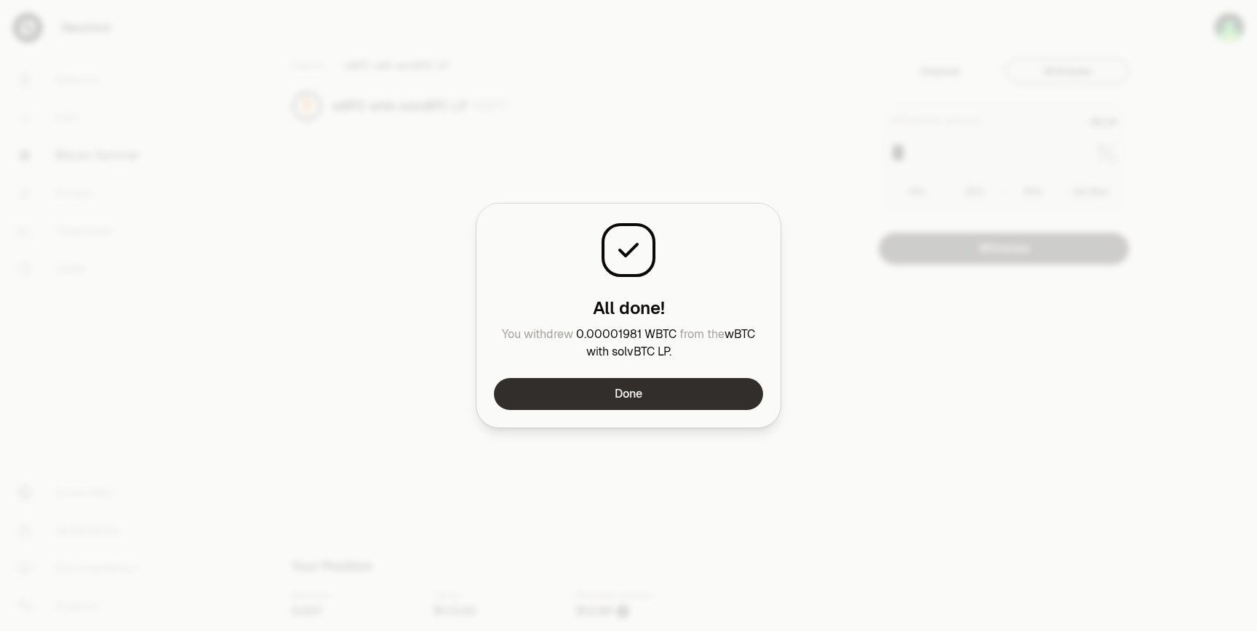
click at [643, 394] on button "Done" at bounding box center [628, 394] width 269 height 32
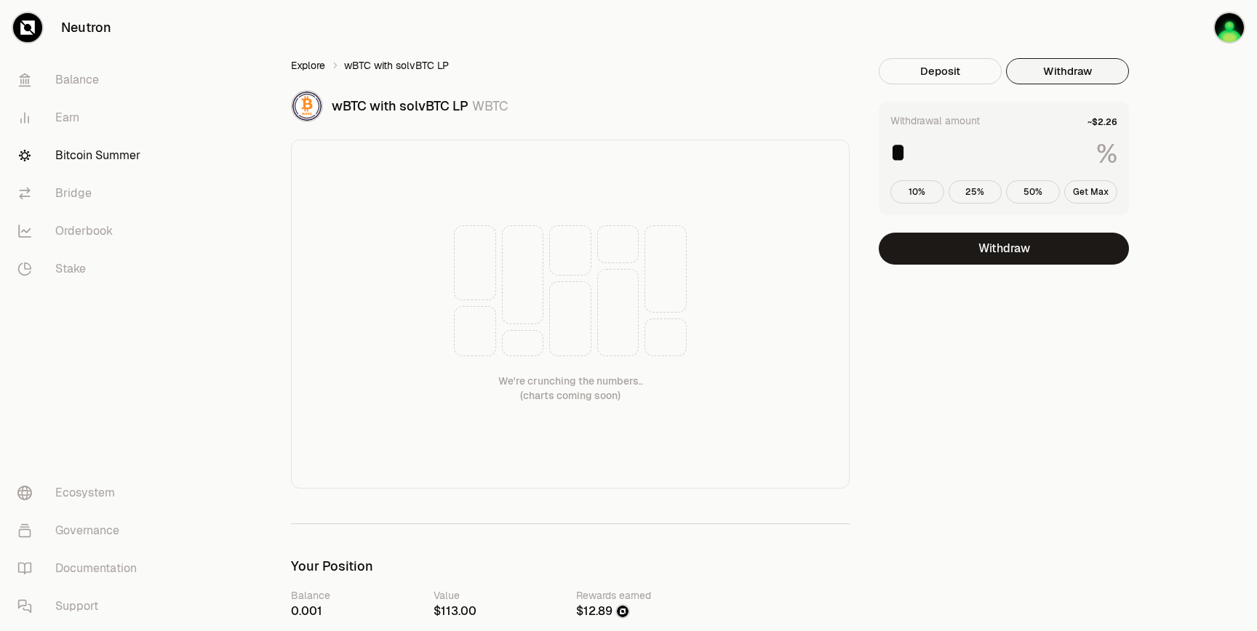
click at [293, 69] on link "Explore" at bounding box center [308, 65] width 34 height 15
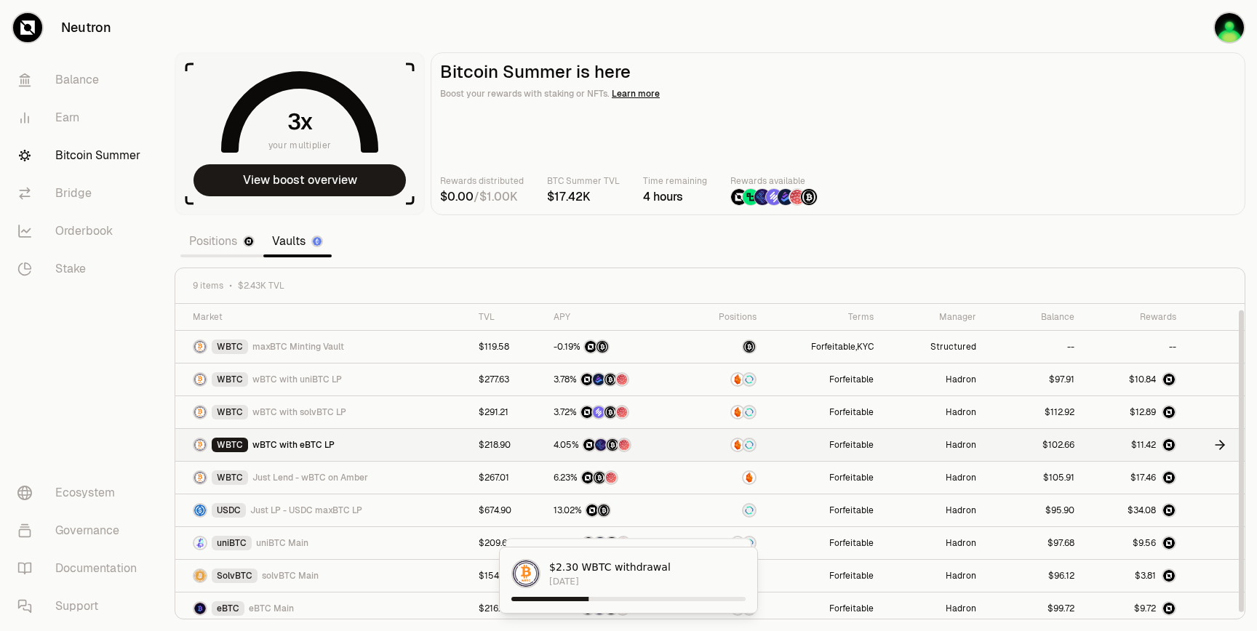
scroll to position [6, 0]
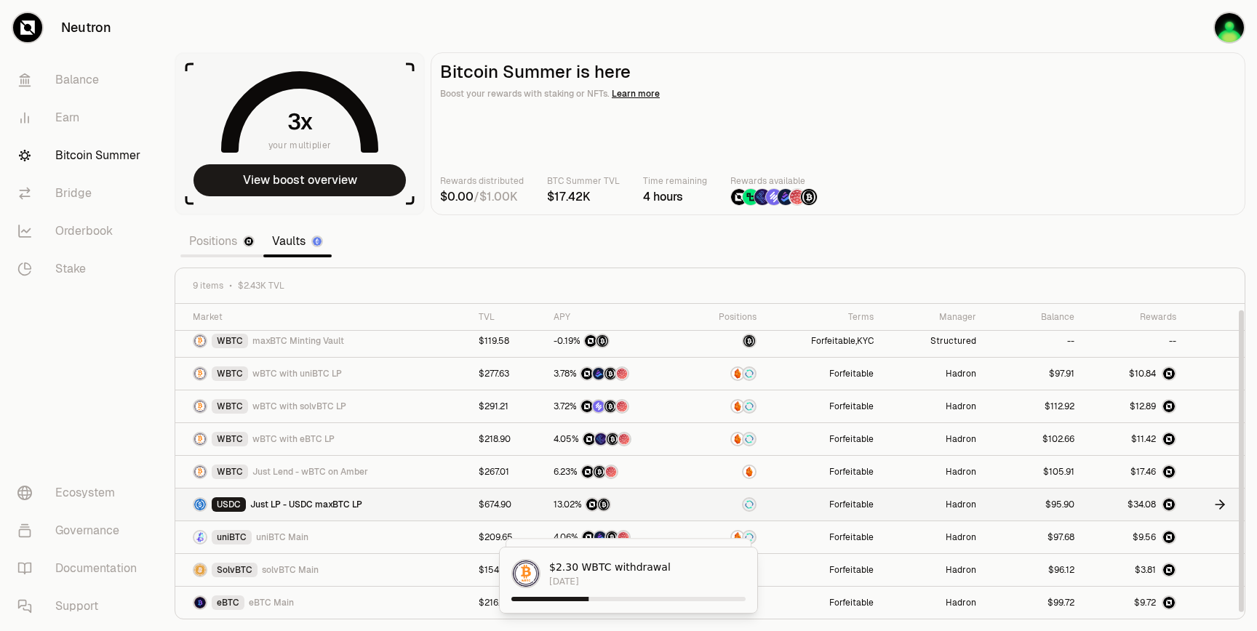
click at [1216, 505] on icon at bounding box center [1219, 504] width 15 height 15
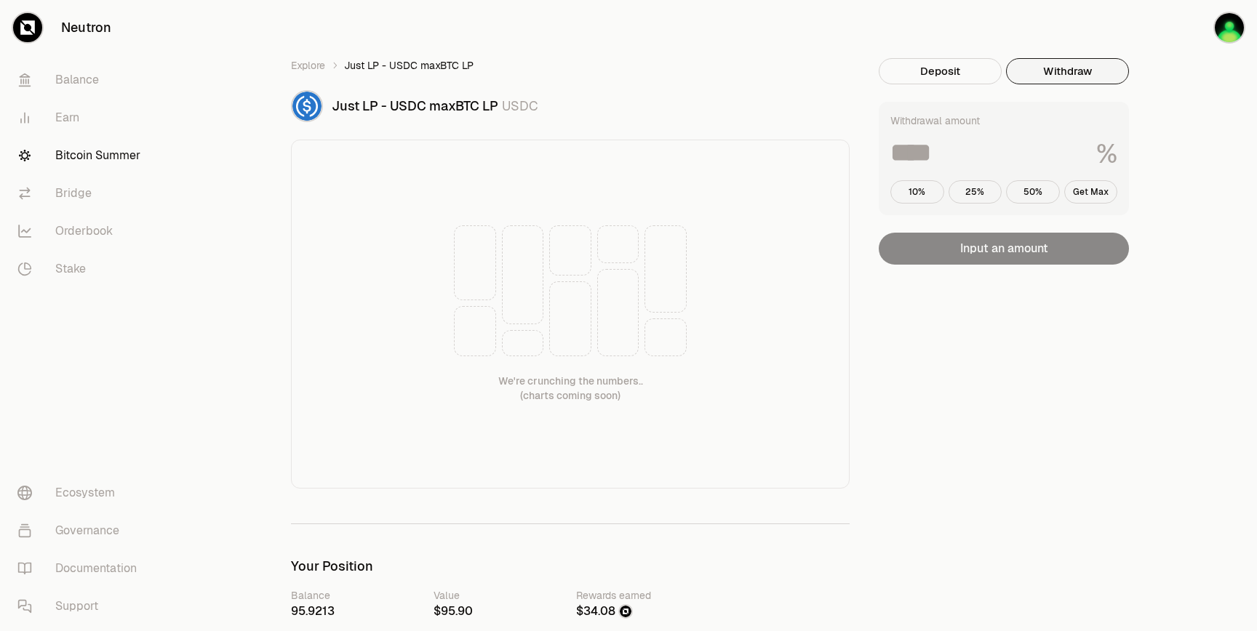
click at [1051, 76] on button "Withdraw" at bounding box center [1067, 71] width 123 height 26
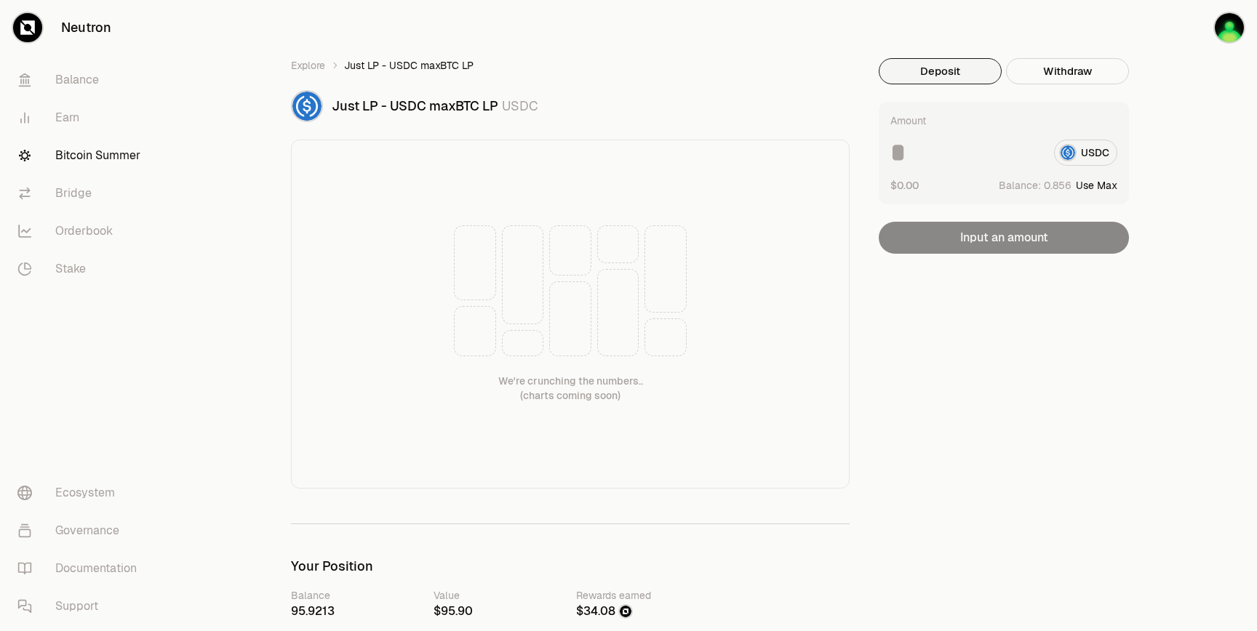
click at [956, 63] on button "Deposit" at bounding box center [940, 71] width 123 height 26
click at [1090, 185] on button "Use Max" at bounding box center [1096, 185] width 41 height 15
type input "********"
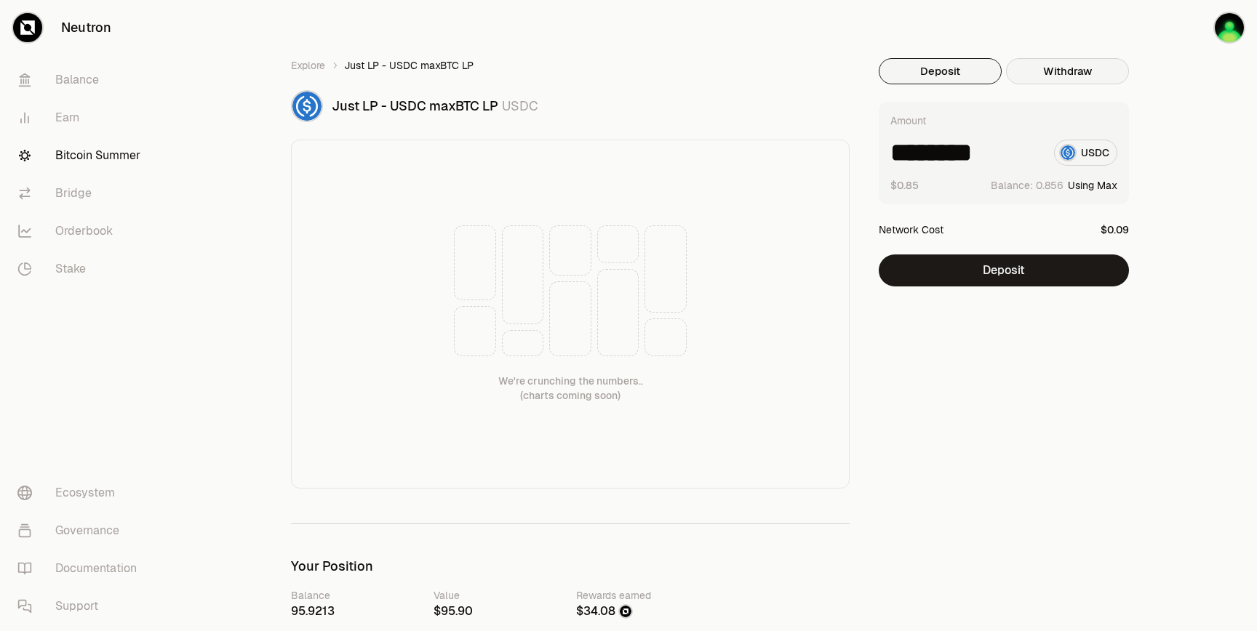
click at [1061, 65] on button "Withdraw" at bounding box center [1067, 71] width 123 height 26
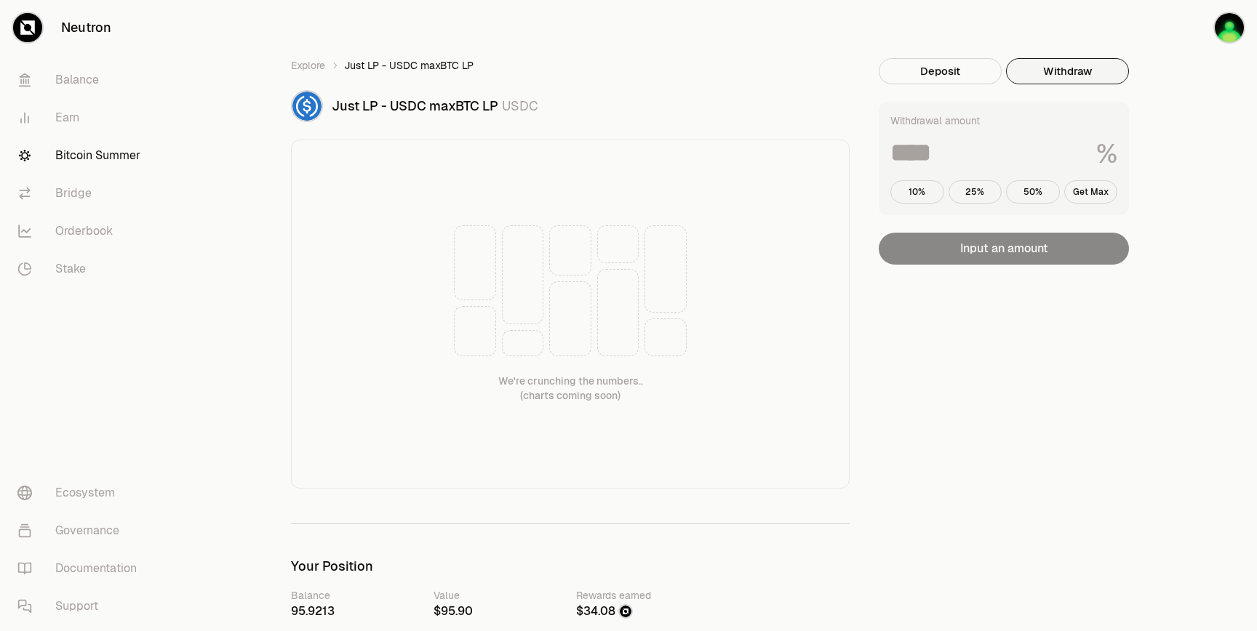
click at [329, 63] on ol "Explore Just LP - USDC maxBTC LP" at bounding box center [570, 65] width 559 height 15
click at [327, 63] on ol "Explore Just LP - USDC maxBTC LP" at bounding box center [570, 65] width 559 height 15
click at [323, 63] on link "Explore" at bounding box center [308, 65] width 34 height 15
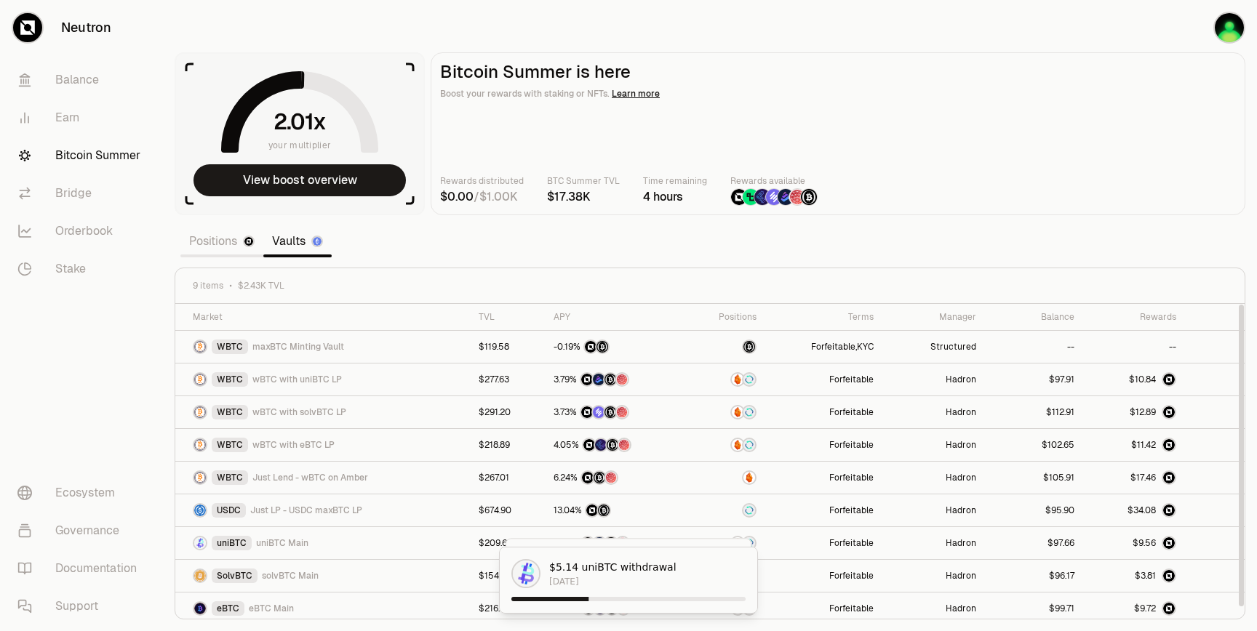
click at [483, 241] on section "your multiplier View boost overview Bitcoin Summer is here Boost your rewards w…" at bounding box center [710, 315] width 1094 height 631
click at [1231, 34] on img "button" at bounding box center [1228, 27] width 29 height 29
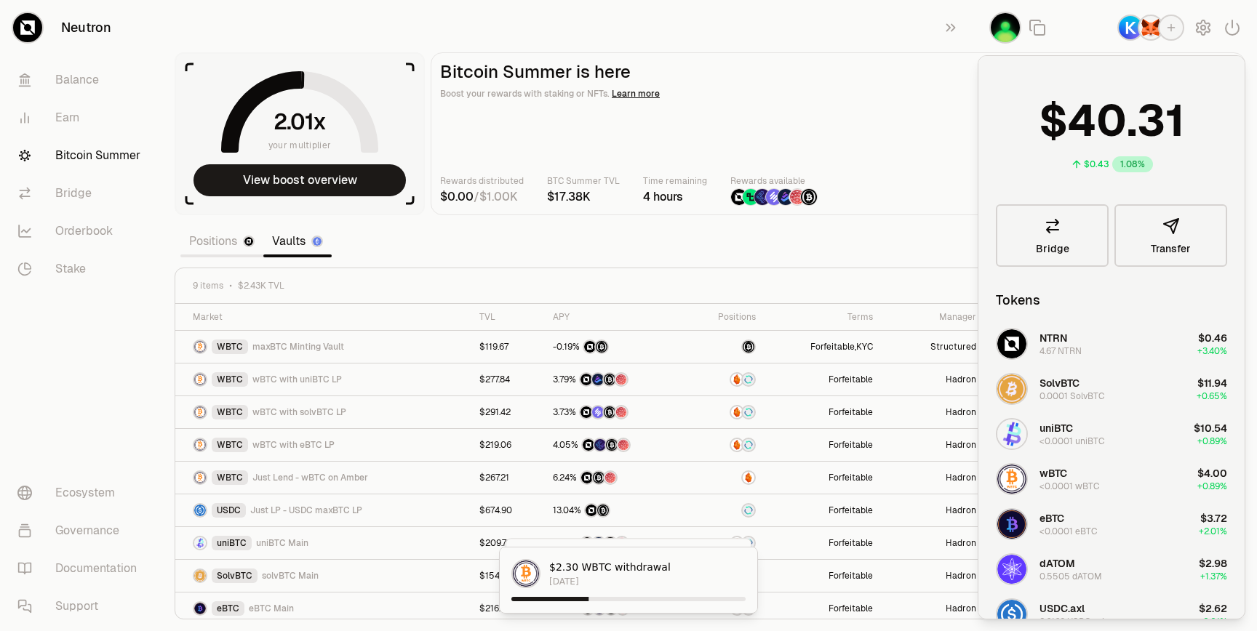
click at [935, 211] on main "Bitcoin Summer is here Boost your rewards with staking or NFTs. Learn more Rewa…" at bounding box center [838, 133] width 815 height 163
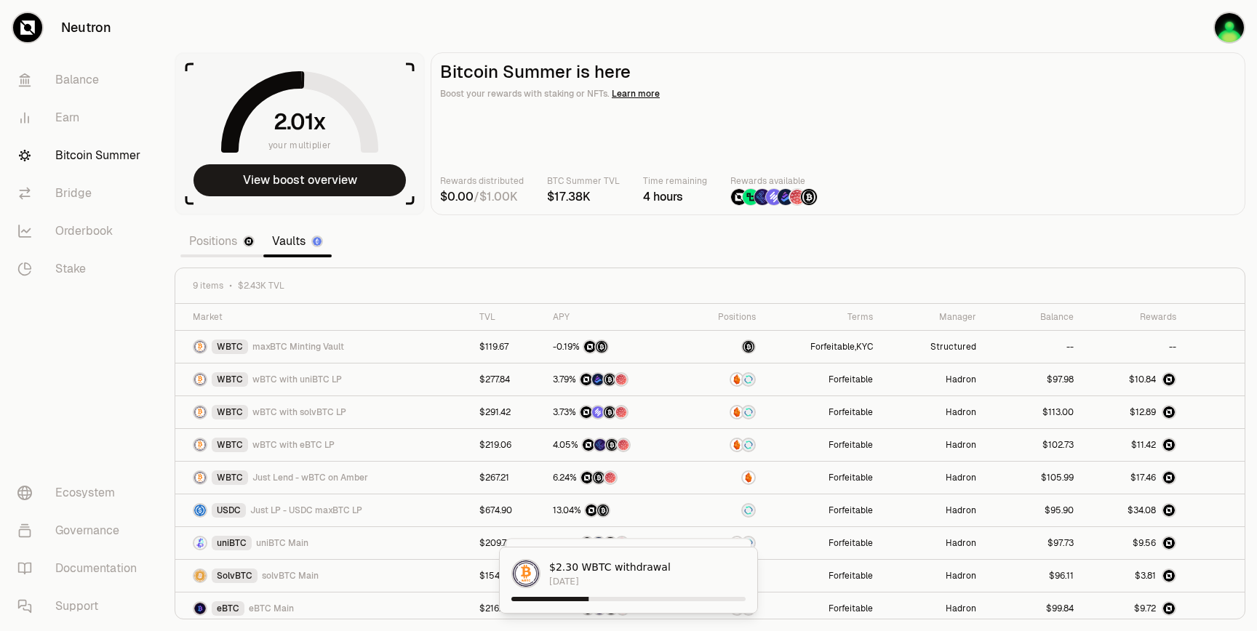
click at [921, 129] on main "Bitcoin Summer is here Boost your rewards with staking or NFTs. Learn more Rewa…" at bounding box center [838, 133] width 815 height 163
click at [839, 260] on section "your multiplier View boost overview Bitcoin Summer is here Boost your rewards w…" at bounding box center [710, 315] width 1094 height 631
click at [1227, 39] on img "button" at bounding box center [1228, 27] width 29 height 29
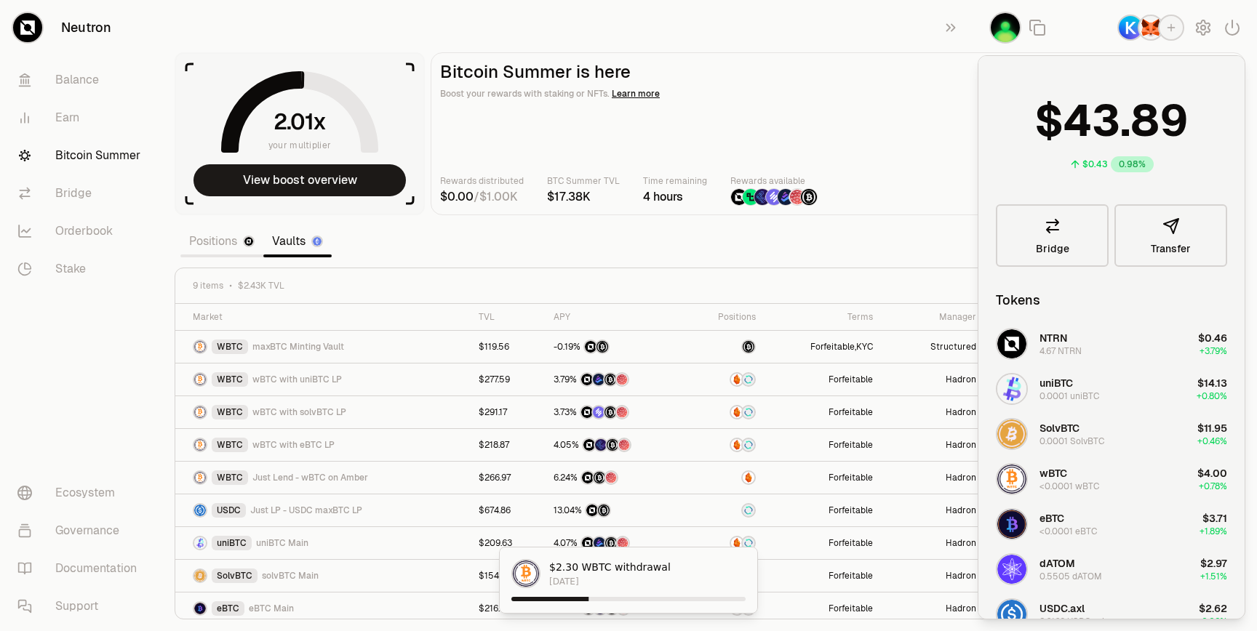
click at [704, 242] on section "your multiplier View boost overview Bitcoin Summer is here Boost your rewards w…" at bounding box center [710, 315] width 1094 height 631
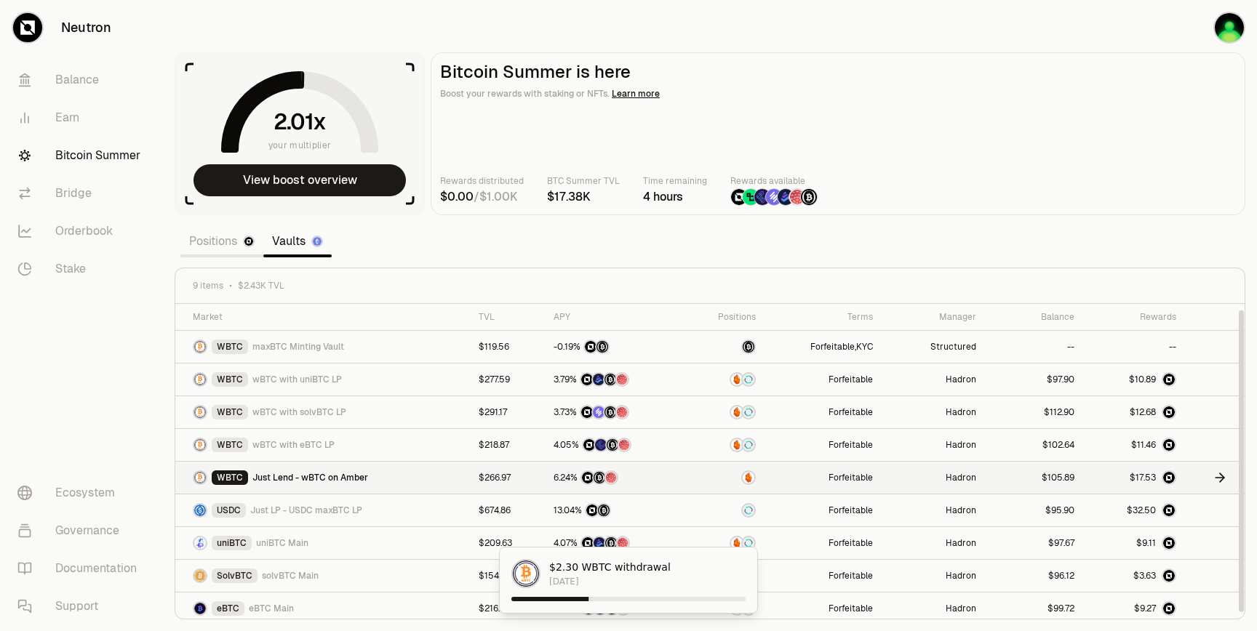
scroll to position [6, 0]
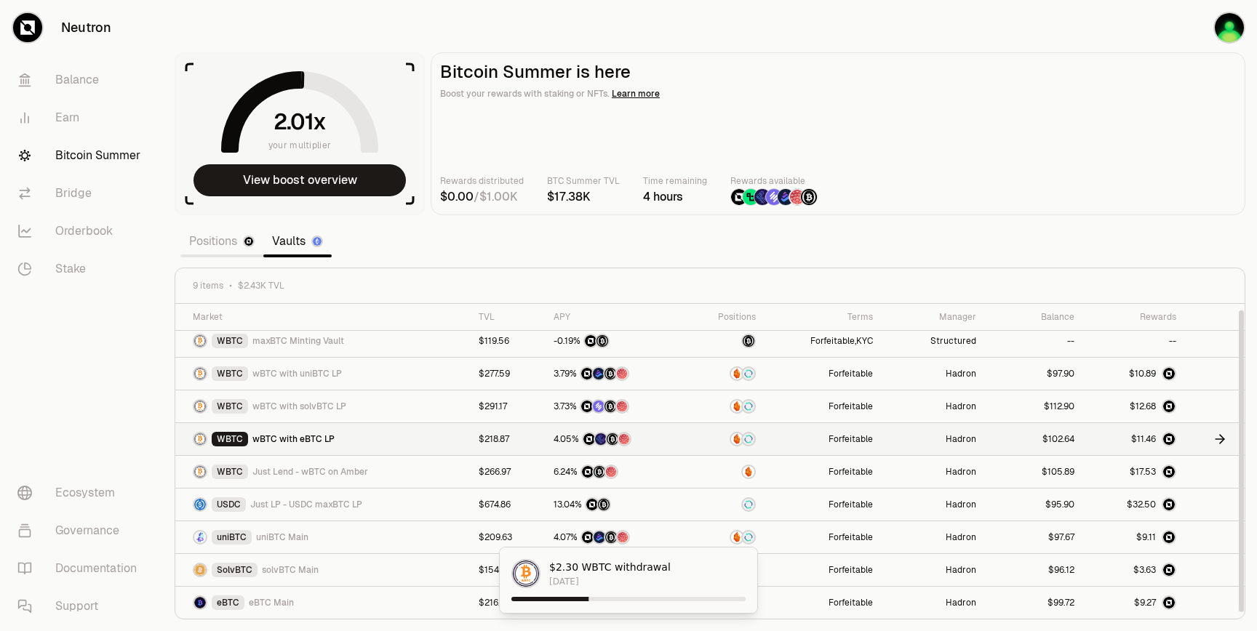
click at [1199, 442] on link at bounding box center [1209, 439] width 33 height 15
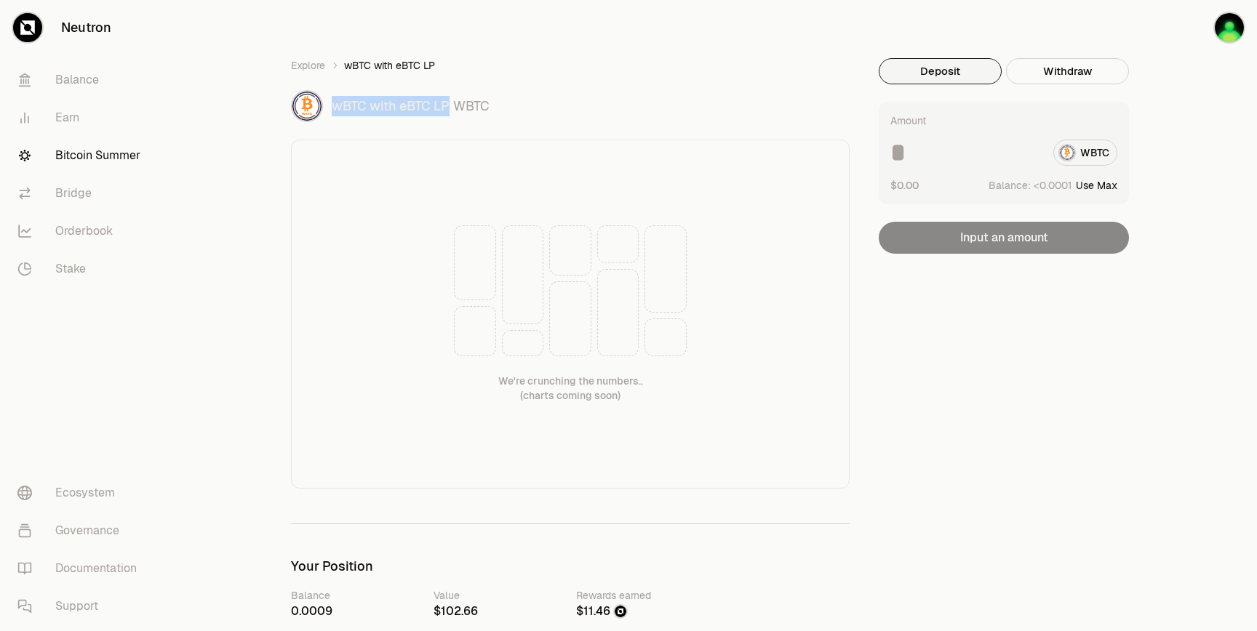
drag, startPoint x: 449, startPoint y: 101, endPoint x: 332, endPoint y: 104, distance: 116.4
click at [332, 104] on span "wBTC with eBTC LP" at bounding box center [391, 105] width 118 height 17
copy span "wBTC with eBTC LP"
click at [1064, 70] on button "Withdraw" at bounding box center [1067, 71] width 123 height 26
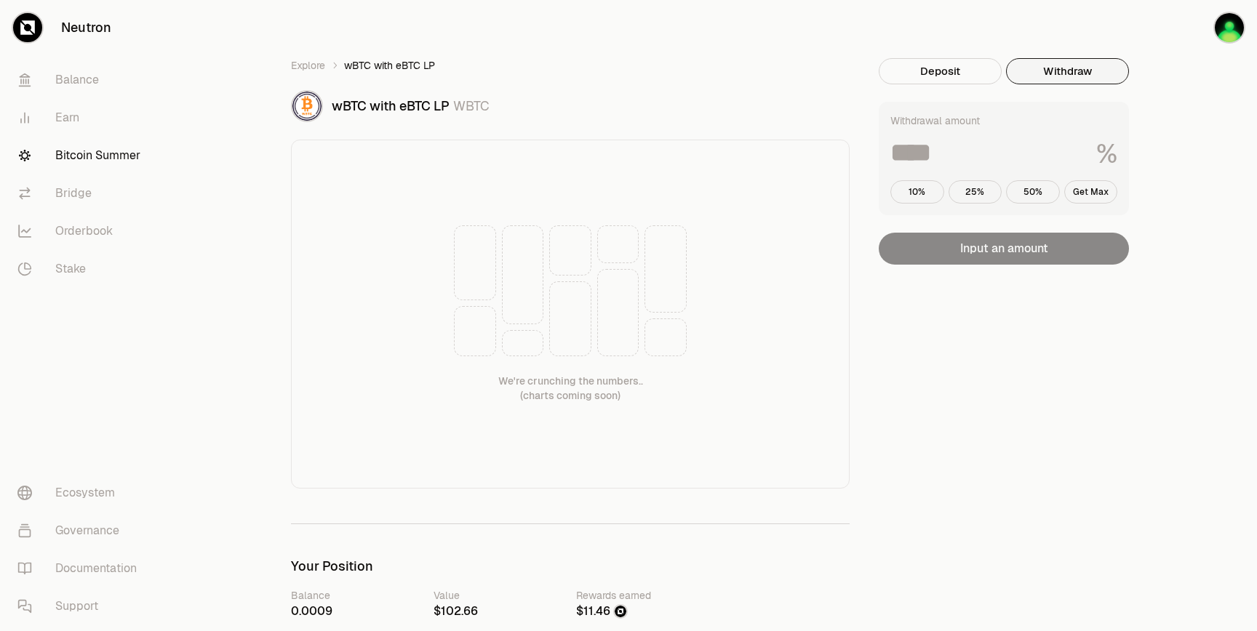
click at [954, 158] on input at bounding box center [987, 153] width 194 height 26
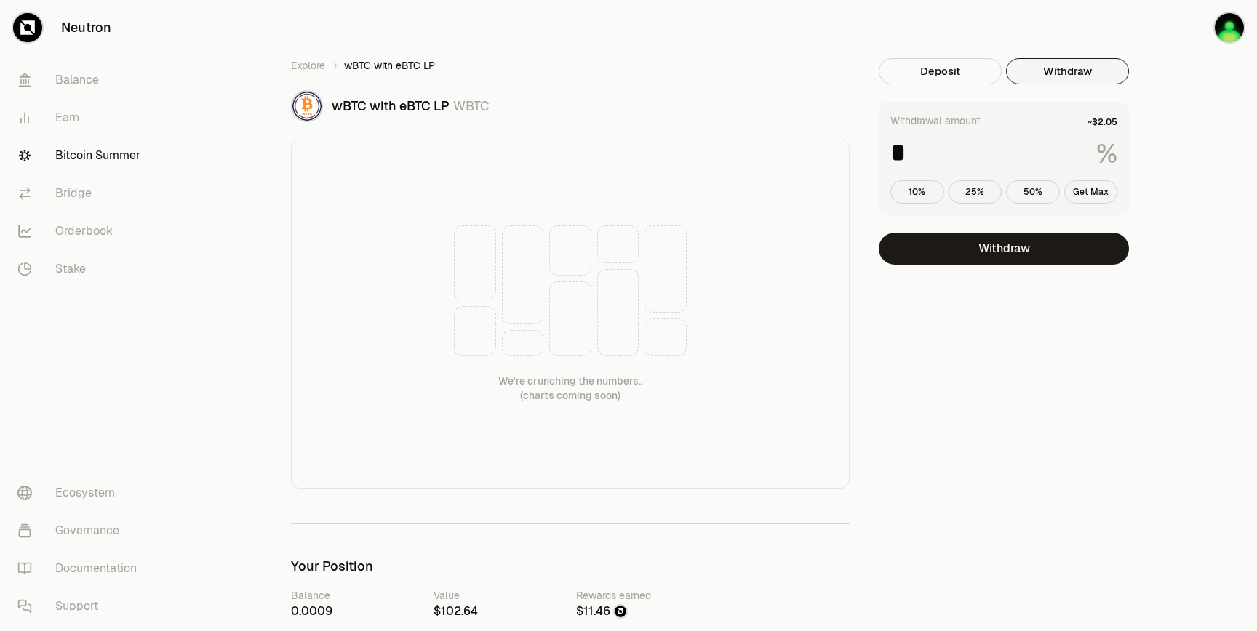
type input "*"
click at [310, 61] on link "Explore" at bounding box center [308, 65] width 34 height 15
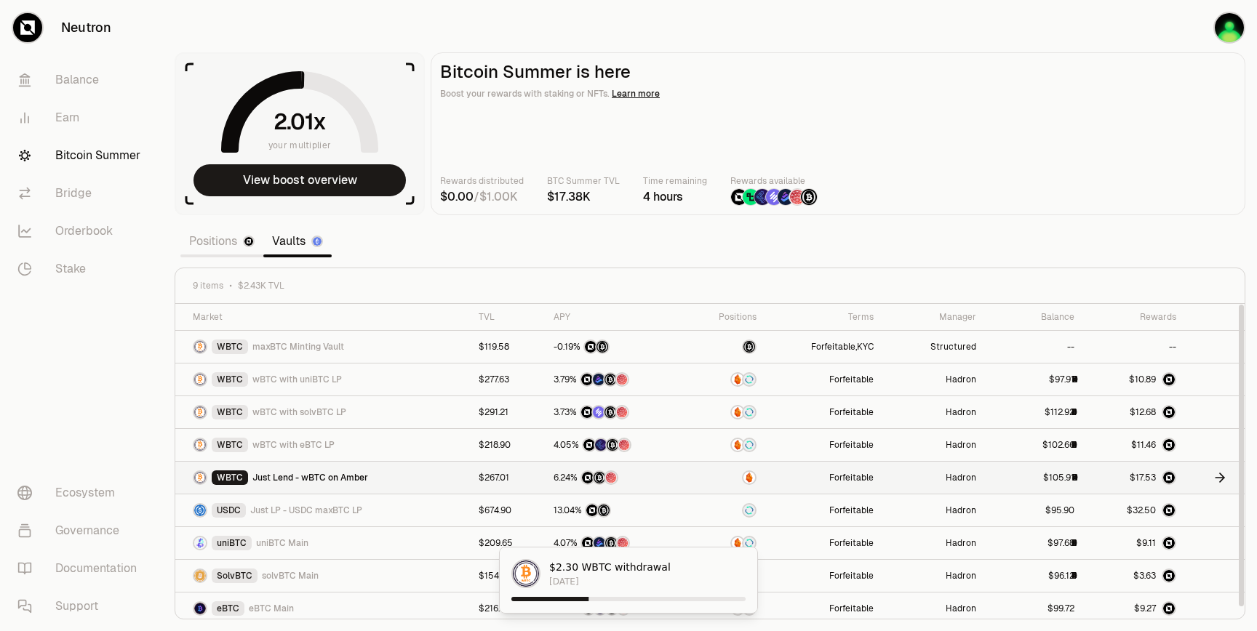
scroll to position [6, 0]
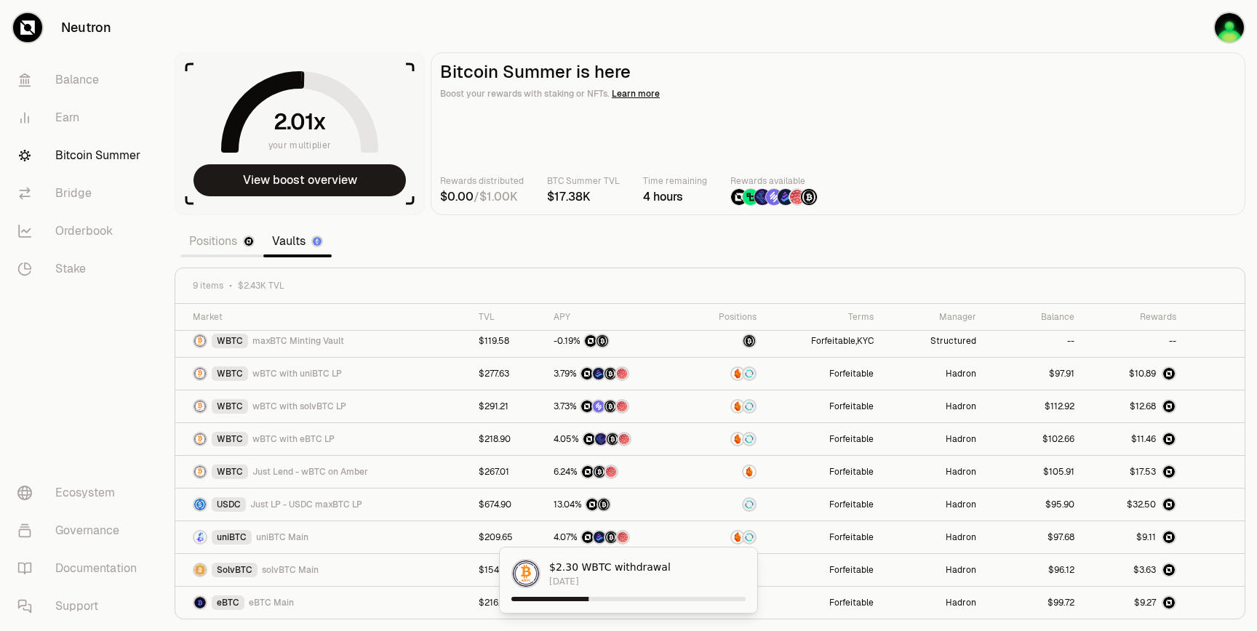
click at [225, 249] on link "Positions" at bounding box center [221, 241] width 83 height 29
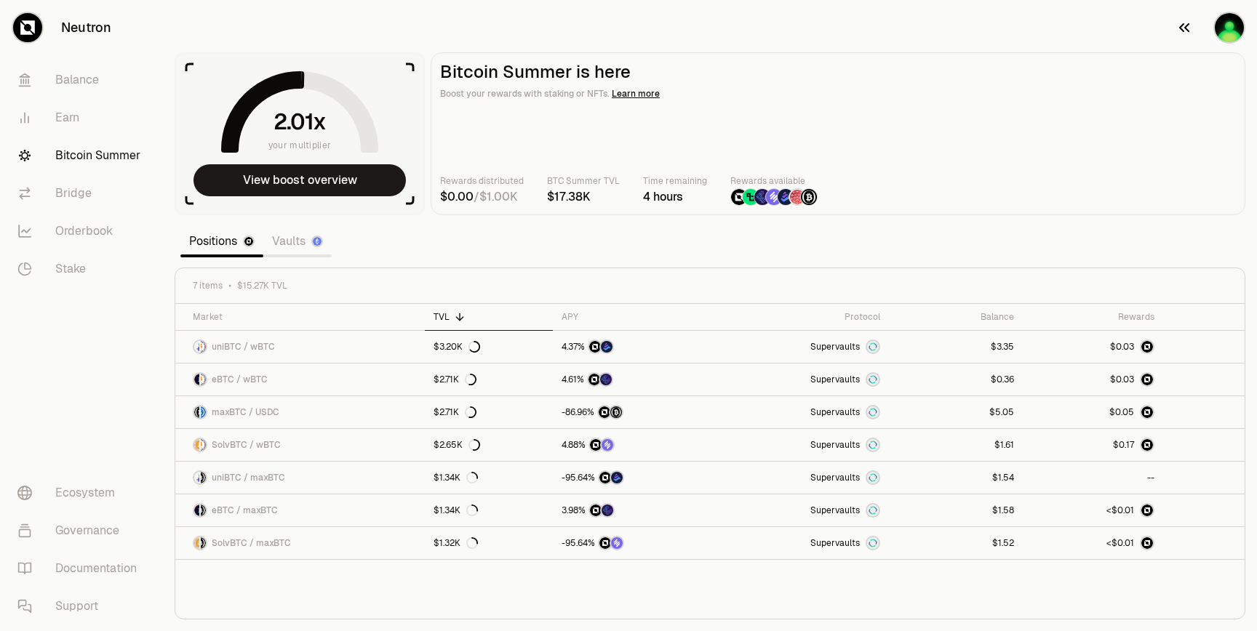
click at [1228, 42] on div "button" at bounding box center [1229, 28] width 32 height 32
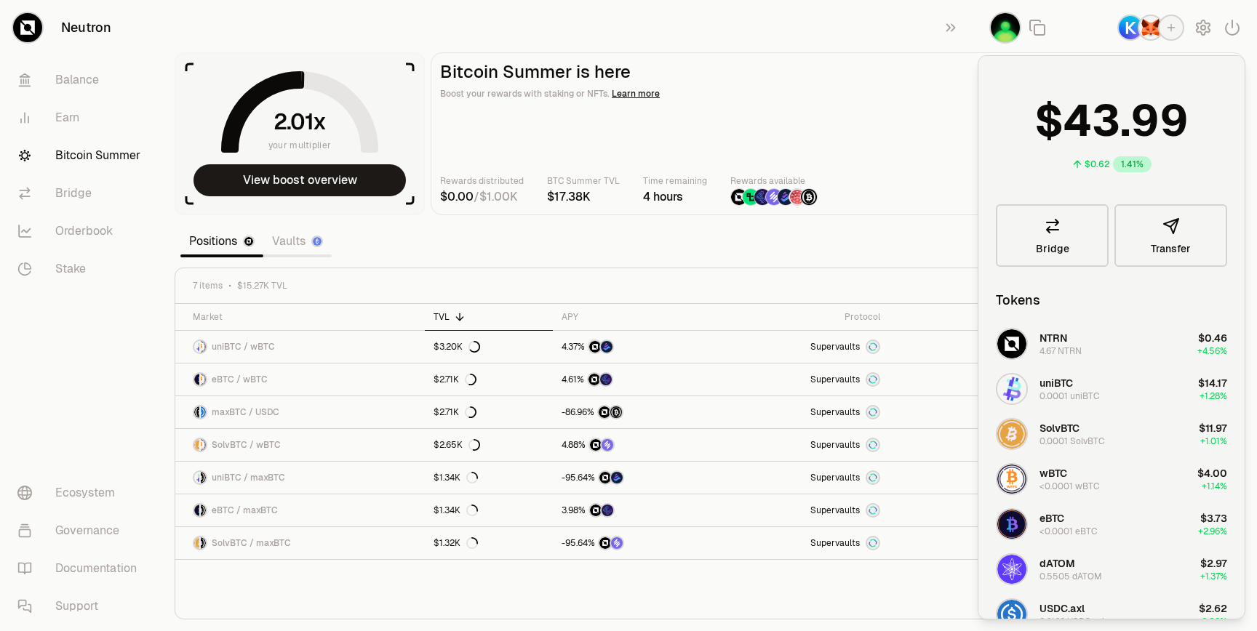
click at [881, 186] on div "Rewards distributed / BTC Summer TVL Time remaining 4 hours Rewards available" at bounding box center [838, 190] width 796 height 32
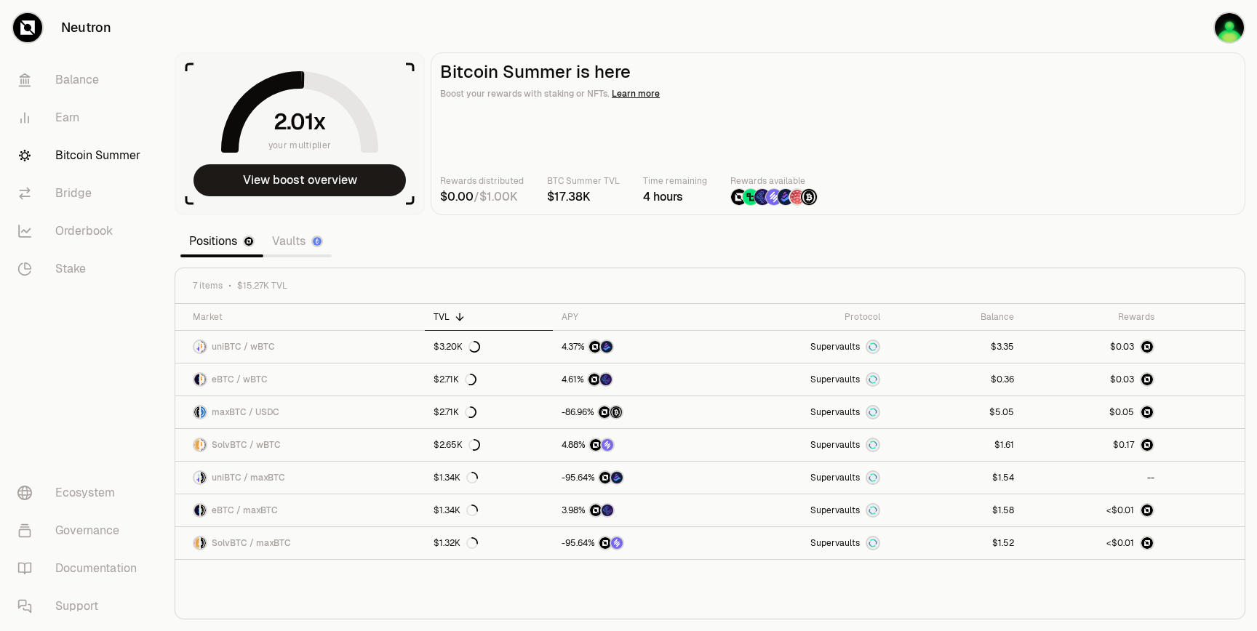
click at [300, 249] on link "Vaults" at bounding box center [297, 241] width 68 height 29
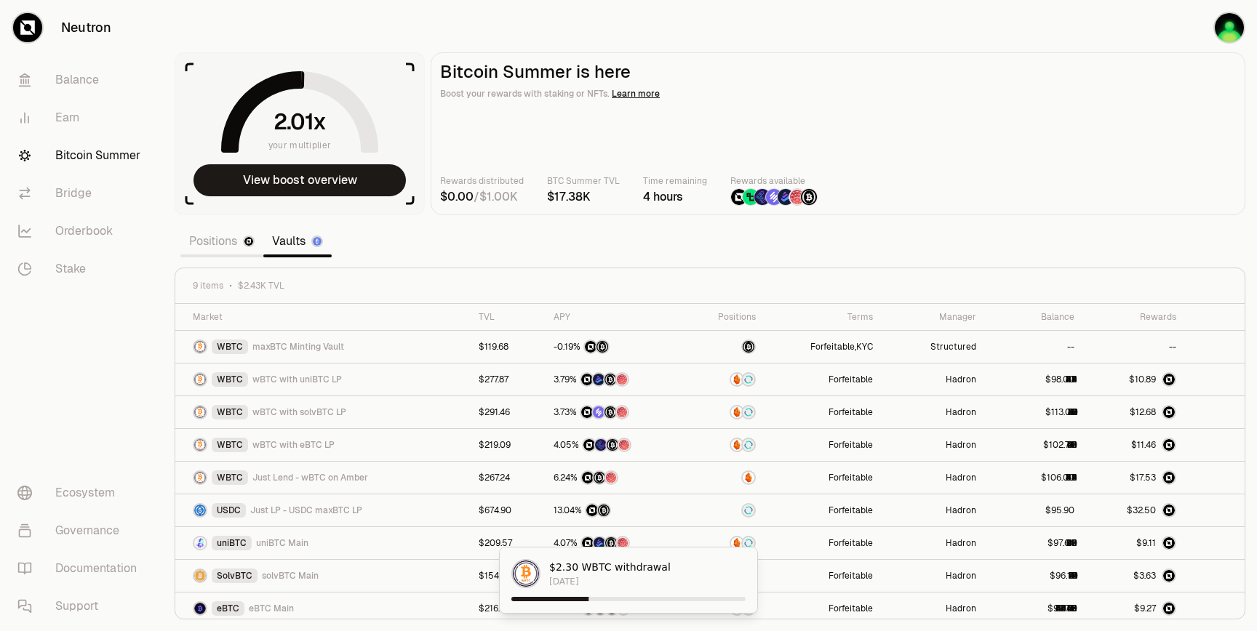
click at [225, 239] on link "Positions" at bounding box center [221, 241] width 83 height 29
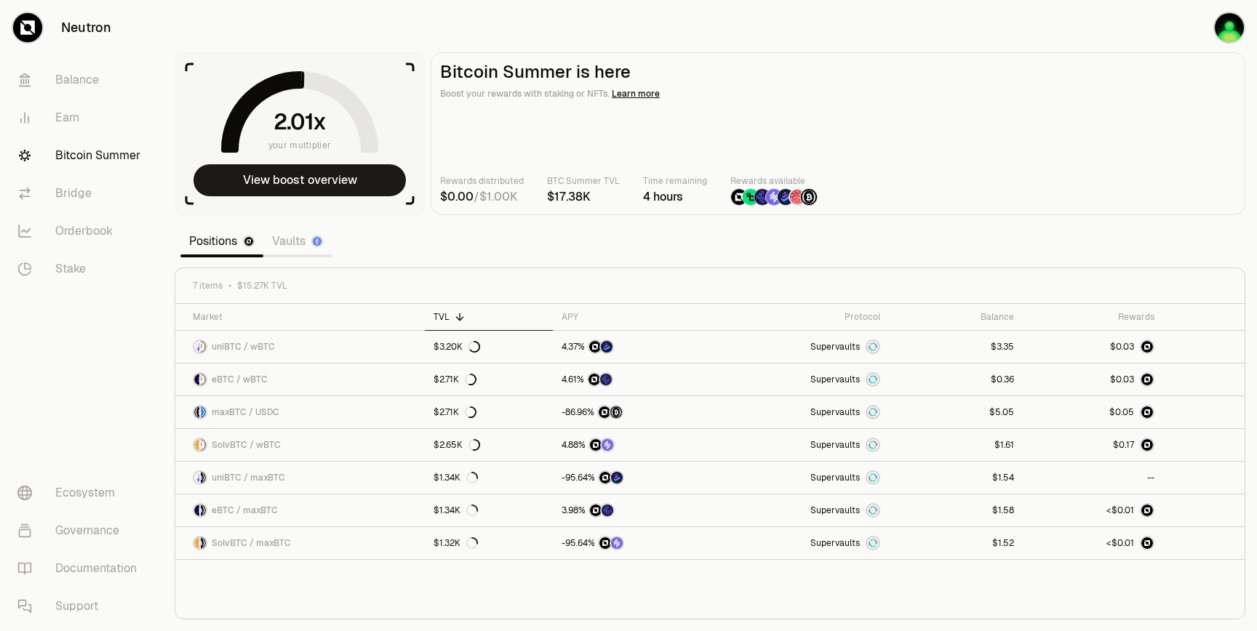
click at [300, 246] on link "Vaults" at bounding box center [297, 241] width 68 height 29
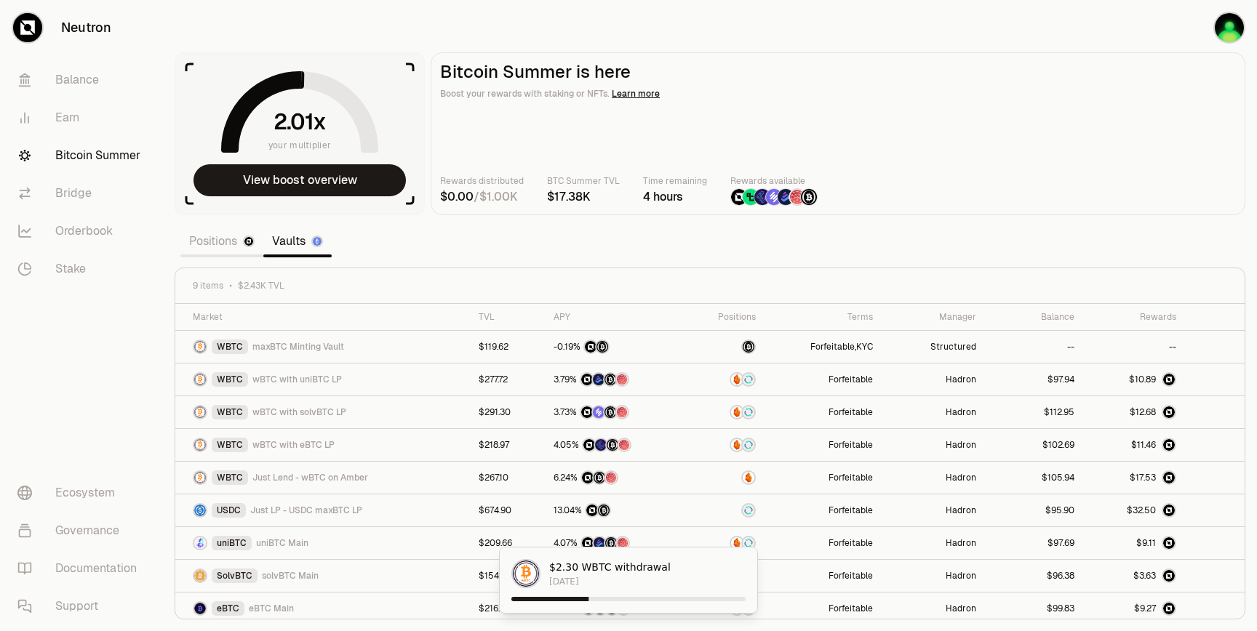
click at [767, 246] on section "your multiplier View boost overview Bitcoin Summer is here Boost your rewards w…" at bounding box center [710, 315] width 1094 height 631
click at [848, 243] on section "your multiplier View boost overview Bitcoin Summer is here Boost your rewards w…" at bounding box center [710, 315] width 1094 height 631
click at [1231, 37] on img "button" at bounding box center [1228, 27] width 29 height 29
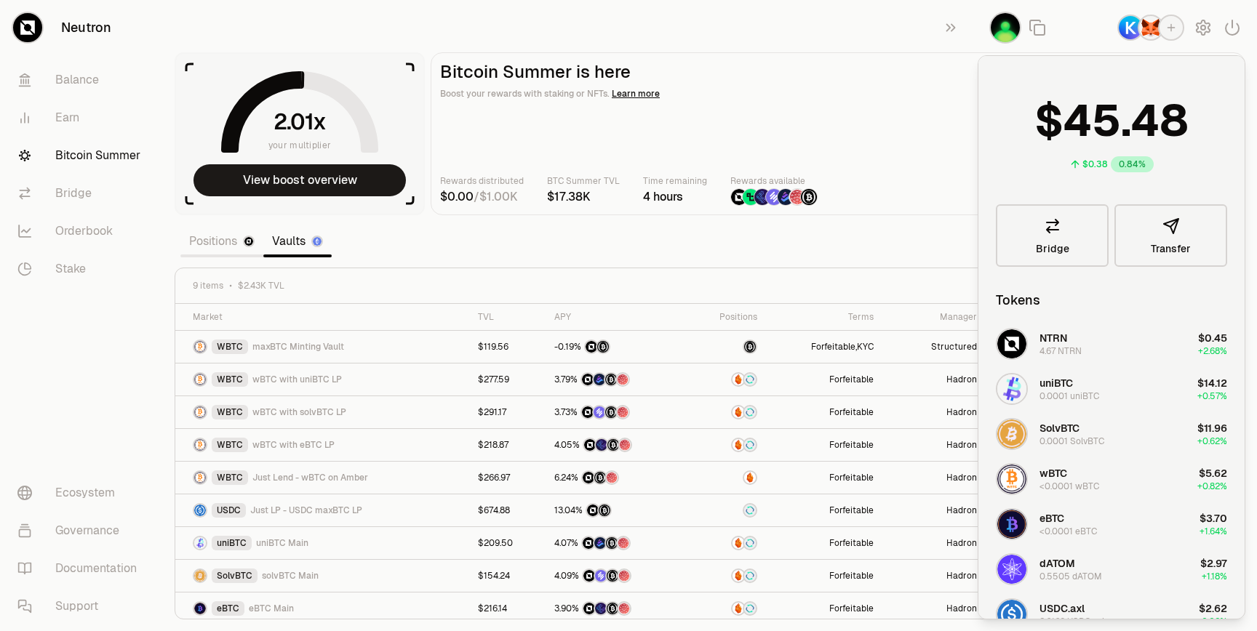
click at [831, 196] on div "Rewards distributed / BTC Summer TVL Time remaining 4 hours Rewards available" at bounding box center [838, 190] width 796 height 32
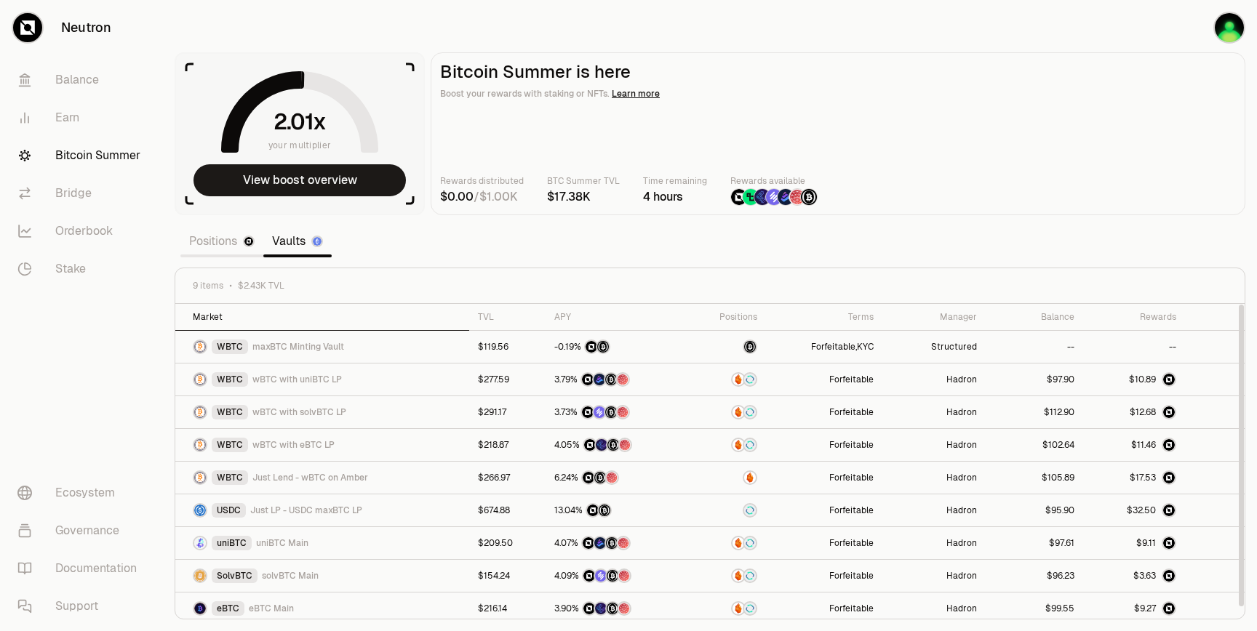
scroll to position [6, 0]
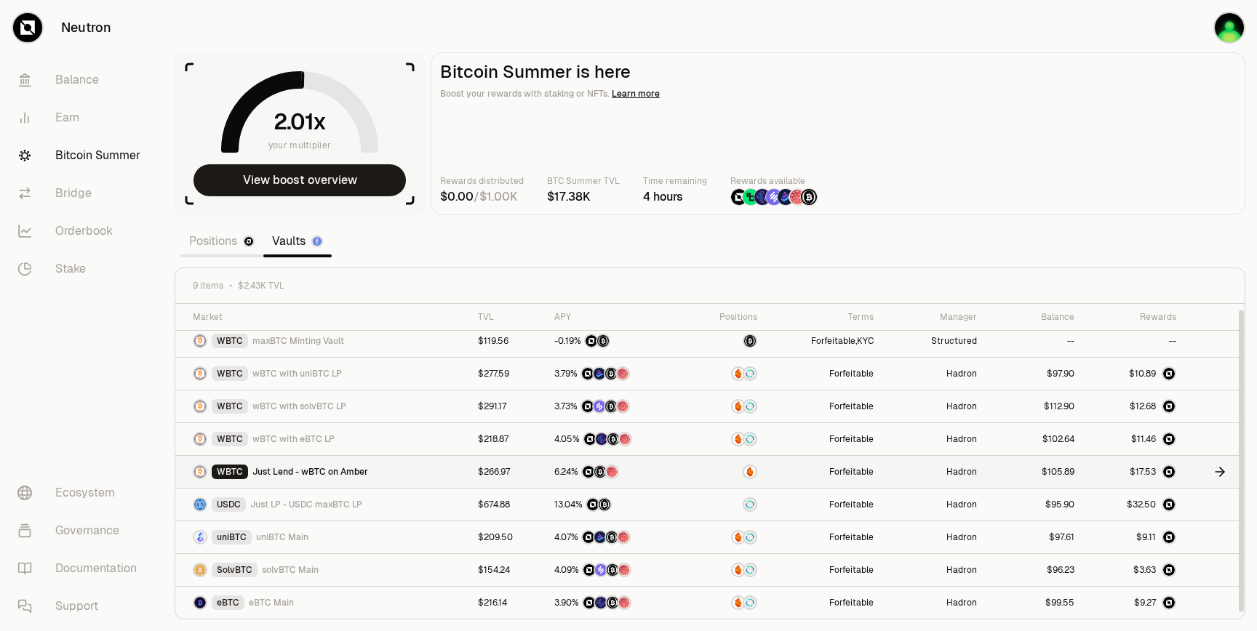
click at [1216, 476] on icon at bounding box center [1219, 472] width 15 height 15
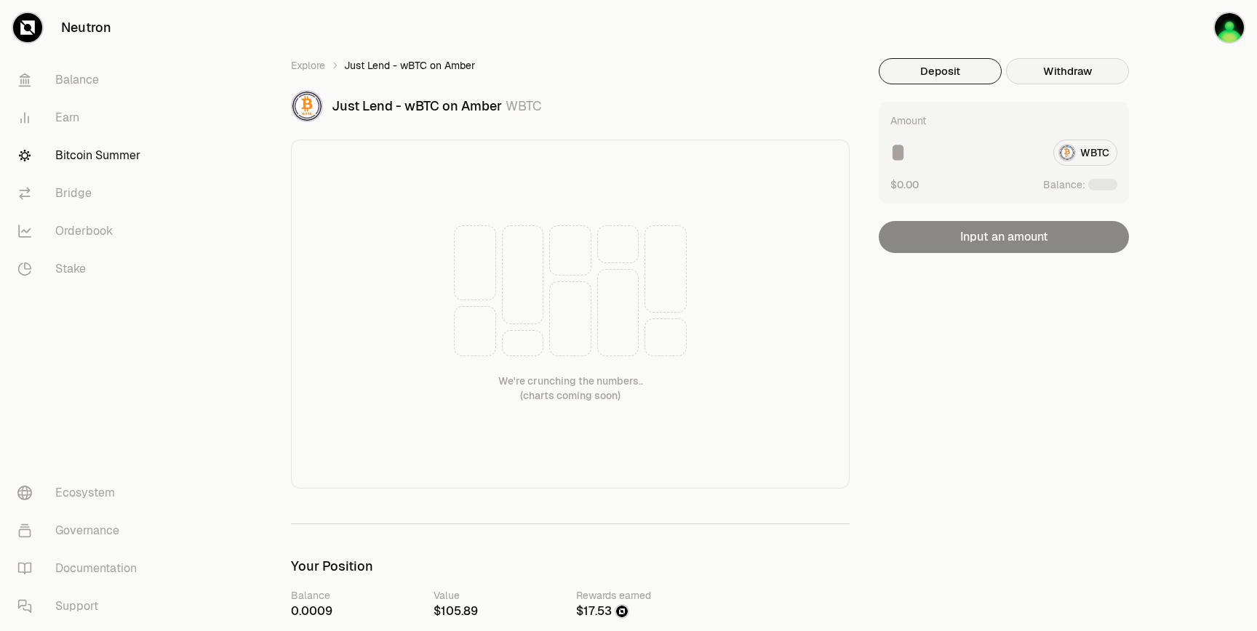
click at [1083, 74] on button "Withdraw" at bounding box center [1067, 71] width 123 height 26
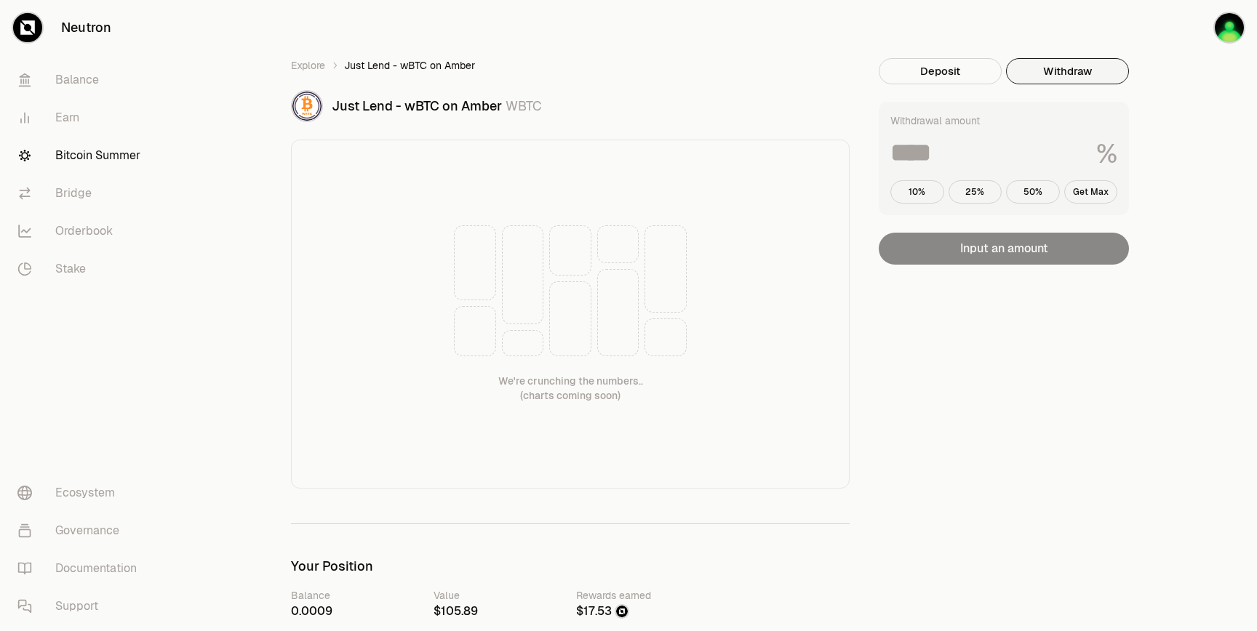
click at [1004, 140] on input at bounding box center [987, 153] width 194 height 26
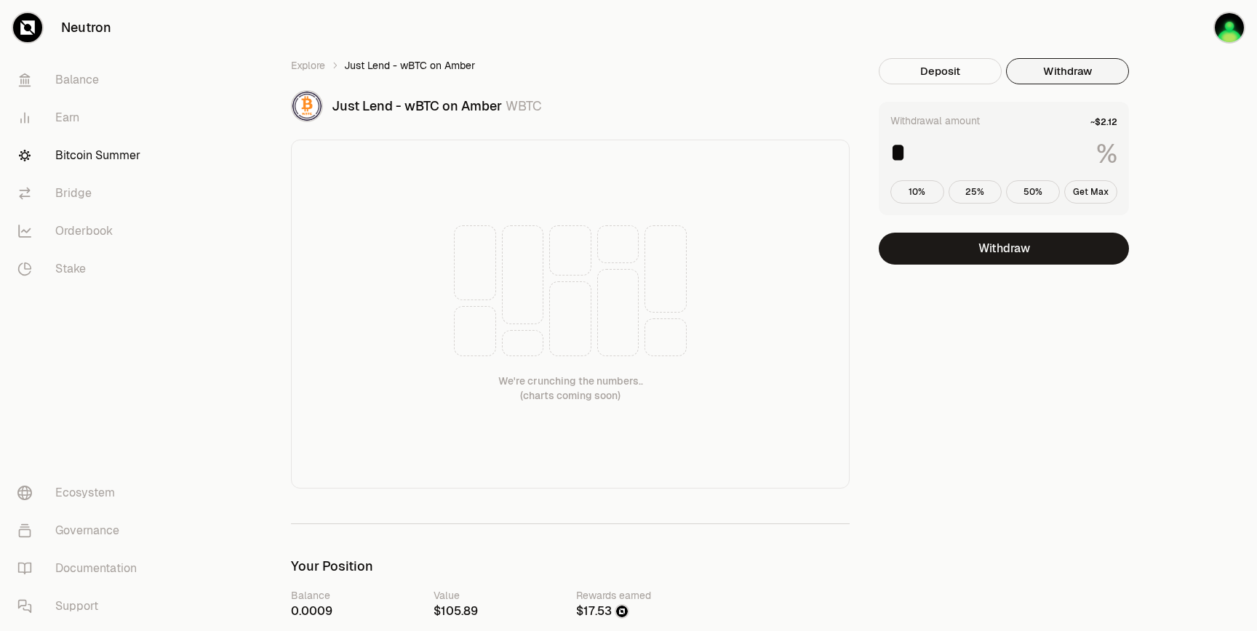
type input "*"
drag, startPoint x: 497, startPoint y: 105, endPoint x: 451, endPoint y: 105, distance: 46.5
click at [451, 105] on span "Just Lend - wBTC on Amber" at bounding box center [417, 105] width 170 height 17
drag, startPoint x: 505, startPoint y: 105, endPoint x: 332, endPoint y: 113, distance: 174.0
click at [332, 113] on div "Just Lend - wBTC on Amber WBTC" at bounding box center [591, 106] width 518 height 20
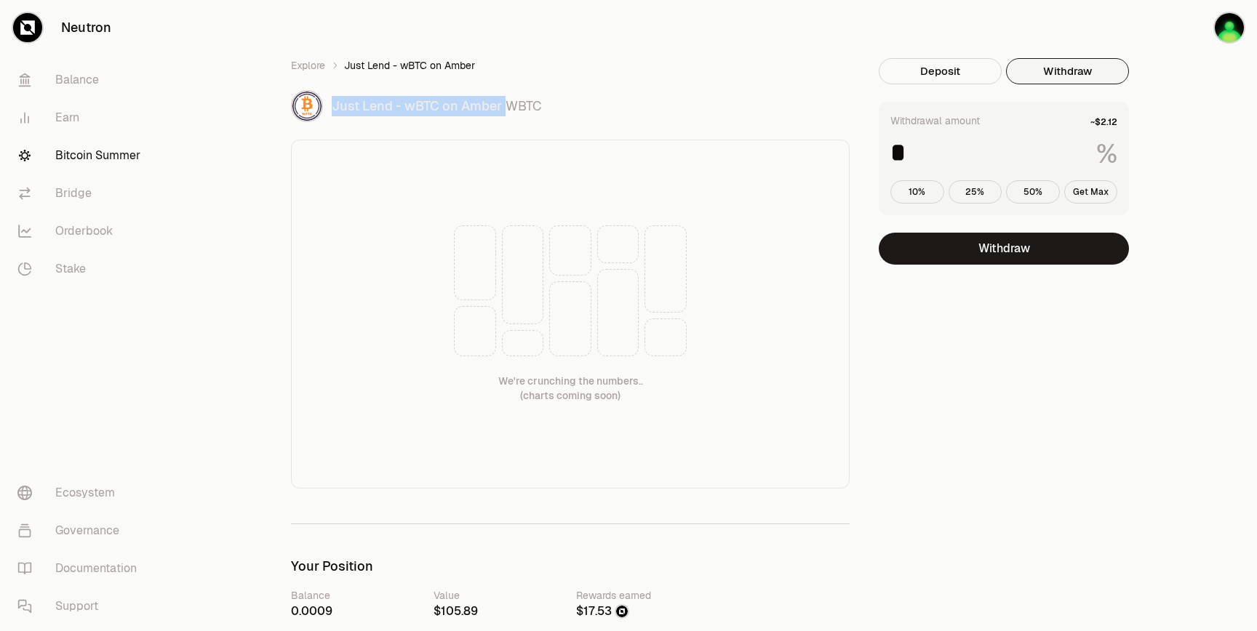
copy div "Just Lend - wBTC on Amber"
click at [1007, 252] on button "Withdraw" at bounding box center [1004, 249] width 250 height 32
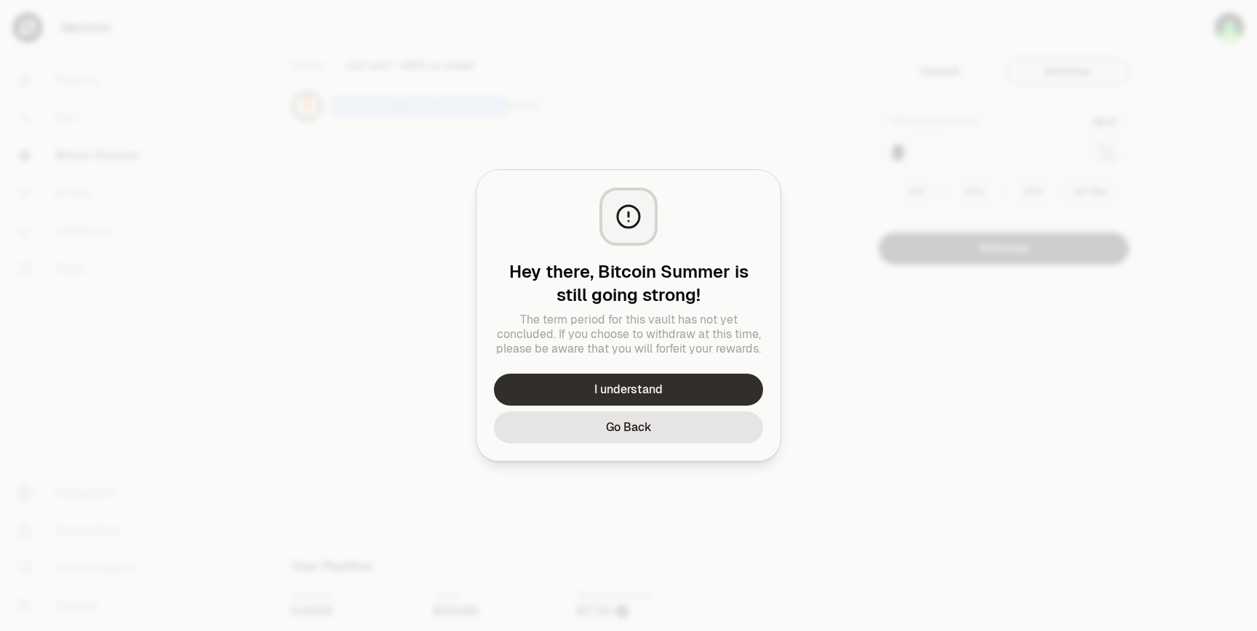
click at [687, 381] on button "I understand" at bounding box center [628, 390] width 269 height 32
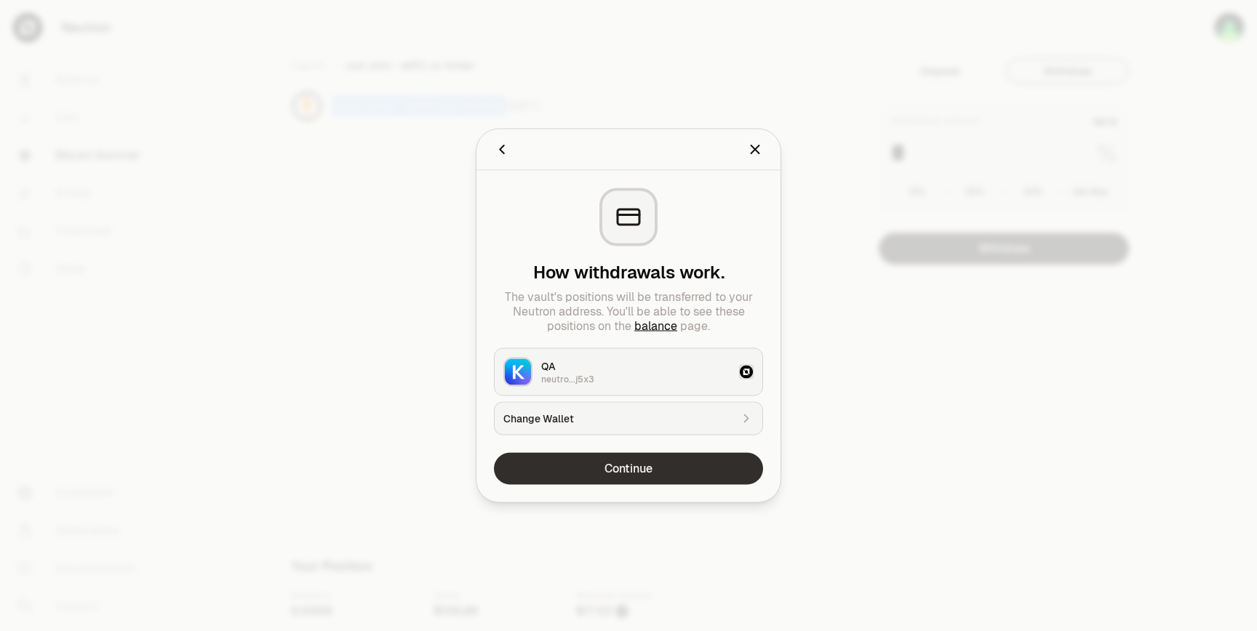
click at [658, 481] on button "Continue" at bounding box center [628, 469] width 269 height 32
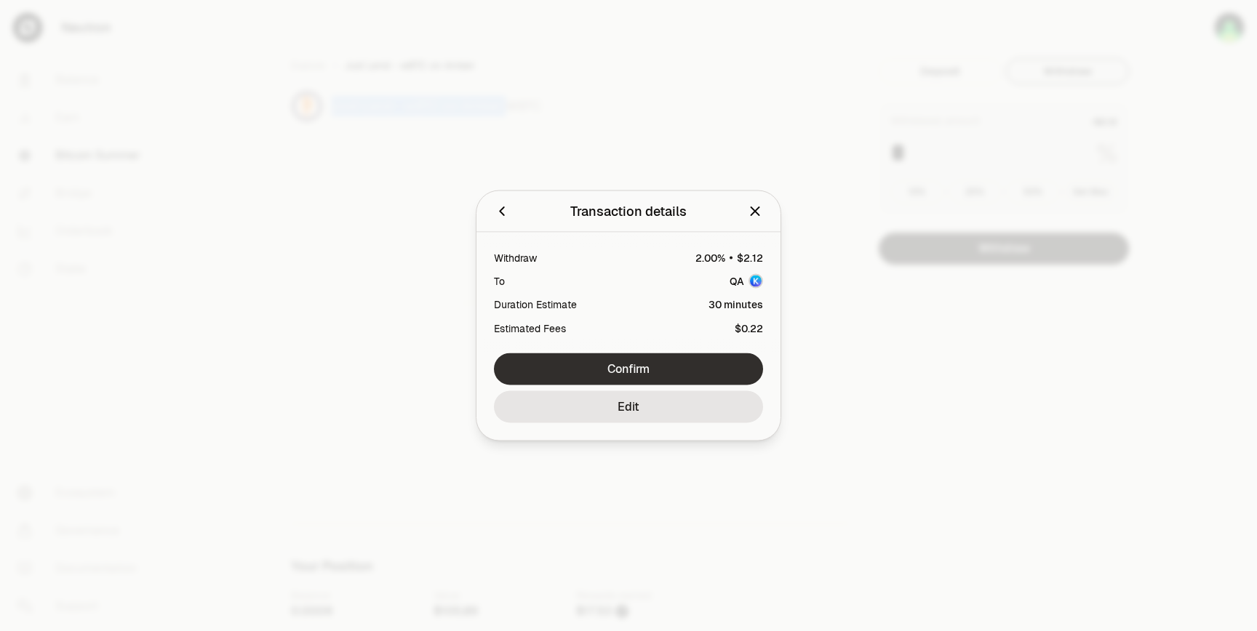
click at [673, 370] on button "Confirm" at bounding box center [628, 369] width 269 height 32
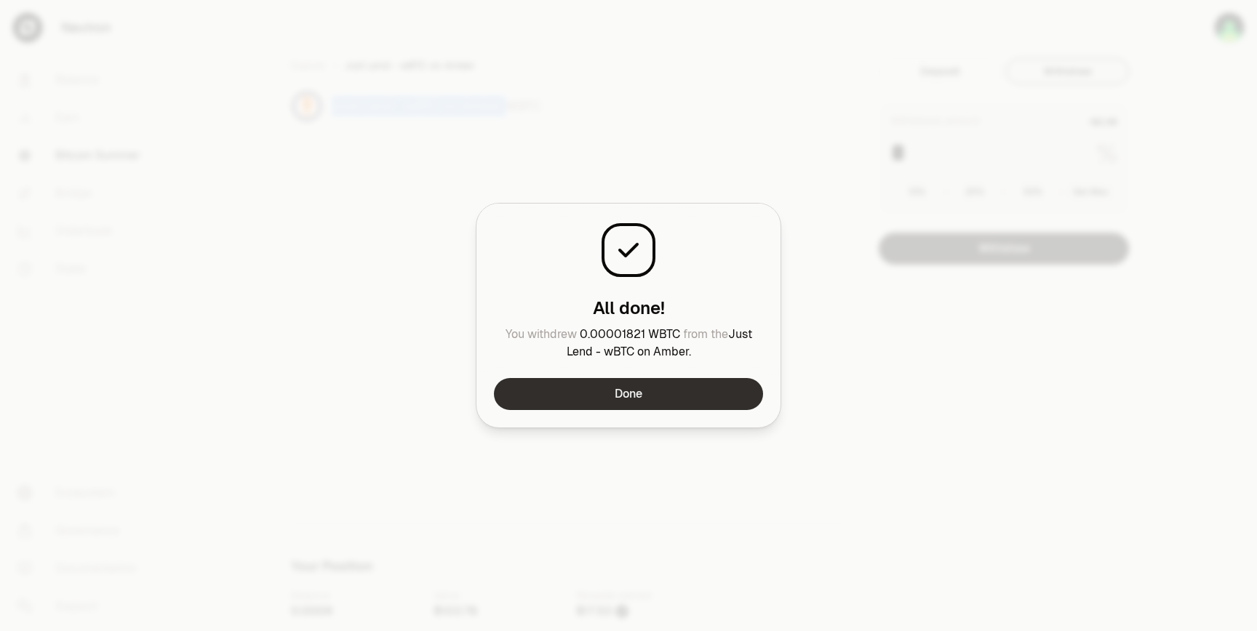
click at [703, 391] on button "Done" at bounding box center [628, 394] width 269 height 32
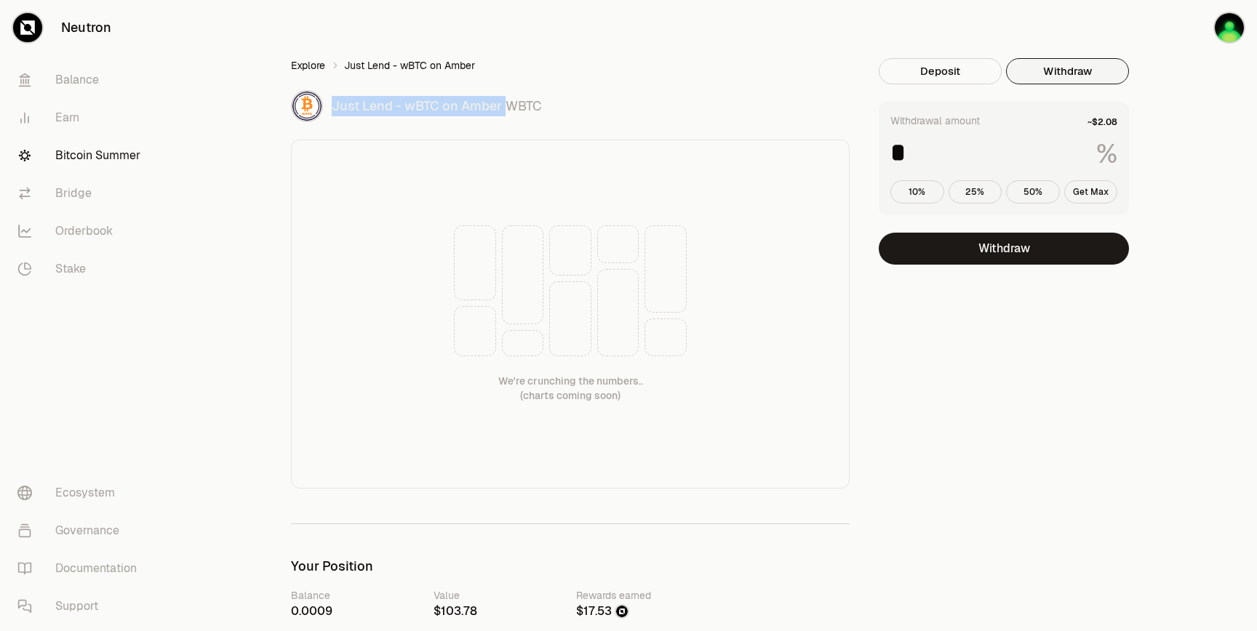
click at [303, 65] on link "Explore" at bounding box center [308, 65] width 34 height 15
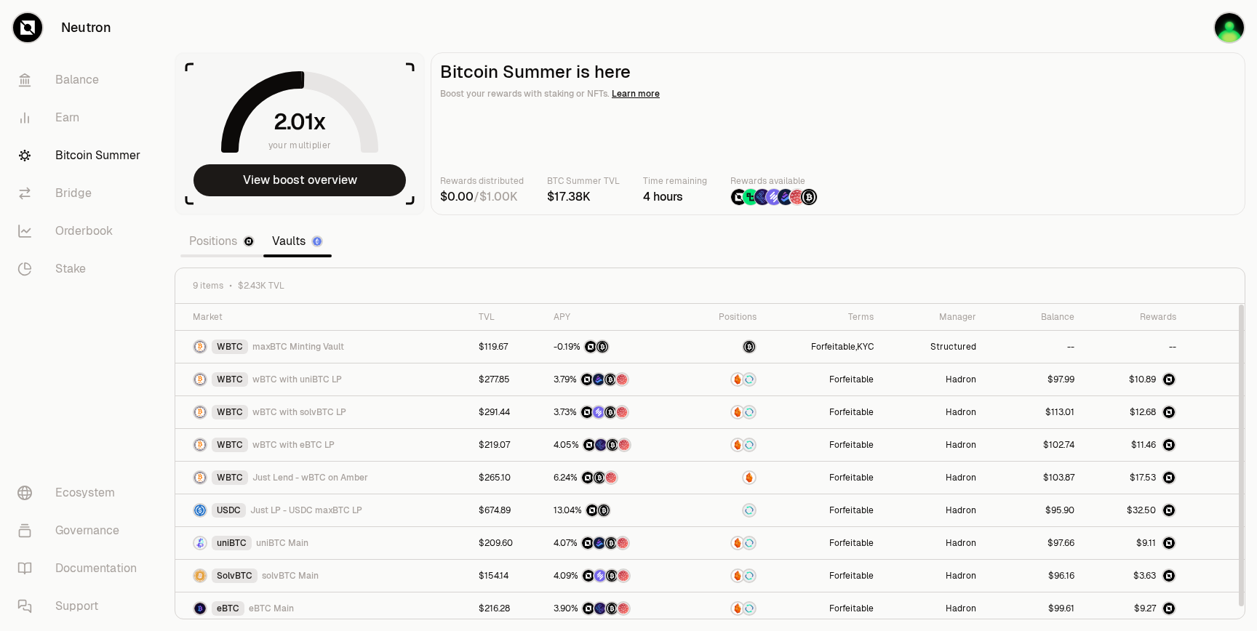
click at [231, 244] on link "Positions" at bounding box center [221, 241] width 83 height 29
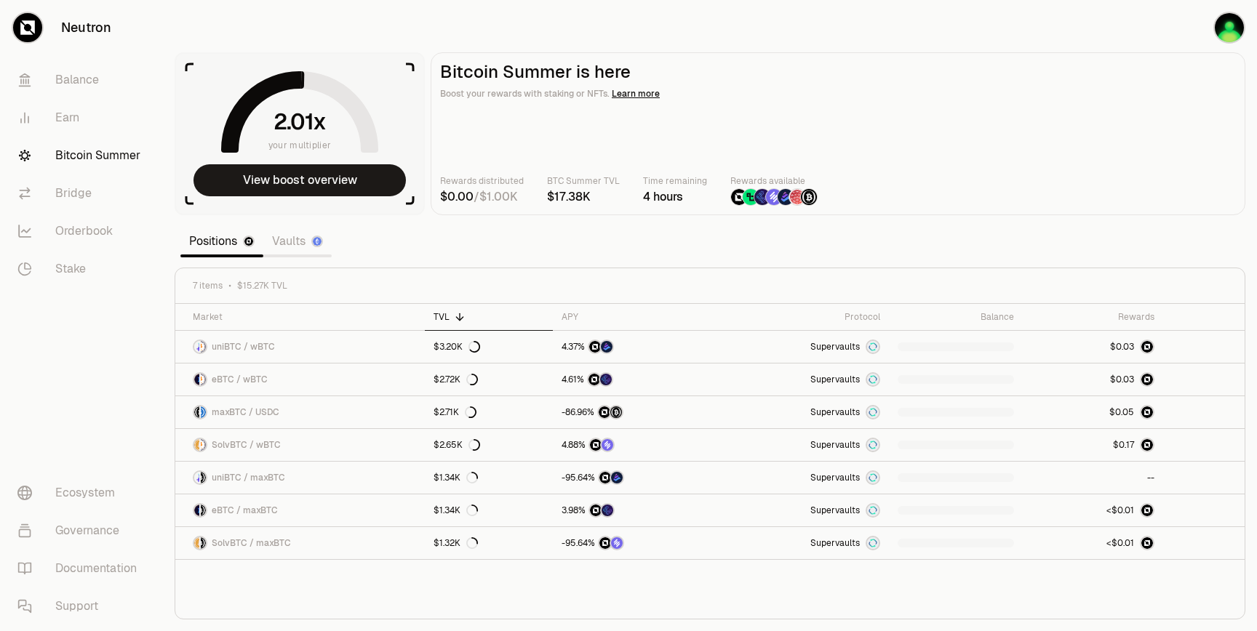
click at [289, 242] on link "Vaults" at bounding box center [297, 241] width 68 height 29
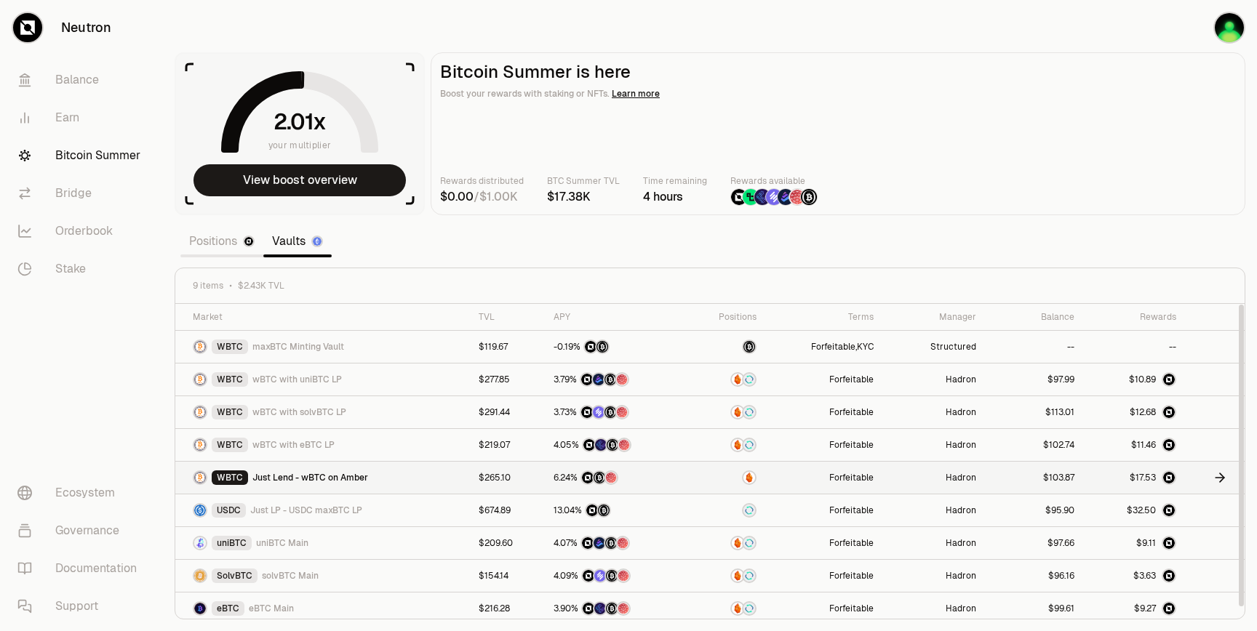
scroll to position [6, 0]
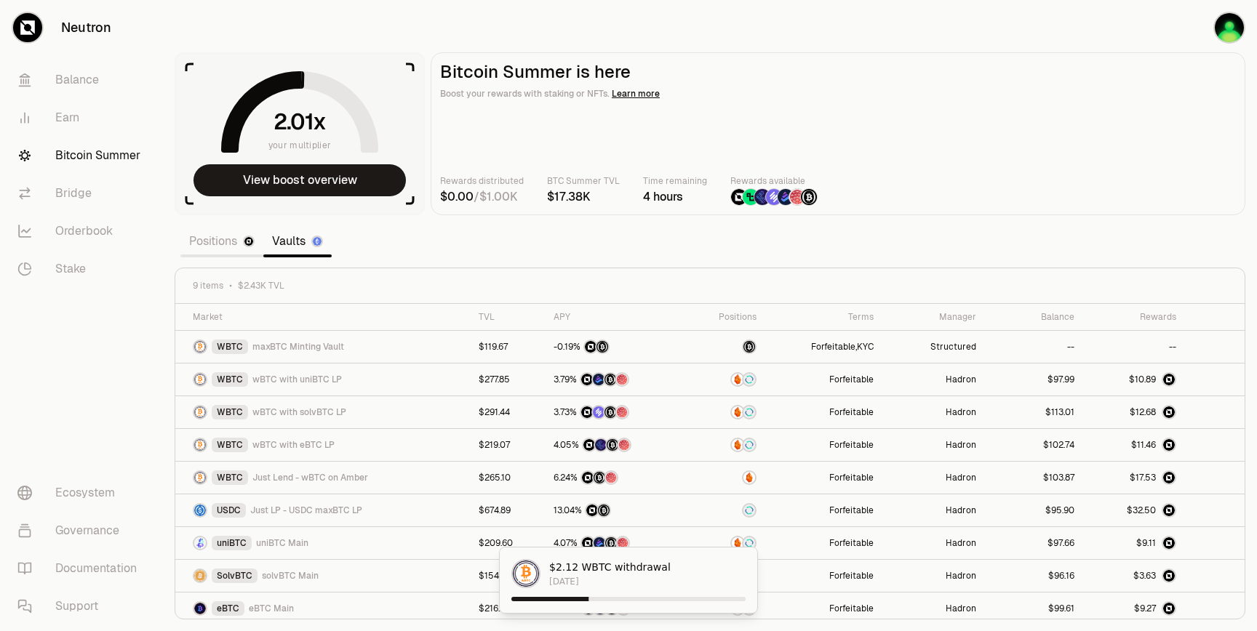
click at [890, 169] on main "Bitcoin Summer is here Boost your rewards with staking or NFTs. Learn more Rewa…" at bounding box center [838, 133] width 815 height 163
click at [993, 116] on main "Bitcoin Summer is here Boost your rewards with staking or NFTs. Learn more Rewa…" at bounding box center [838, 133] width 815 height 163
click at [823, 172] on main "Bitcoin Summer is here Boost your rewards with staking or NFTs. Learn more Rewa…" at bounding box center [838, 133] width 815 height 163
click at [817, 234] on section "your multiplier View boost overview Bitcoin Summer is here Boost your rewards w…" at bounding box center [710, 315] width 1094 height 631
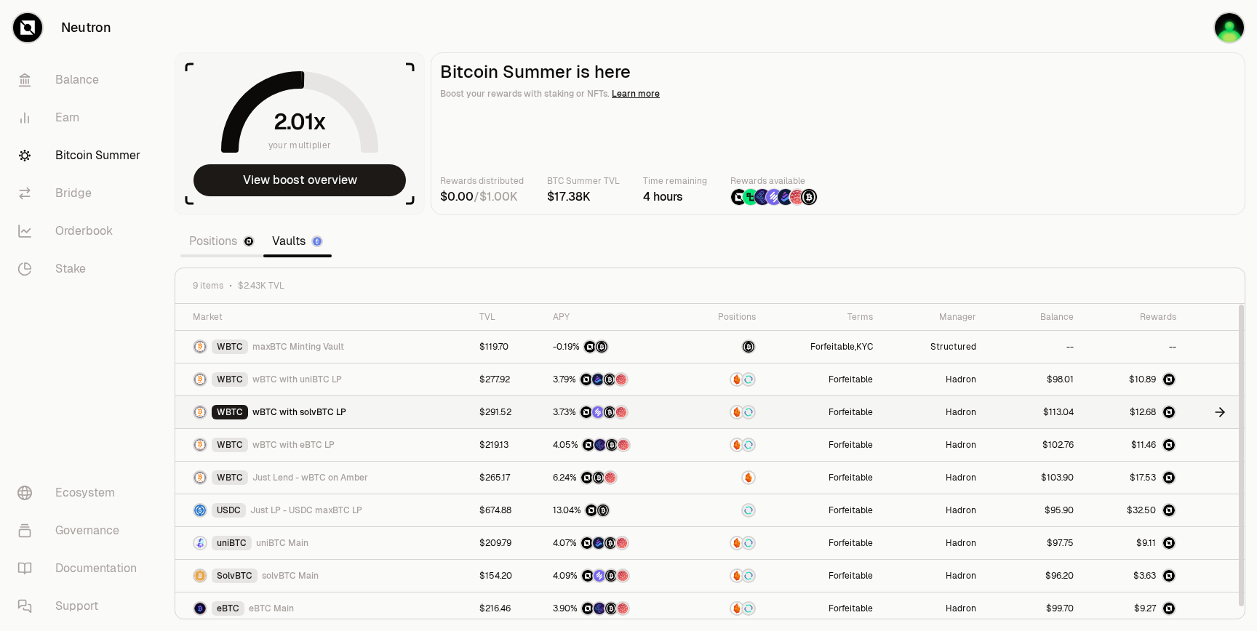
scroll to position [6, 0]
